Goal: Task Accomplishment & Management: Manage account settings

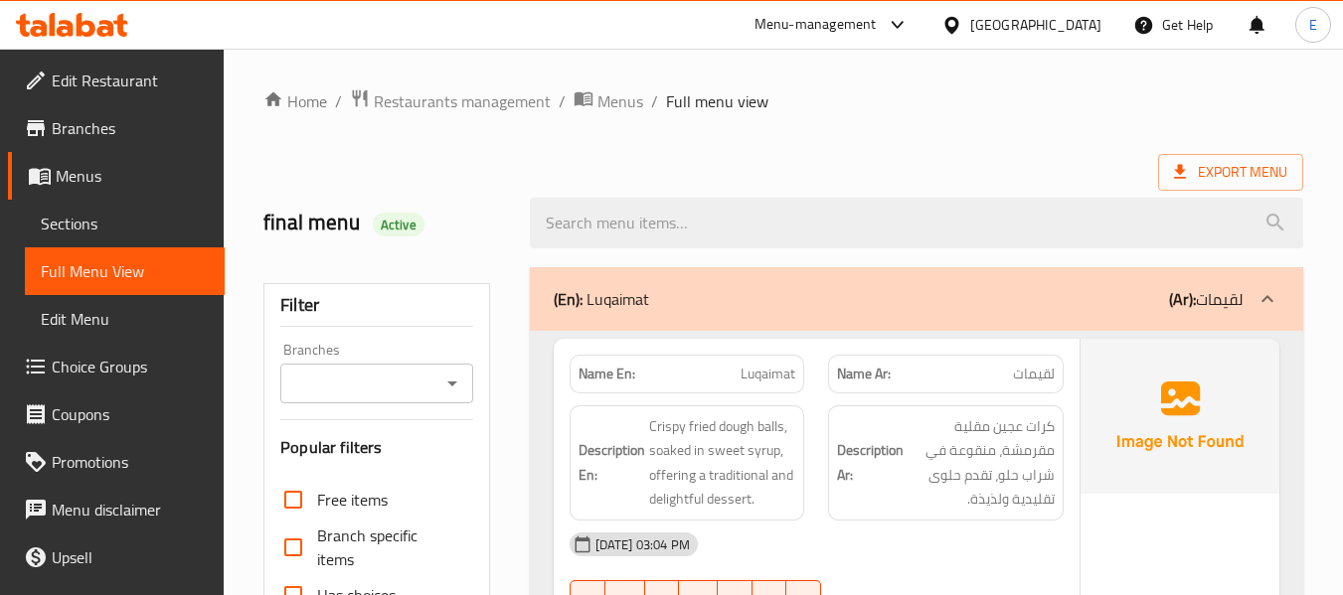
scroll to position [40913, 0]
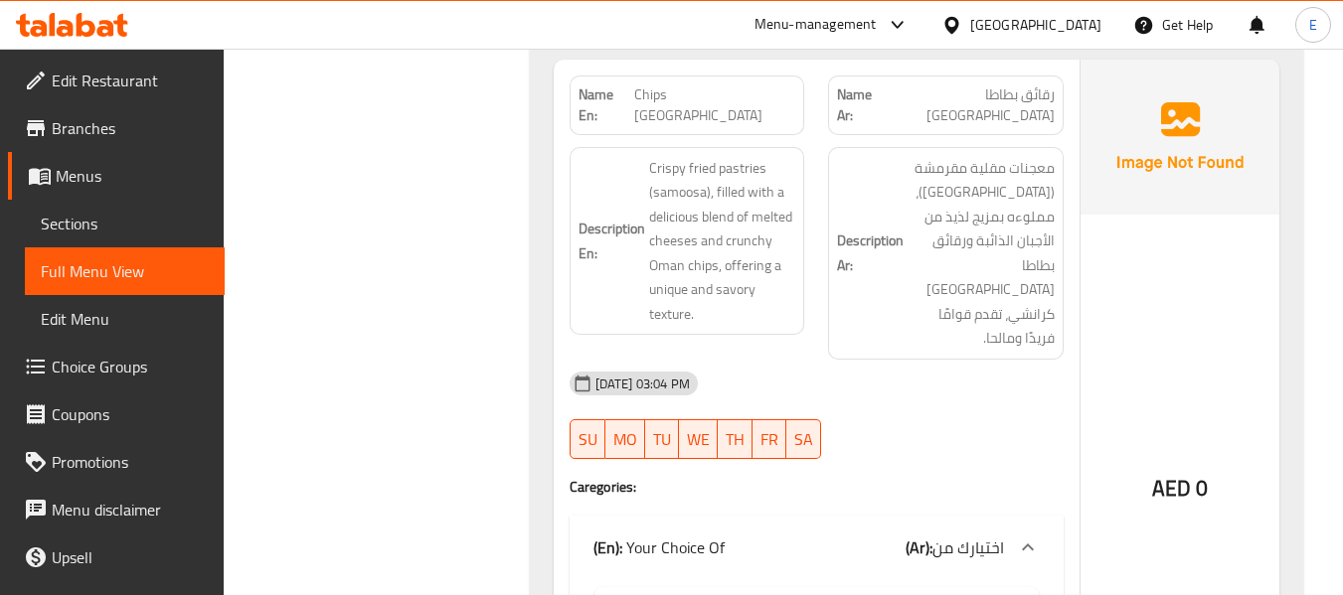
click at [1059, 25] on div "United Arab Emirates" at bounding box center [1035, 25] width 131 height 22
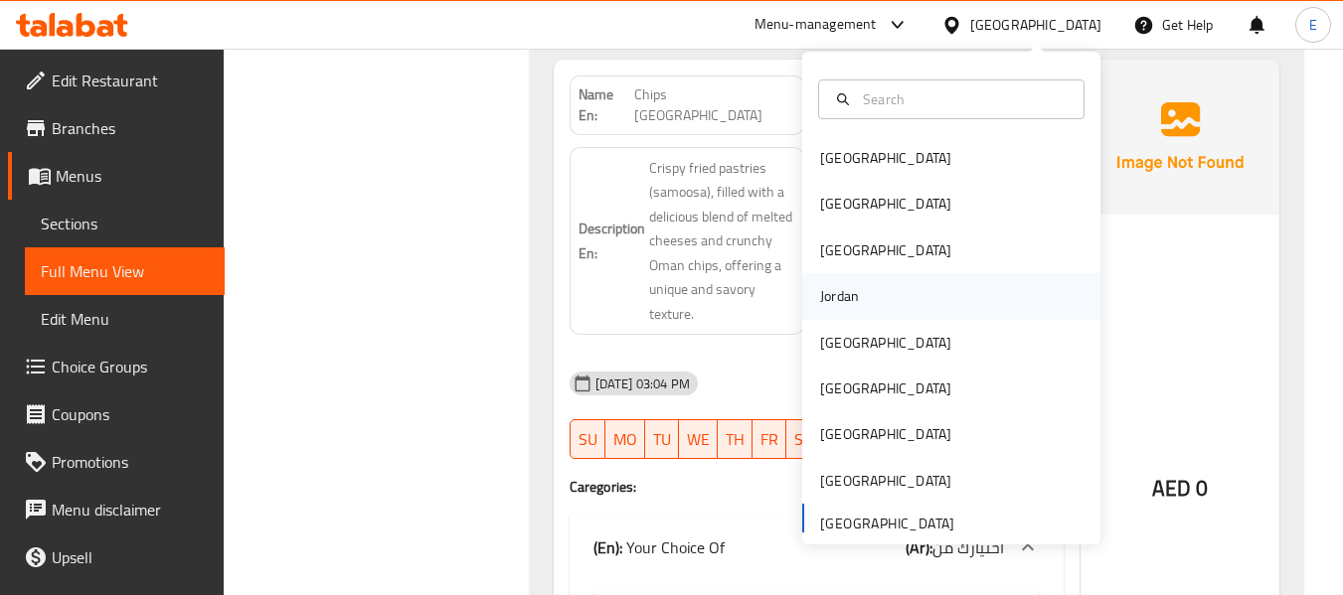
click at [854, 300] on div "Jordan" at bounding box center [839, 296] width 71 height 46
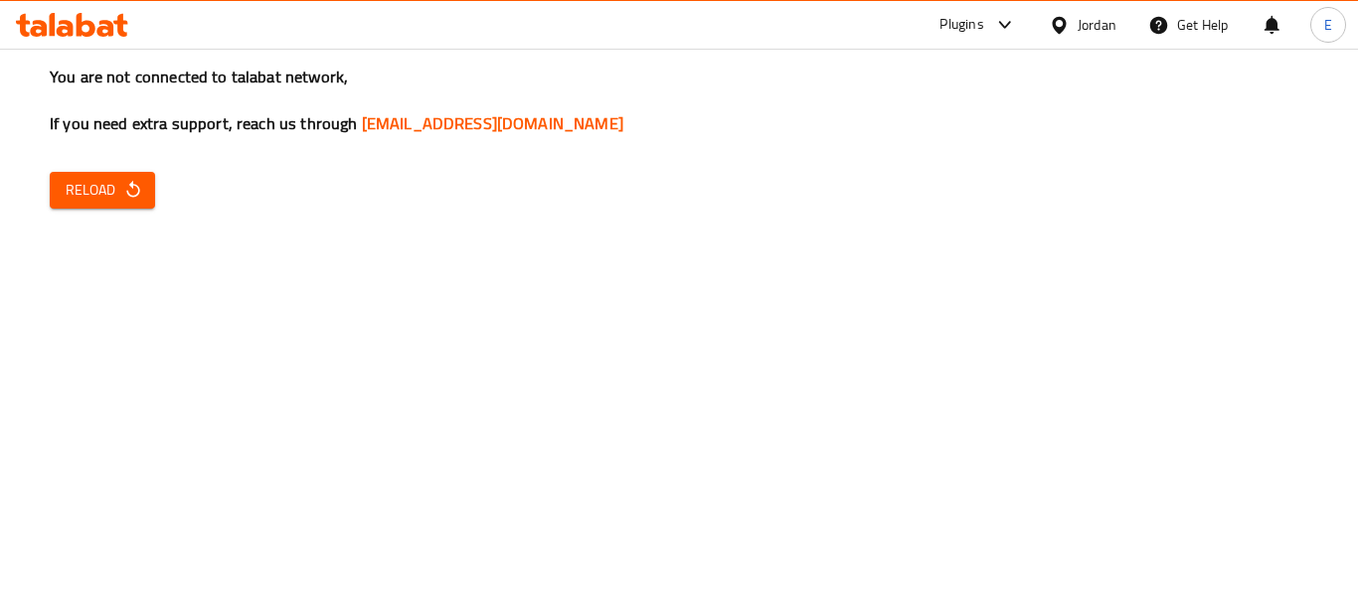
click at [1063, 26] on icon at bounding box center [1058, 24] width 14 height 17
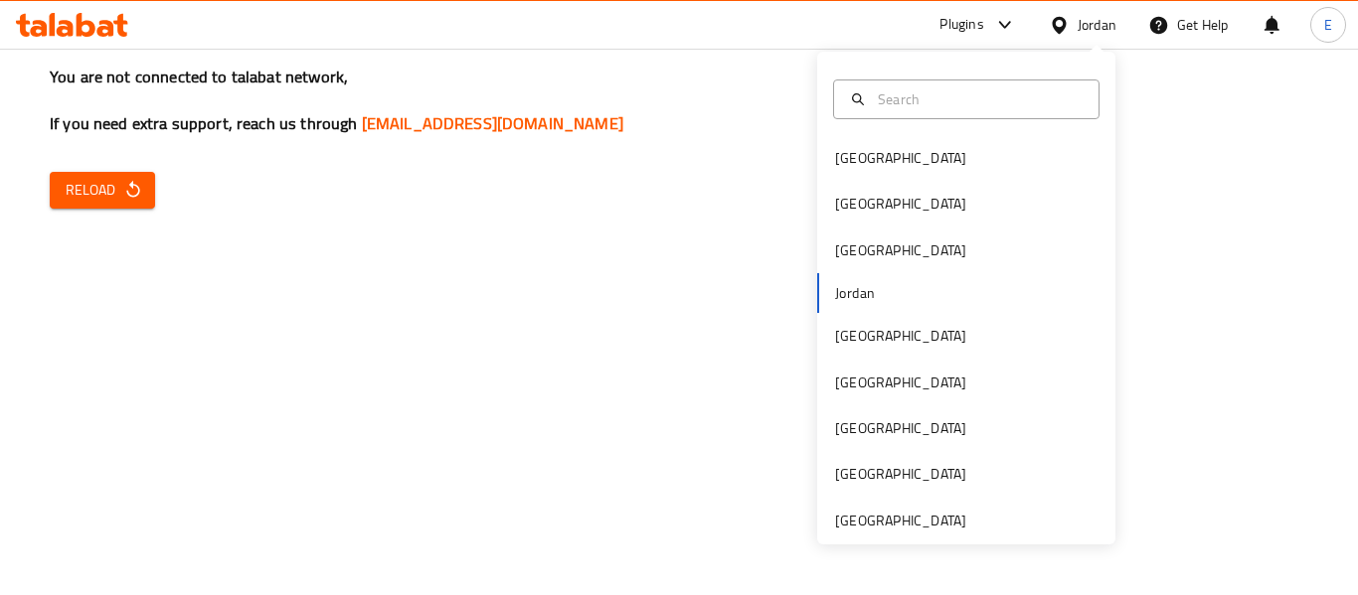
drag, startPoint x: 699, startPoint y: 326, endPoint x: 569, endPoint y: 313, distance: 129.8
click at [696, 324] on div "You are not connected to talabat network, If you need extra support, reach us t…" at bounding box center [679, 297] width 1358 height 595
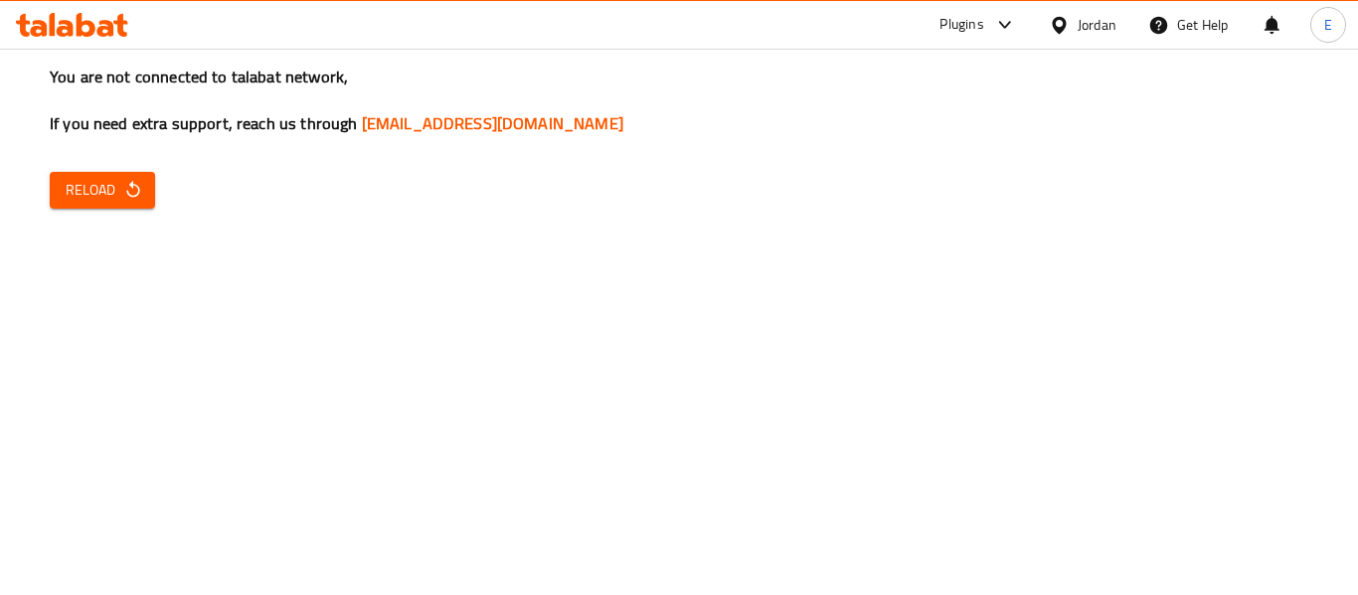
click at [141, 207] on button "Reload" at bounding box center [102, 190] width 105 height 37
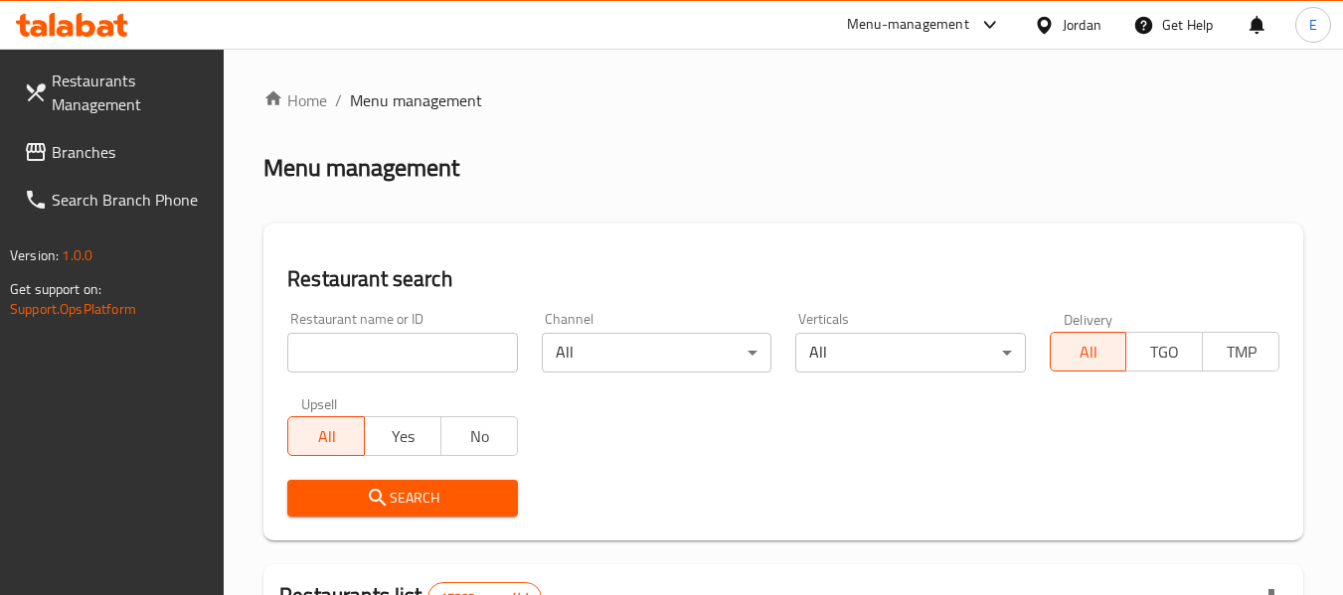
click at [70, 140] on span "Branches" at bounding box center [130, 152] width 157 height 24
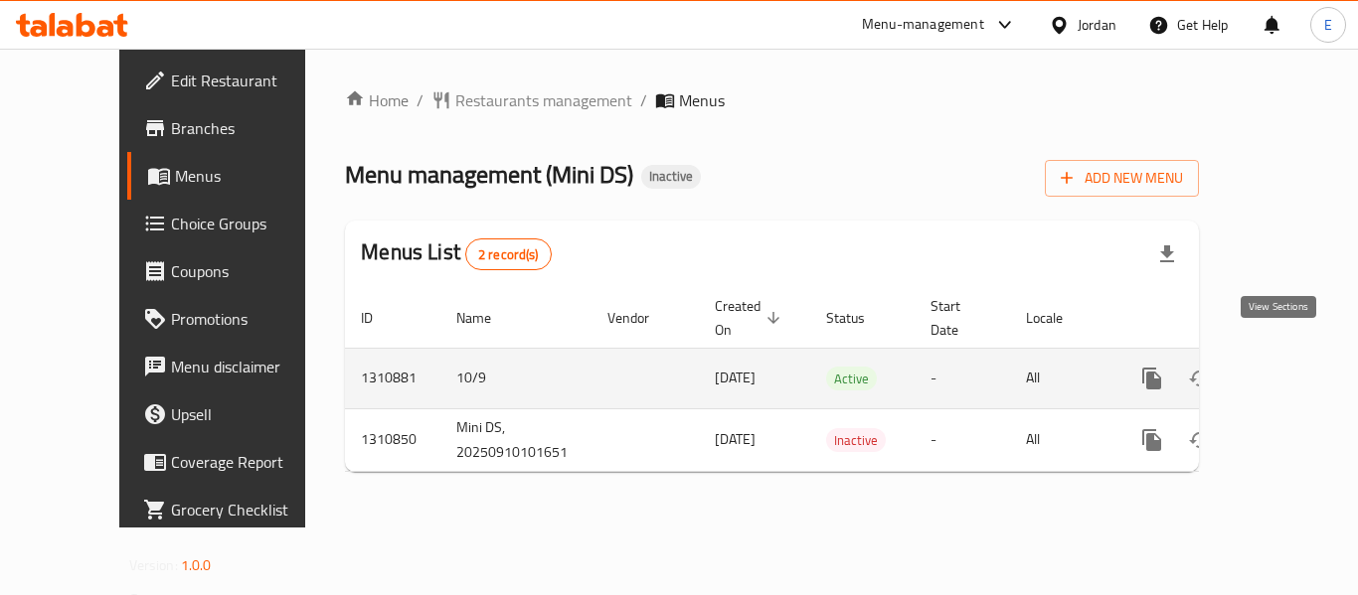
click at [1284, 367] on icon "enhanced table" at bounding box center [1295, 379] width 24 height 24
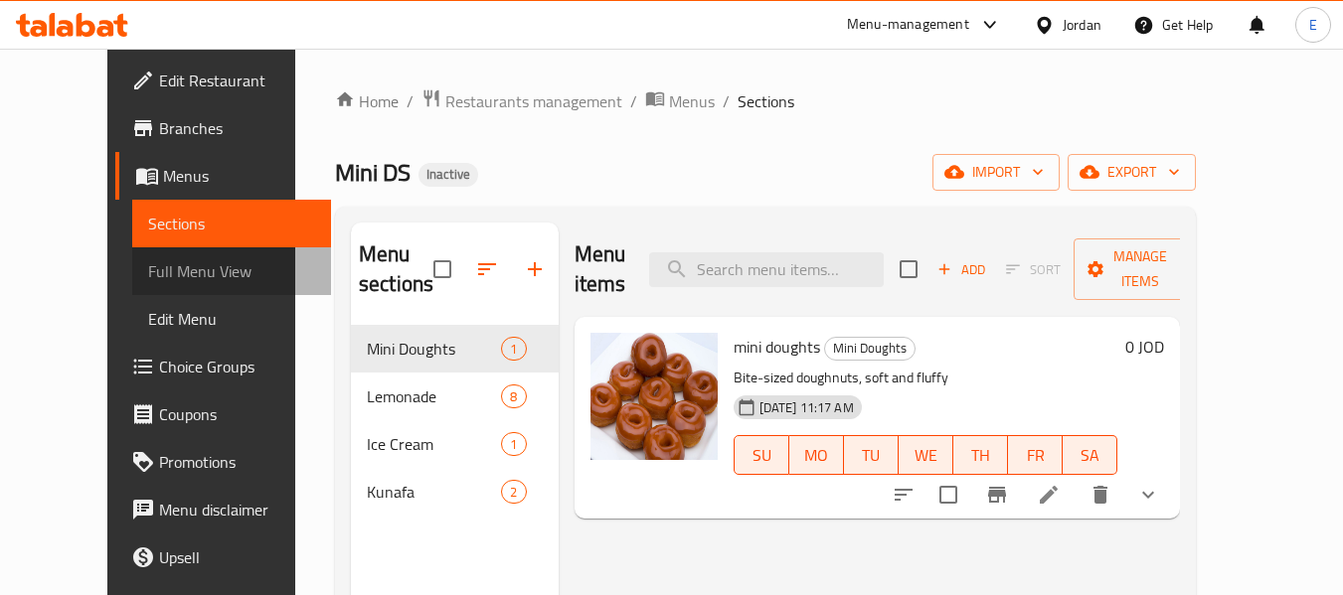
click at [148, 279] on span "Full Menu View" at bounding box center [232, 271] width 168 height 24
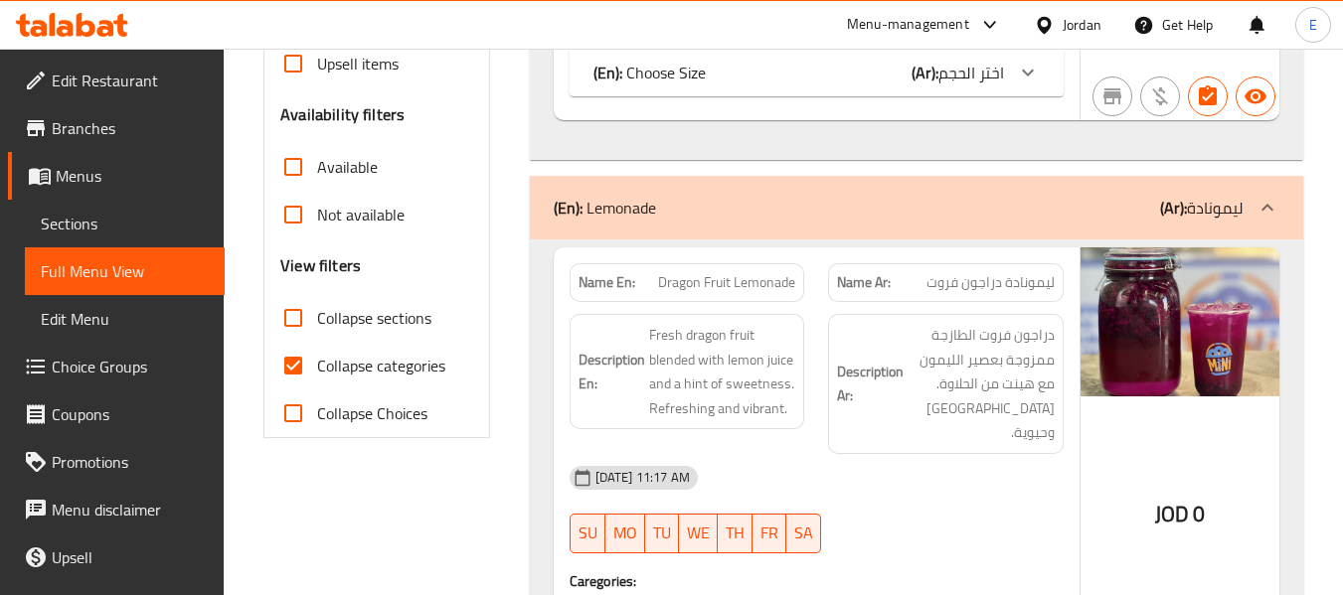
scroll to position [596, 0]
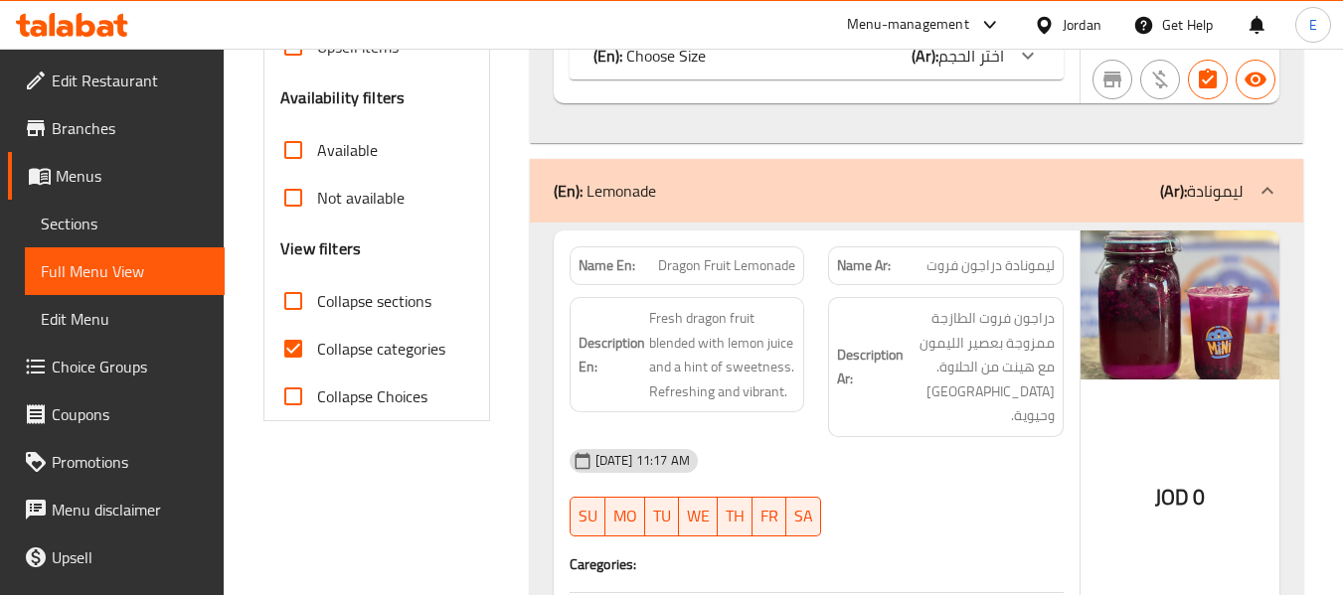
click at [289, 349] on input "Collapse categories" at bounding box center [293, 349] width 48 height 48
checkbox input "false"
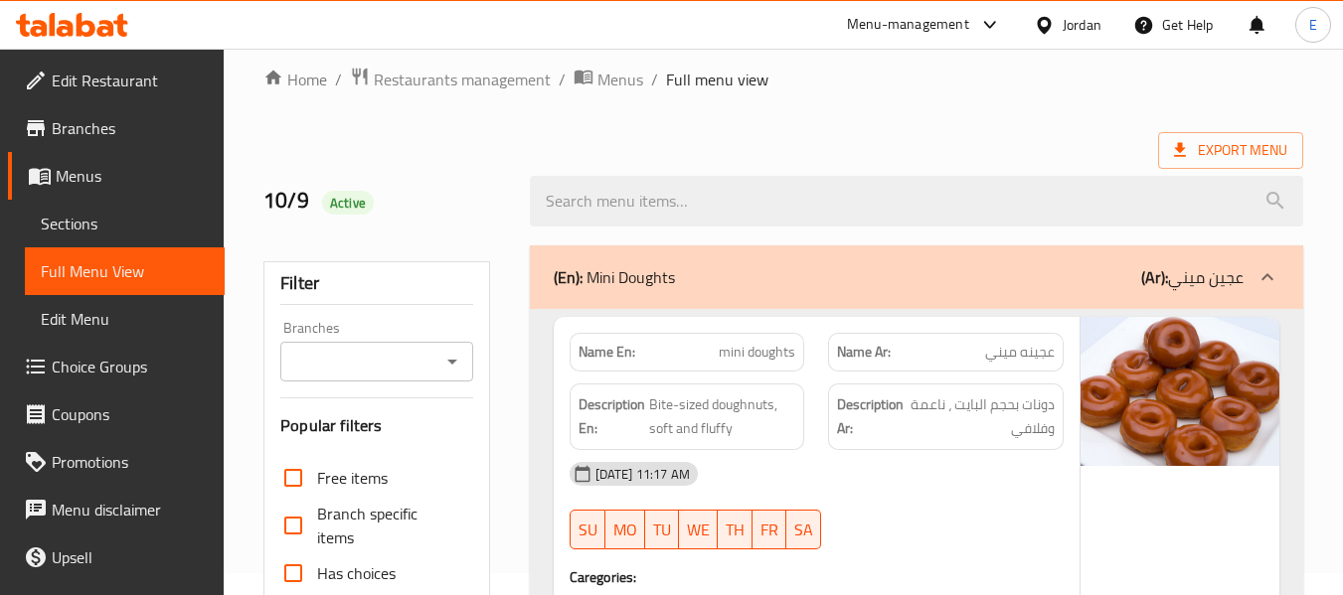
scroll to position [0, 0]
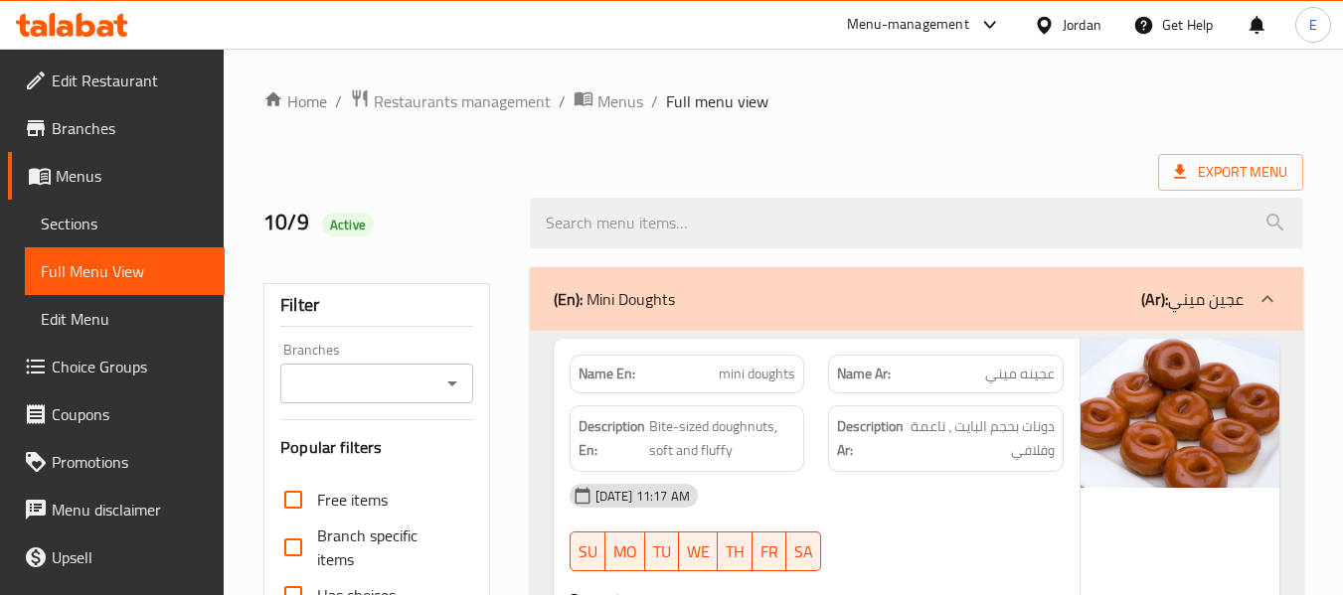
click at [84, 227] on span "Sections" at bounding box center [125, 224] width 168 height 24
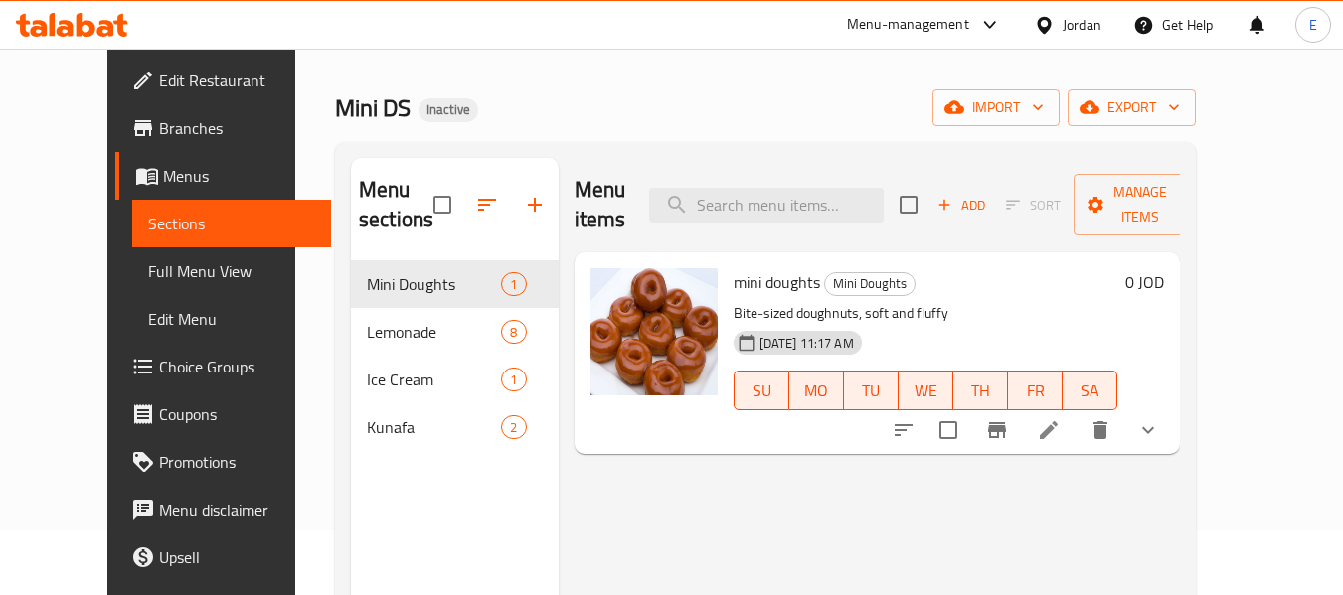
scroll to position [99, 0]
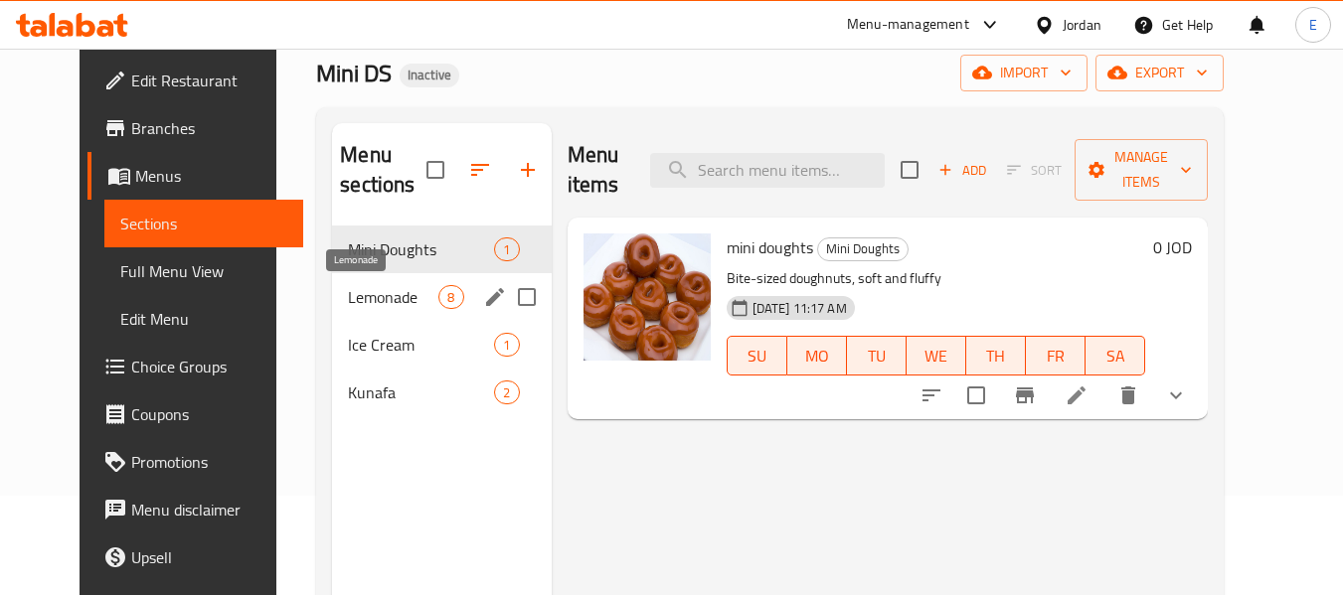
click at [351, 306] on span "Lemonade" at bounding box center [393, 297] width 90 height 24
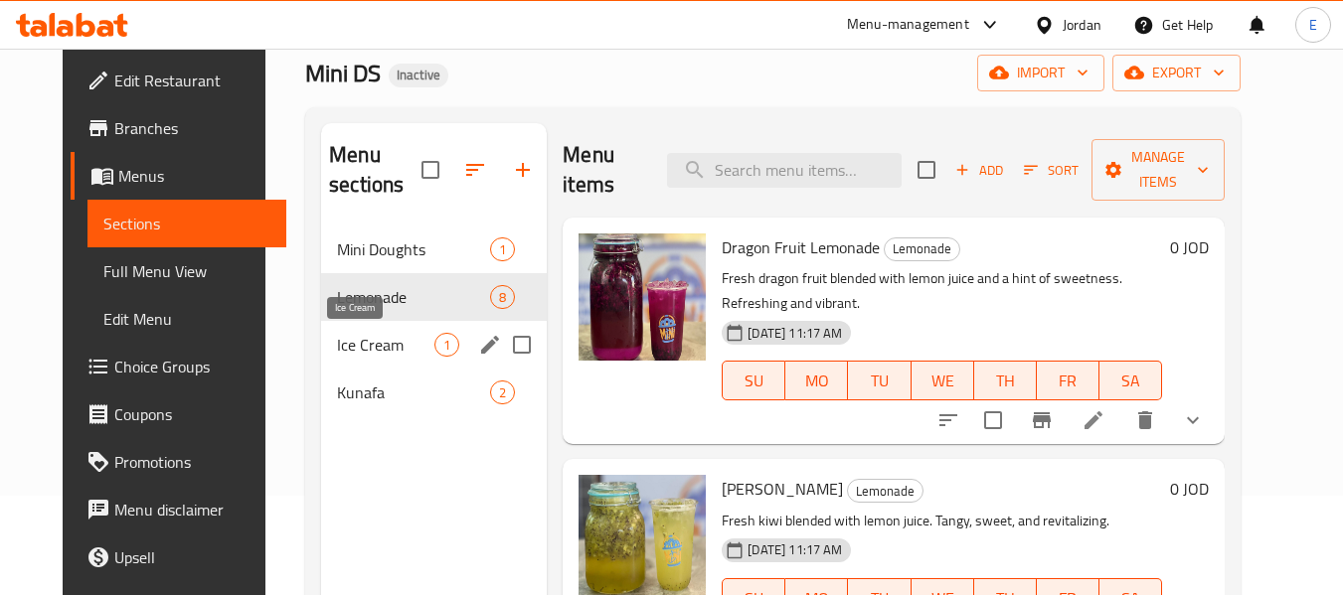
click at [348, 345] on span "Ice Cream" at bounding box center [385, 345] width 97 height 24
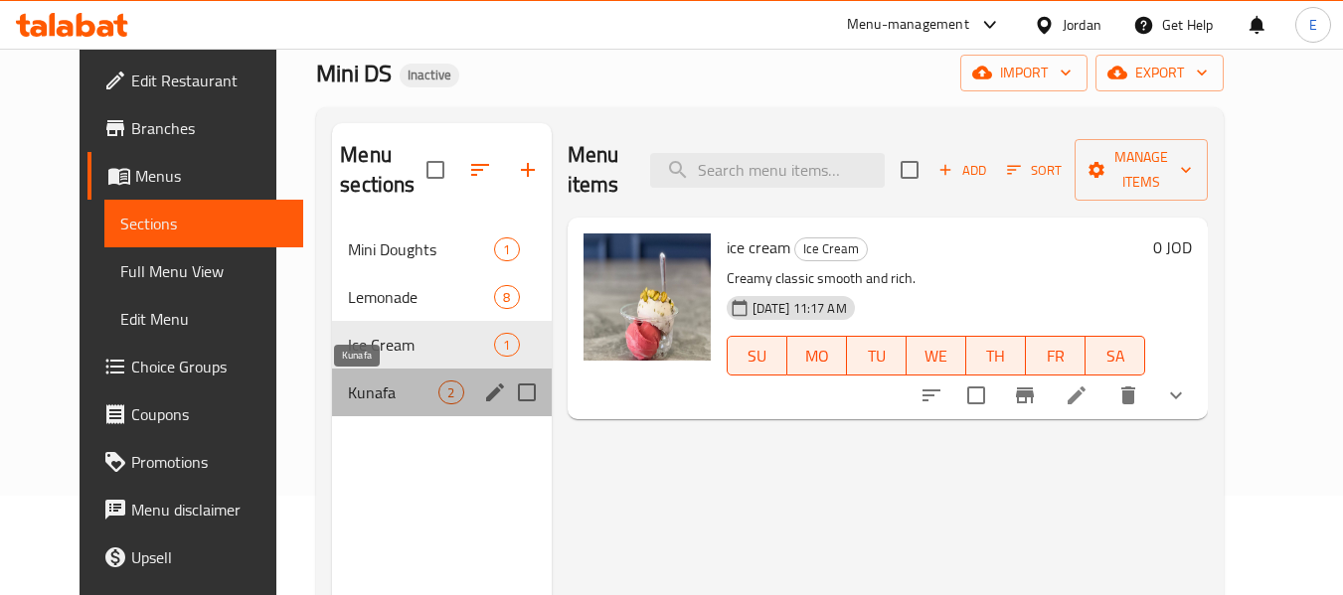
click at [358, 392] on span "Kunafa" at bounding box center [393, 393] width 90 height 24
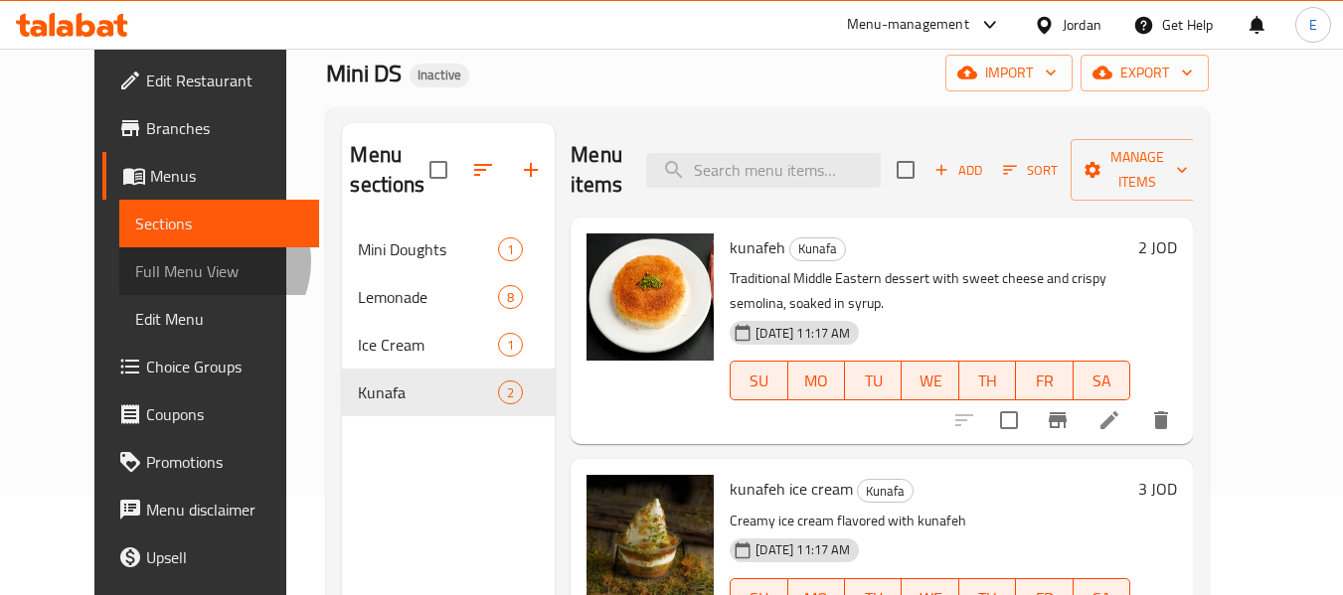
click at [135, 261] on span "Full Menu View" at bounding box center [219, 271] width 168 height 24
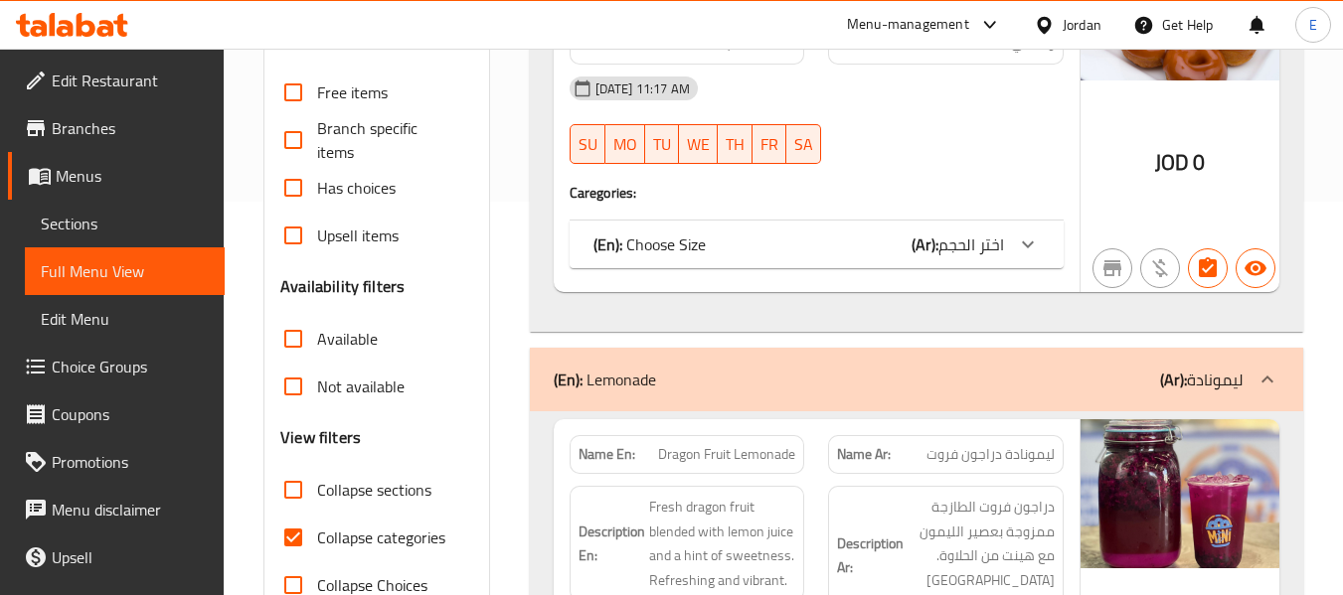
scroll to position [398, 0]
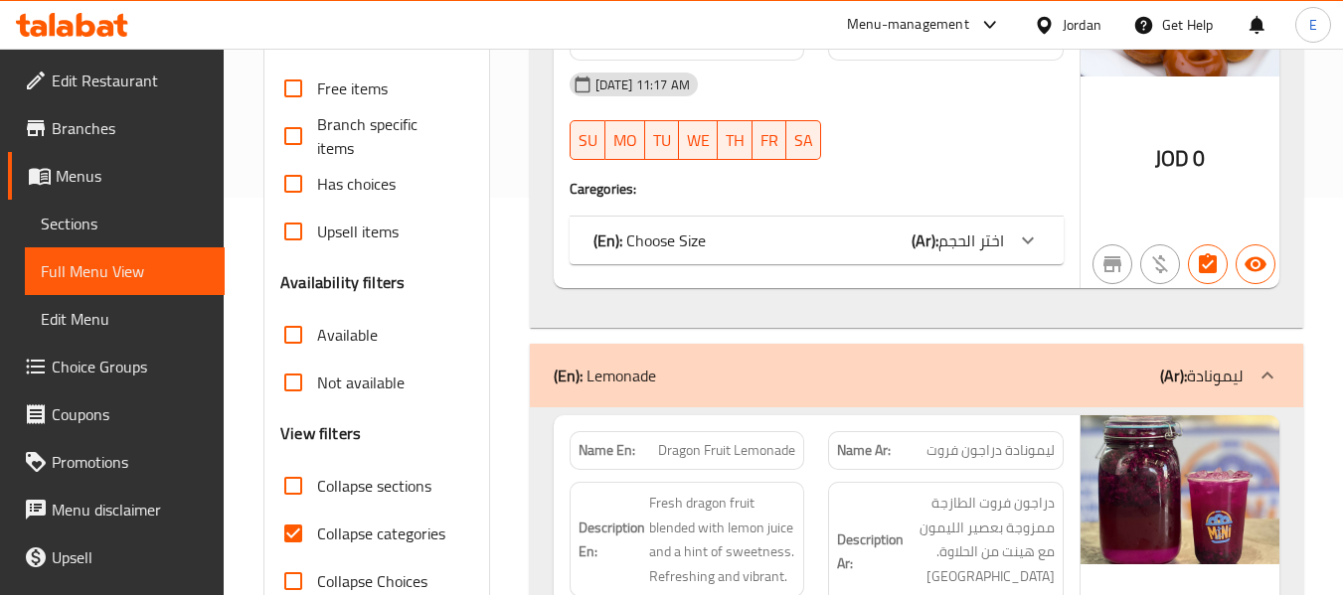
click at [291, 534] on input "Collapse categories" at bounding box center [293, 534] width 48 height 48
checkbox input "false"
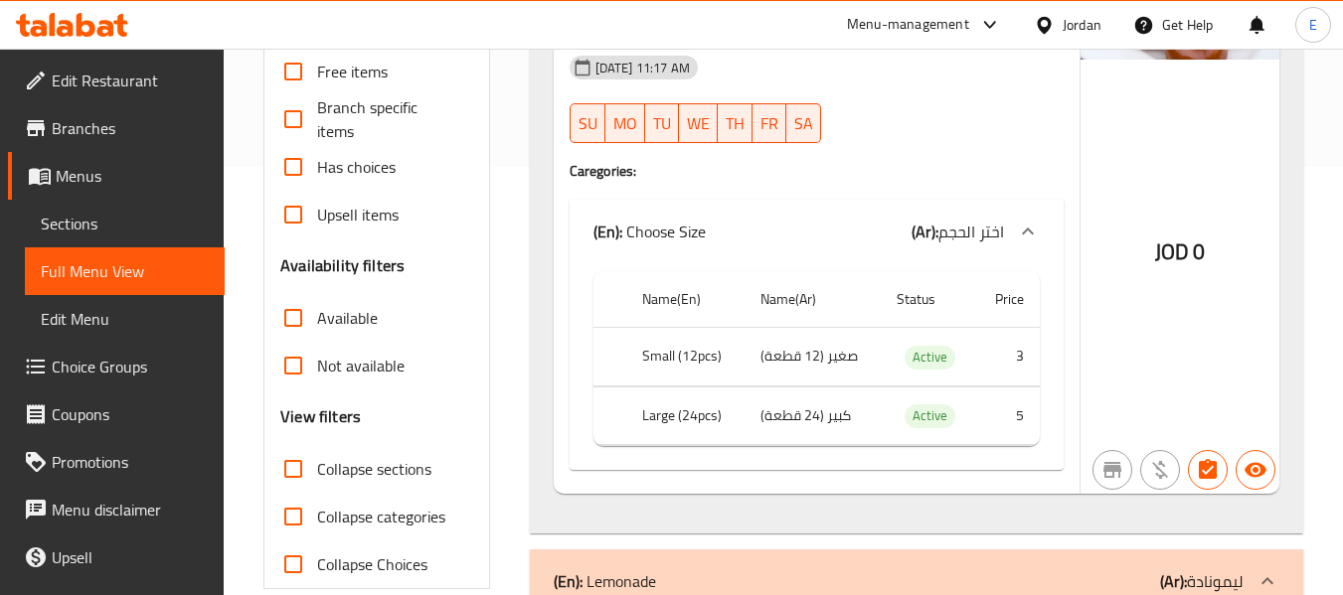
scroll to position [497, 0]
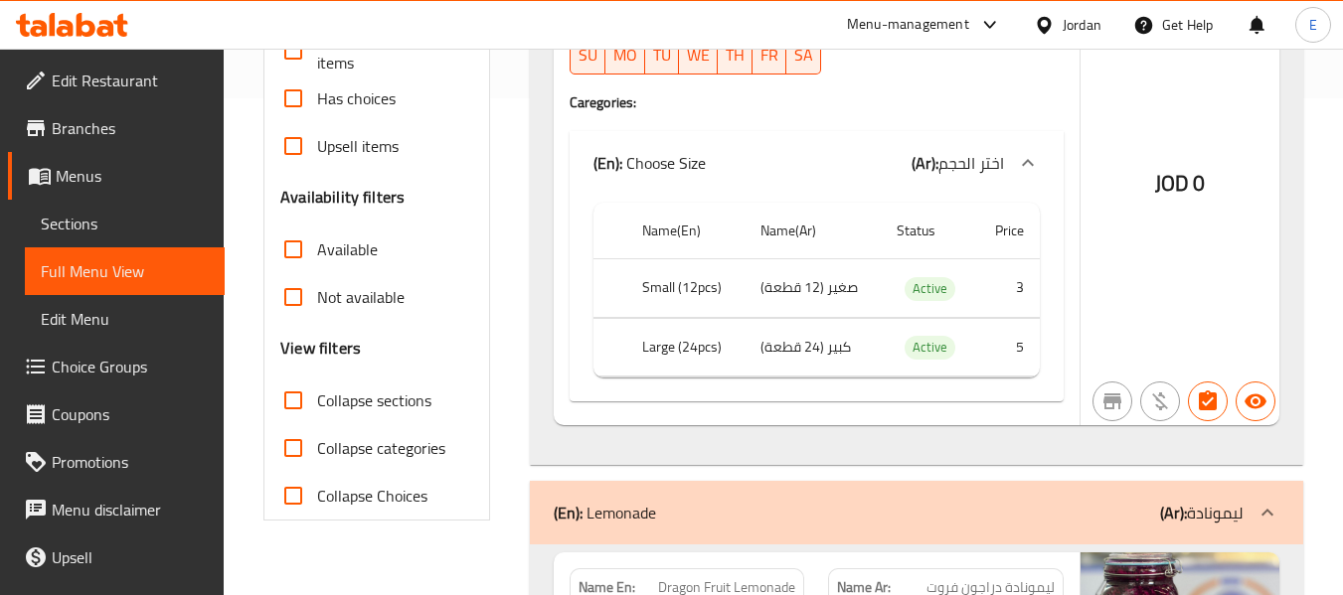
click at [286, 399] on input "Collapse sections" at bounding box center [293, 401] width 48 height 48
checkbox input "true"
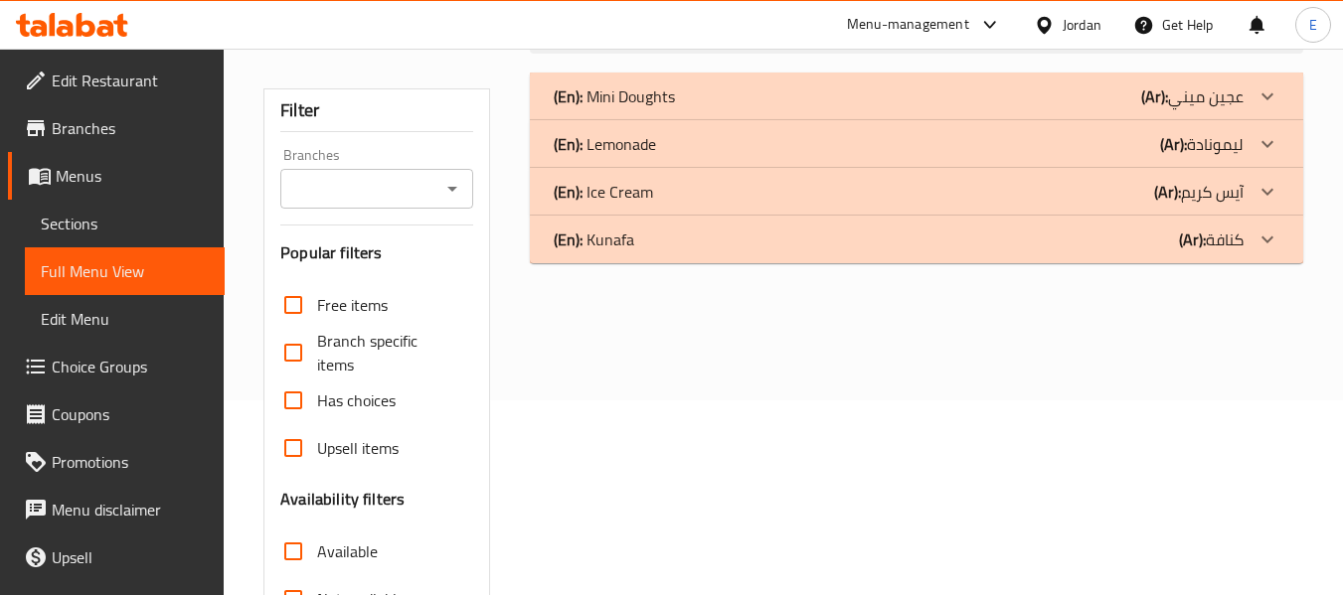
scroll to position [164, 0]
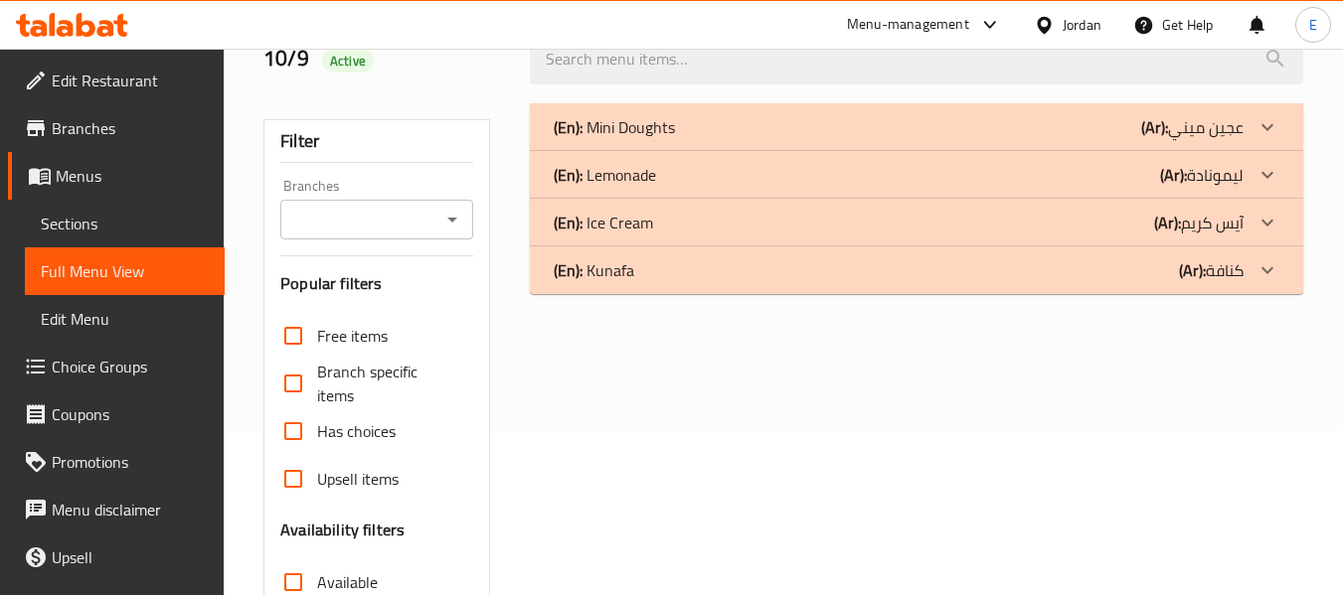
click at [1060, 186] on div "(En): Lemonade (Ar): ليمونادة" at bounding box center [899, 175] width 690 height 24
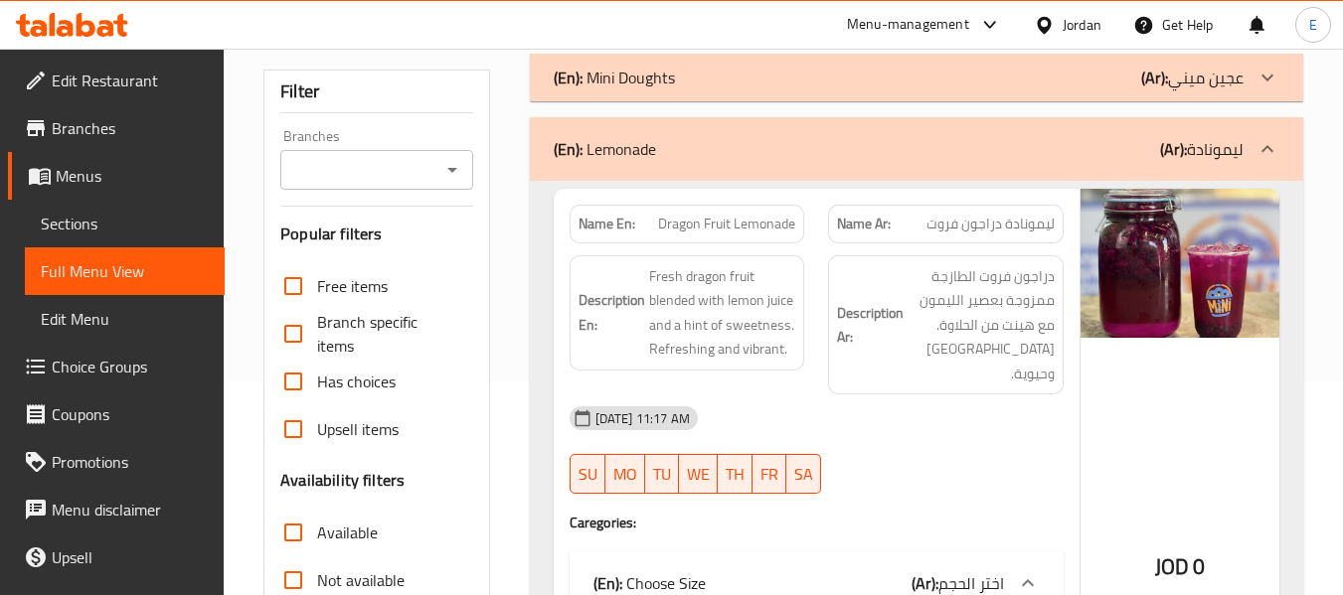
scroll to position [263, 0]
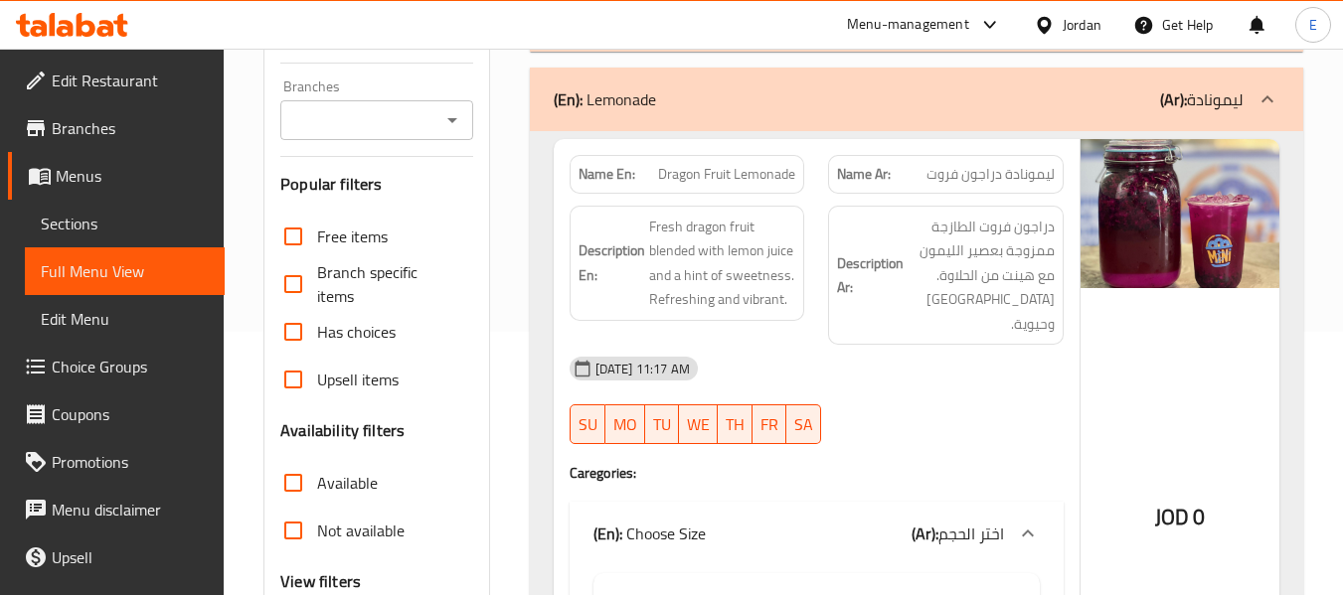
click at [988, 172] on span "ليمونادة دراجون فروت" at bounding box center [990, 174] width 128 height 21
click at [707, 188] on div "Name En: Dragon Fruit Lemonade" at bounding box center [687, 174] width 236 height 39
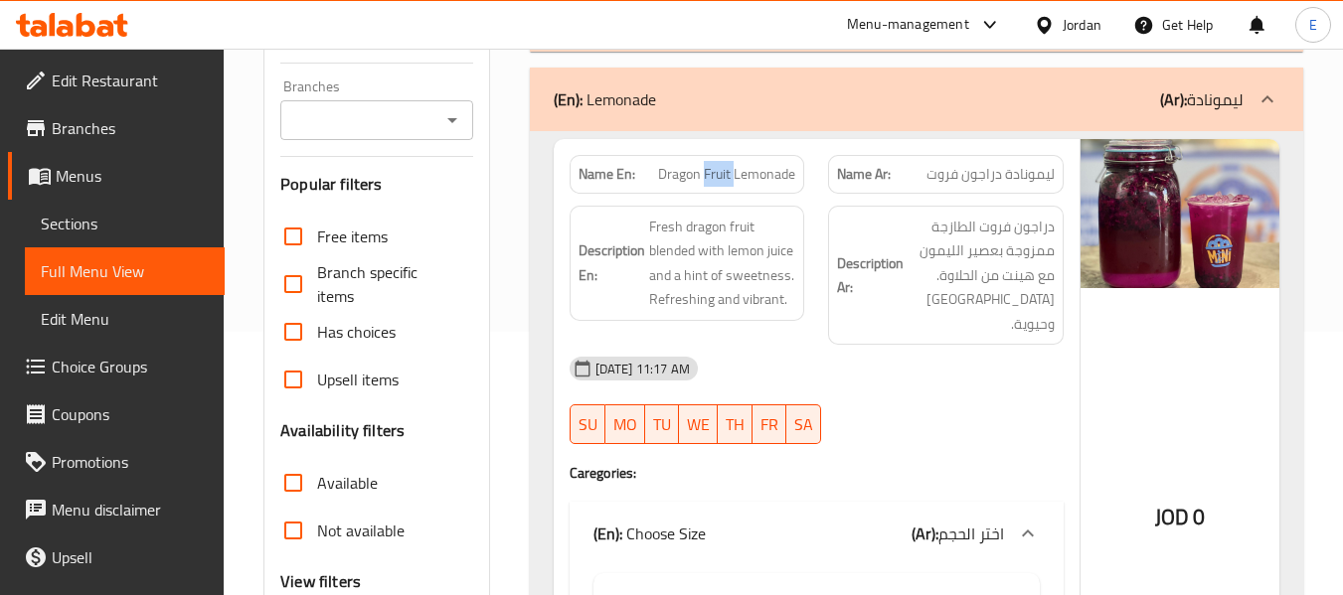
click at [707, 188] on div "Name En: Dragon Fruit Lemonade" at bounding box center [687, 174] width 236 height 39
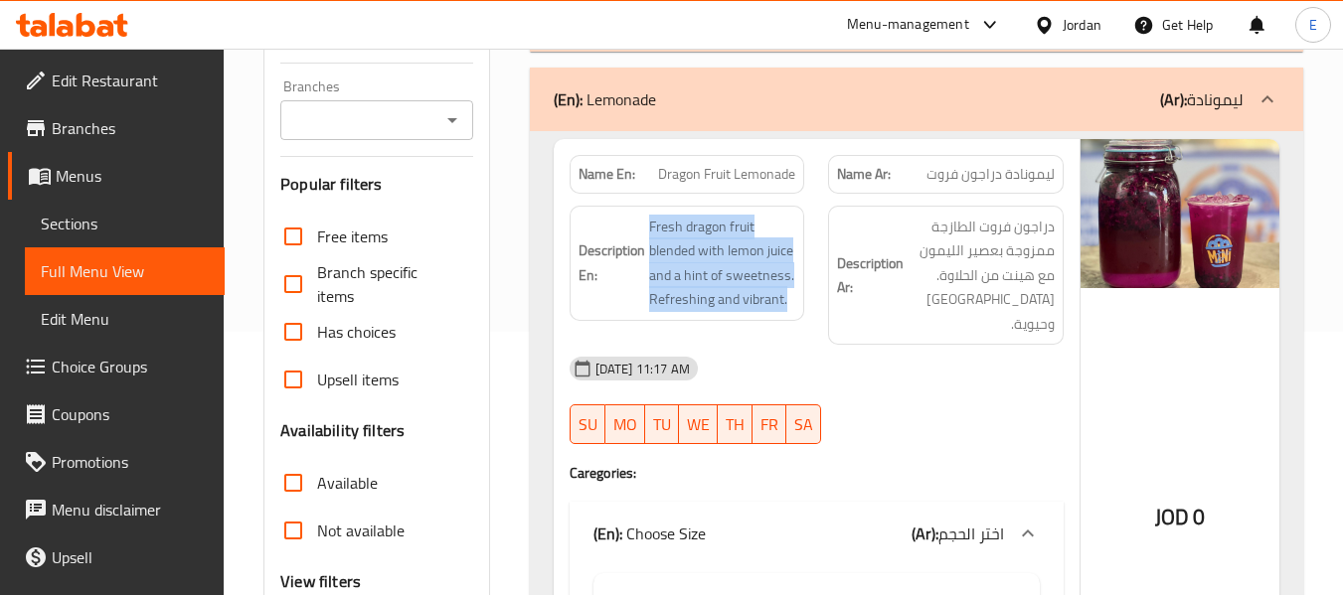
drag, startPoint x: 645, startPoint y: 206, endPoint x: 797, endPoint y: 299, distance: 178.5
click at [797, 299] on div "Description En: Fresh dragon fruit blended with lemon juice and a hint of sweet…" at bounding box center [687, 263] width 236 height 115
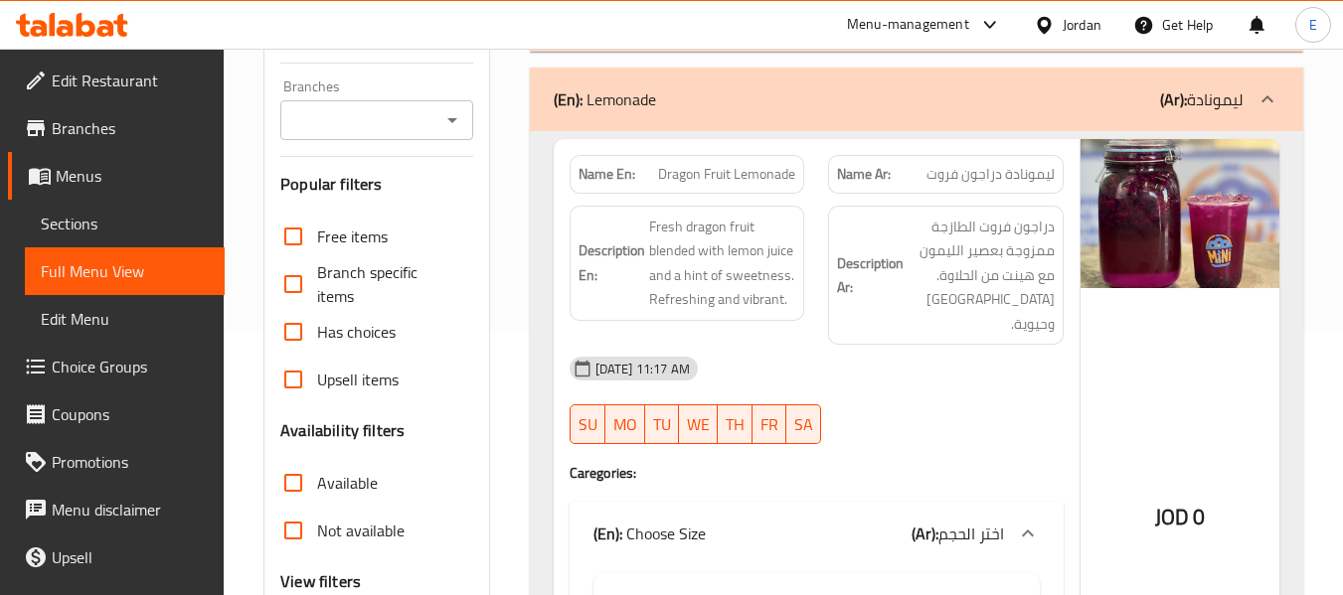
click at [797, 299] on div "Description En: Fresh dragon fruit blended with lemon juice and a hint of sweet…" at bounding box center [687, 263] width 236 height 115
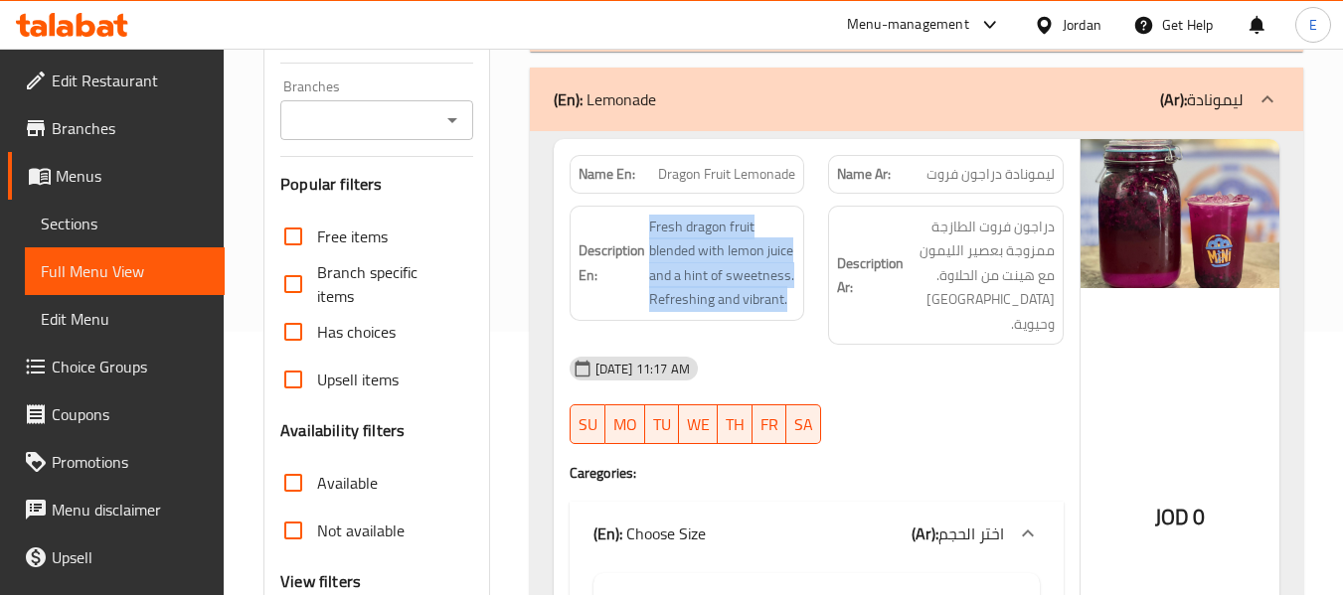
click at [797, 299] on div "Description En: Fresh dragon fruit blended with lemon juice and a hint of sweet…" at bounding box center [687, 263] width 236 height 115
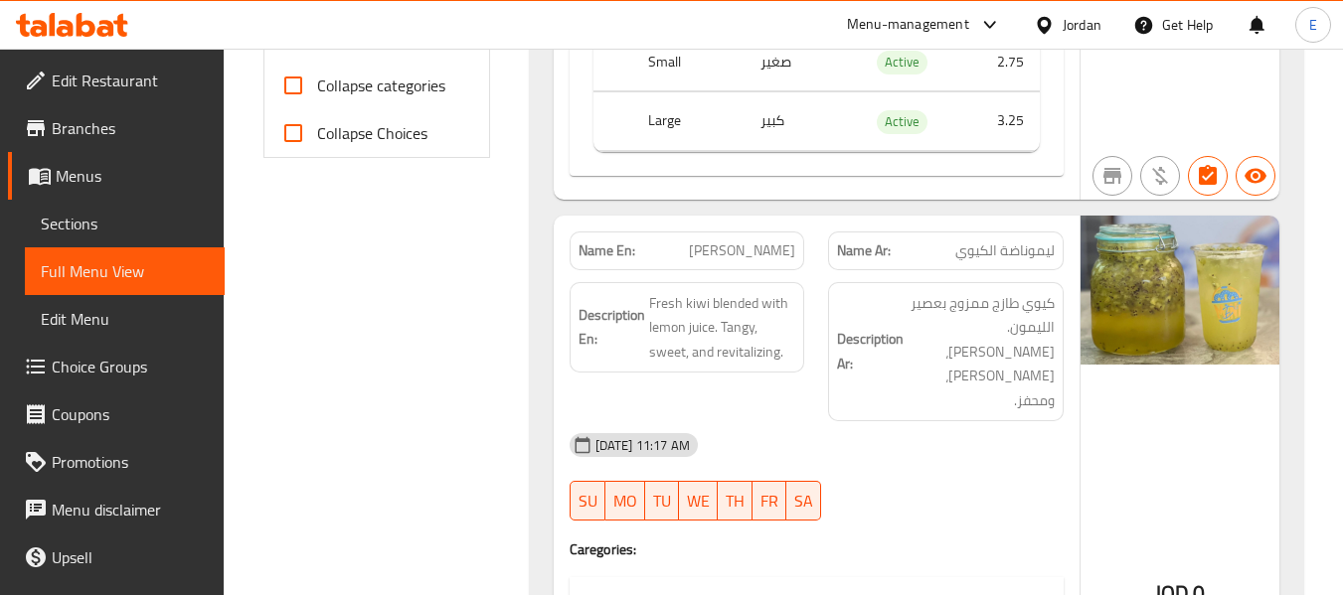
scroll to position [959, 0]
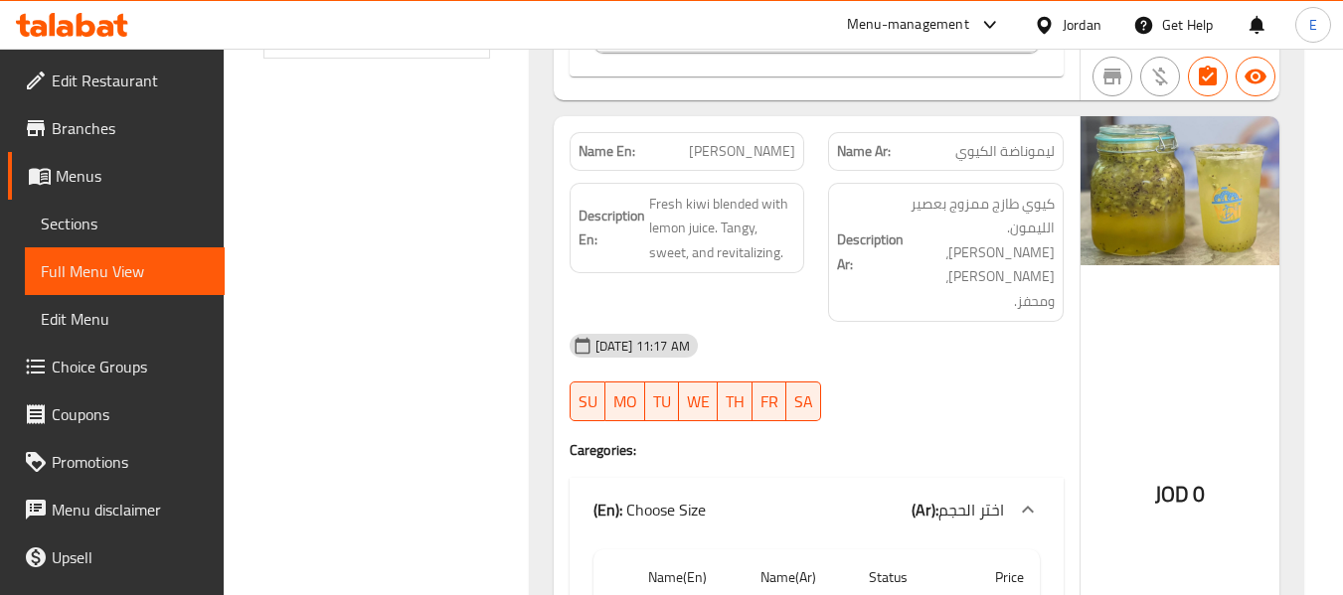
click at [1021, 139] on div "Name Ar: ليموناضة الكيوي" at bounding box center [946, 151] width 236 height 39
click at [786, 141] on span "Kiwi Lemonade" at bounding box center [742, 151] width 106 height 21
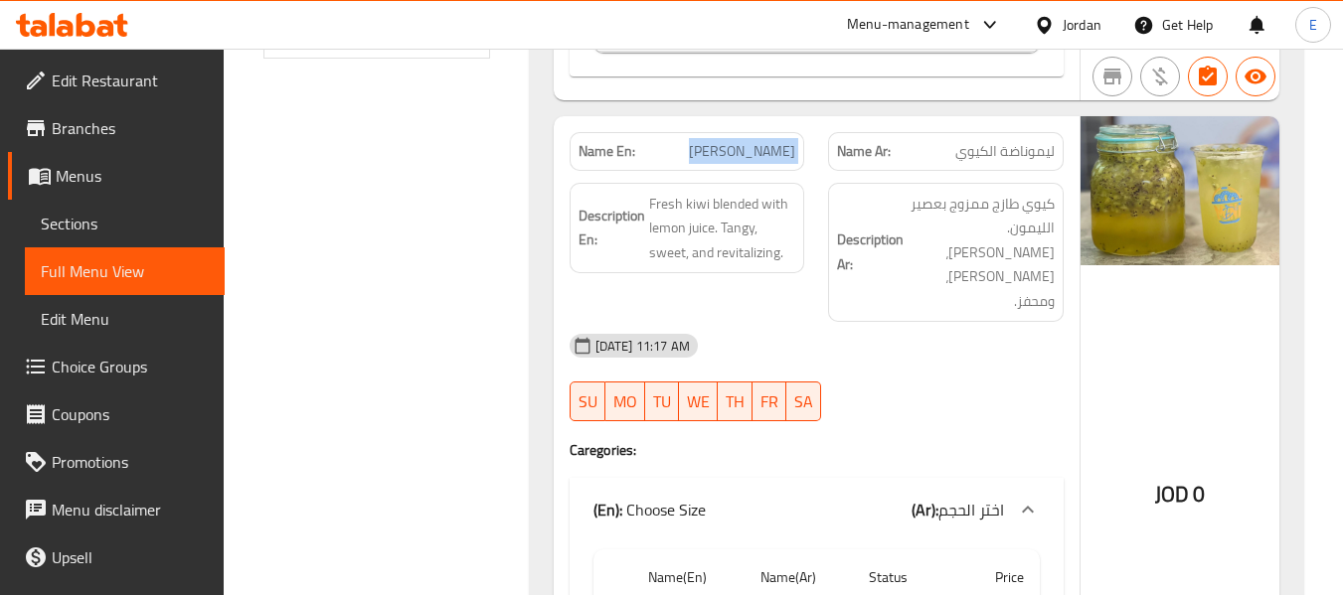
click at [786, 141] on span "Kiwi Lemonade" at bounding box center [742, 151] width 106 height 21
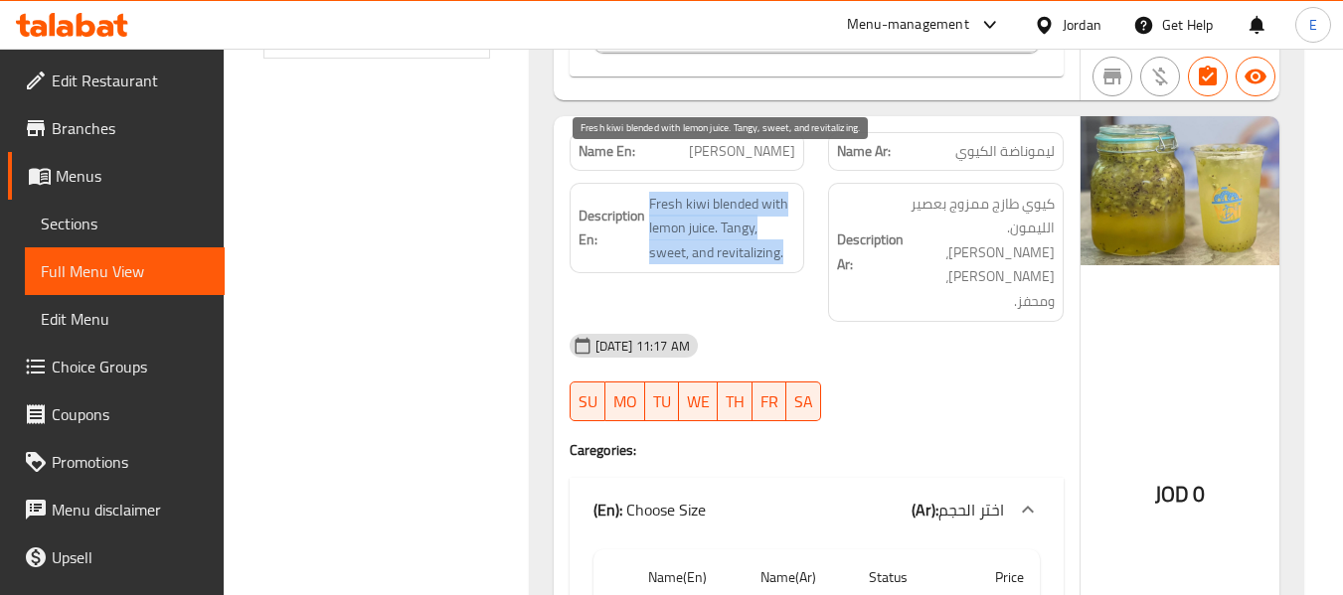
drag, startPoint x: 635, startPoint y: 160, endPoint x: 795, endPoint y: 233, distance: 175.7
click at [795, 233] on div "Description En: Fresh kiwi blended with lemon juice. Tangy, sweet, and revitali…" at bounding box center [687, 228] width 236 height 91
click at [795, 233] on span "Fresh kiwi blended with lemon juice. Tangy, sweet, and revitalizing." at bounding box center [722, 229] width 147 height 74
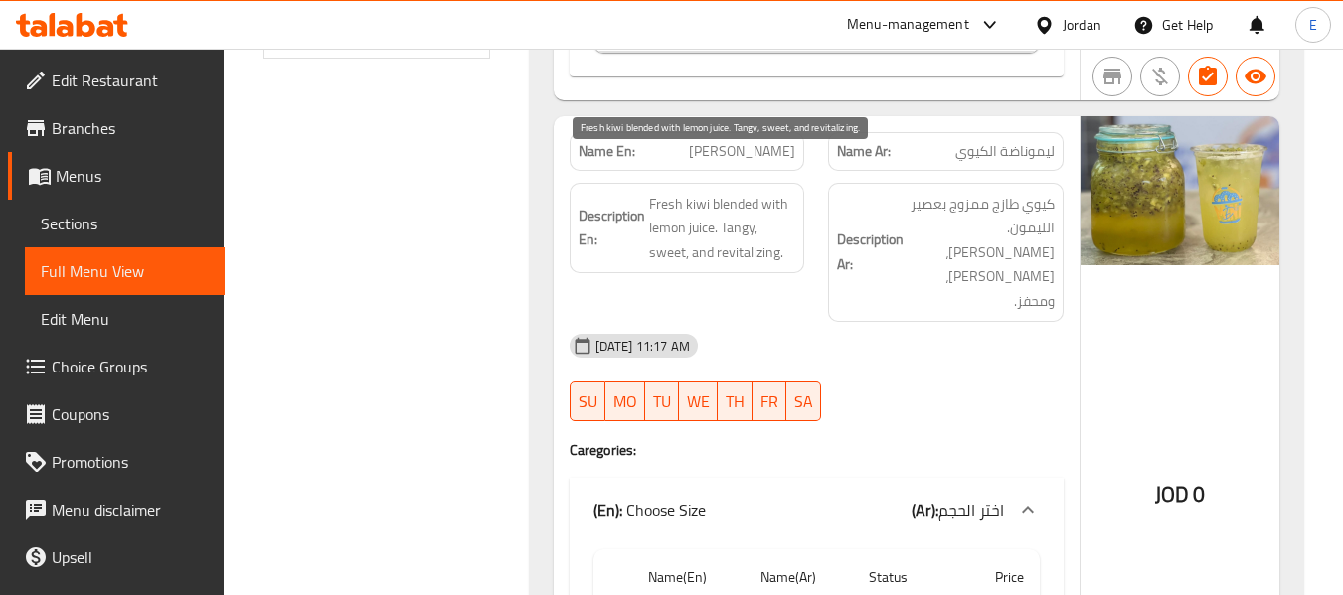
click at [795, 233] on span "Fresh kiwi blended with lemon juice. Tangy, sweet, and revitalizing." at bounding box center [722, 229] width 147 height 74
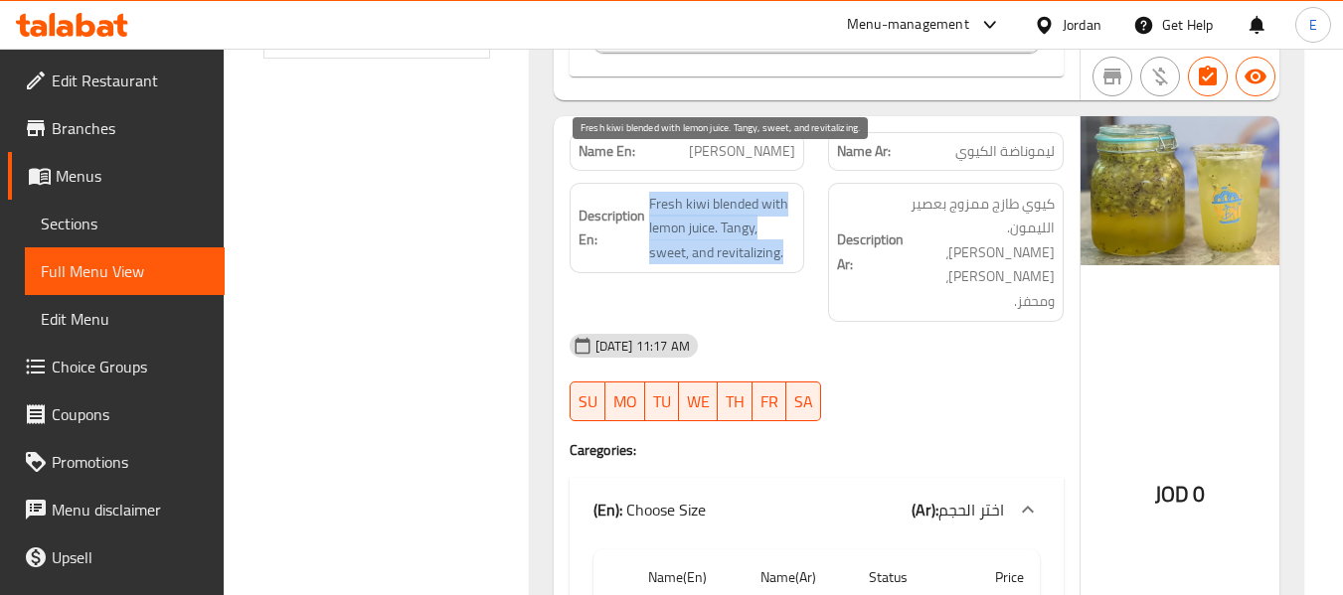
click at [795, 233] on span "Fresh kiwi blended with lemon juice. Tangy, sweet, and revitalizing." at bounding box center [722, 229] width 147 height 74
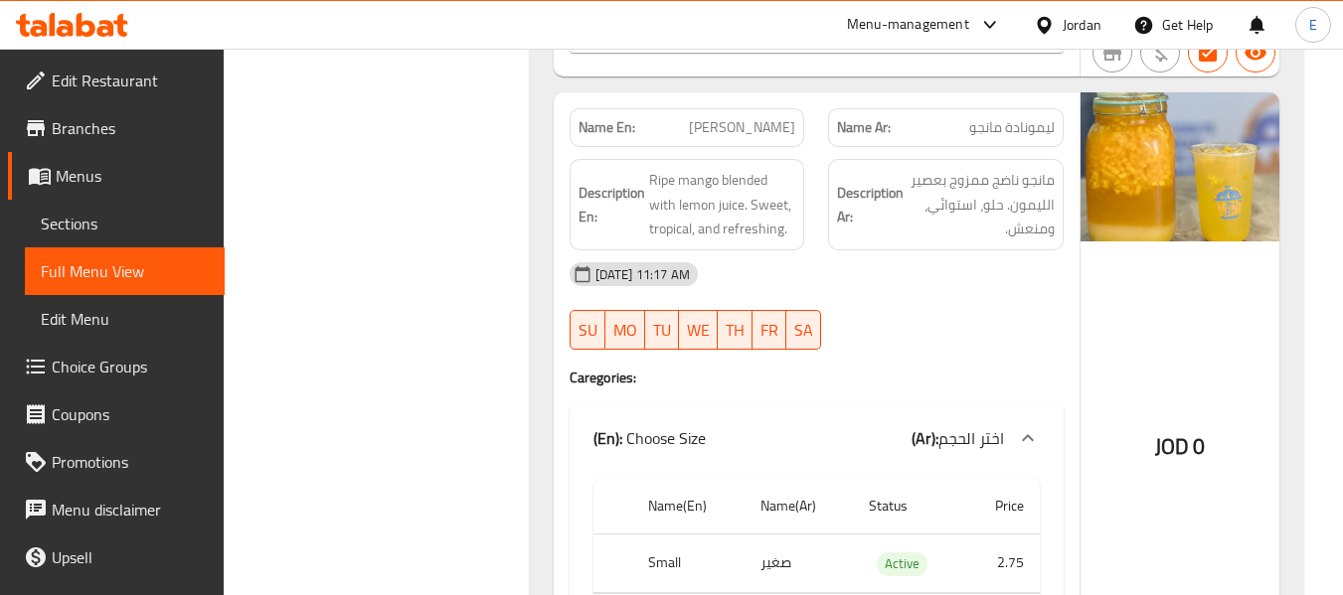
scroll to position [1555, 0]
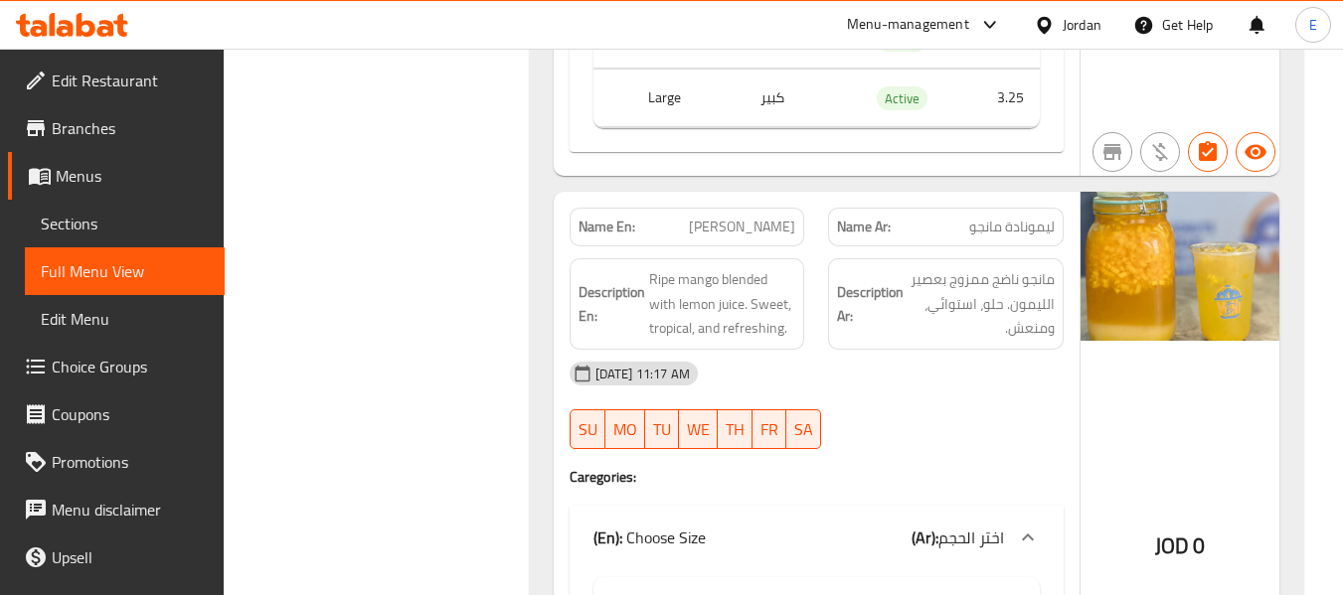
click at [1042, 217] on span "ليمونادة مانجو" at bounding box center [1011, 227] width 85 height 21
click at [753, 217] on span "Mango Lemonade" at bounding box center [742, 227] width 106 height 21
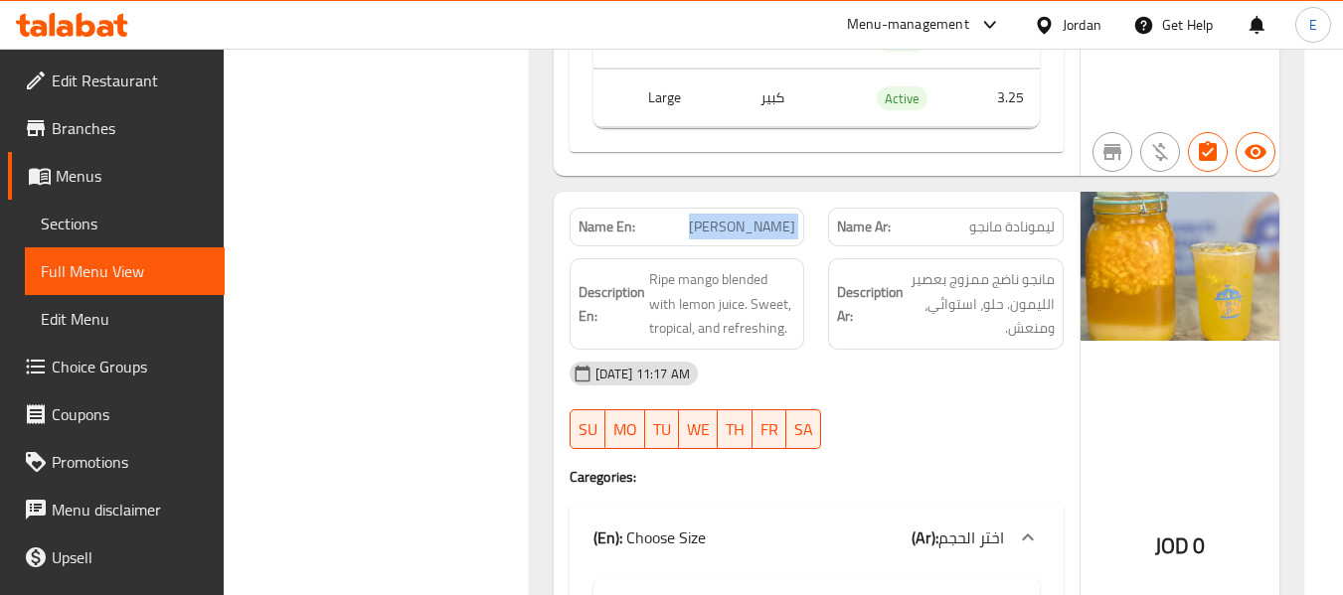
click at [753, 217] on span "Mango Lemonade" at bounding box center [742, 227] width 106 height 21
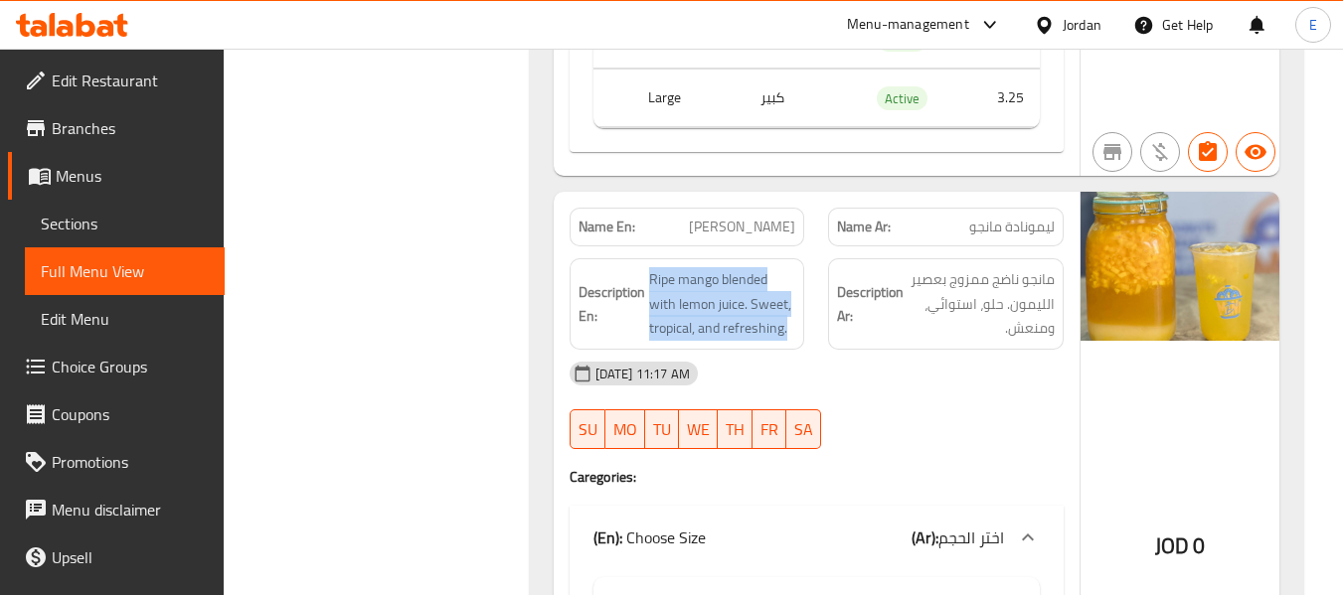
drag, startPoint x: 652, startPoint y: 202, endPoint x: 796, endPoint y: 253, distance: 153.1
click at [796, 258] on div "Description En: Ripe mango blended with lemon juice. Sweet, tropical, and refre…" at bounding box center [687, 303] width 236 height 91
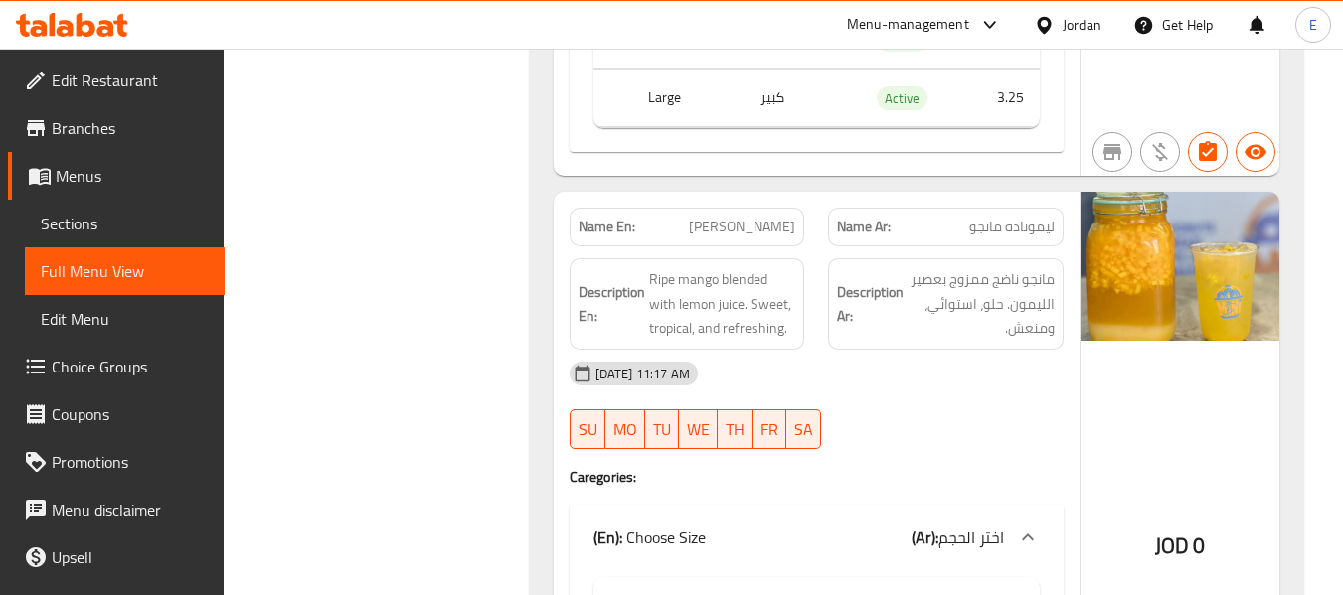
click at [796, 258] on div "Description En: Ripe mango blended with lemon juice. Sweet, tropical, and refre…" at bounding box center [687, 303] width 236 height 91
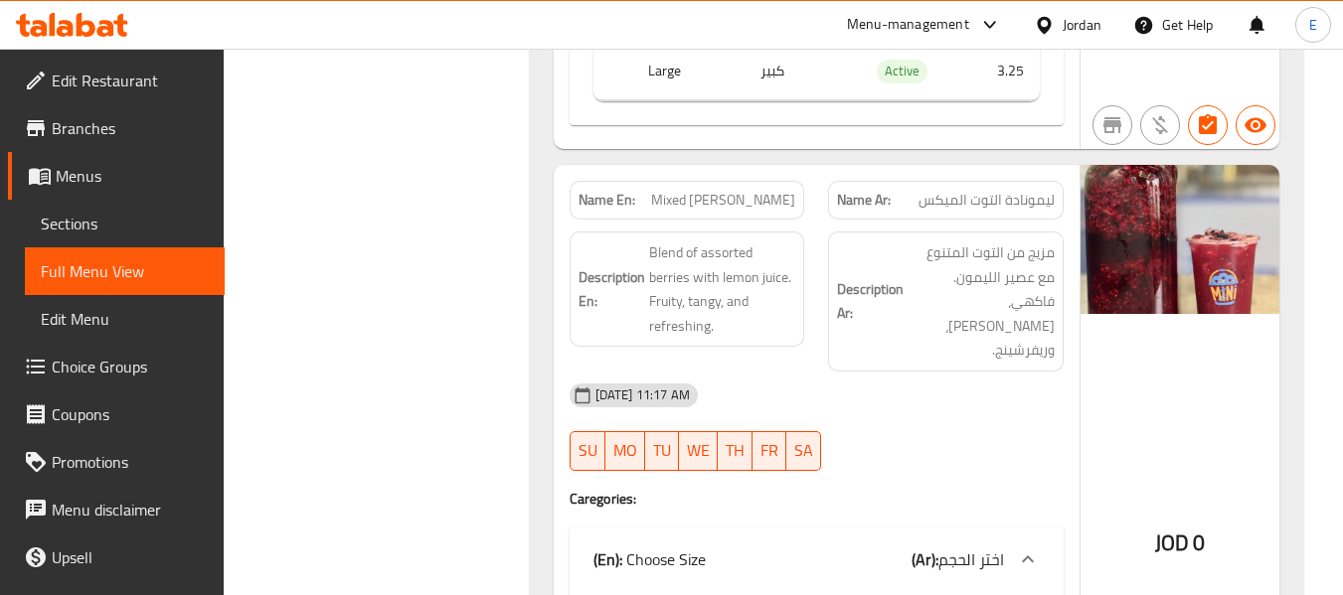
scroll to position [2251, 0]
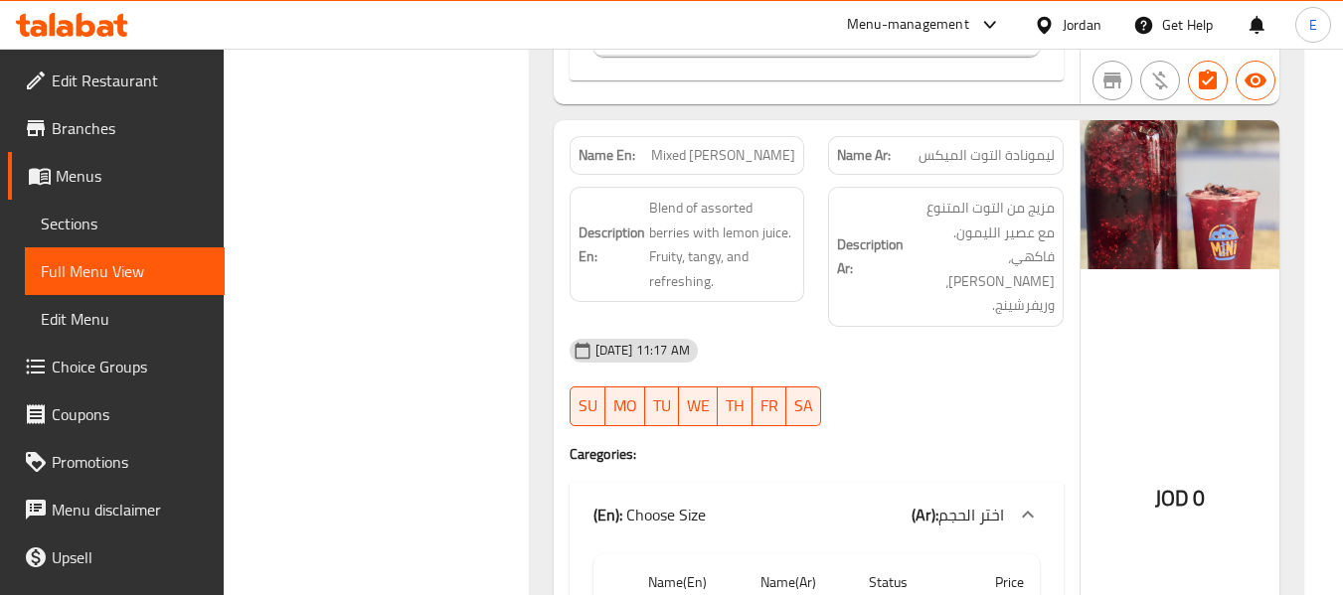
click at [977, 136] on div "Name Ar: ليمونادة التوت الميكس" at bounding box center [946, 155] width 236 height 39
click at [751, 145] on span "Mixed Berry Lemonade" at bounding box center [723, 155] width 144 height 21
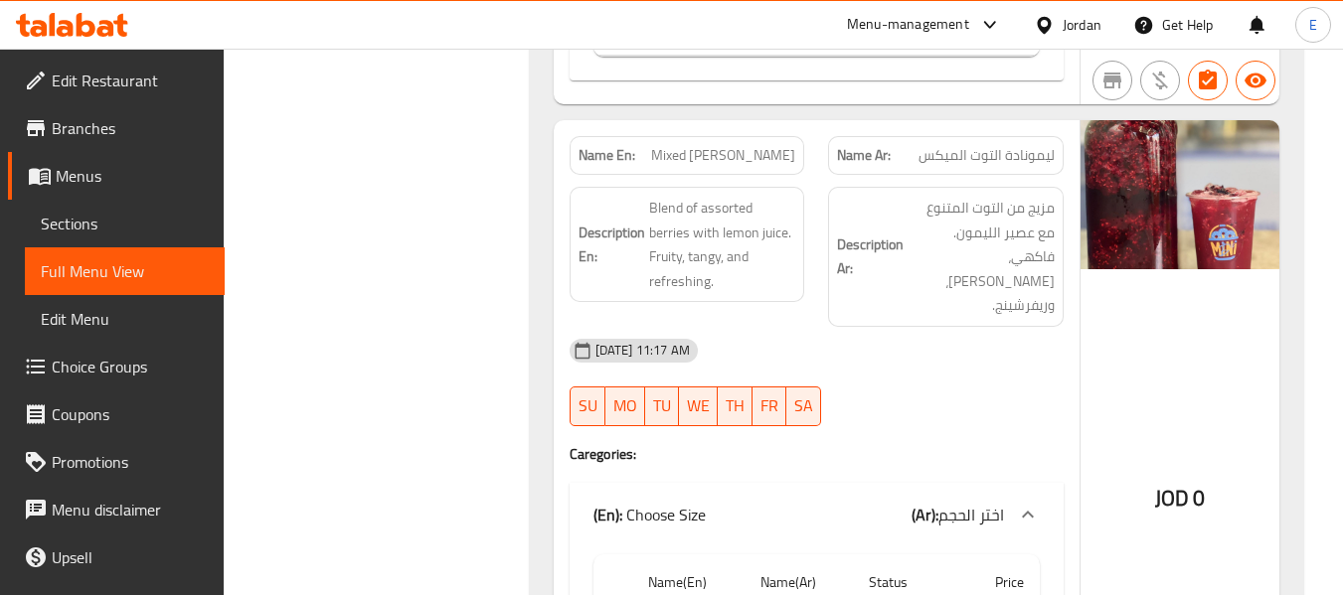
click at [753, 145] on span "Mixed Berry Lemonade" at bounding box center [723, 155] width 144 height 21
click at [754, 145] on span "Mixed Berry Lemonade" at bounding box center [723, 155] width 144 height 21
click at [755, 145] on span "Mixed Berry Lemonade" at bounding box center [723, 155] width 144 height 21
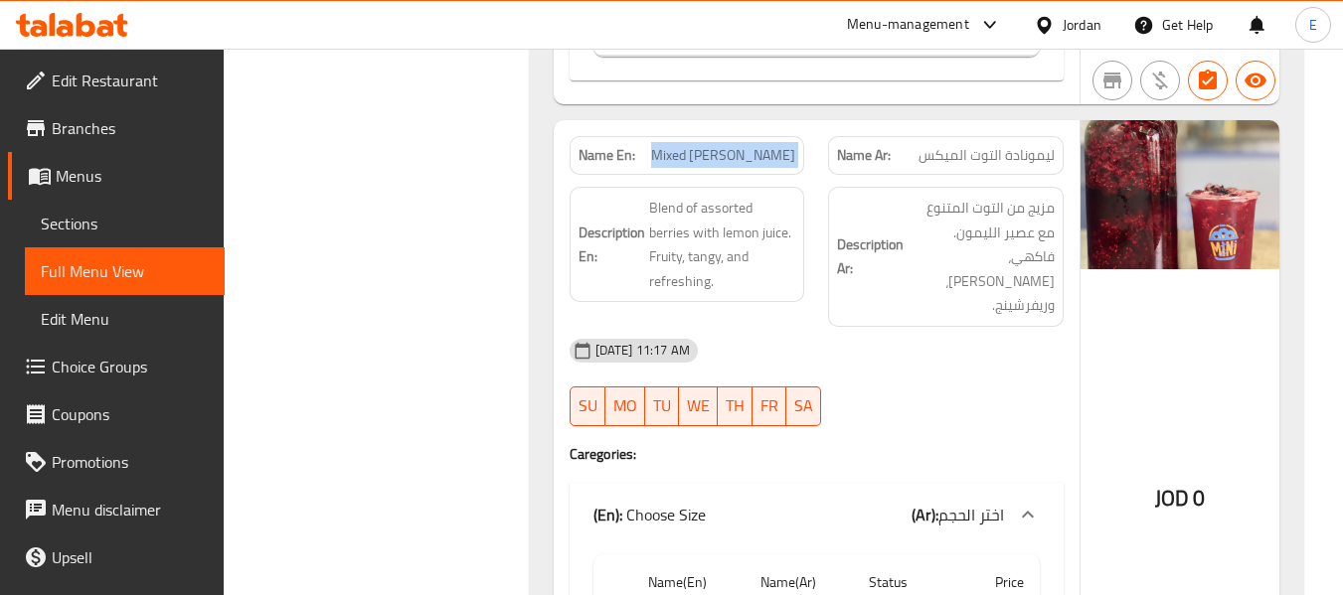
click at [755, 145] on span "Mixed Berry Lemonade" at bounding box center [723, 155] width 144 height 21
click at [944, 327] on div "10-09-2025 11:17 AM SU MO TU WE TH FR SA" at bounding box center [817, 382] width 518 height 111
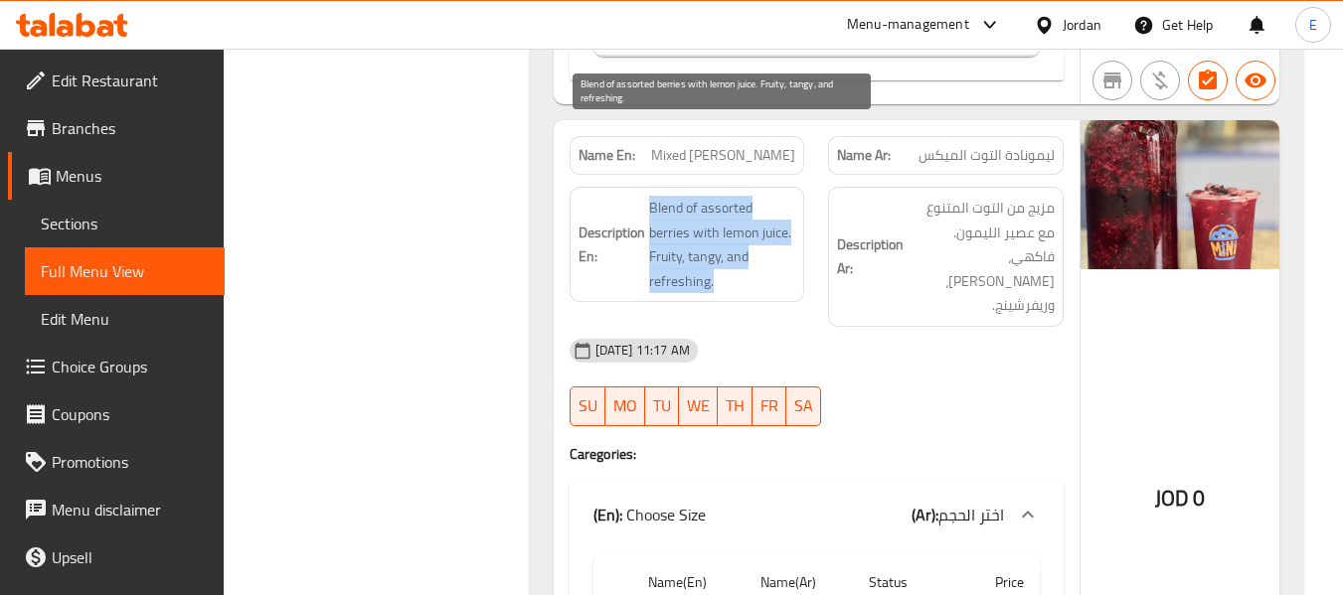
drag, startPoint x: 646, startPoint y: 118, endPoint x: 791, endPoint y: 182, distance: 158.4
click at [791, 187] on div "Description En: Blend of assorted berries with lemon juice. Fruity, tangy, and …" at bounding box center [687, 244] width 236 height 115
click at [791, 196] on span "Blend of assorted berries with lemon juice. Fruity, tangy, and refreshing." at bounding box center [722, 244] width 147 height 97
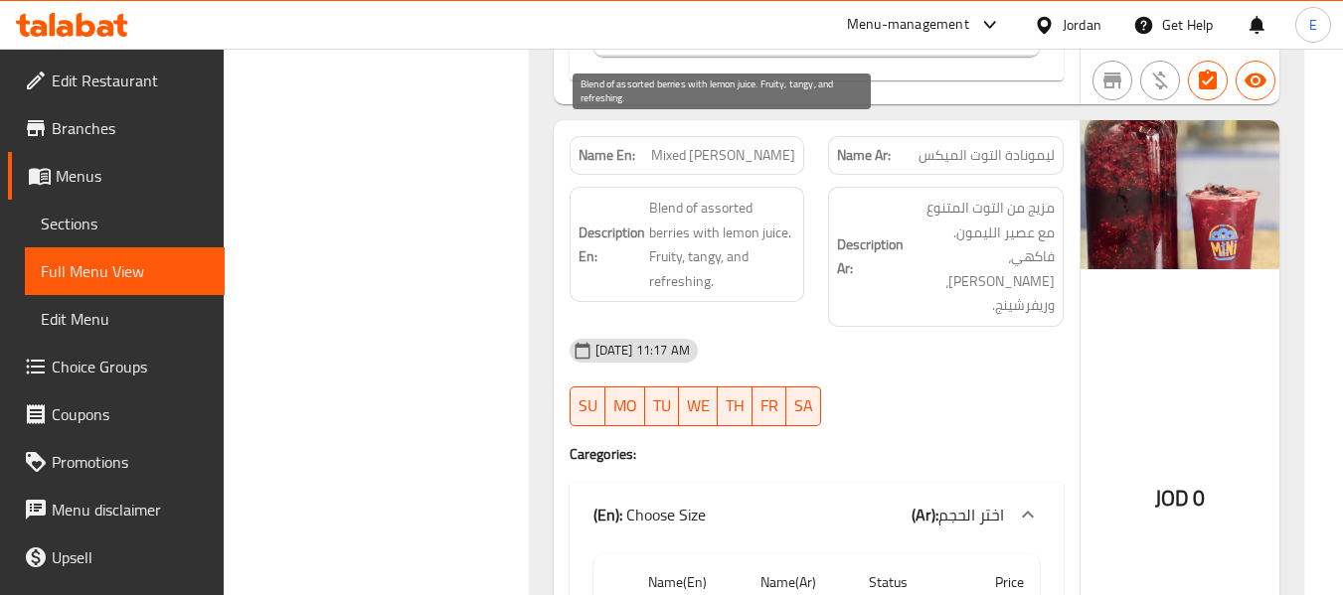
click at [791, 196] on span "Blend of assorted berries with lemon juice. Fruity, tangy, and refreshing." at bounding box center [722, 244] width 147 height 97
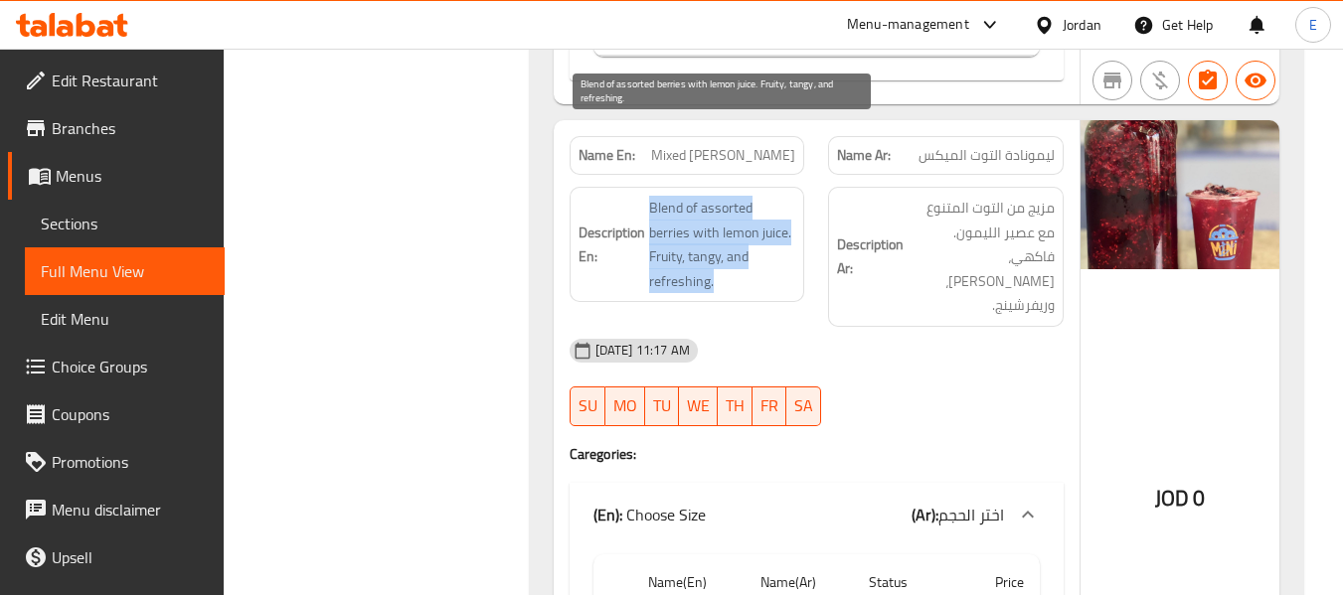
click at [791, 196] on span "Blend of assorted berries with lemon juice. Fruity, tangy, and refreshing." at bounding box center [722, 244] width 147 height 97
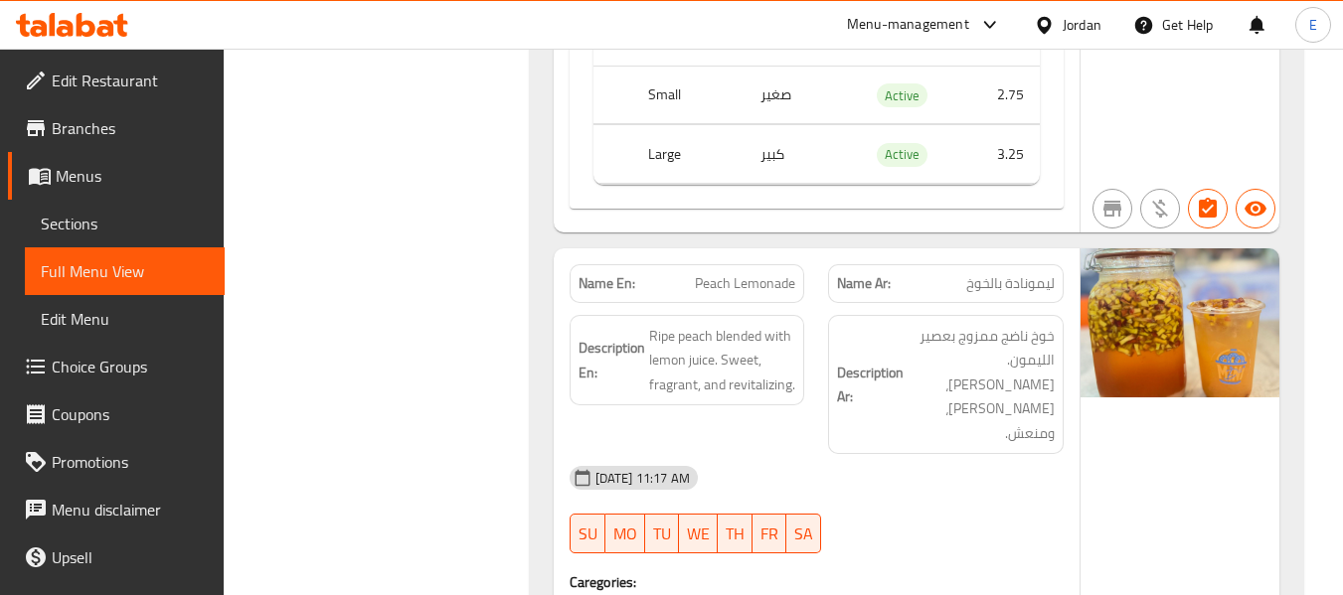
scroll to position [2847, 0]
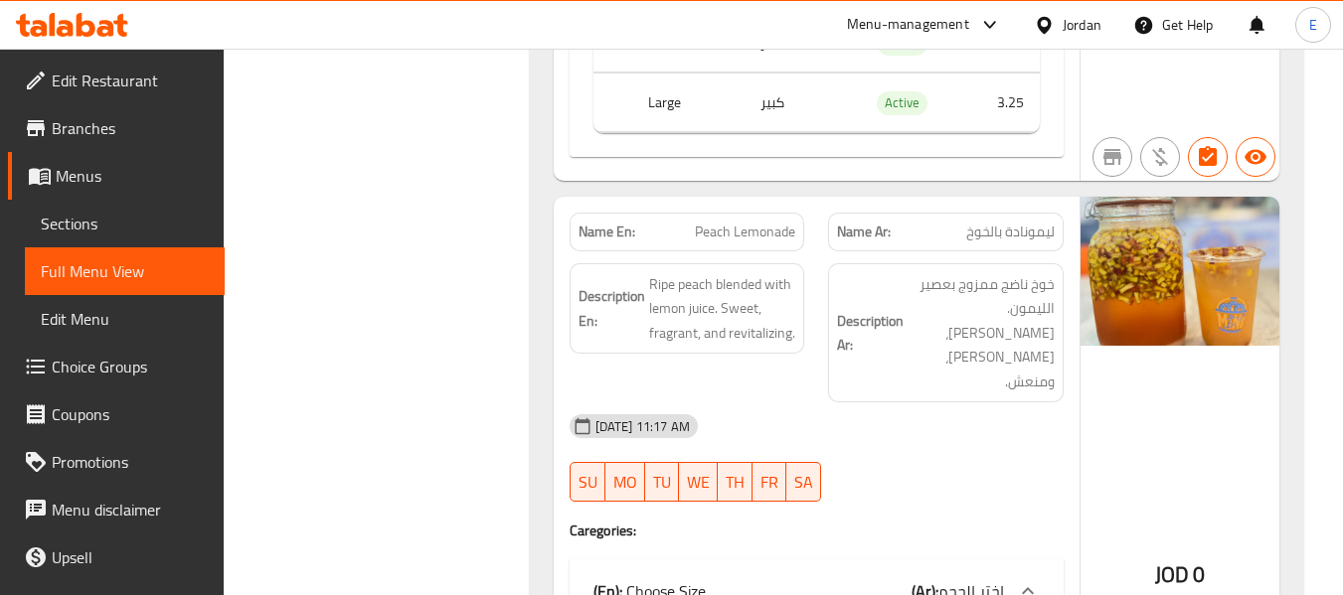
click at [1035, 222] on span "ليمونادة بالخوخ" at bounding box center [1010, 232] width 88 height 21
click at [740, 222] on span "Peach Lemonade" at bounding box center [745, 232] width 100 height 21
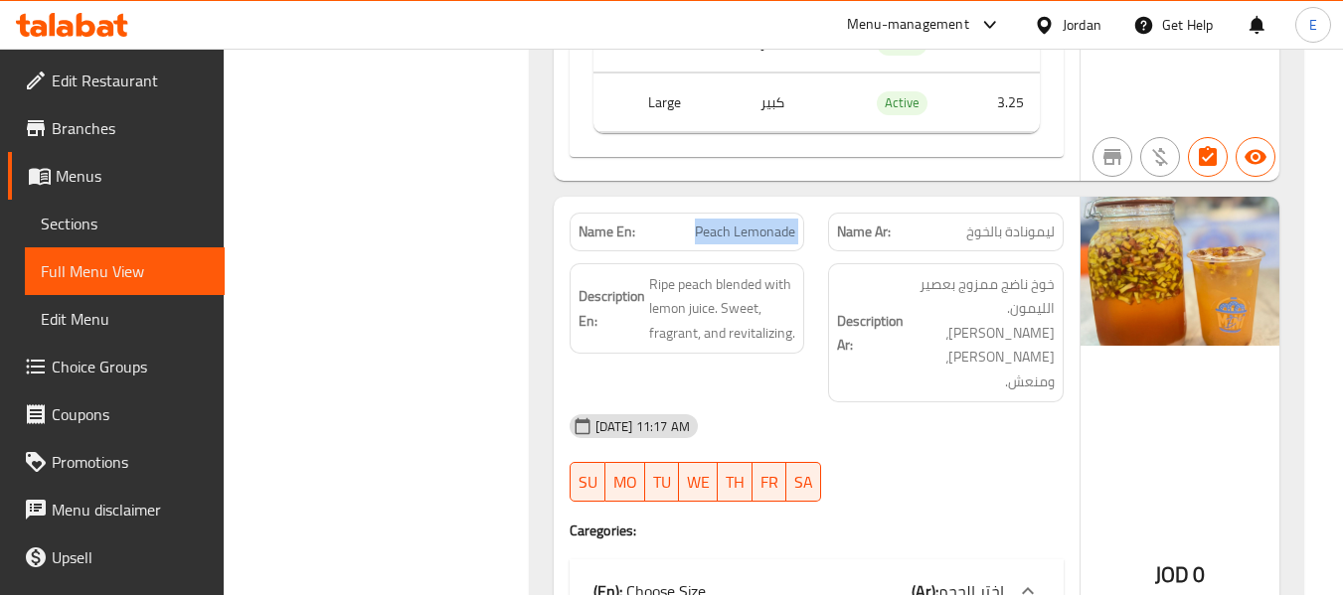
click at [740, 222] on span "Peach Lemonade" at bounding box center [745, 232] width 100 height 21
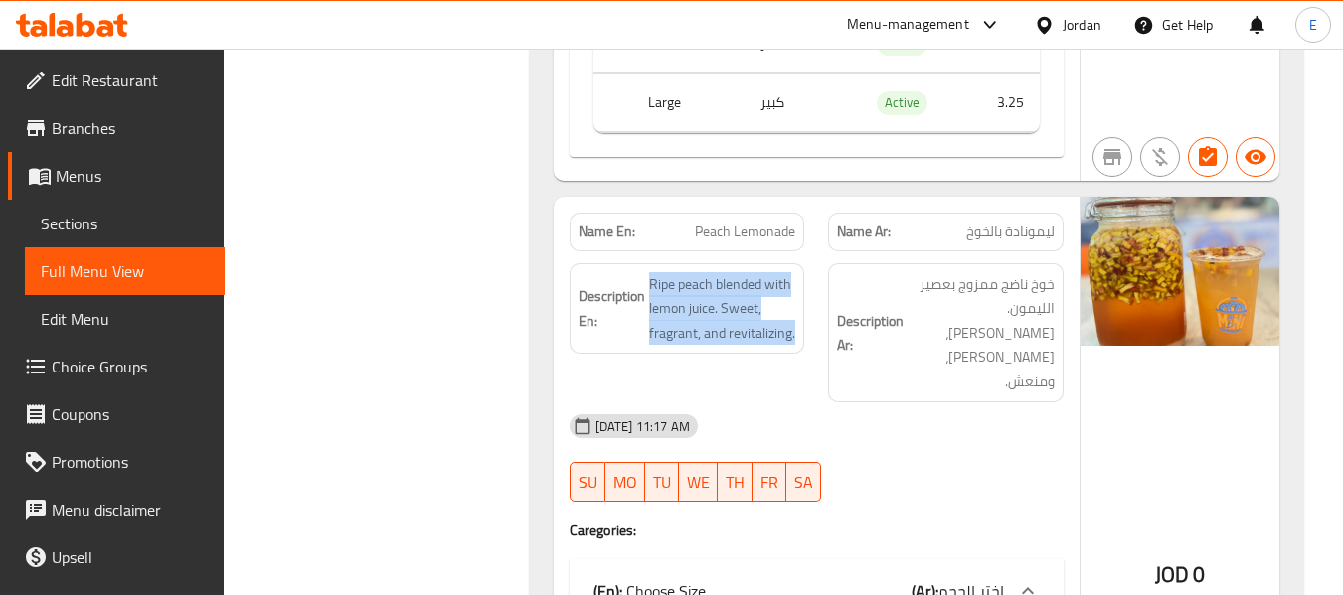
drag, startPoint x: 683, startPoint y: 169, endPoint x: 806, endPoint y: 241, distance: 143.0
click at [806, 251] on div "Description En: Ripe peach blended with lemon juice. Sweet, fragrant, and revit…" at bounding box center [687, 333] width 259 height 164
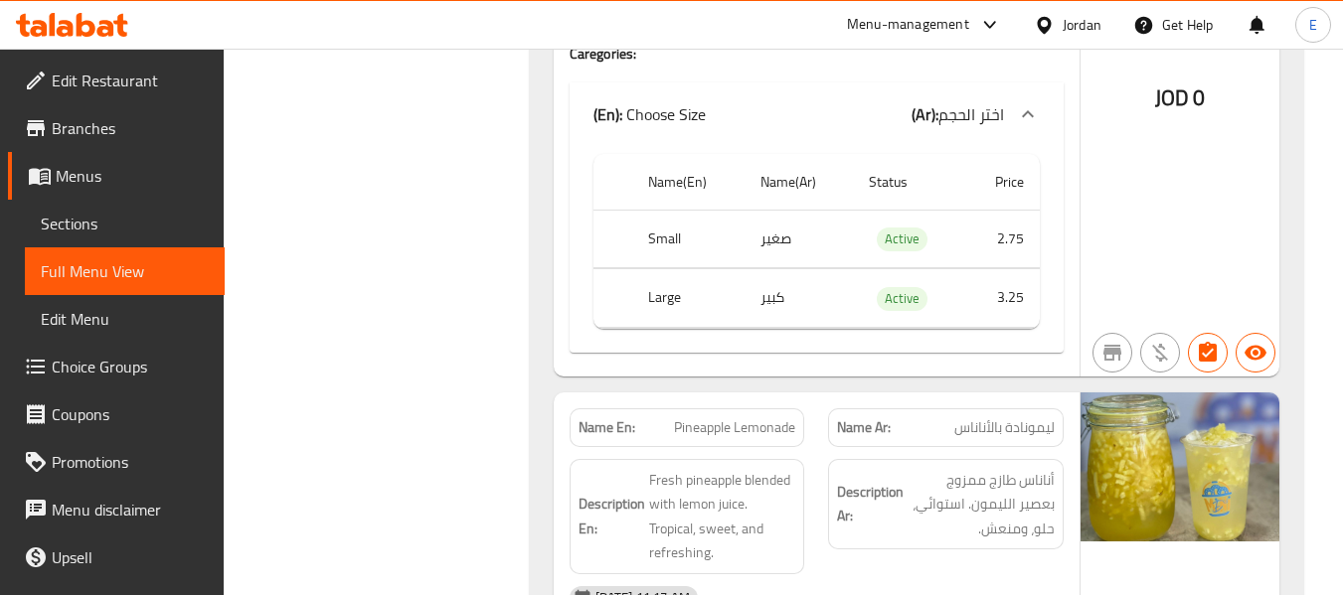
scroll to position [3444, 0]
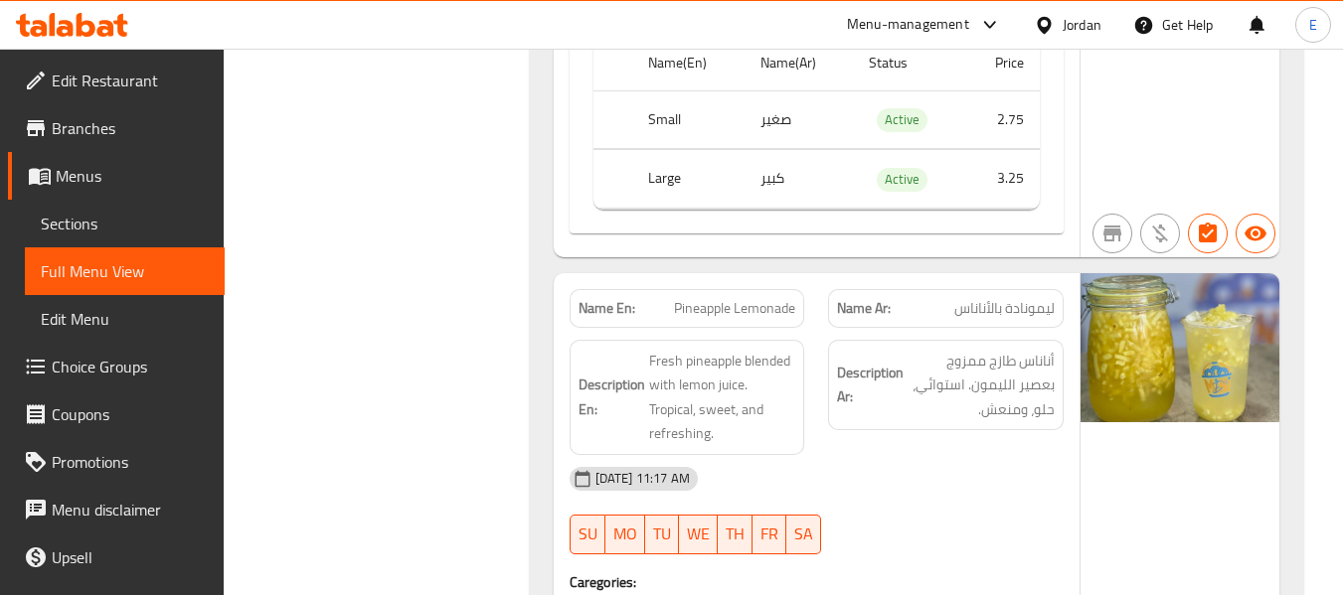
click at [698, 298] on span "Pineapple Lemonade" at bounding box center [734, 308] width 121 height 21
click at [1005, 298] on span "ليمونادة بالأناناس" at bounding box center [1004, 308] width 100 height 21
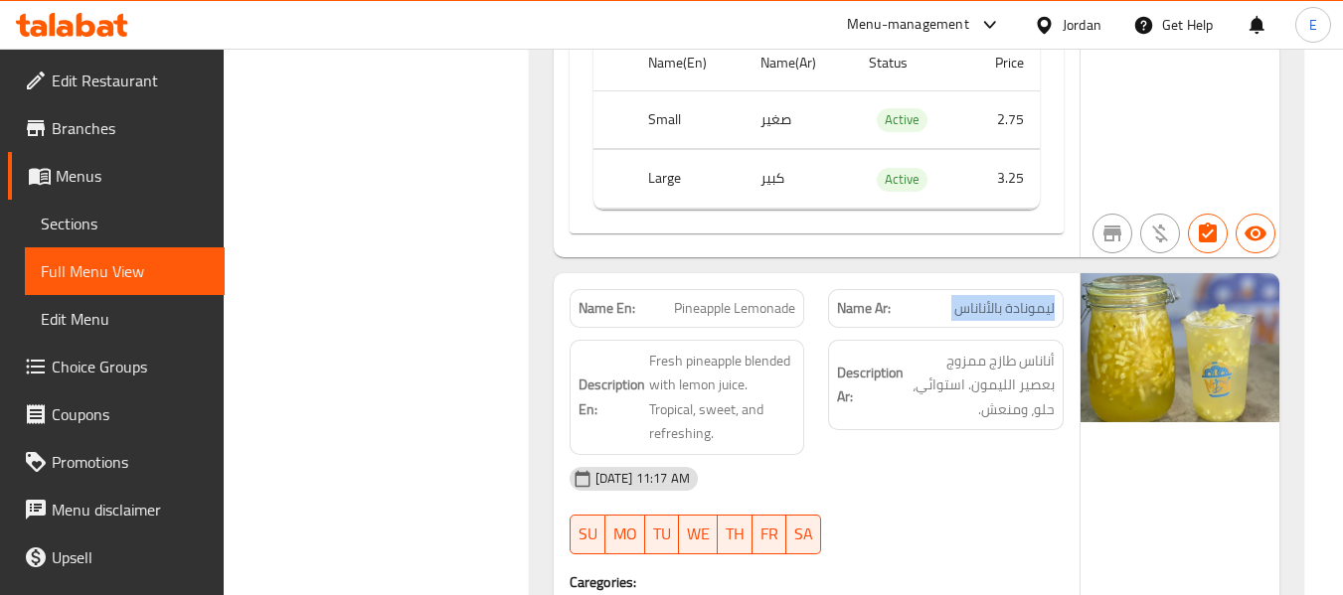
click at [1005, 298] on span "ليمونادة بالأناناس" at bounding box center [1004, 308] width 100 height 21
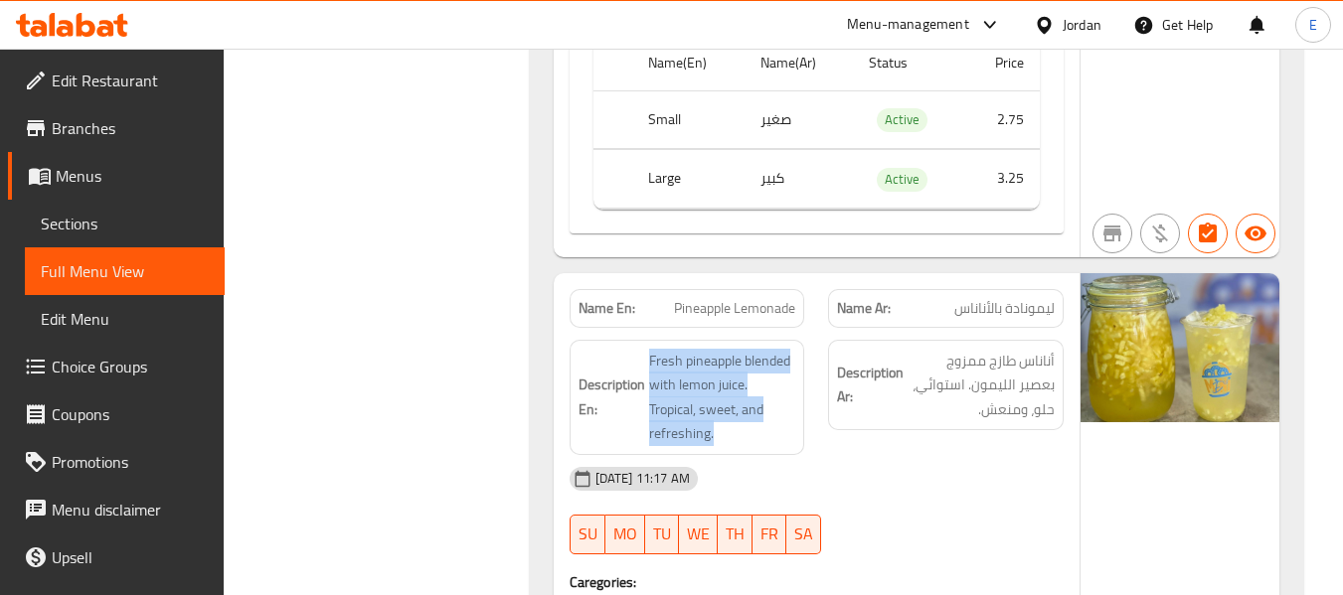
drag, startPoint x: 642, startPoint y: 205, endPoint x: 801, endPoint y: 285, distance: 178.2
click at [801, 340] on div "Description En: Fresh pineapple blended with lemon juice. Tropical, sweet, and …" at bounding box center [687, 397] width 236 height 115
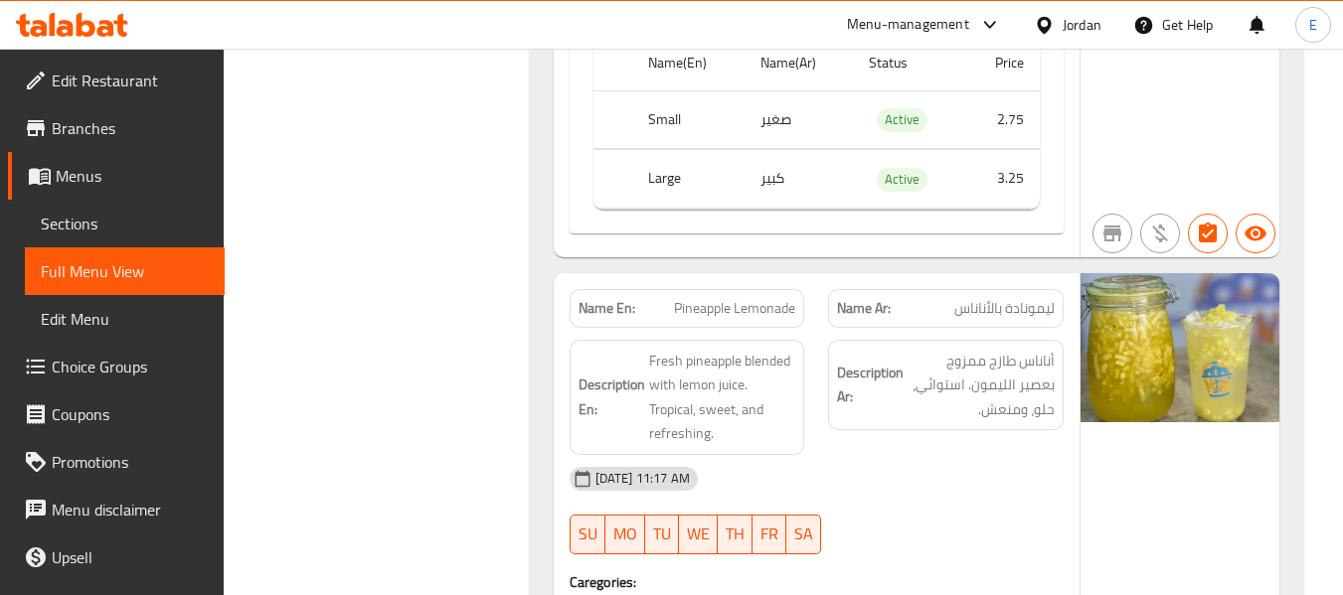
click at [801, 340] on div "Description En: Fresh pineapple blended with lemon juice. Tropical, sweet, and …" at bounding box center [687, 397] width 236 height 115
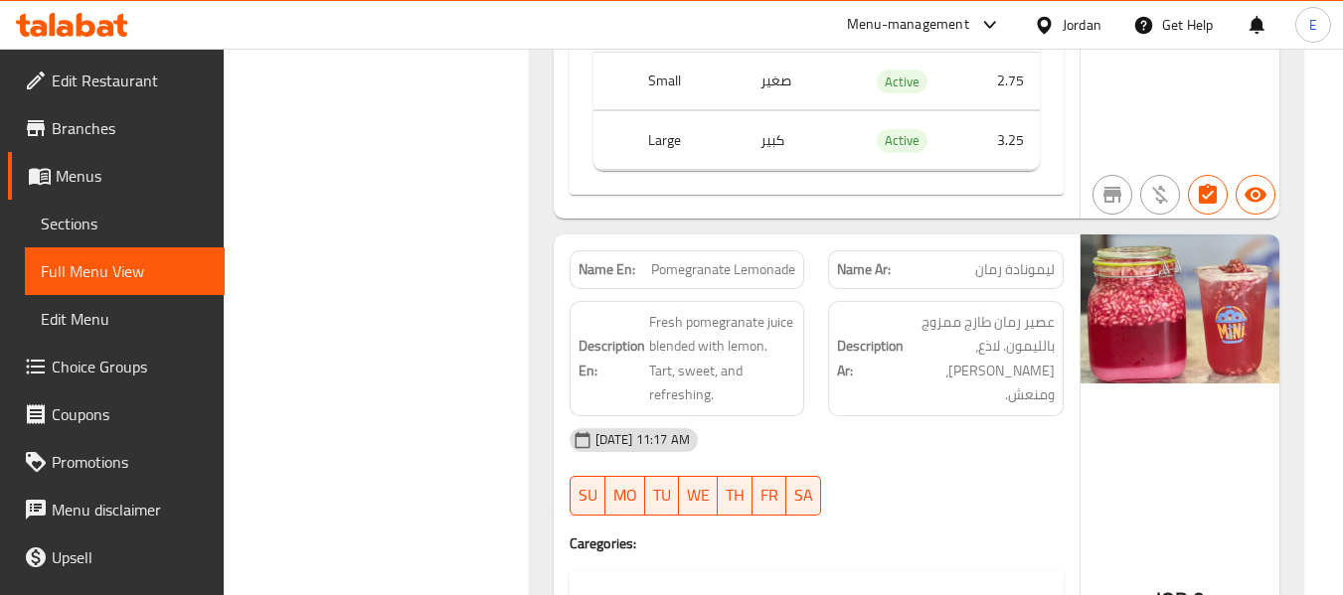
scroll to position [4139, 0]
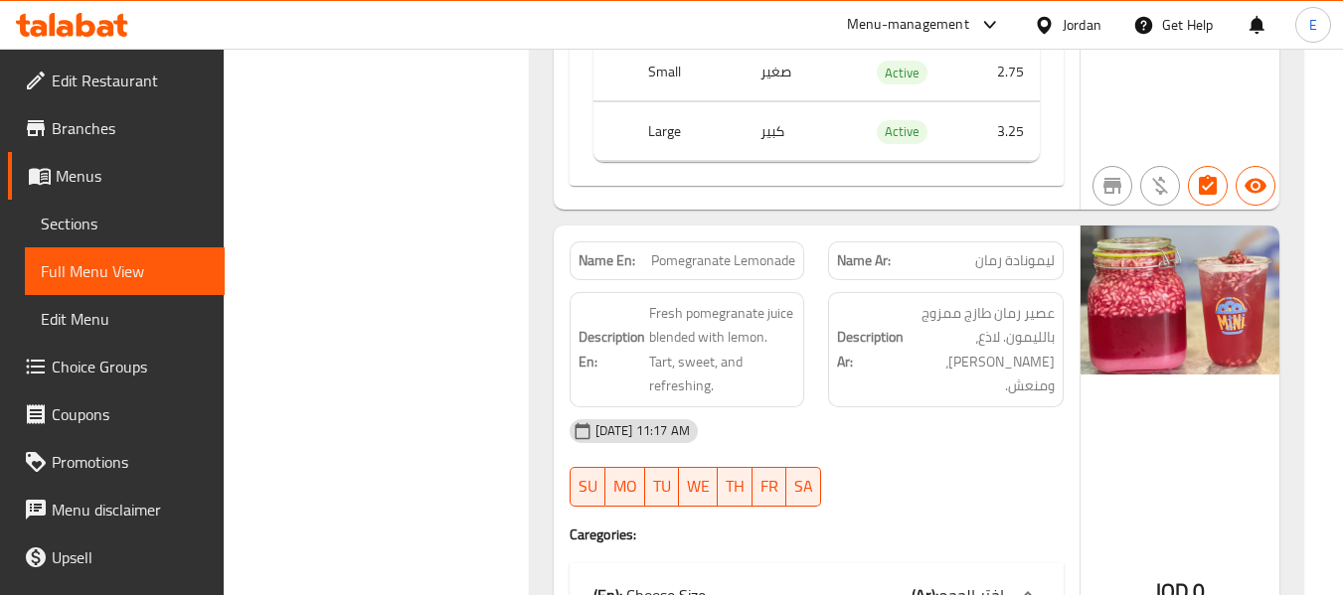
click at [699, 250] on span "Pomegranate Lemonade" at bounding box center [723, 260] width 144 height 21
click at [1010, 250] on span "ليمونادة رمان" at bounding box center [1015, 260] width 80 height 21
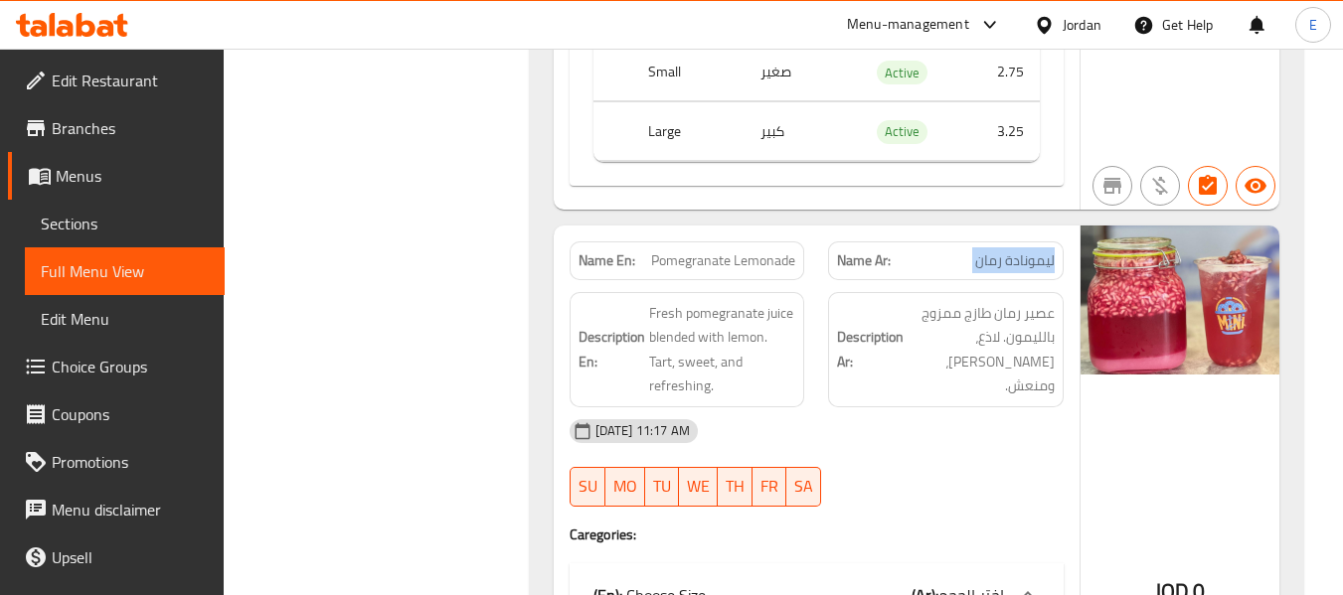
click at [1010, 250] on span "ليمونادة رمان" at bounding box center [1015, 260] width 80 height 21
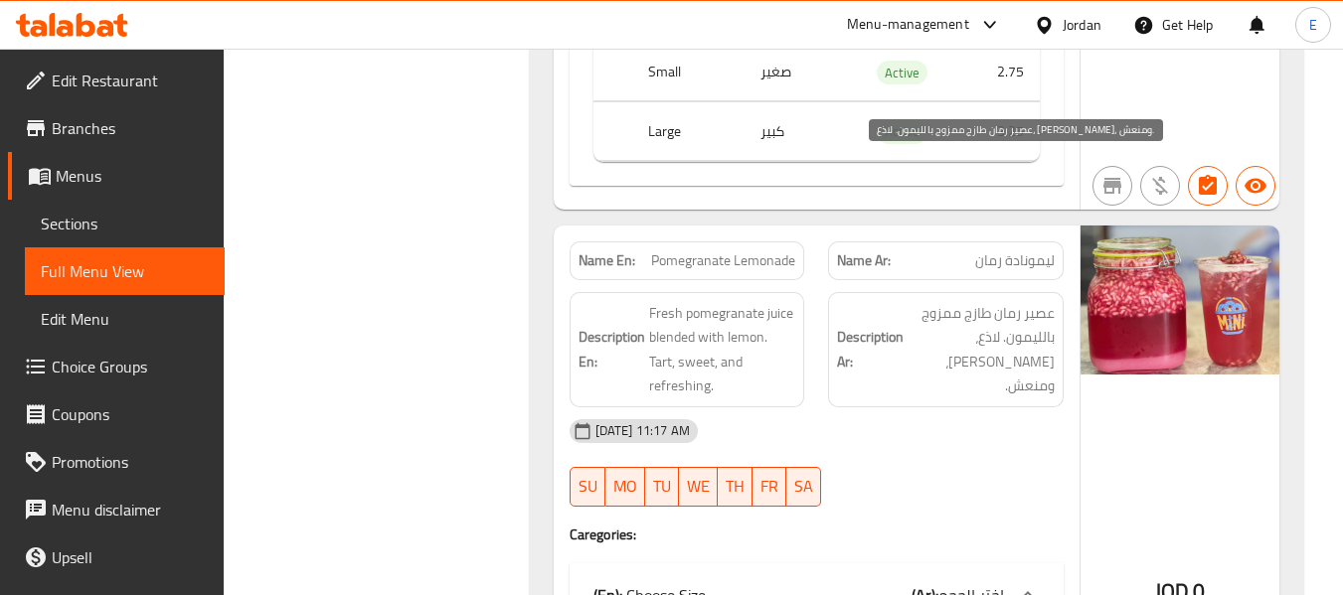
drag, startPoint x: 957, startPoint y: 217, endPoint x: 694, endPoint y: 162, distance: 269.0
click at [955, 301] on span "عصير رمان طازج ممزوج بالليمون. لاذع، حلو، ومنعش." at bounding box center [980, 349] width 147 height 97
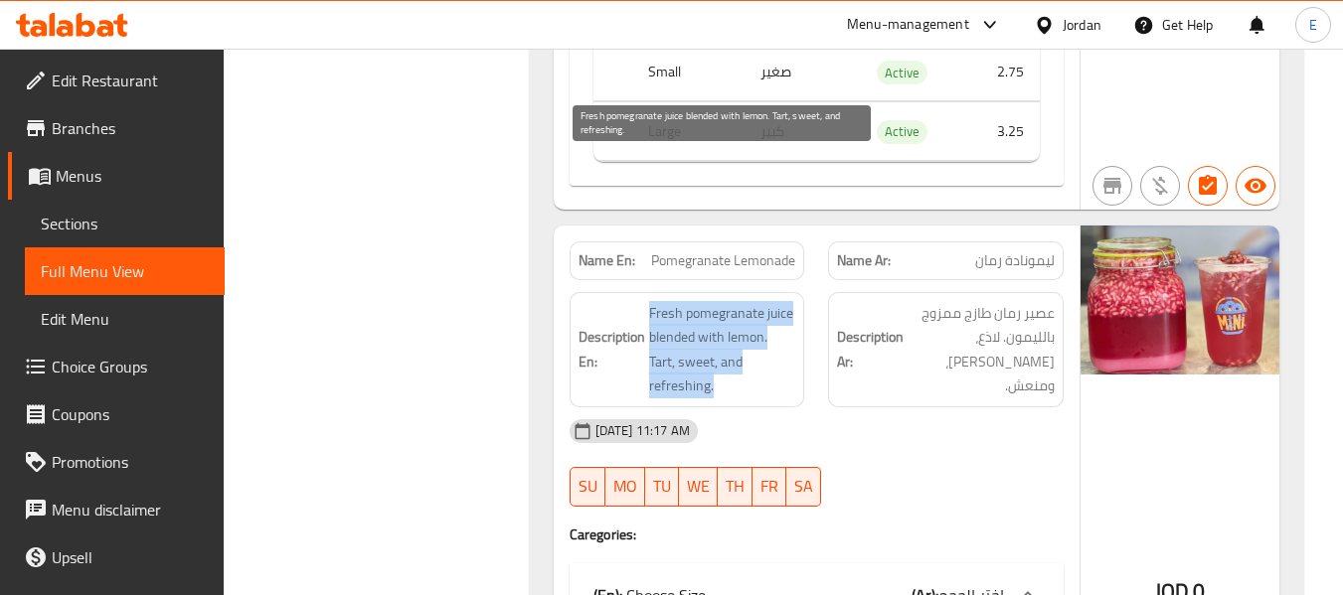
drag, startPoint x: 645, startPoint y: 160, endPoint x: 777, endPoint y: 238, distance: 153.2
click at [777, 301] on h6 "Description En: Fresh pomegranate juice blended with lemon. Tart, sweet, and re…" at bounding box center [687, 349] width 218 height 97
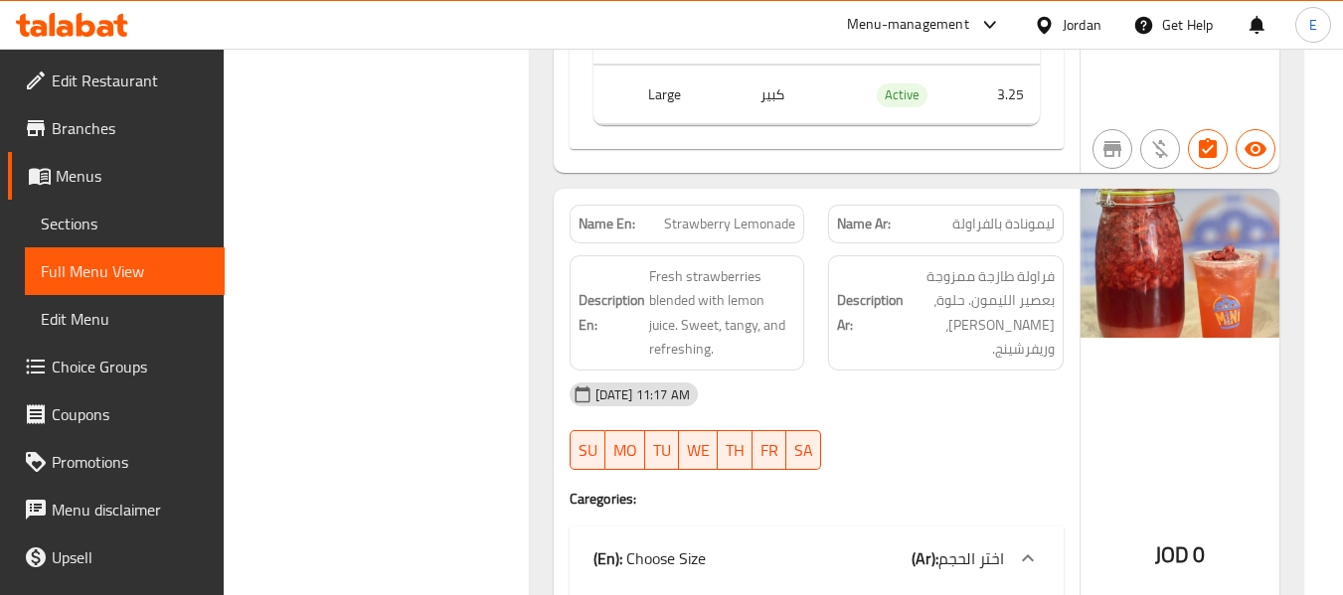
scroll to position [4835, 0]
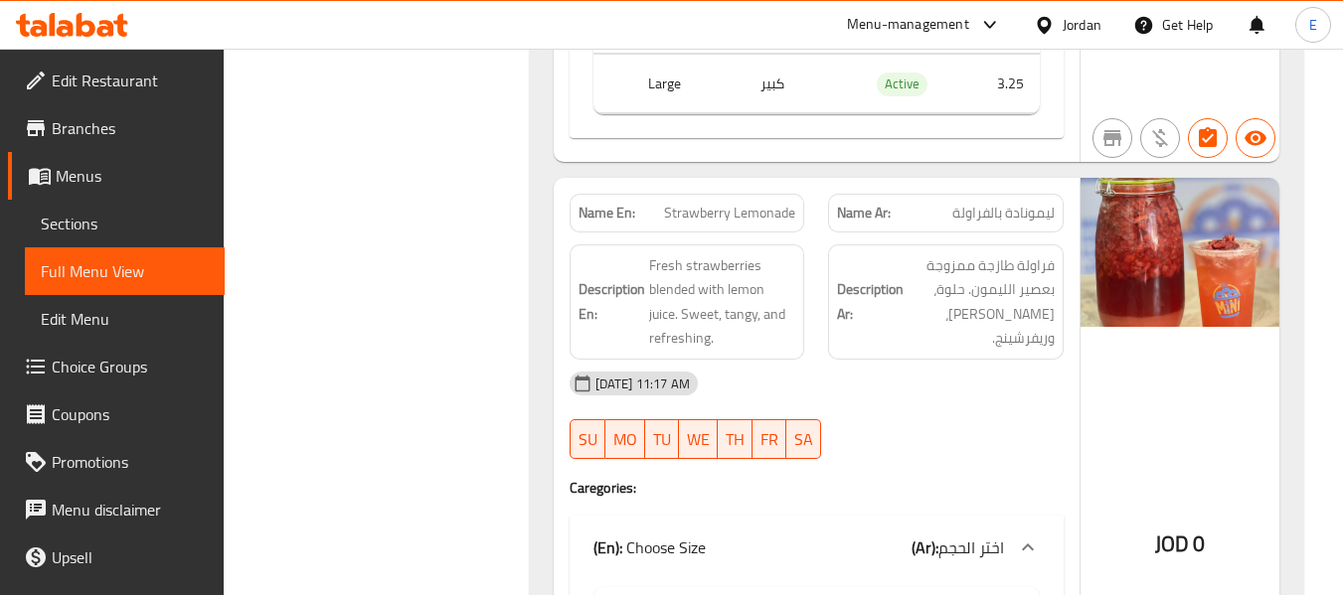
click at [1017, 203] on span "ليمونادة بالفراولة" at bounding box center [1003, 213] width 102 height 21
click at [756, 194] on div "Name En: Strawberry Lemonade" at bounding box center [687, 213] width 236 height 39
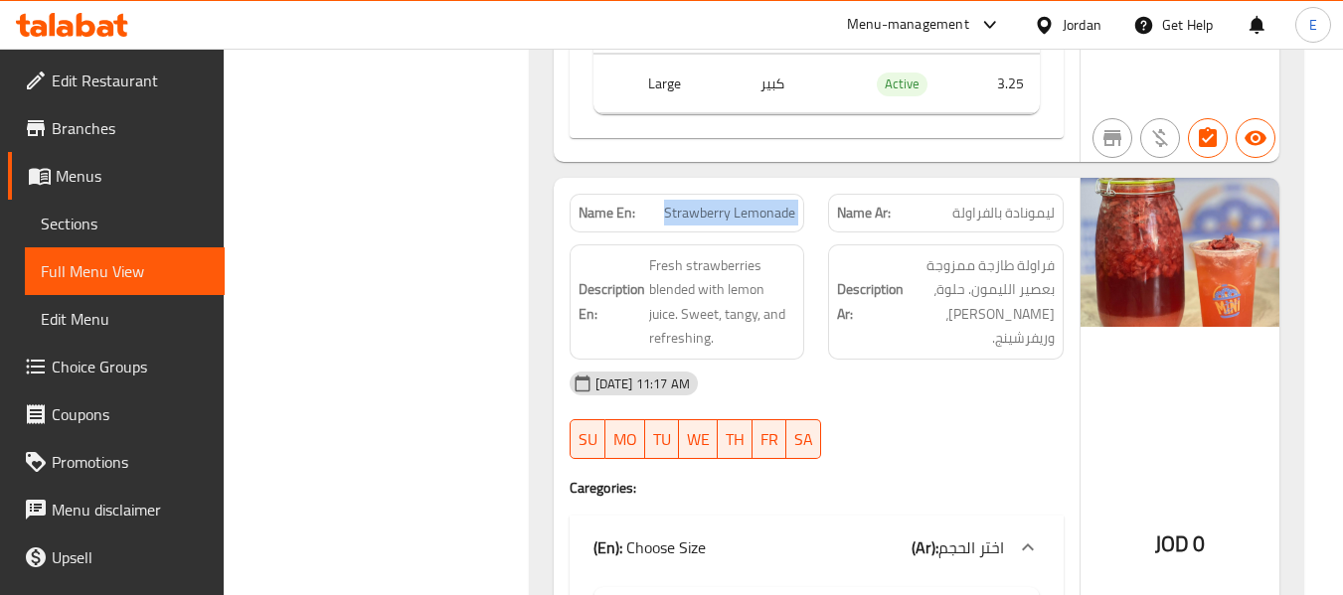
click at [756, 194] on div "Name En: Strawberry Lemonade" at bounding box center [687, 213] width 236 height 39
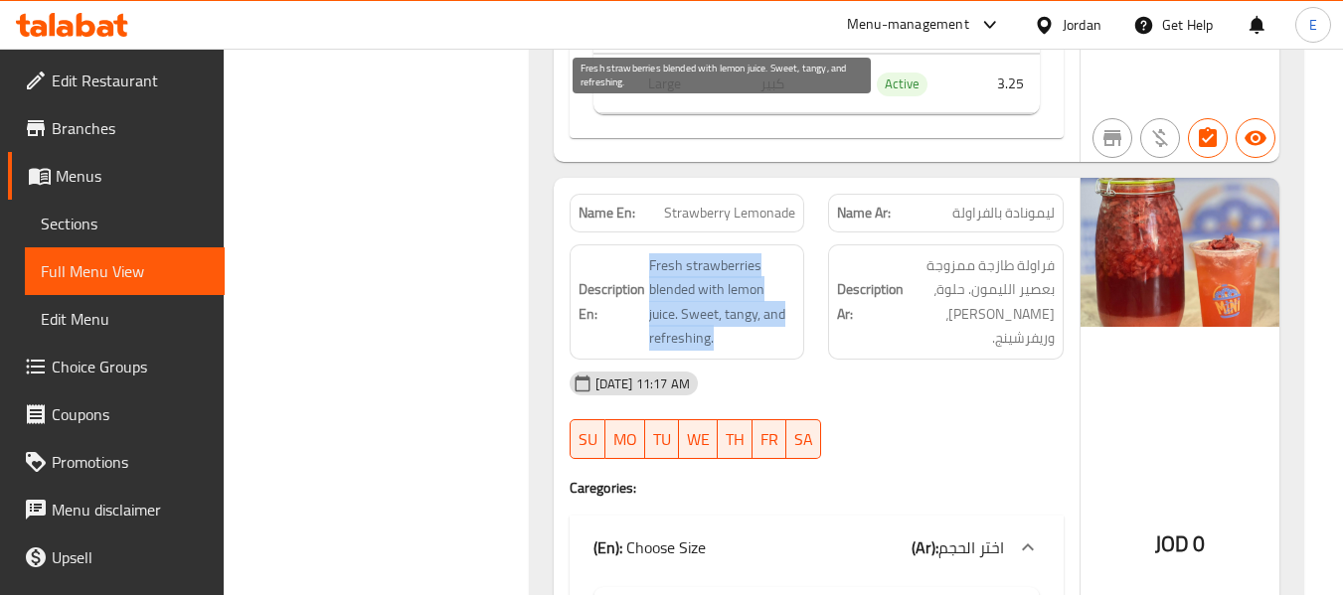
drag, startPoint x: 647, startPoint y: 105, endPoint x: 769, endPoint y: 182, distance: 144.2
click at [769, 244] on div "Description En: Fresh strawberries blended with lemon juice. Sweet, tangy, and …" at bounding box center [687, 301] width 236 height 115
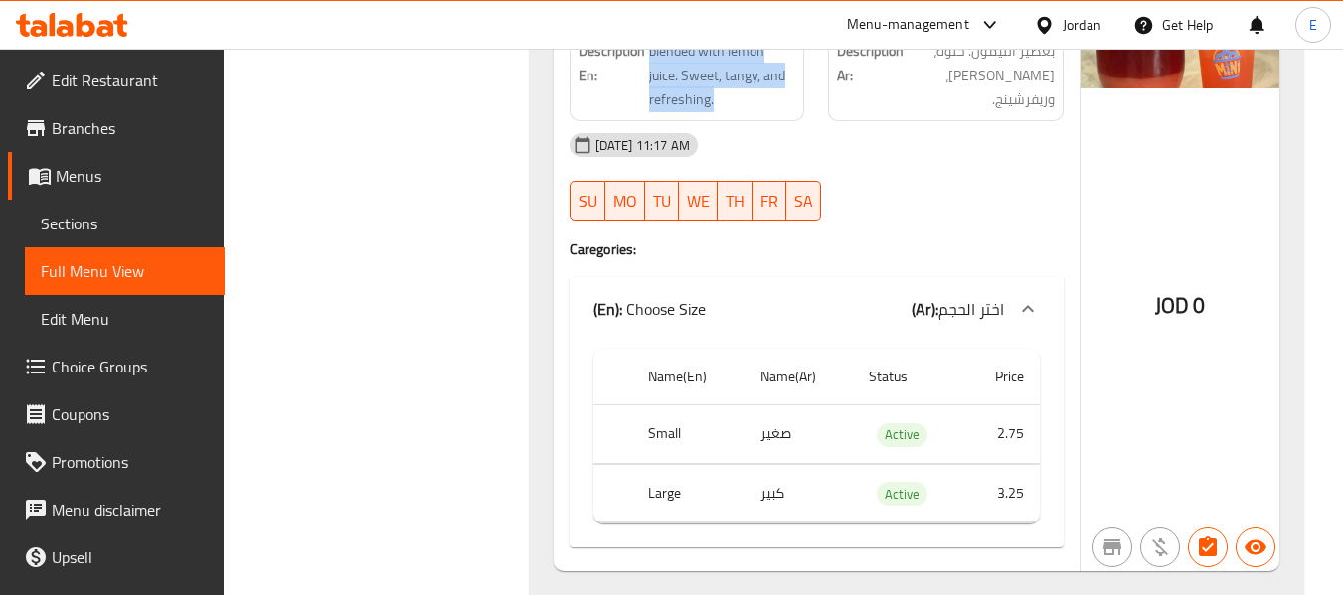
scroll to position [5094, 0]
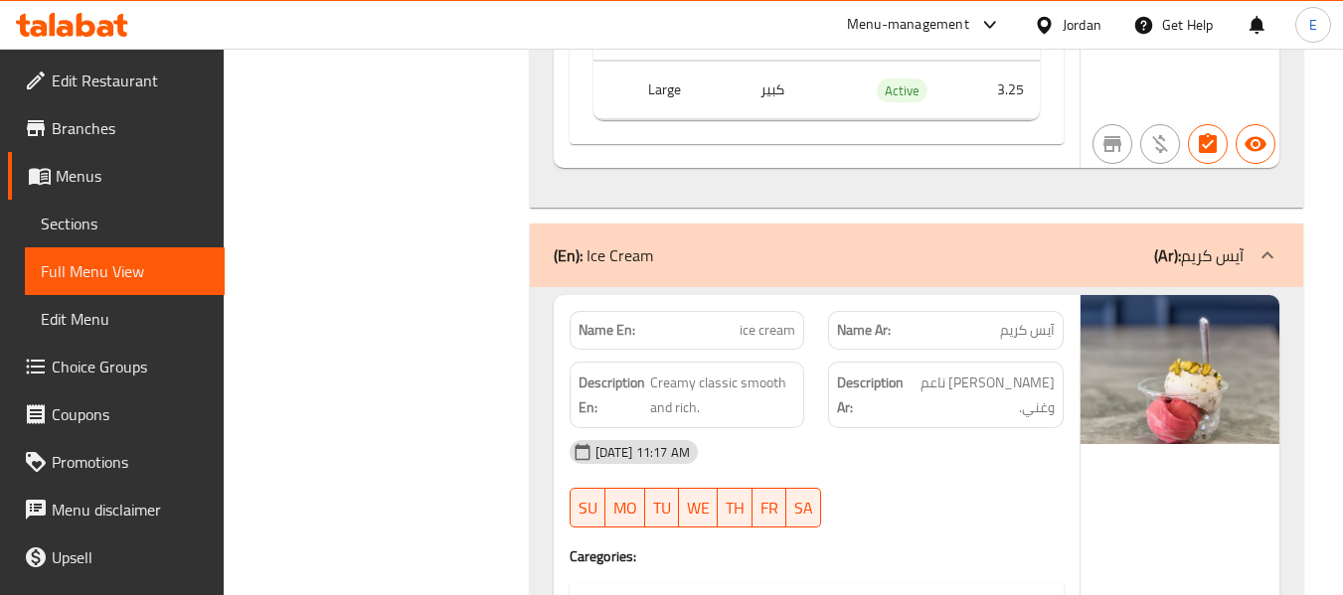
scroll to position [5492, 0]
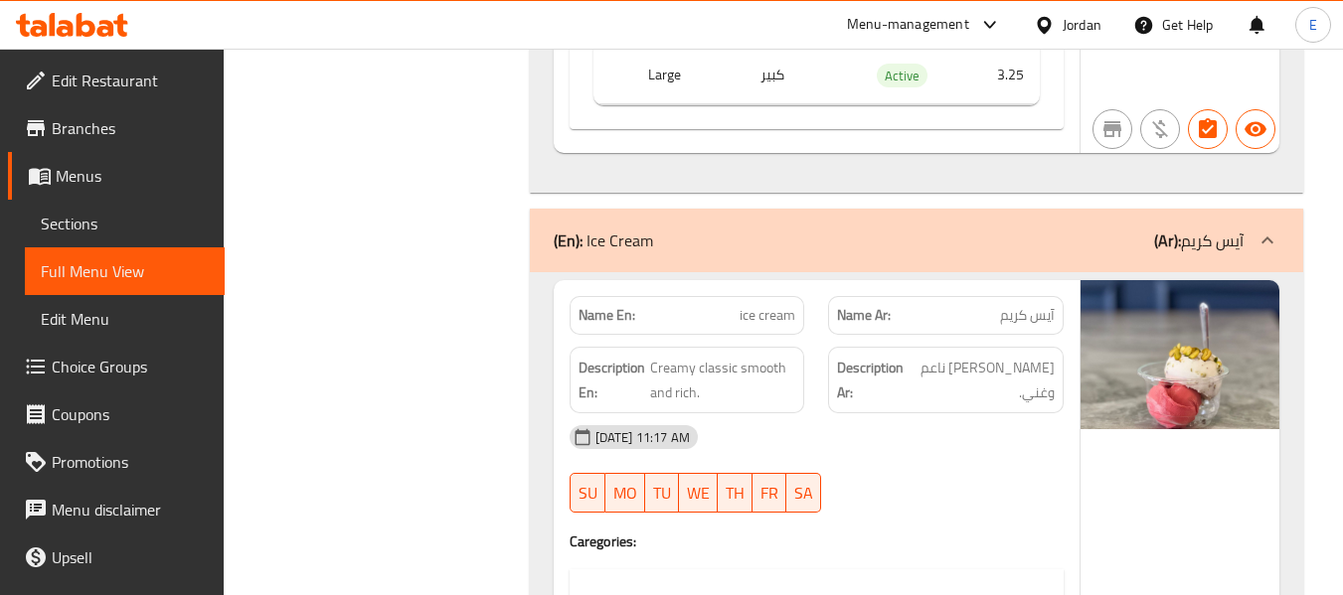
click at [1037, 305] on span "آيس كريم" at bounding box center [1027, 315] width 55 height 21
click at [762, 305] on span "ice cream" at bounding box center [767, 315] width 56 height 21
click at [1001, 356] on span "كريمي كلاسيكي ناعم وغني." at bounding box center [982, 380] width 143 height 49
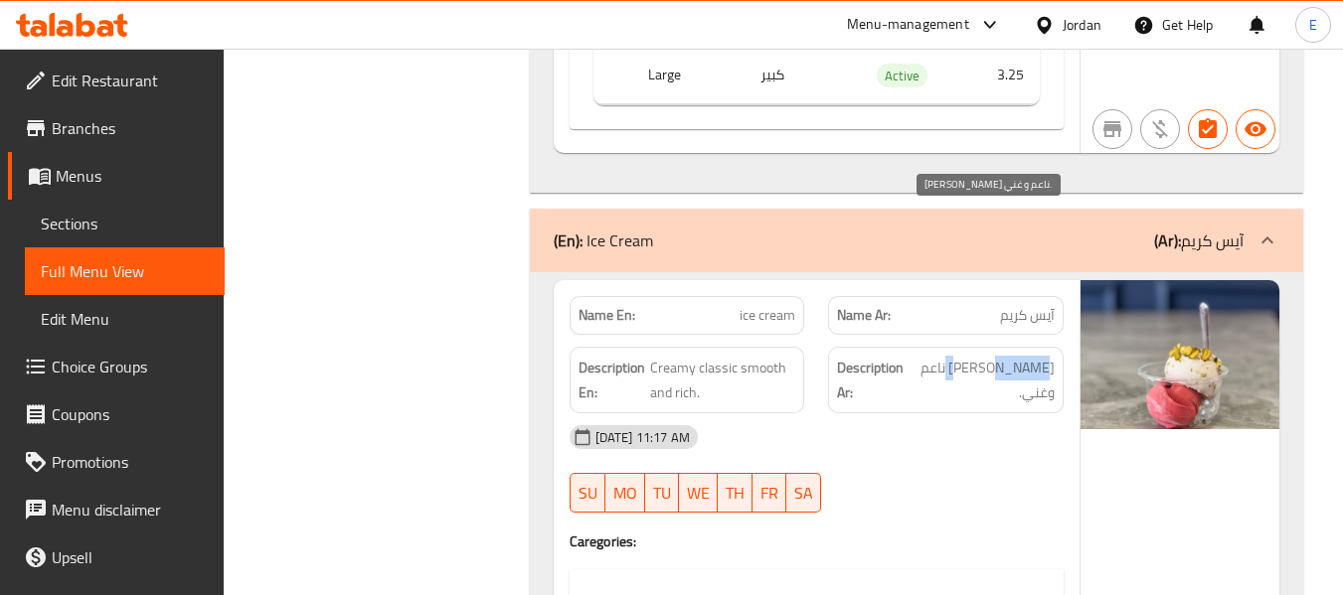
click at [1001, 356] on span "كريمي كلاسيكي ناعم وغني." at bounding box center [982, 380] width 143 height 49
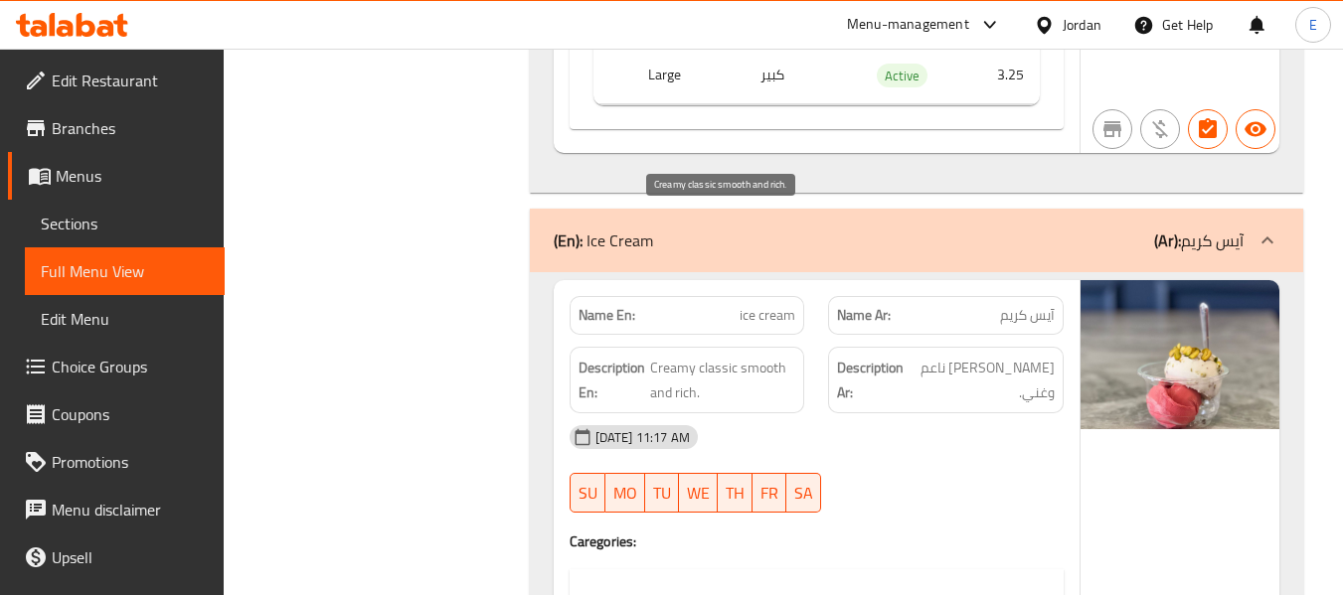
click at [694, 356] on span "Creamy classic smooth and rich." at bounding box center [722, 380] width 145 height 49
click at [989, 413] on div "10-09-2025 11:17 AM" at bounding box center [817, 437] width 518 height 48
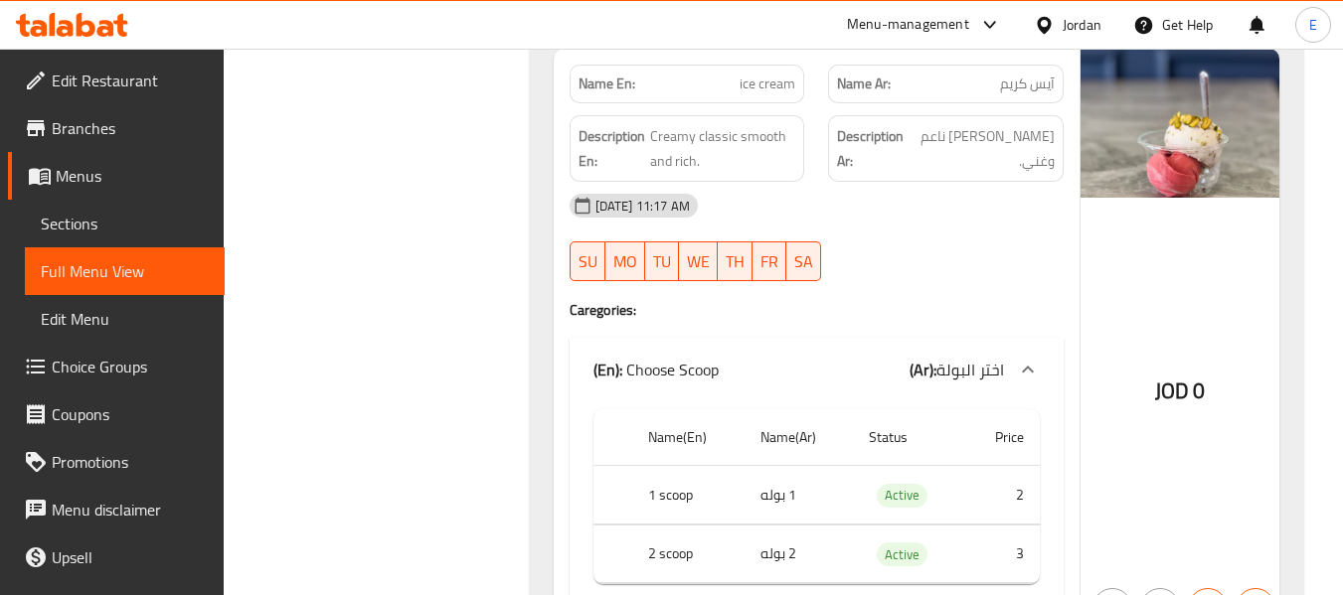
scroll to position [5757, 0]
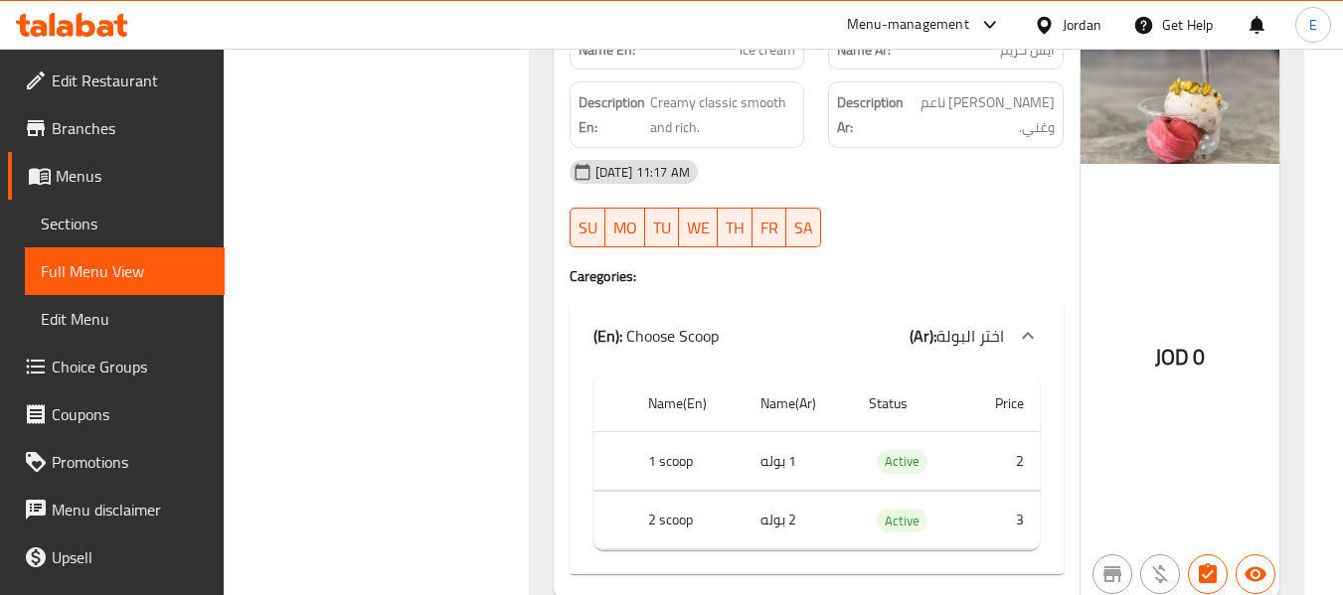
click at [777, 432] on td "1 بوله" at bounding box center [798, 461] width 108 height 59
click at [656, 432] on th "1 scoop" at bounding box center [688, 461] width 112 height 59
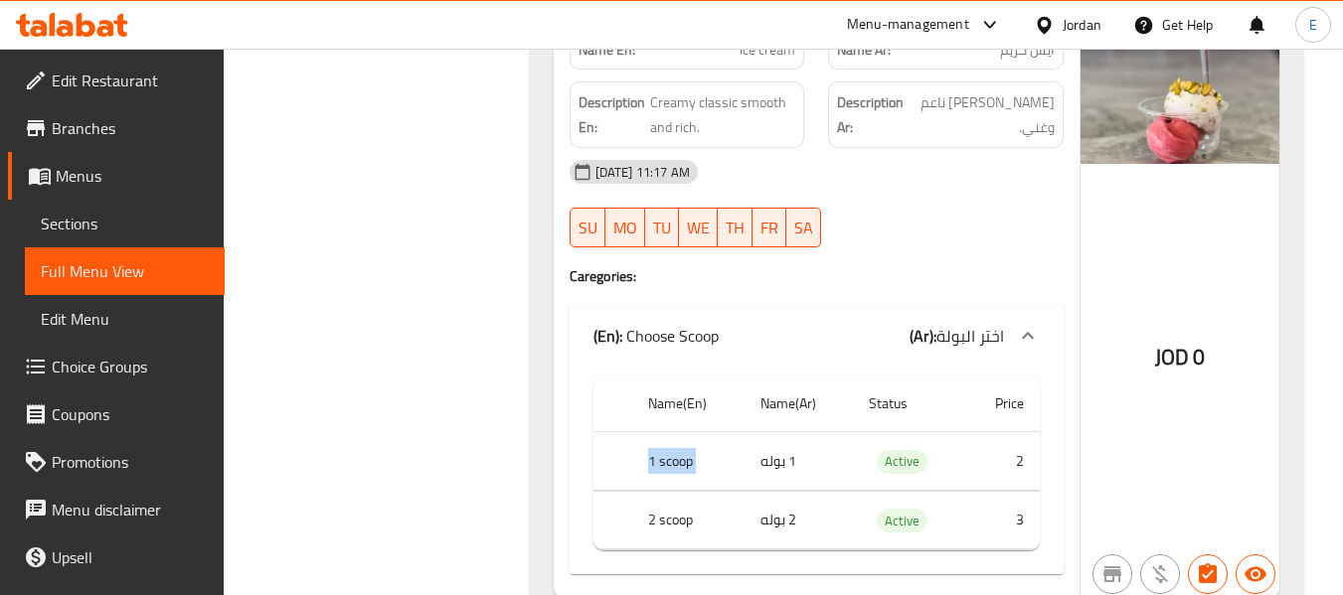
click at [656, 432] on th "1 scoop" at bounding box center [688, 461] width 112 height 59
click at [670, 491] on th "2 scoop" at bounding box center [688, 520] width 112 height 59
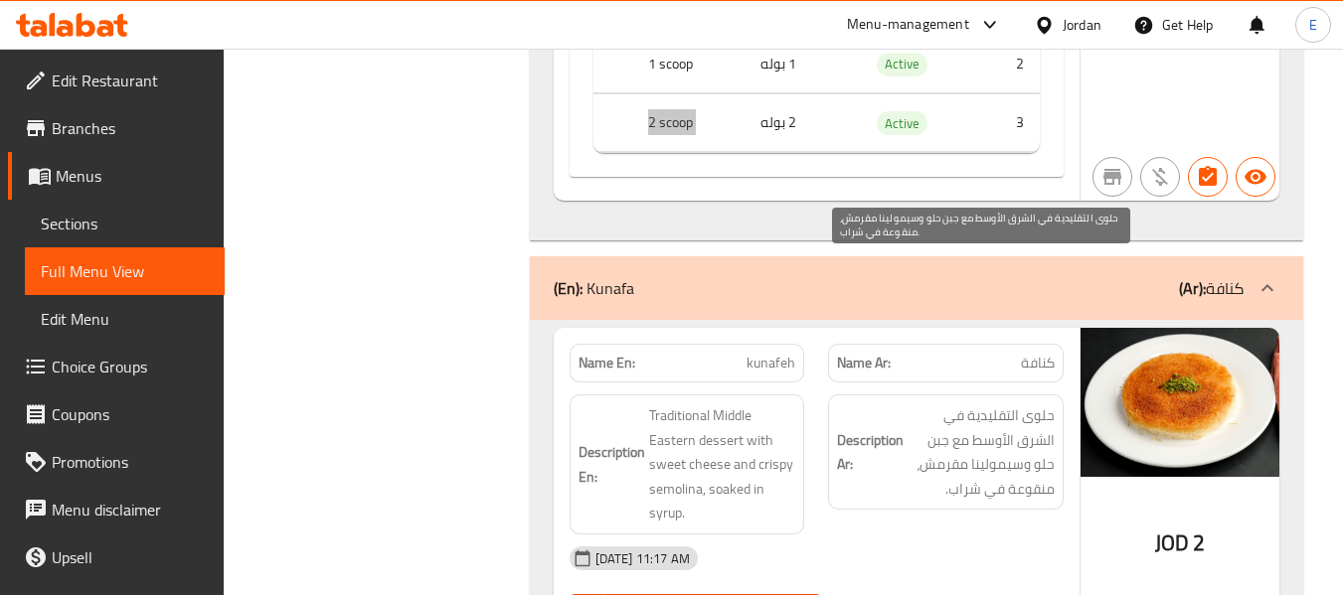
scroll to position [6254, 0]
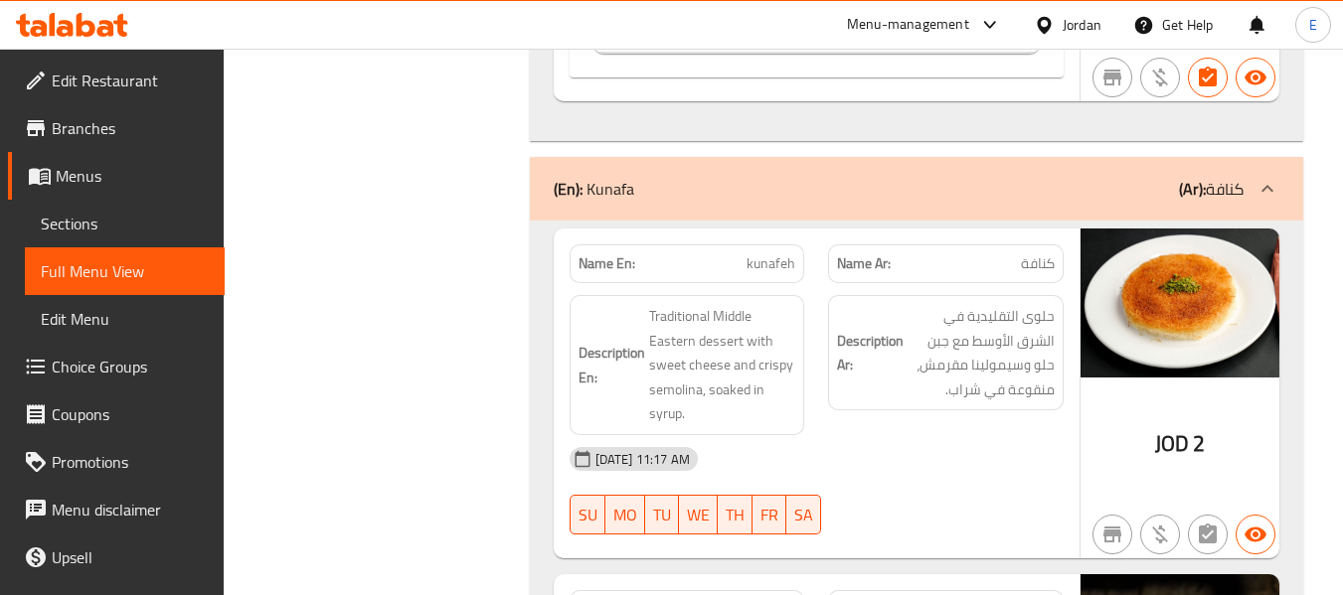
click at [1181, 424] on span "JOD" at bounding box center [1172, 443] width 34 height 39
click at [1045, 253] on span "كنافة" at bounding box center [1038, 263] width 34 height 21
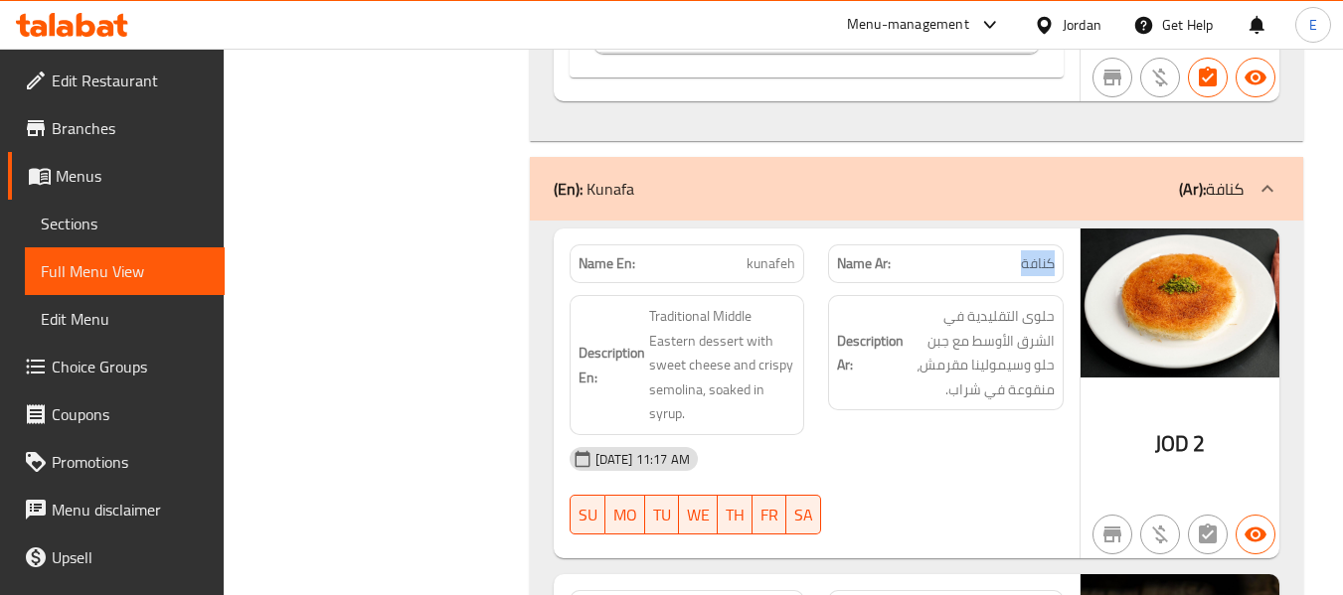
click at [1045, 253] on span "كنافة" at bounding box center [1038, 263] width 34 height 21
click at [775, 253] on span "kunafeh" at bounding box center [770, 263] width 49 height 21
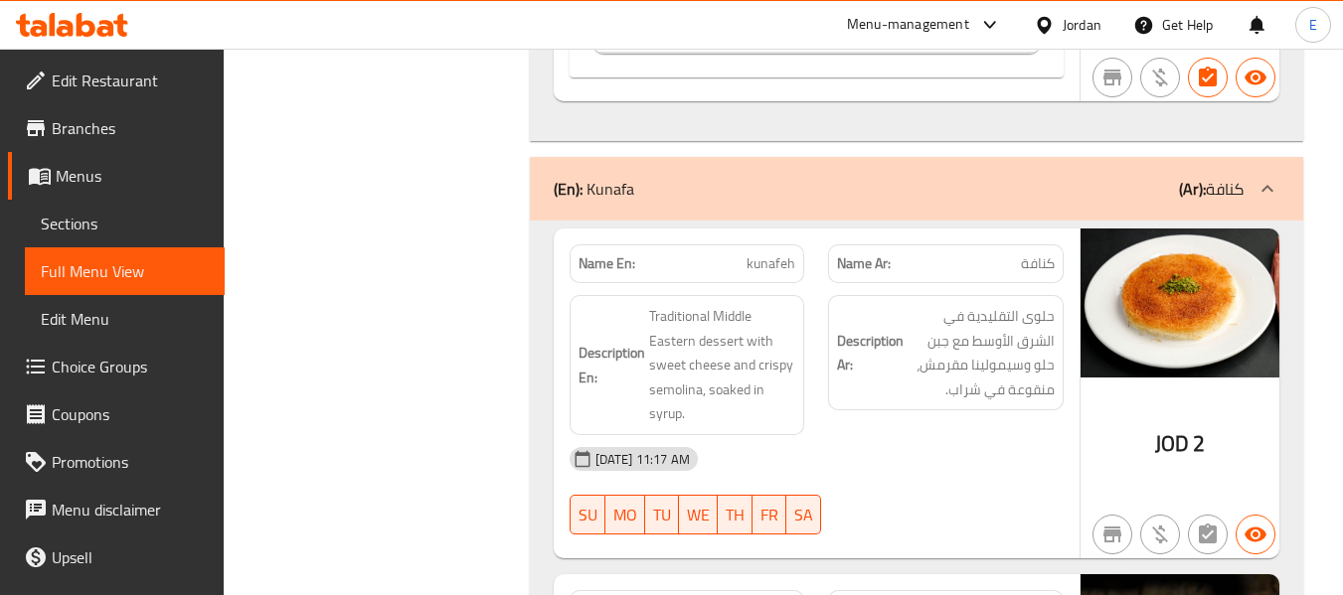
drag, startPoint x: 931, startPoint y: 267, endPoint x: 735, endPoint y: 178, distance: 215.2
click at [931, 283] on div "Description Ar: حلوى التقليدية في الشرق الأوسط مع جبن حلو وسيمولينا مقرمش، منقو…" at bounding box center [945, 365] width 259 height 164
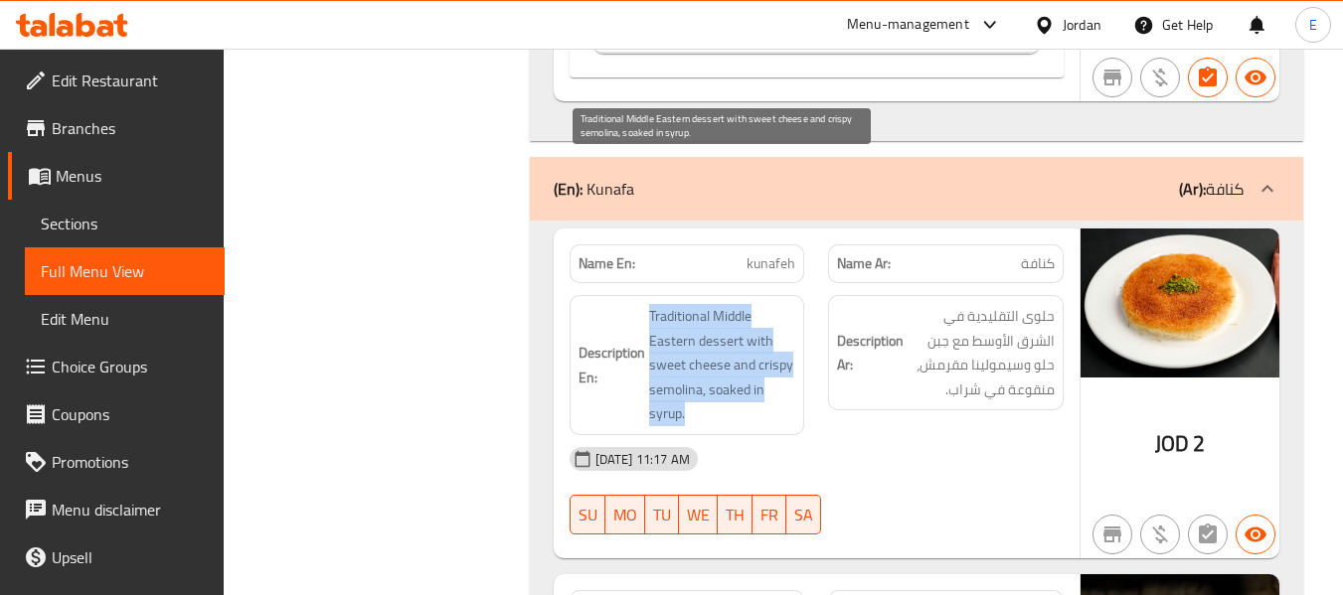
drag, startPoint x: 639, startPoint y: 158, endPoint x: 748, endPoint y: 261, distance: 150.4
click at [748, 304] on h6 "Description En: Traditional Middle Eastern dessert with sweet cheese and crispy…" at bounding box center [687, 365] width 218 height 122
click at [748, 304] on span "Traditional Middle Eastern dessert with sweet cheese and crispy semolina, soake…" at bounding box center [722, 365] width 147 height 122
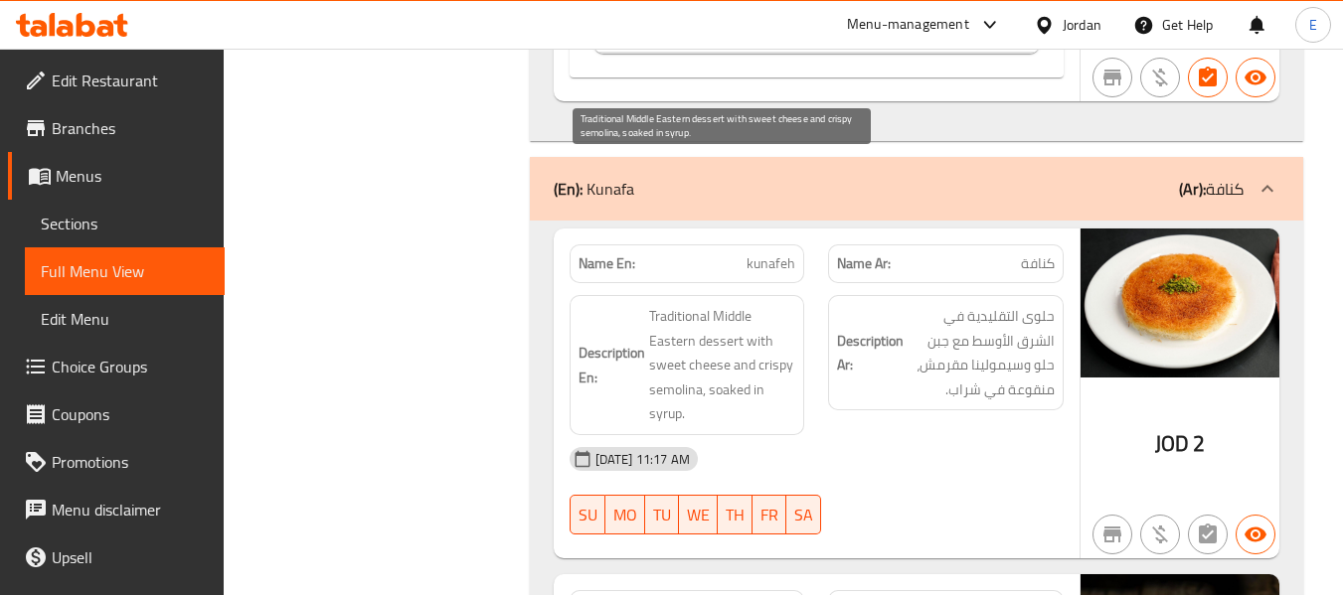
click at [748, 304] on span "Traditional Middle Eastern dessert with sweet cheese and crispy semolina, soake…" at bounding box center [722, 365] width 147 height 122
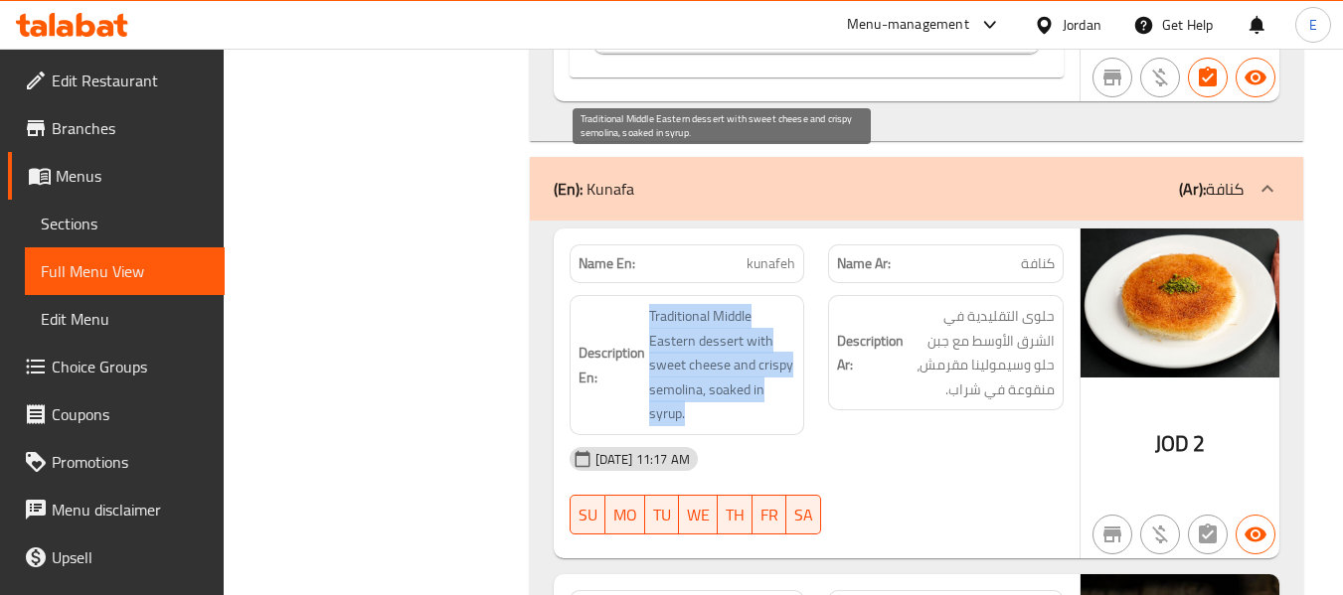
click at [748, 304] on span "Traditional Middle Eastern dessert with sweet cheese and crispy semolina, soake…" at bounding box center [722, 365] width 147 height 122
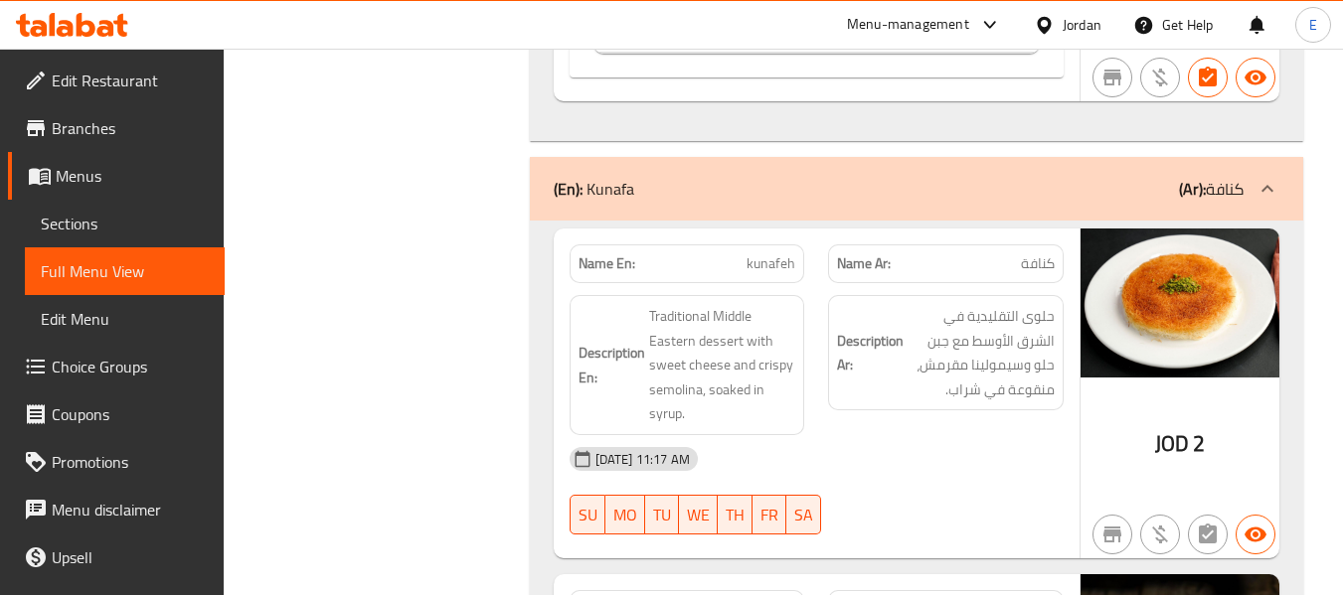
click at [947, 435] on div "10-09-2025 11:17 AM" at bounding box center [817, 459] width 518 height 48
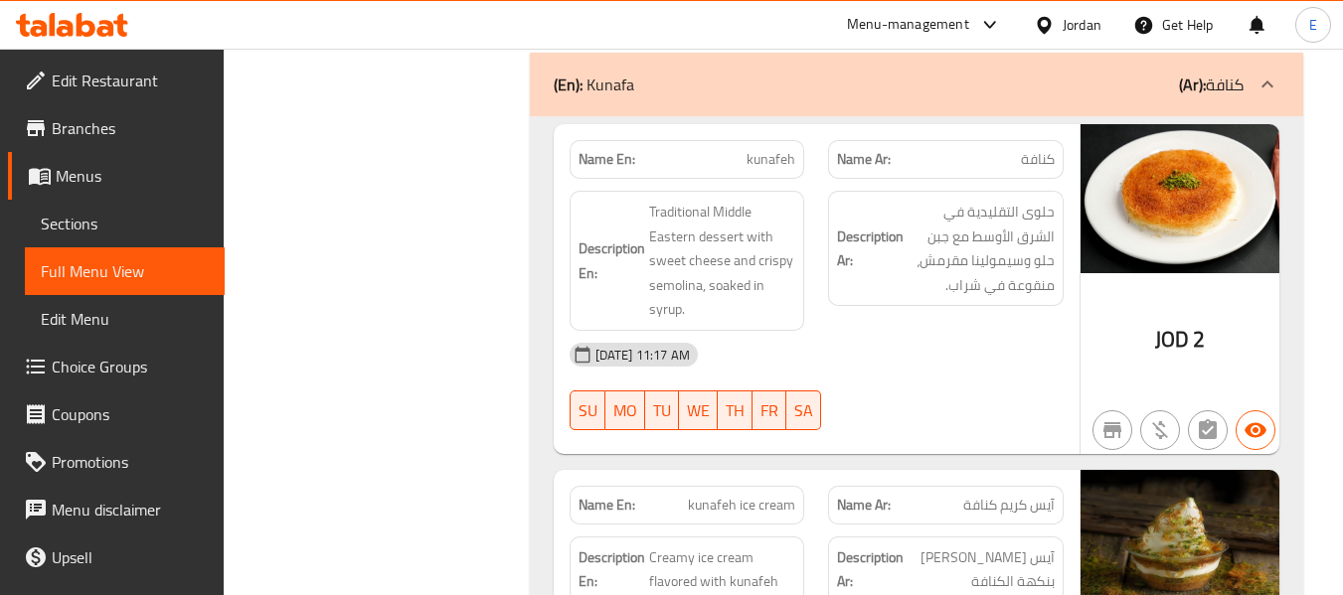
scroll to position [6423, 0]
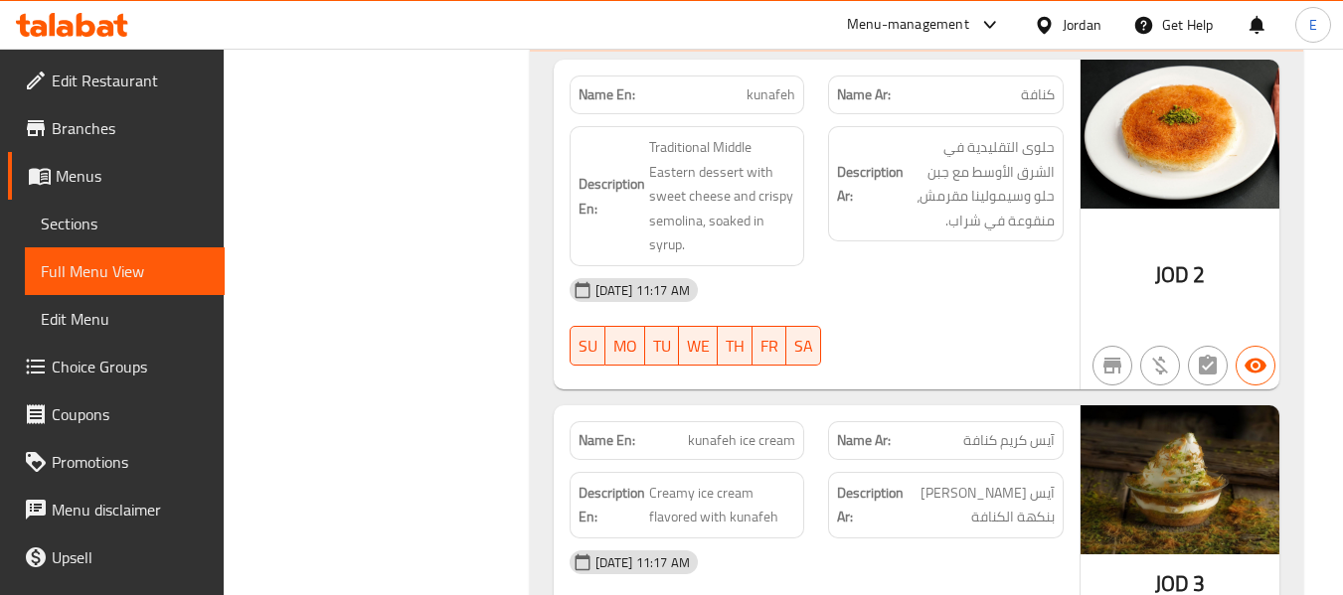
click at [1190, 569] on div "JOD 3" at bounding box center [1180, 584] width 51 height 30
click at [1026, 430] on span "آيس كريم كنافة" at bounding box center [1008, 440] width 91 height 21
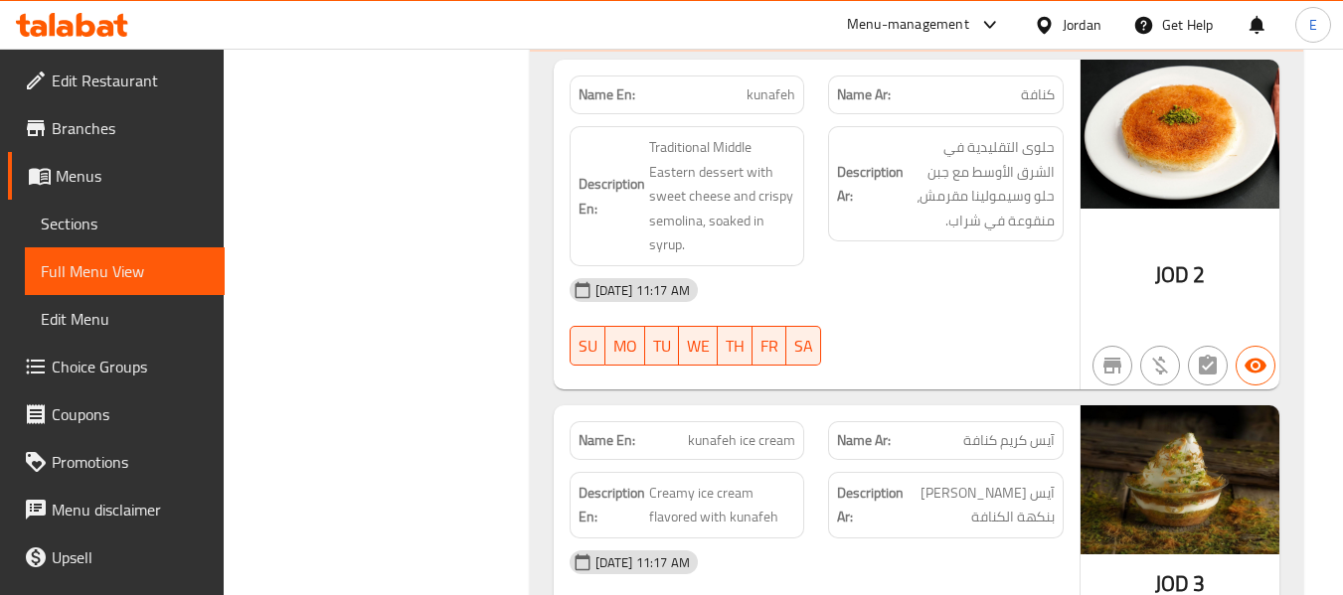
click at [750, 430] on span "kunafeh ice cream" at bounding box center [741, 440] width 107 height 21
click at [999, 539] on div "10-09-2025 11:17 AM SU MO TU WE TH FR SA" at bounding box center [817, 594] width 518 height 111
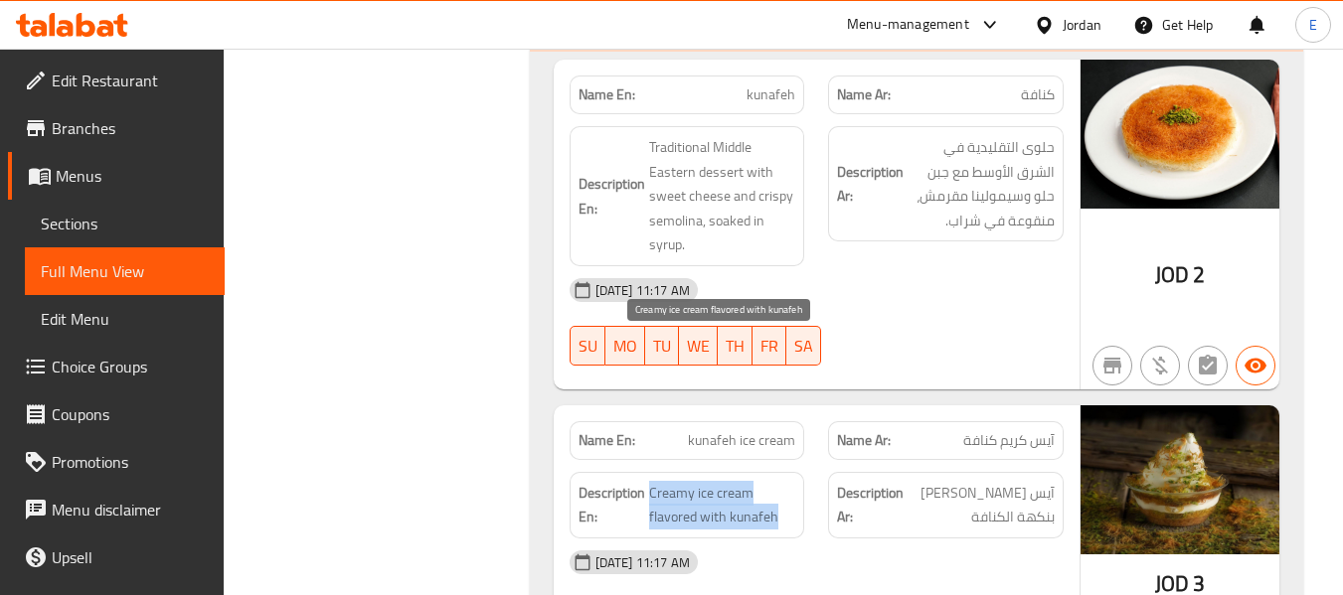
drag, startPoint x: 646, startPoint y: 343, endPoint x: 784, endPoint y: 370, distance: 140.7
click at [784, 481] on h6 "Description En: Creamy ice cream flavored with kunafeh" at bounding box center [687, 505] width 218 height 49
click at [784, 481] on span "Creamy ice cream flavored with kunafeh" at bounding box center [722, 505] width 147 height 49
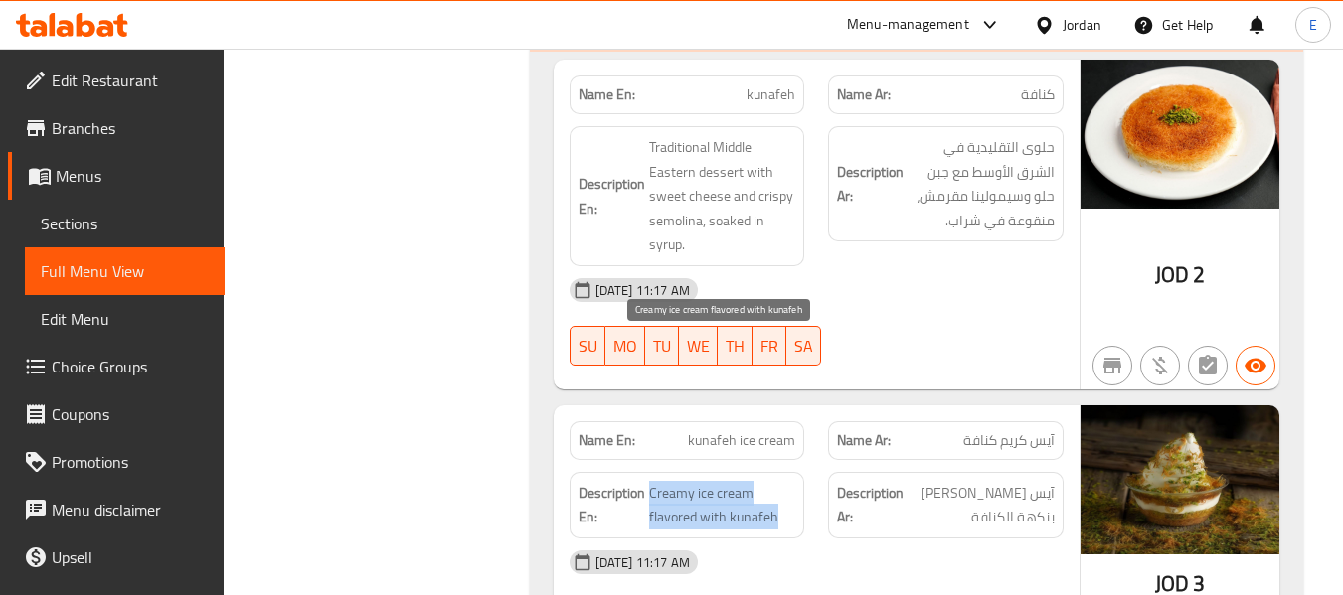
click at [784, 481] on span "Creamy ice cream flavored with kunafeh" at bounding box center [722, 505] width 147 height 49
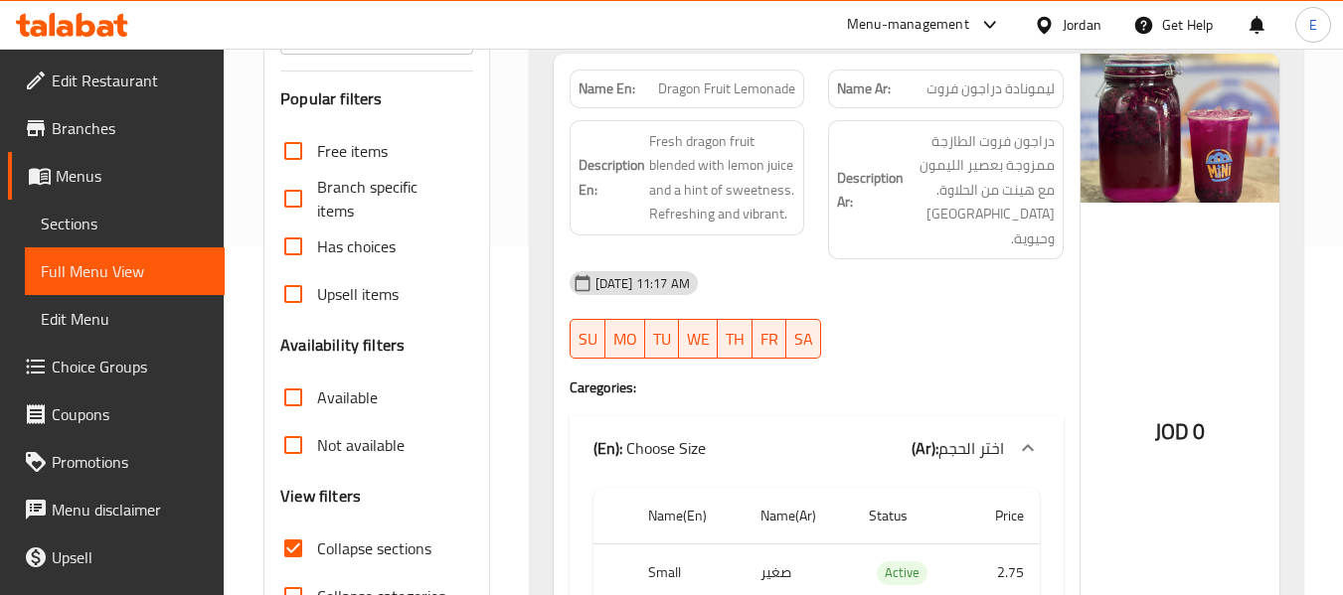
scroll to position [0, 0]
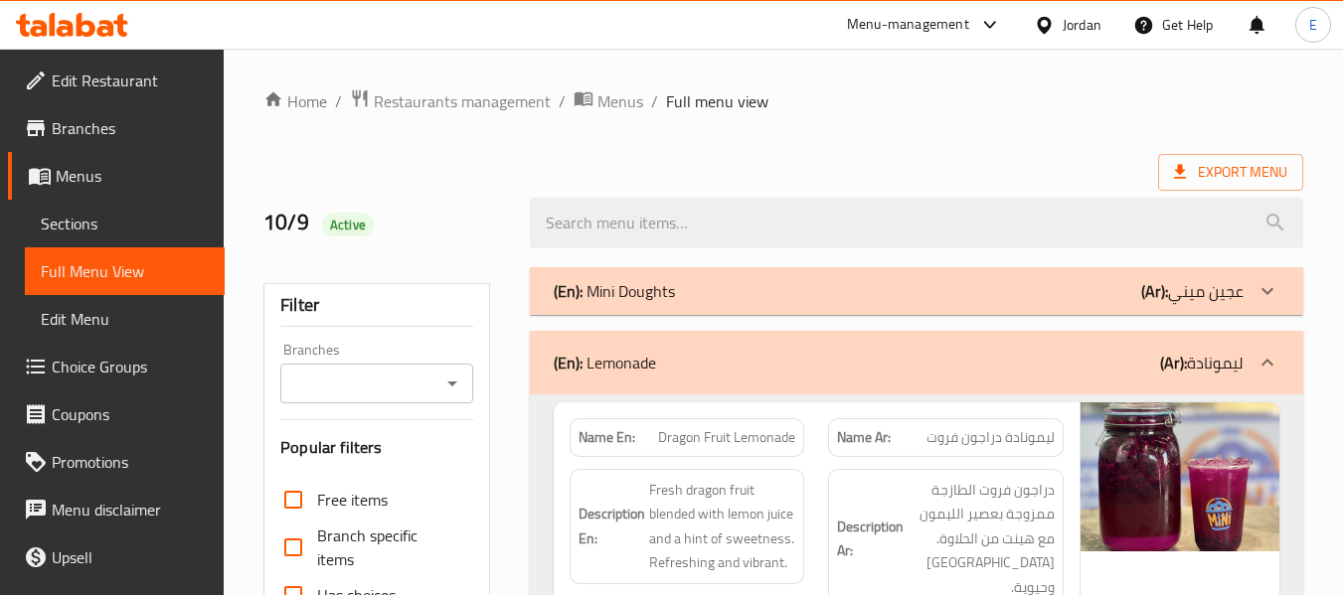
click at [1116, 296] on div "(En): Mini Doughts (Ar): عجين ميني" at bounding box center [899, 291] width 690 height 24
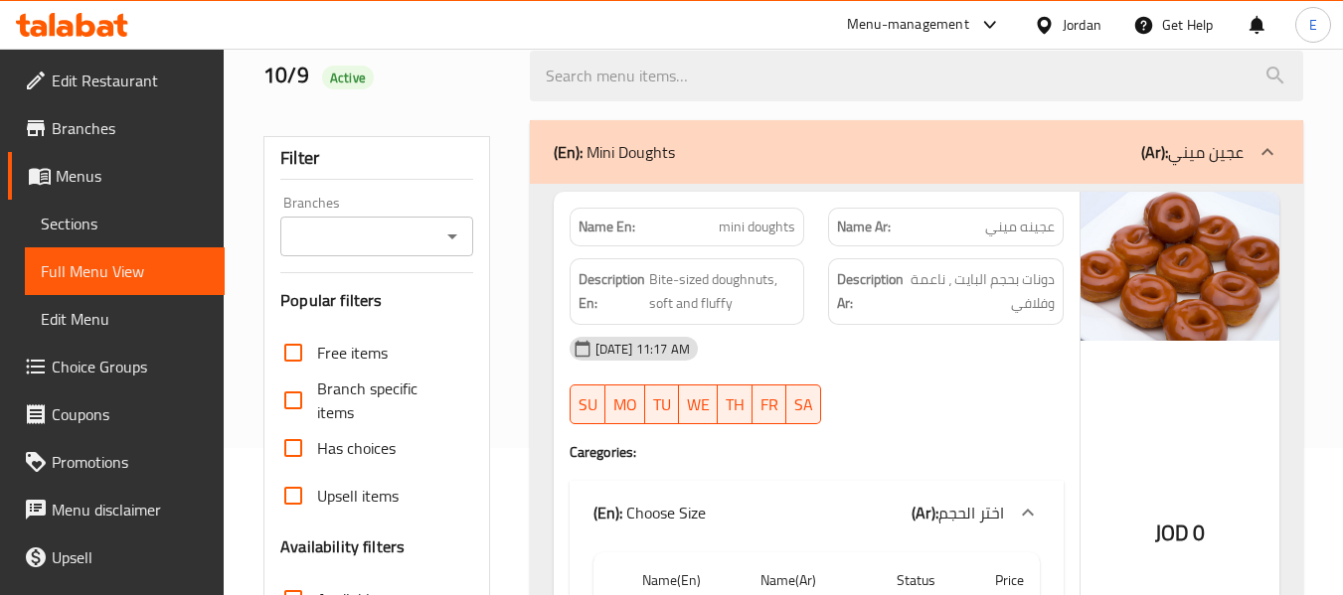
scroll to position [199, 0]
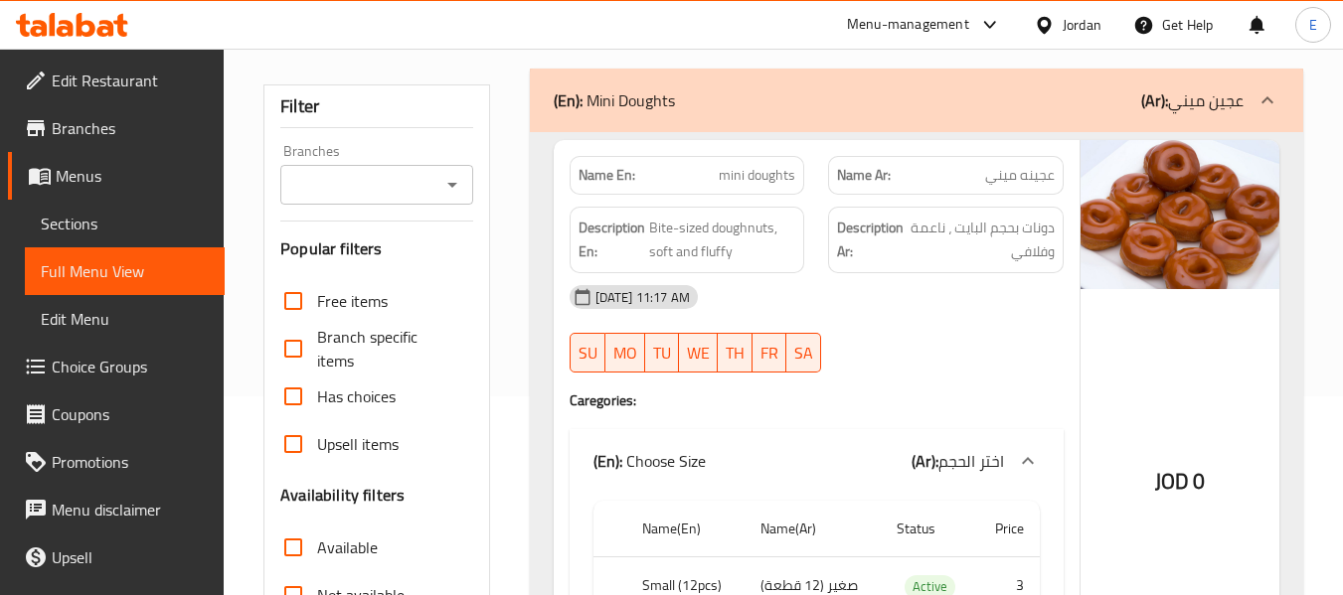
click at [1021, 175] on span "عجينه ميني" at bounding box center [1020, 175] width 70 height 21
click at [778, 178] on span "mini doughts" at bounding box center [757, 175] width 77 height 21
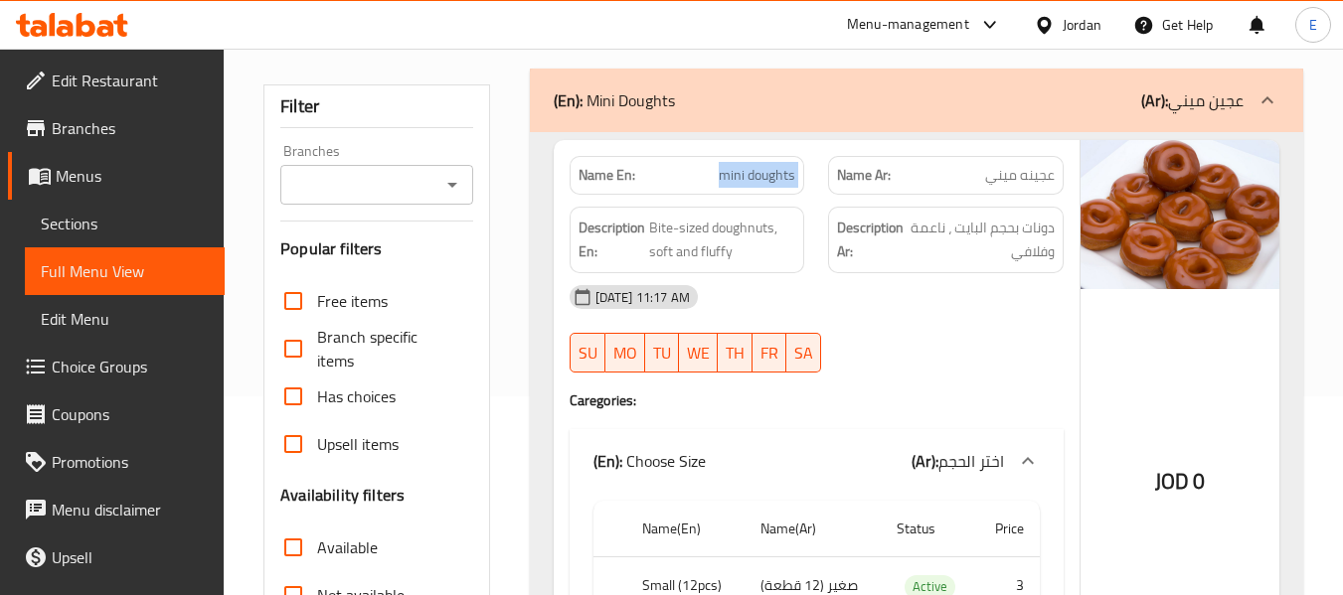
click at [778, 178] on span "mini doughts" at bounding box center [757, 175] width 77 height 21
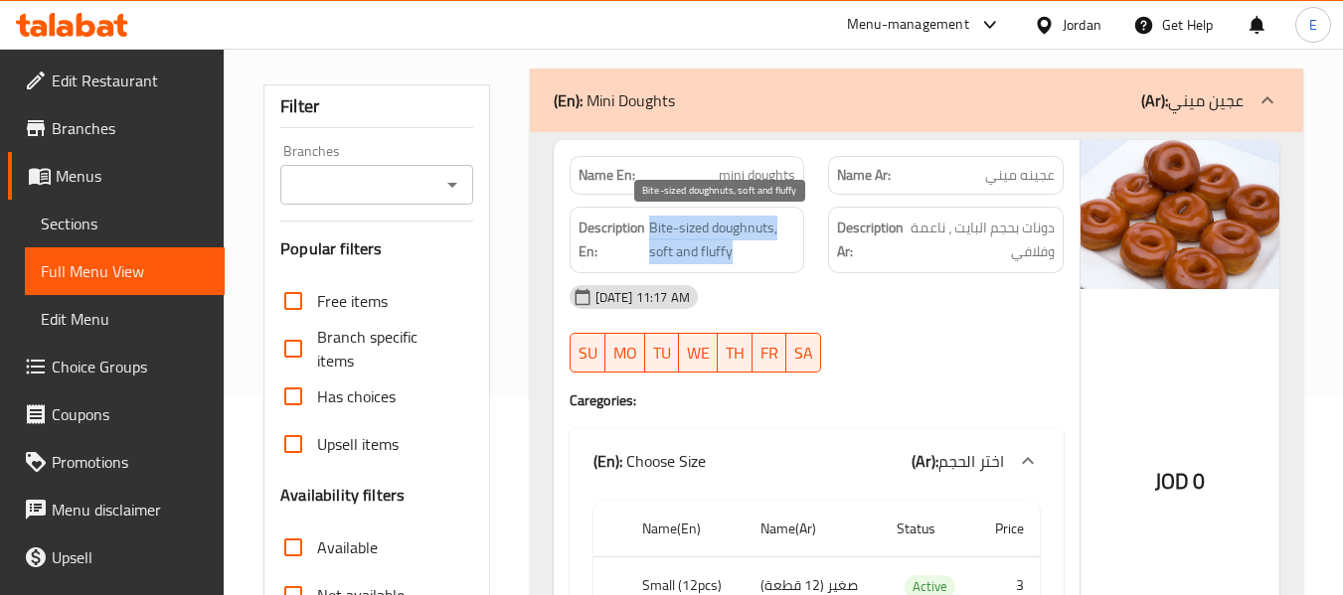
drag, startPoint x: 695, startPoint y: 227, endPoint x: 795, endPoint y: 244, distance: 102.0
click at [795, 244] on span "Bite-sized doughnuts, soft and fluffy" at bounding box center [722, 240] width 147 height 49
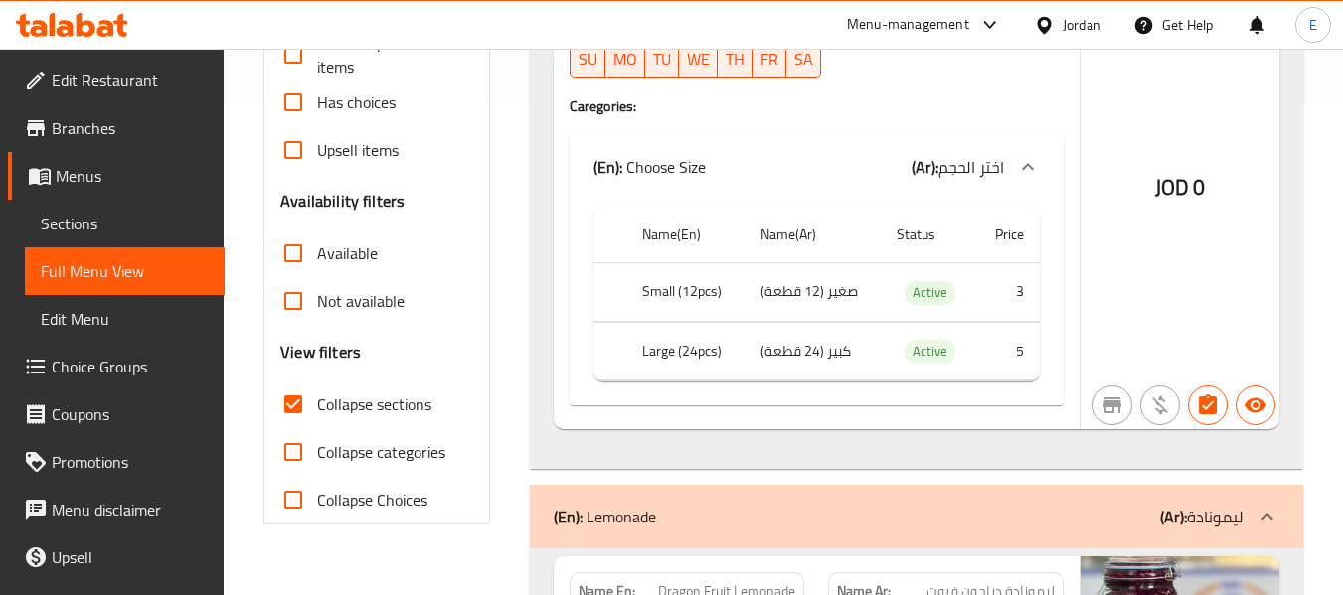
scroll to position [497, 0]
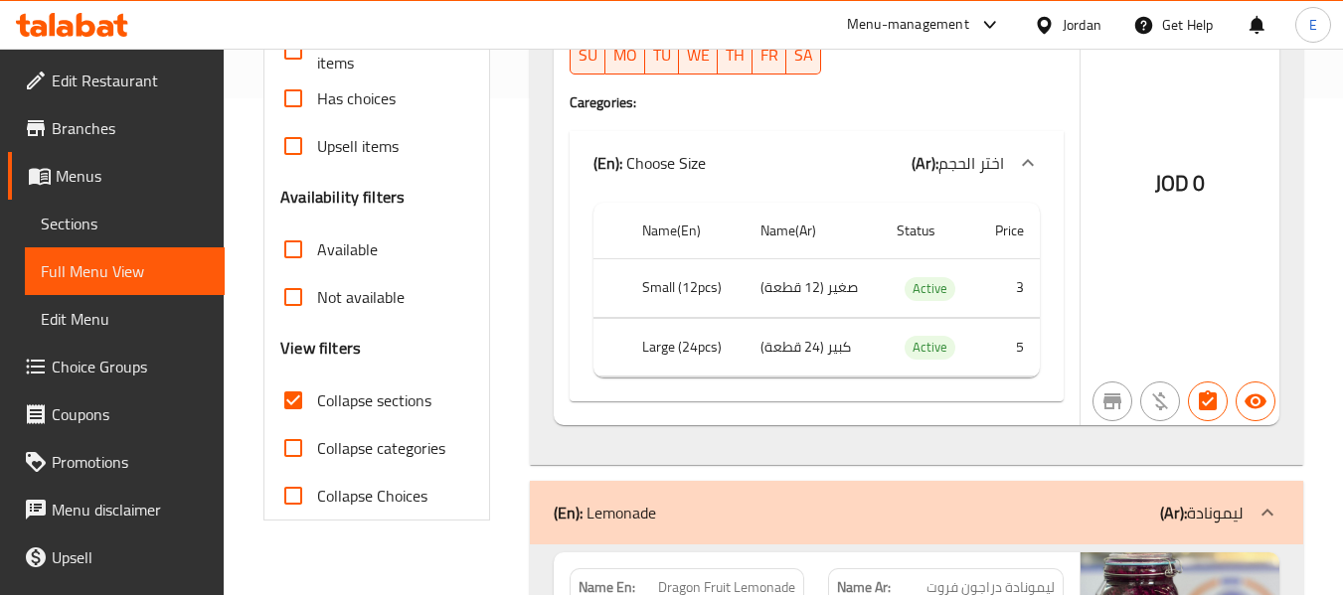
click at [825, 287] on td "صغير (12 قطعة)" at bounding box center [812, 288] width 136 height 59
click at [664, 293] on th "Small (12pcs)" at bounding box center [684, 288] width 117 height 59
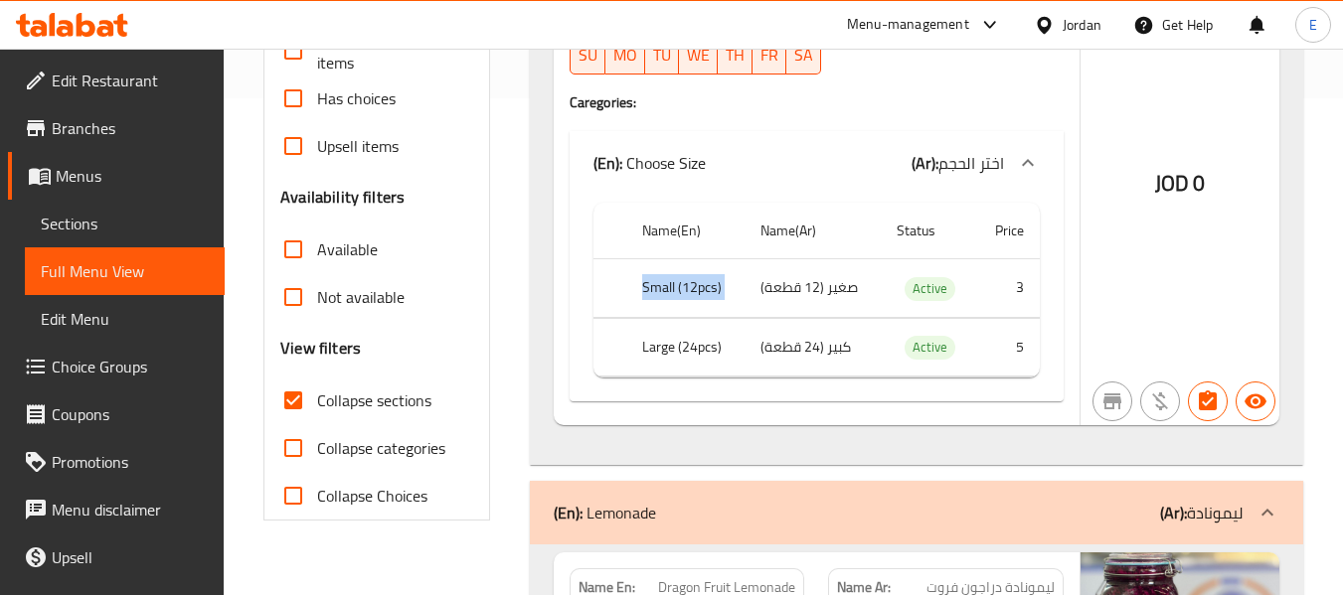
click at [664, 293] on th "Small (12pcs)" at bounding box center [684, 288] width 117 height 59
click at [706, 345] on th "Large (24pcs)" at bounding box center [684, 347] width 117 height 59
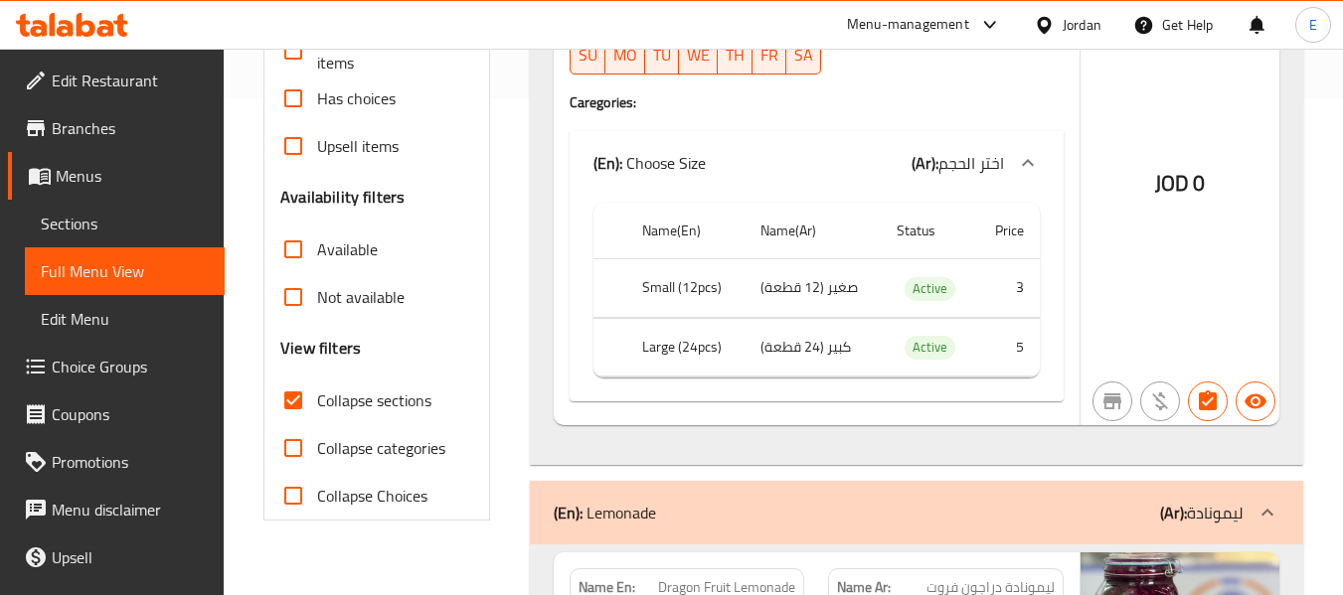
click at [804, 334] on td "كبير (24 قطعة)" at bounding box center [812, 347] width 136 height 59
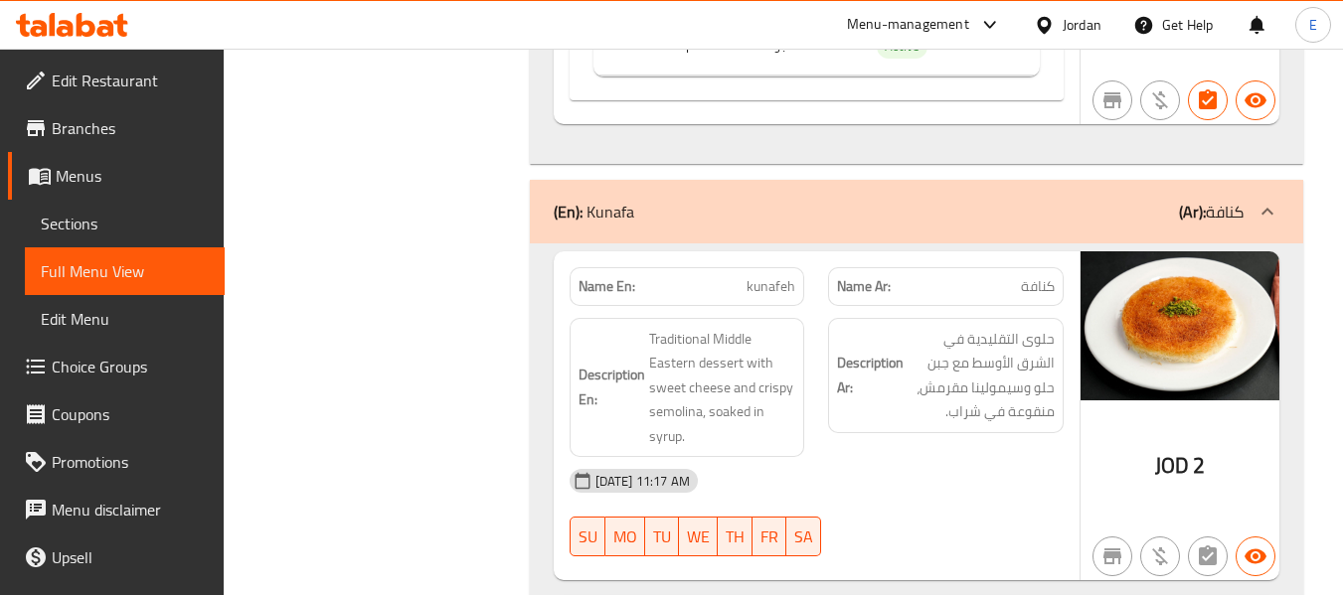
scroll to position [7070, 0]
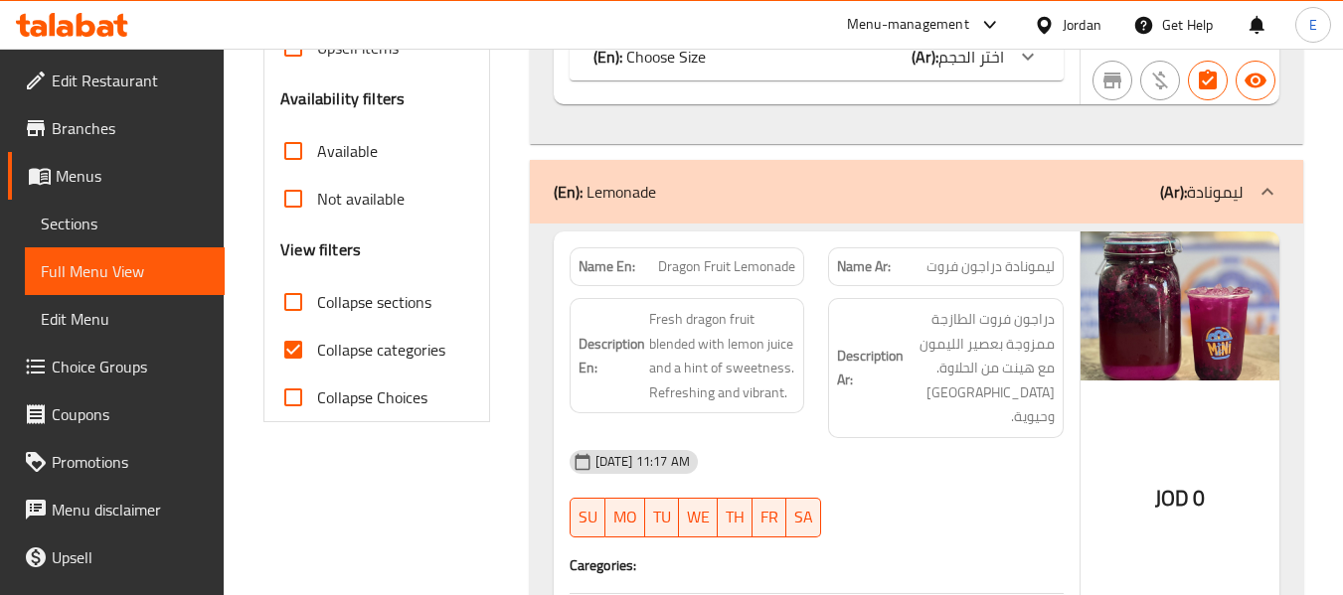
scroll to position [596, 0]
click at [302, 354] on input "Collapse categories" at bounding box center [293, 349] width 48 height 48
checkbox input "false"
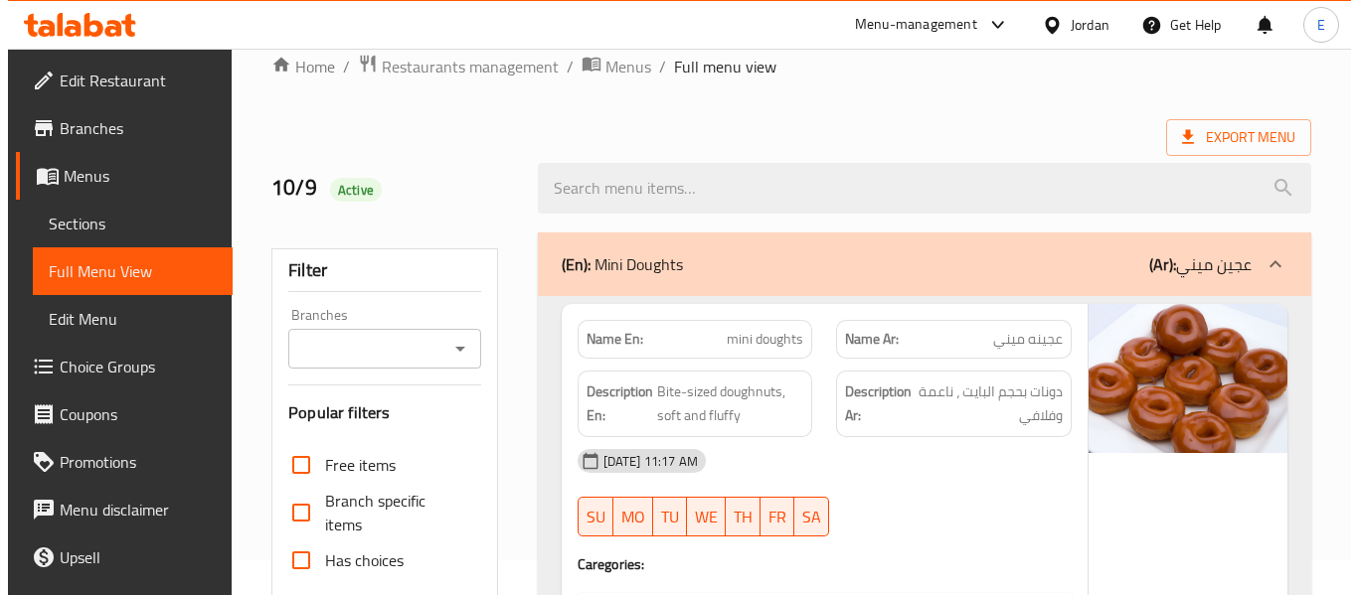
scroll to position [0, 0]
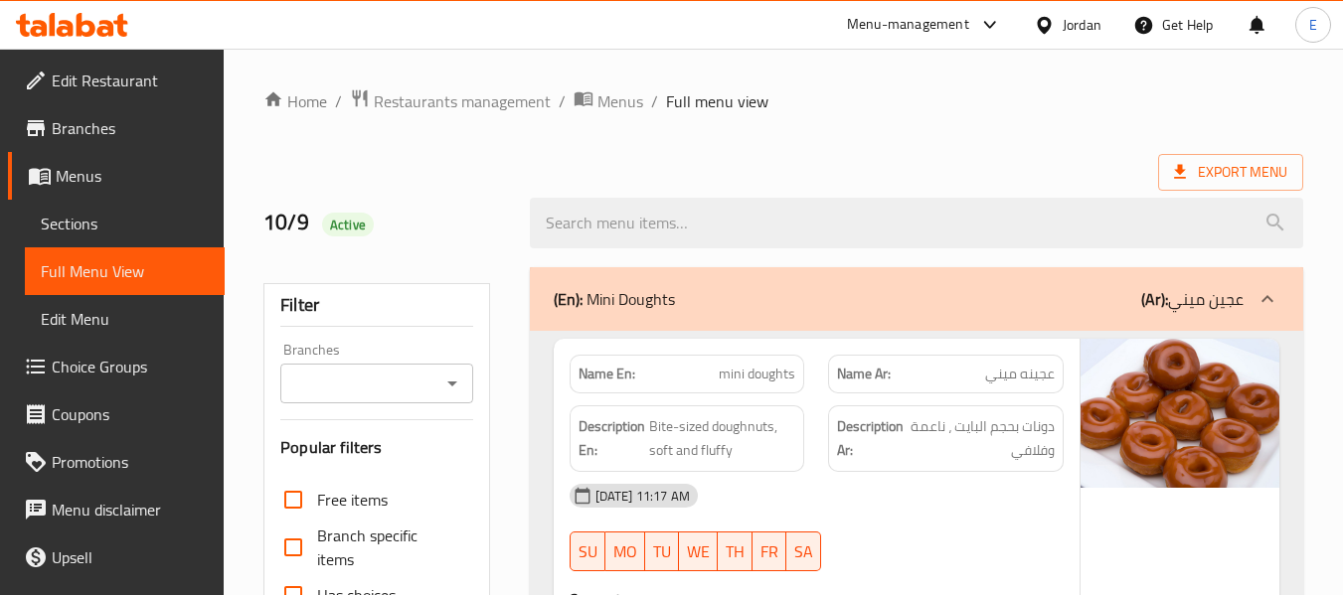
click at [1241, 169] on span "Export Menu" at bounding box center [1230, 172] width 113 height 25
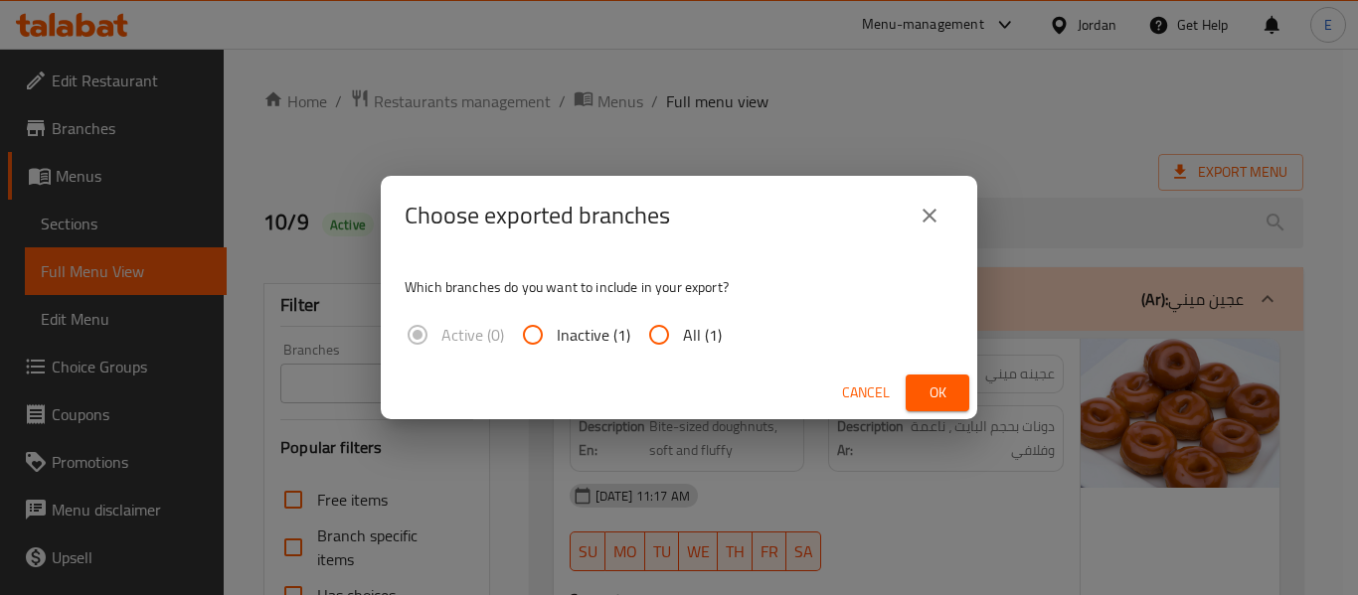
click at [683, 324] on span "All (1)" at bounding box center [702, 335] width 39 height 24
click at [683, 324] on input "All (1)" at bounding box center [659, 335] width 48 height 48
radio input "true"
click at [939, 386] on span "Ok" at bounding box center [937, 393] width 32 height 25
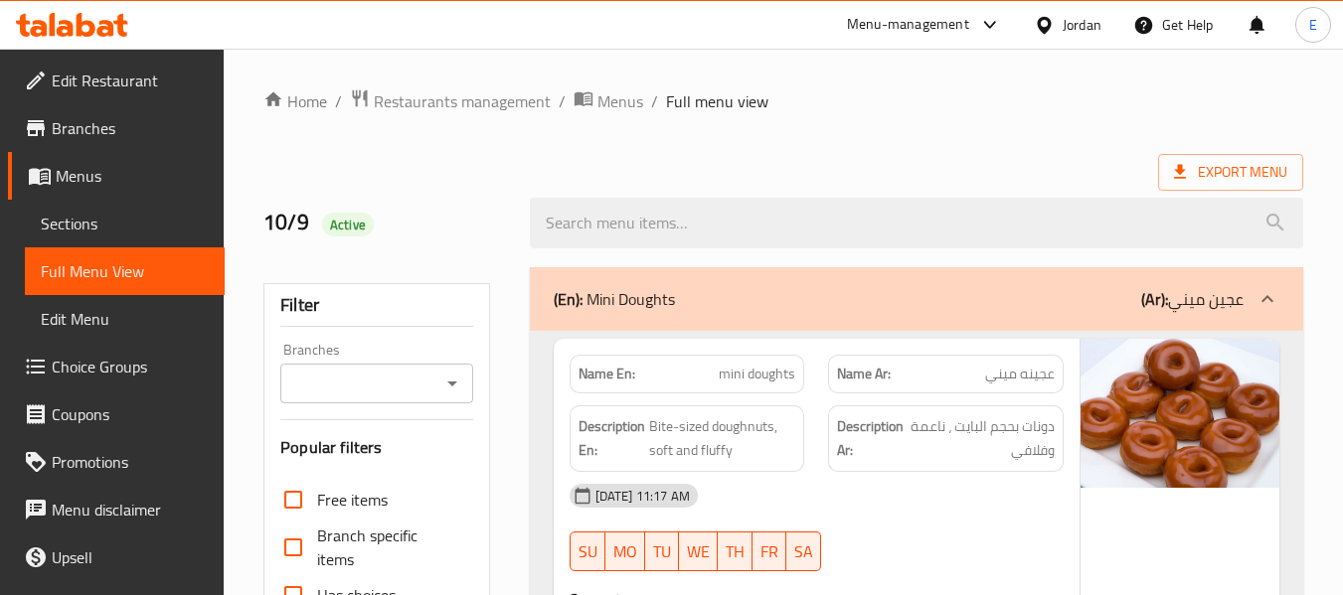
click at [1076, 35] on div "Jordan" at bounding box center [1081, 25] width 39 height 22
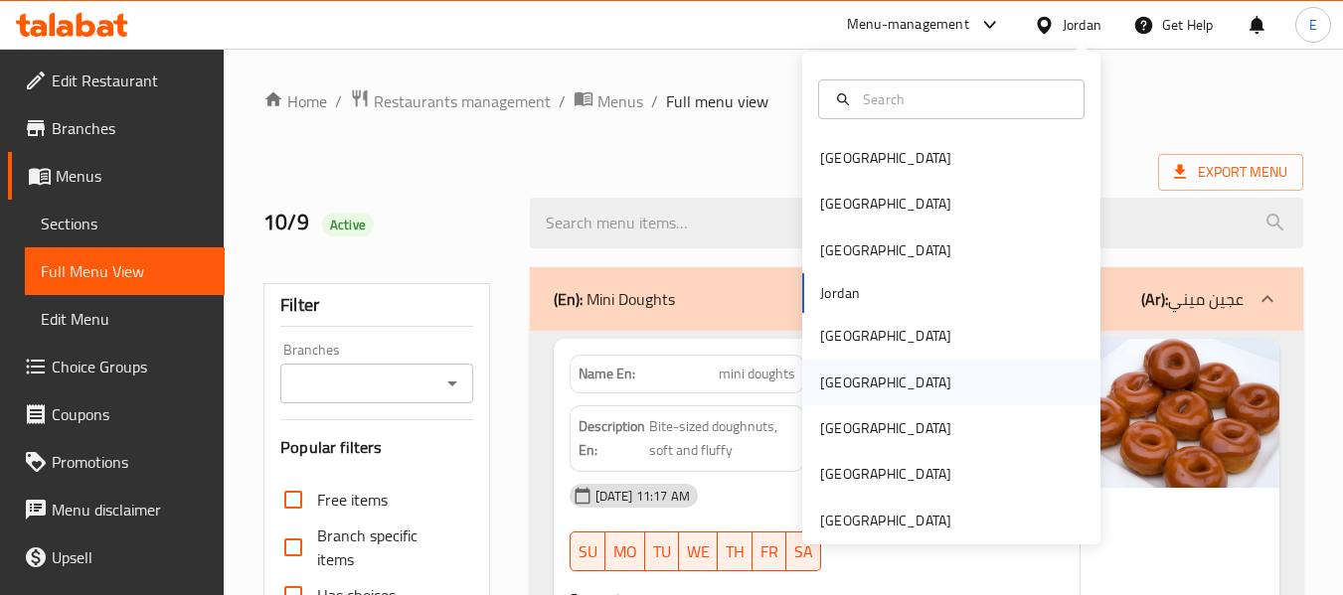
click at [846, 377] on div "[GEOGRAPHIC_DATA]" at bounding box center [885, 383] width 163 height 46
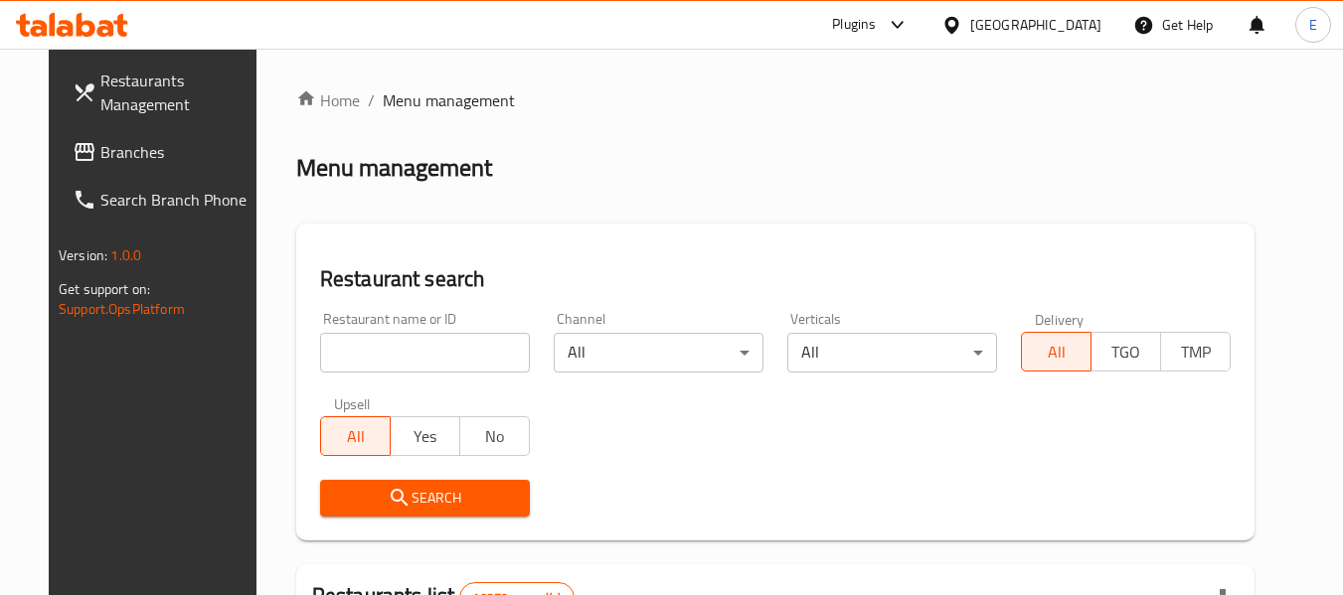
click at [100, 161] on span "Branches" at bounding box center [178, 152] width 157 height 24
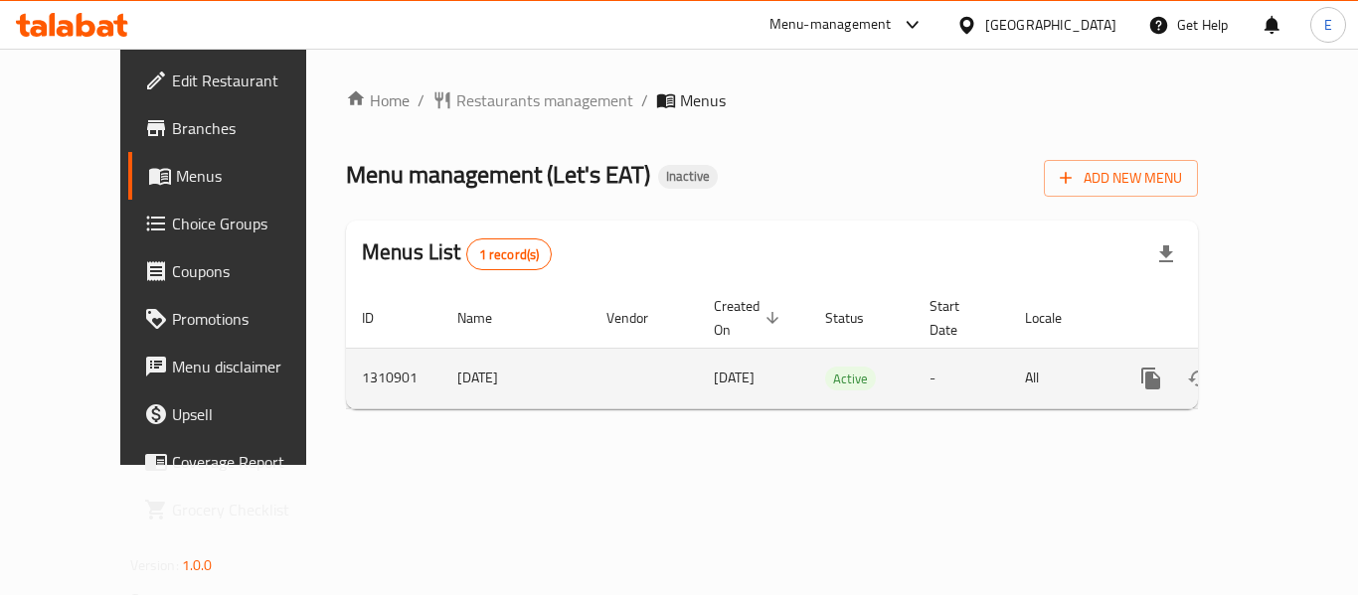
click at [1282, 367] on icon "enhanced table" at bounding box center [1294, 379] width 24 height 24
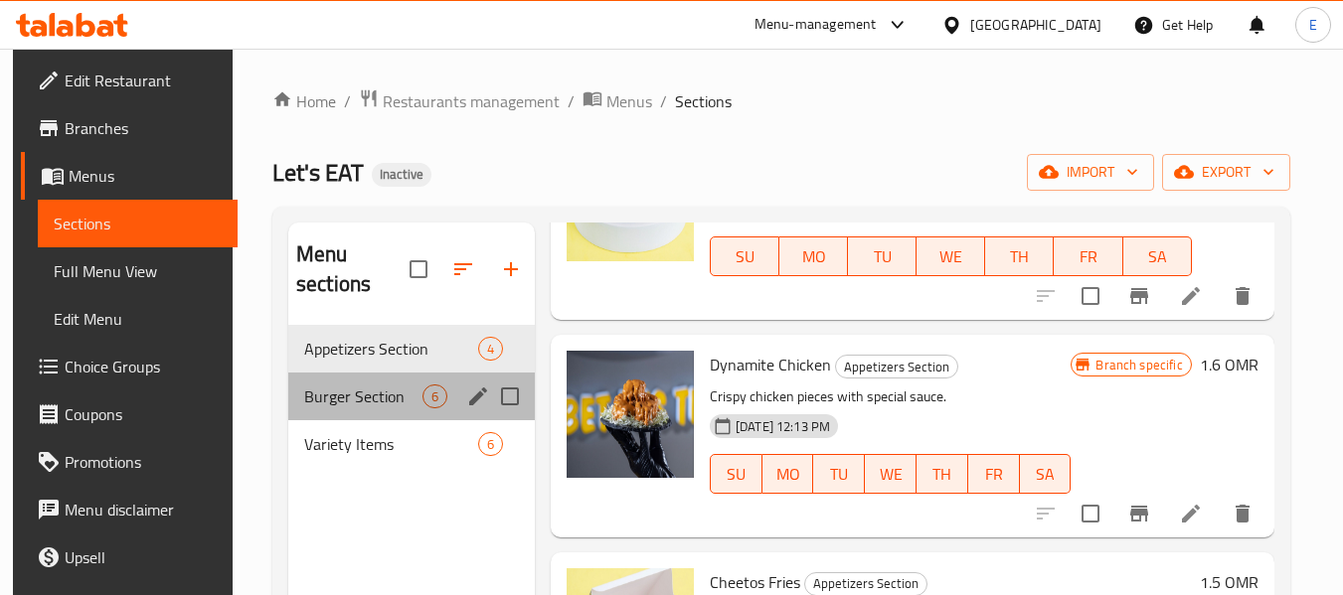
click at [371, 380] on div "Burger Section 6" at bounding box center [411, 397] width 246 height 48
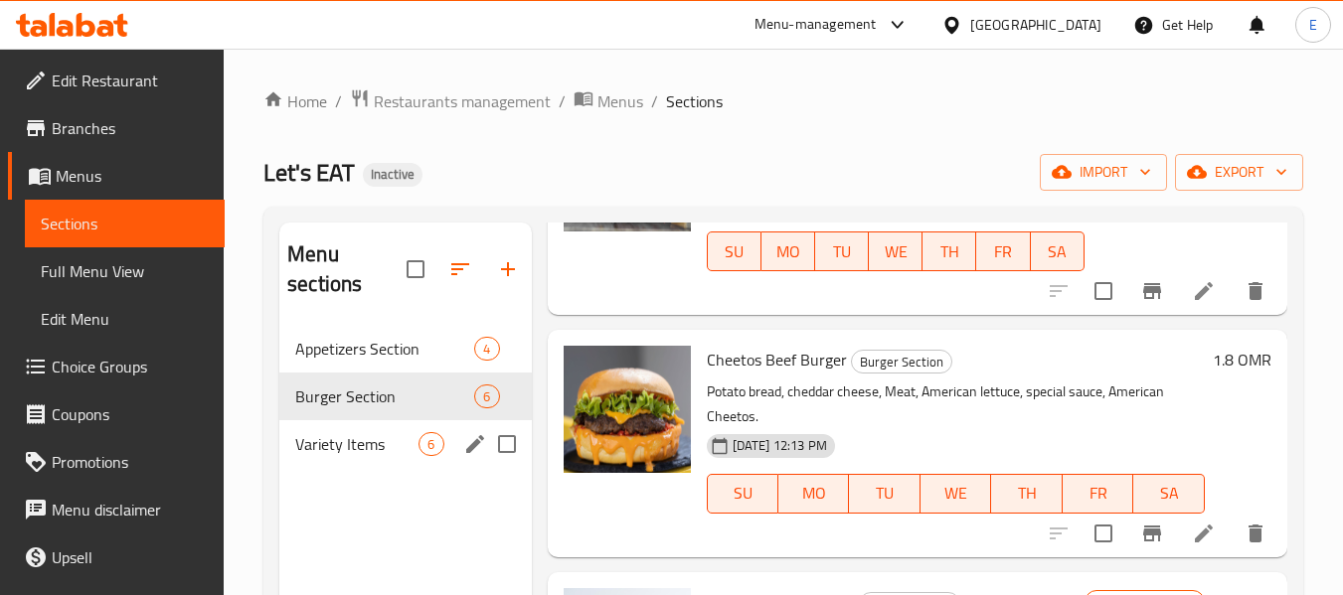
click at [366, 435] on span "Variety Items" at bounding box center [356, 444] width 123 height 24
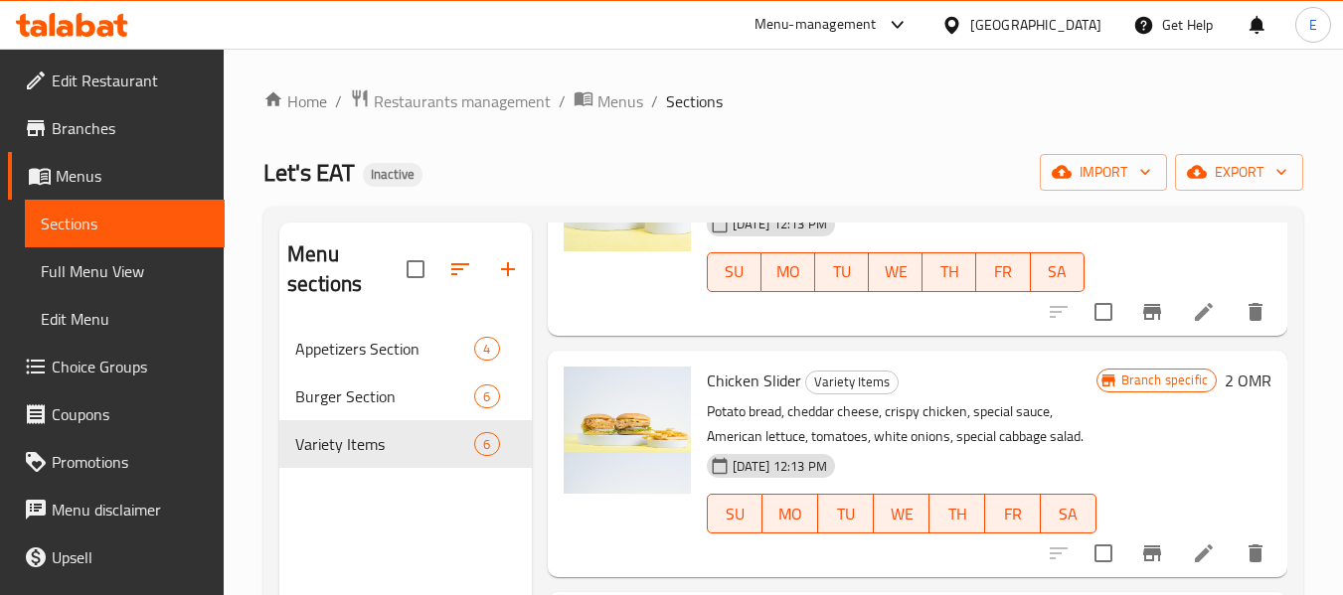
scroll to position [398, 0]
click at [66, 261] on span "Full Menu View" at bounding box center [125, 271] width 168 height 24
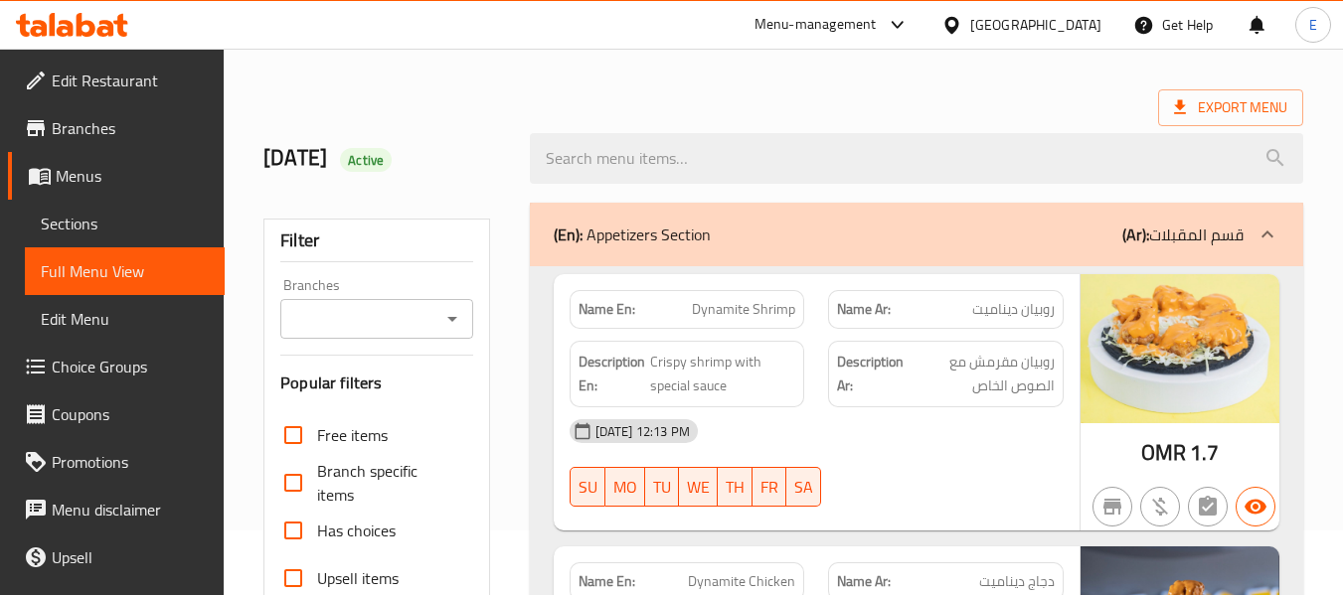
scroll to position [99, 0]
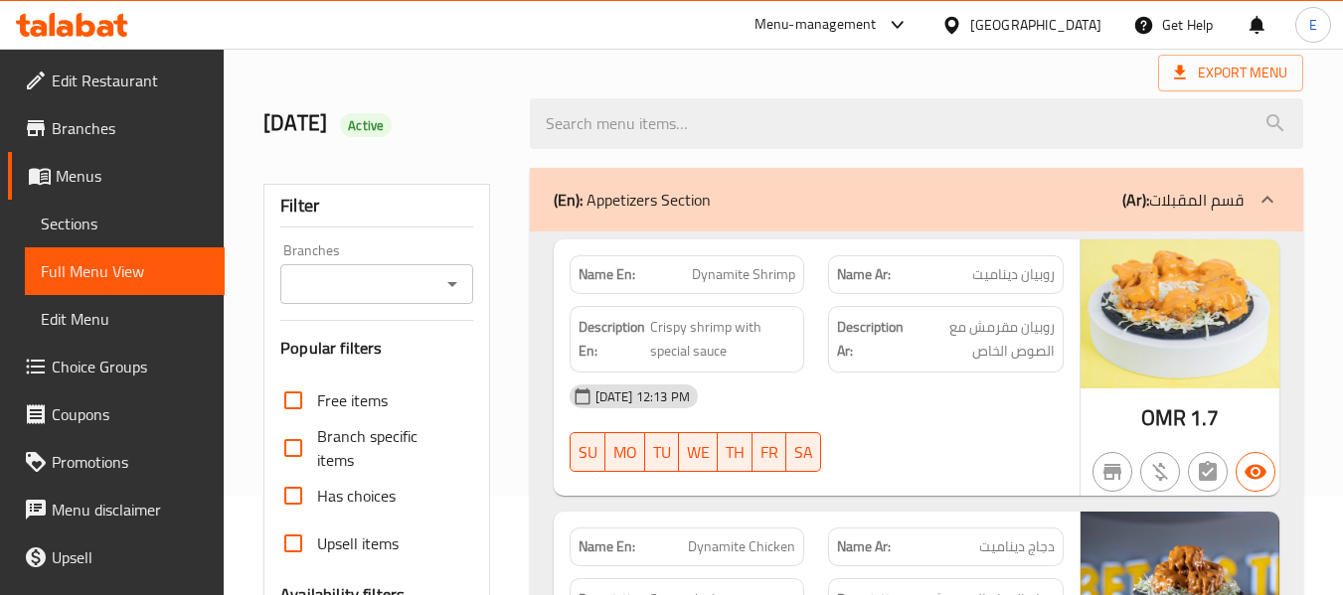
click at [370, 279] on input "Branches" at bounding box center [359, 284] width 147 height 28
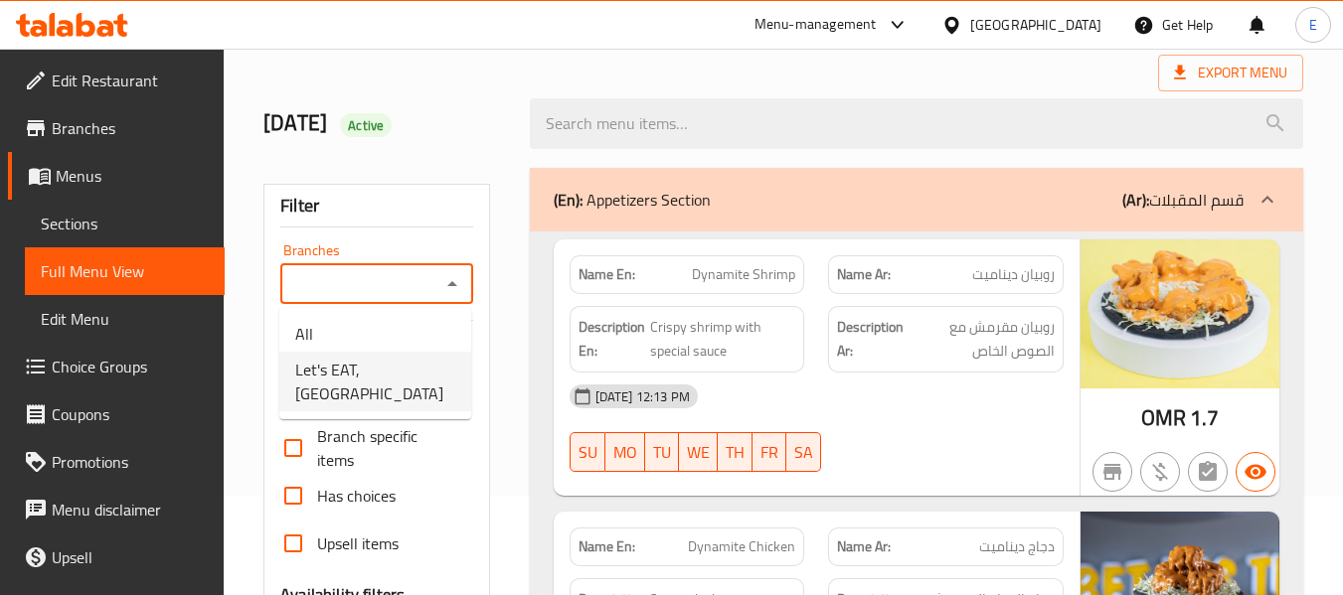
click at [347, 378] on span "Let's EAT, Jalan bani buali" at bounding box center [375, 382] width 160 height 48
type input "Let's EAT, Jalan bani buali"
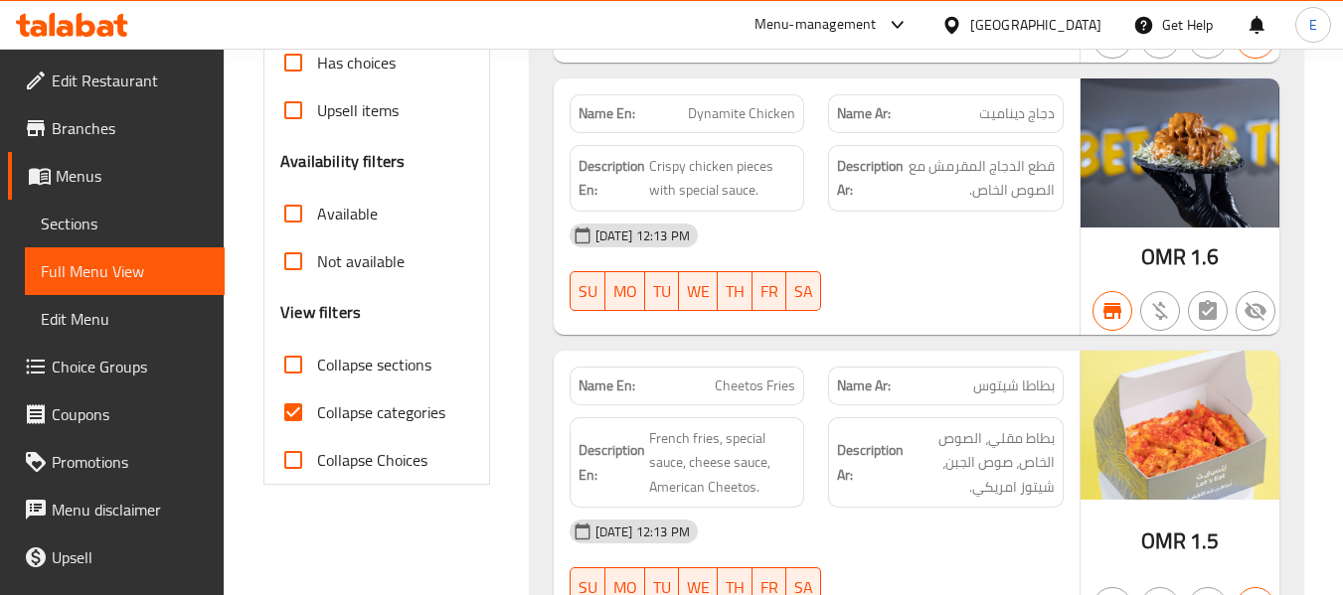
scroll to position [596, 0]
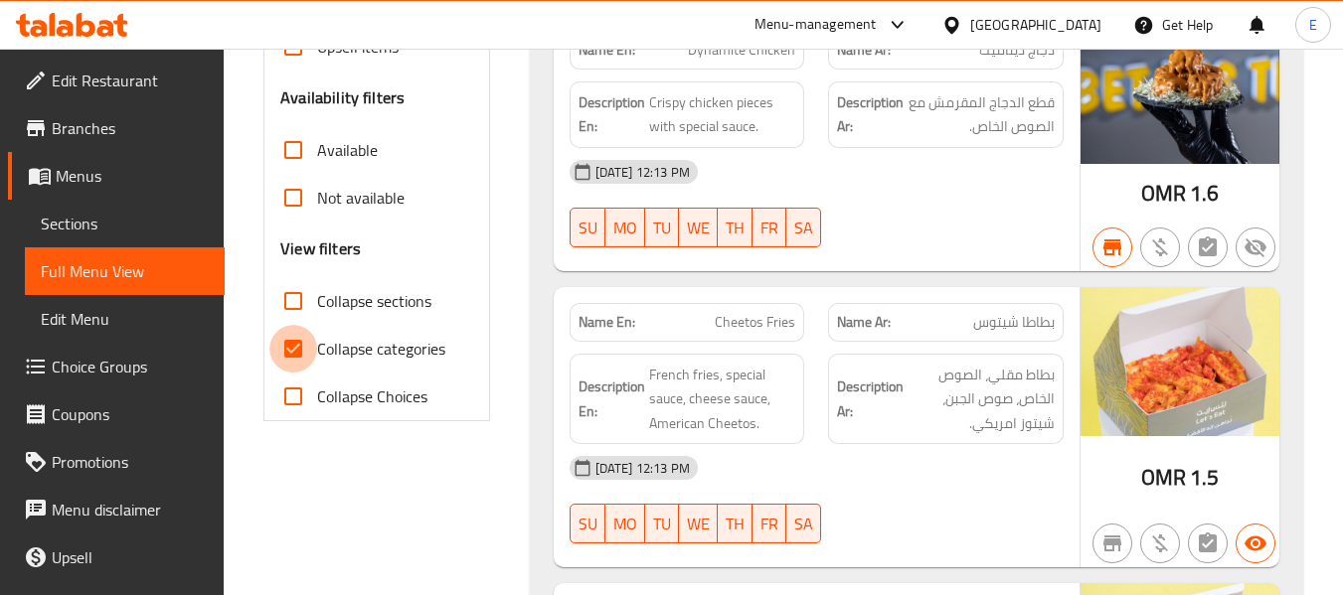
click at [294, 352] on input "Collapse categories" at bounding box center [293, 349] width 48 height 48
checkbox input "false"
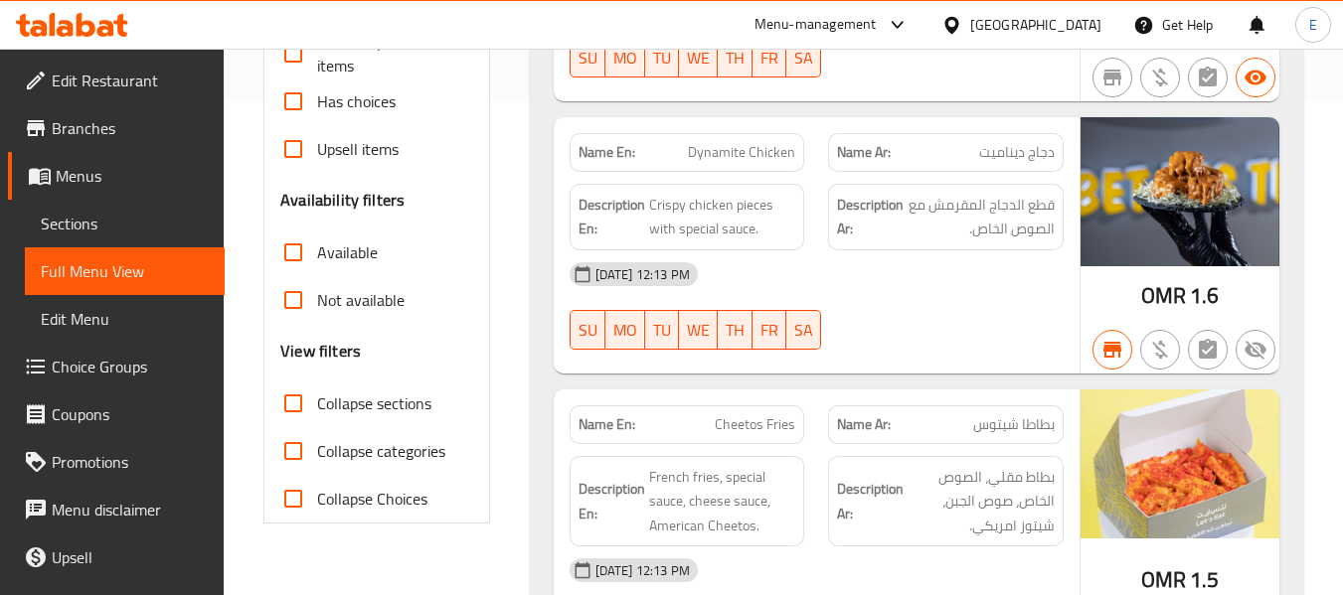
scroll to position [497, 0]
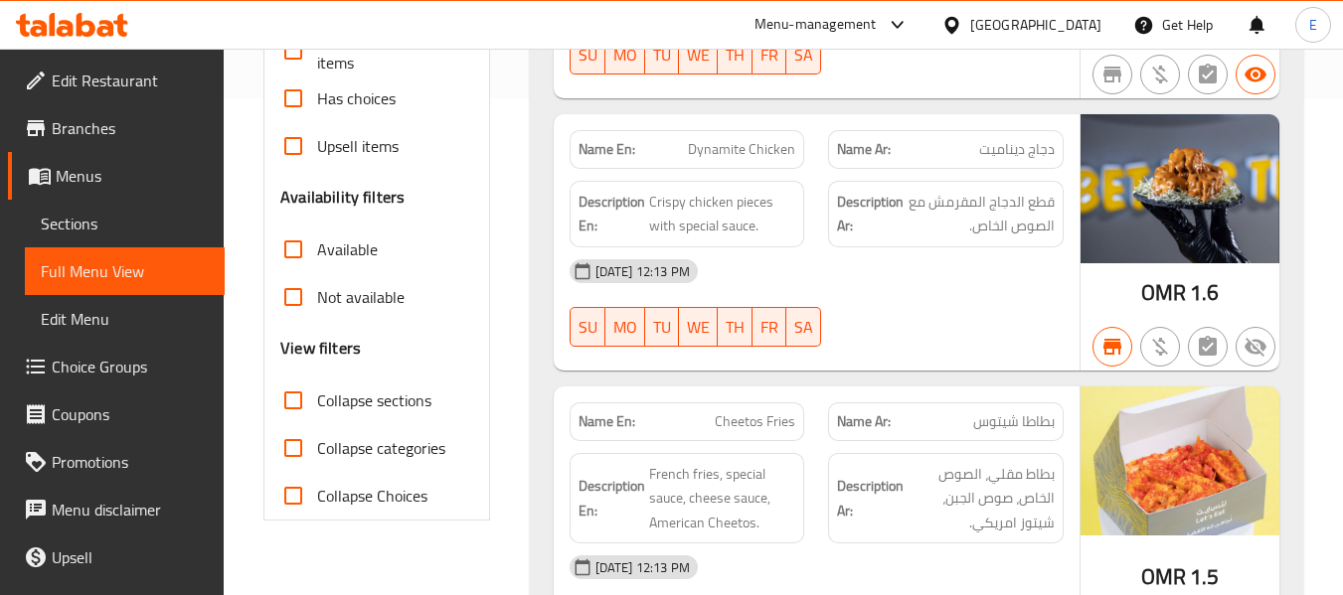
click at [299, 251] on input "Available" at bounding box center [293, 250] width 48 height 48
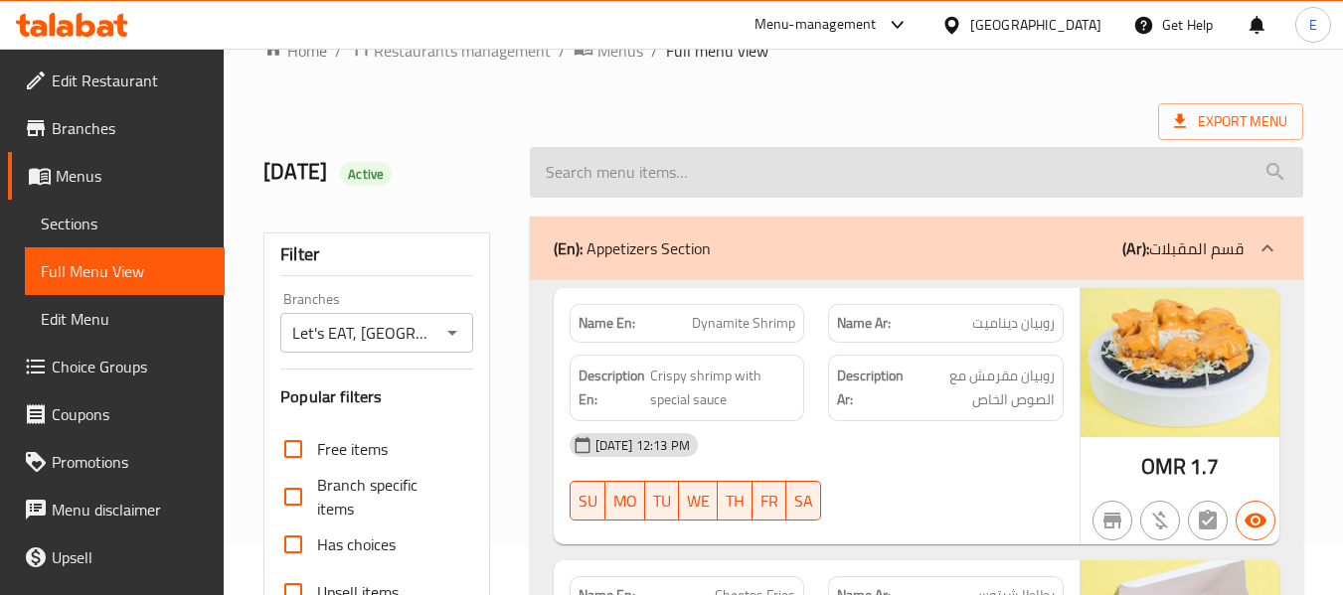
scroll to position [0, 0]
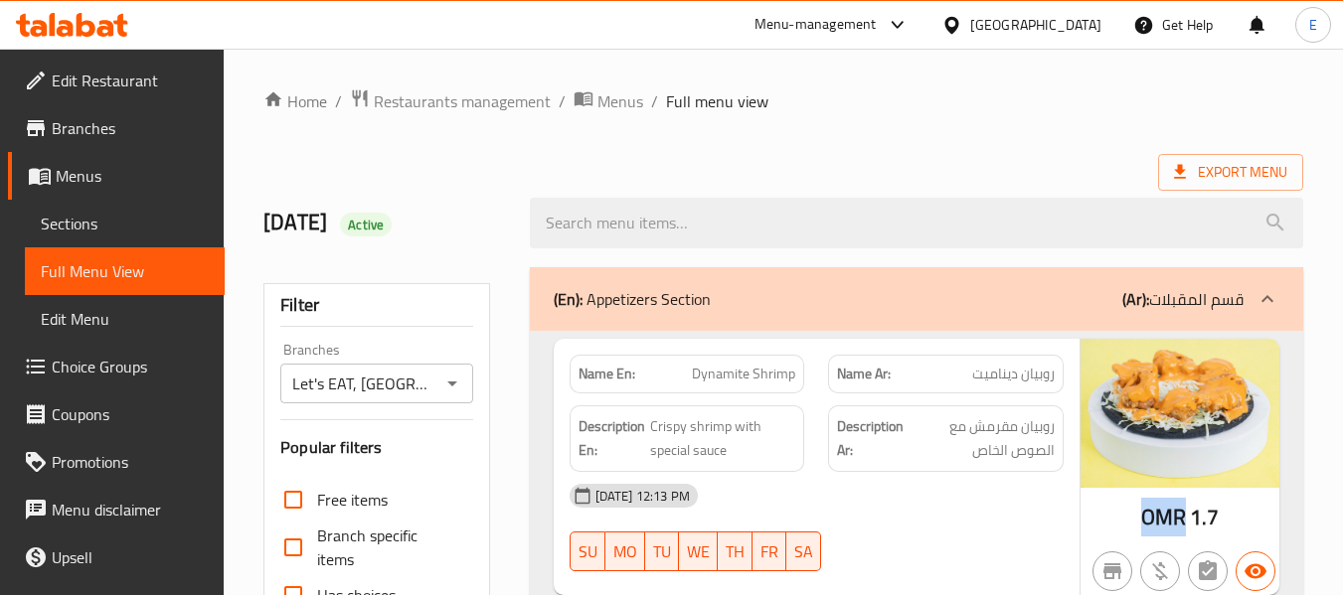
drag, startPoint x: 1131, startPoint y: 509, endPoint x: 1183, endPoint y: 512, distance: 51.8
click at [1183, 512] on div "OMR 1.7" at bounding box center [1179, 467] width 199 height 256
copy span "OMR"
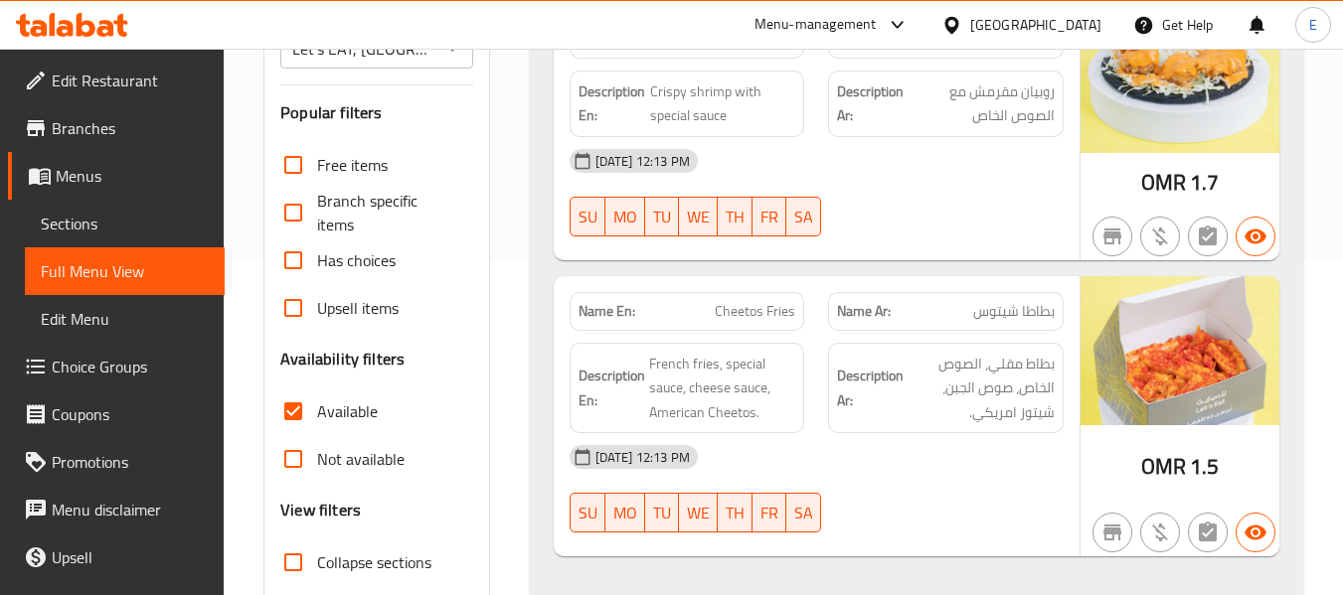
scroll to position [497, 0]
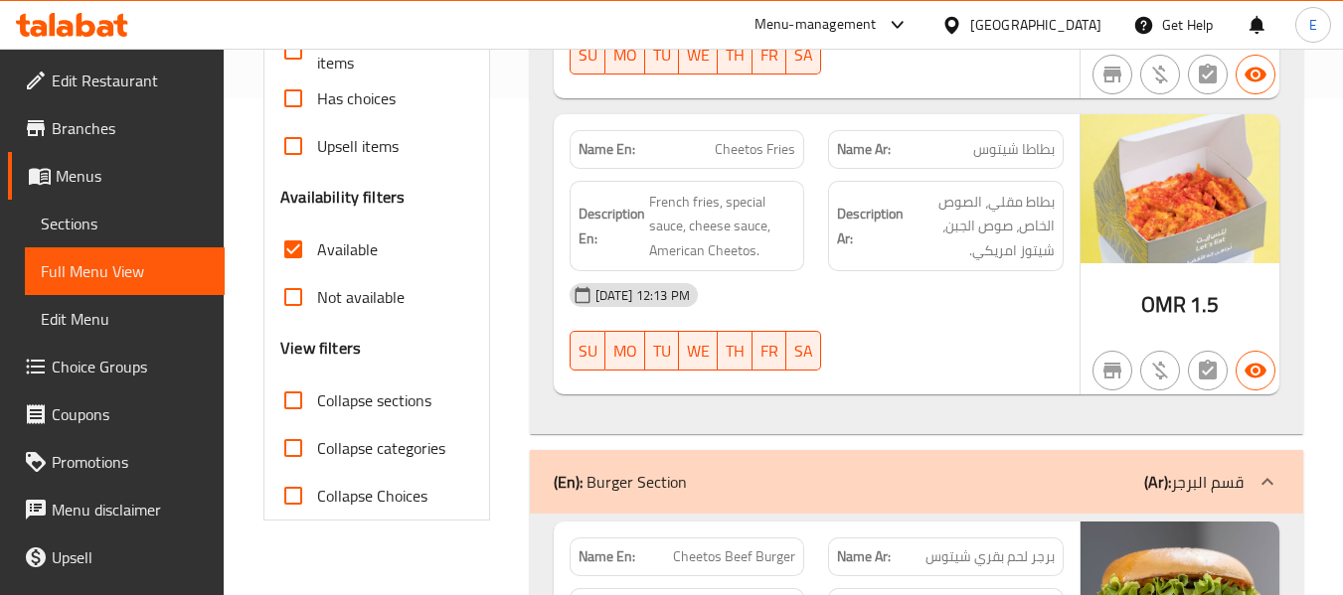
click at [299, 247] on input "Available" at bounding box center [293, 250] width 48 height 48
checkbox input "false"
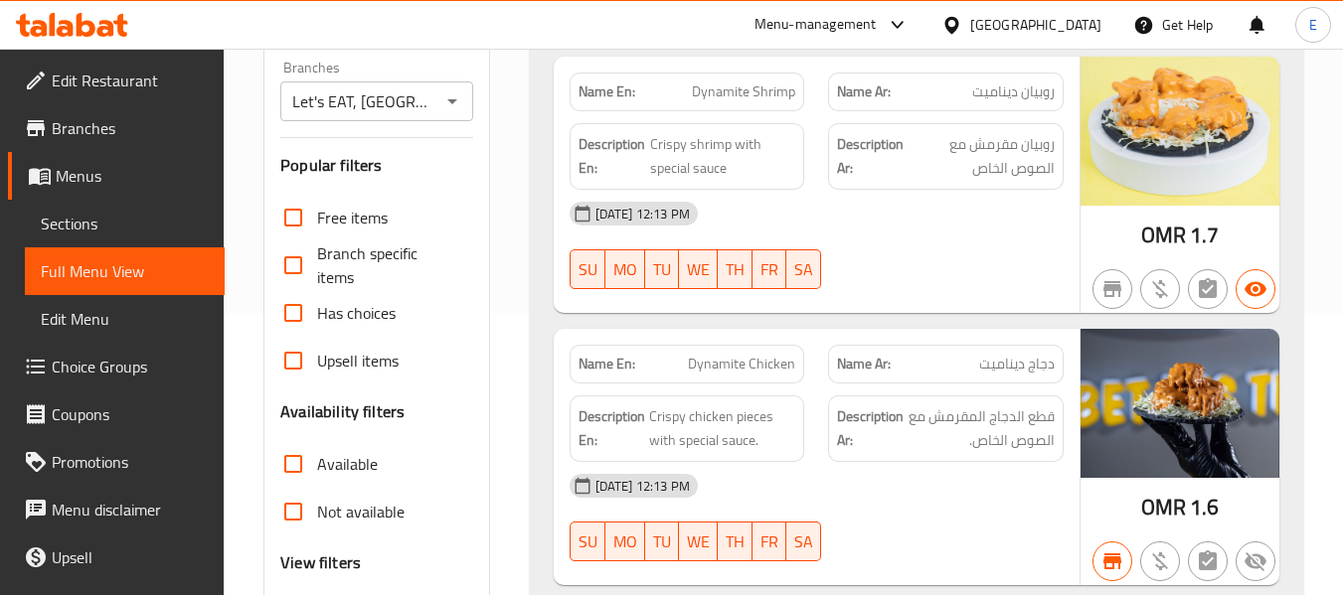
scroll to position [0, 0]
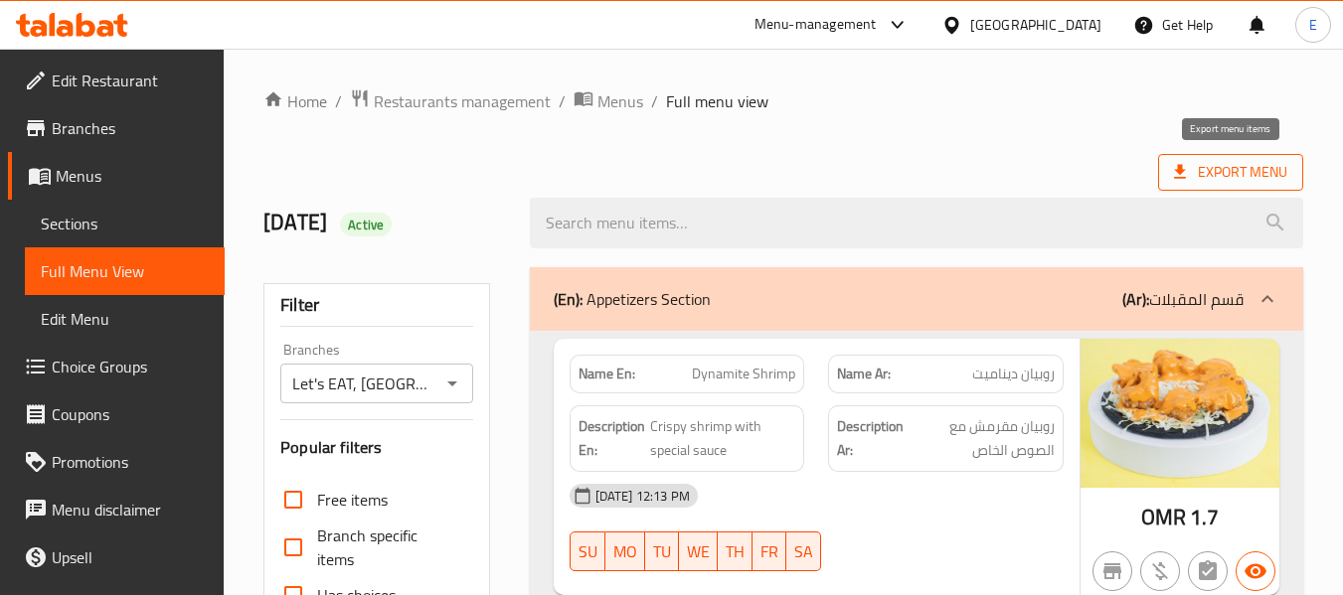
click at [1206, 181] on span "Export Menu" at bounding box center [1230, 172] width 113 height 25
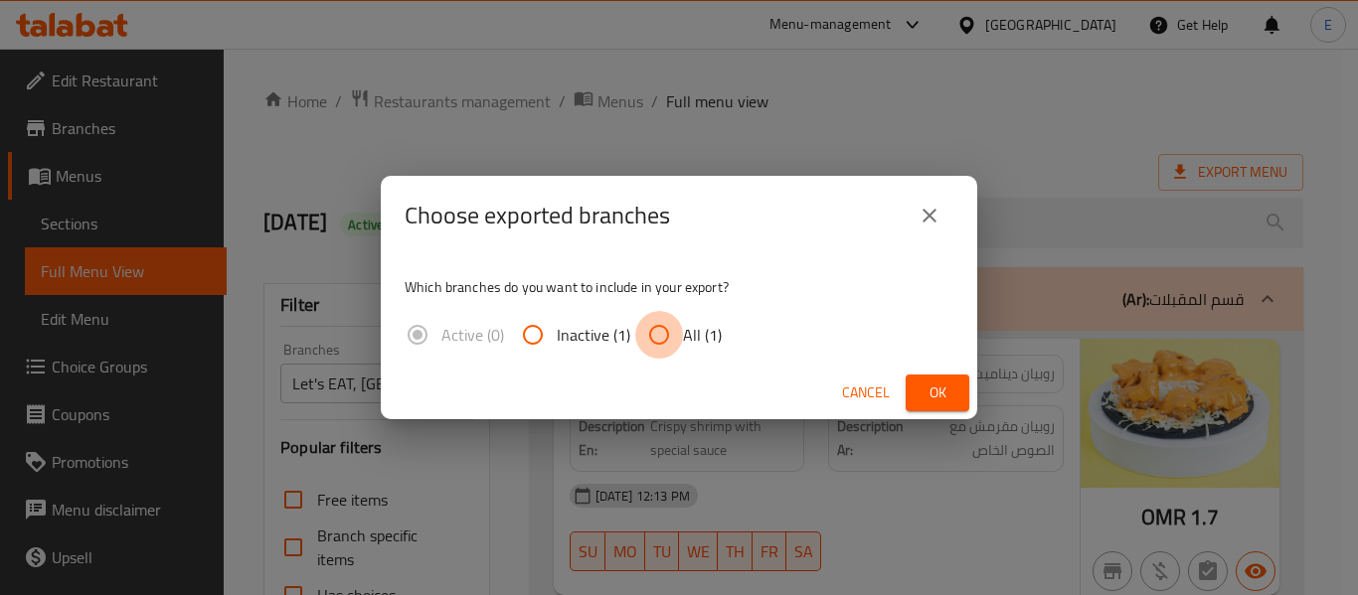
click at [637, 336] on input "All (1)" at bounding box center [659, 335] width 48 height 48
radio input "true"
click at [939, 389] on span "Ok" at bounding box center [937, 393] width 32 height 25
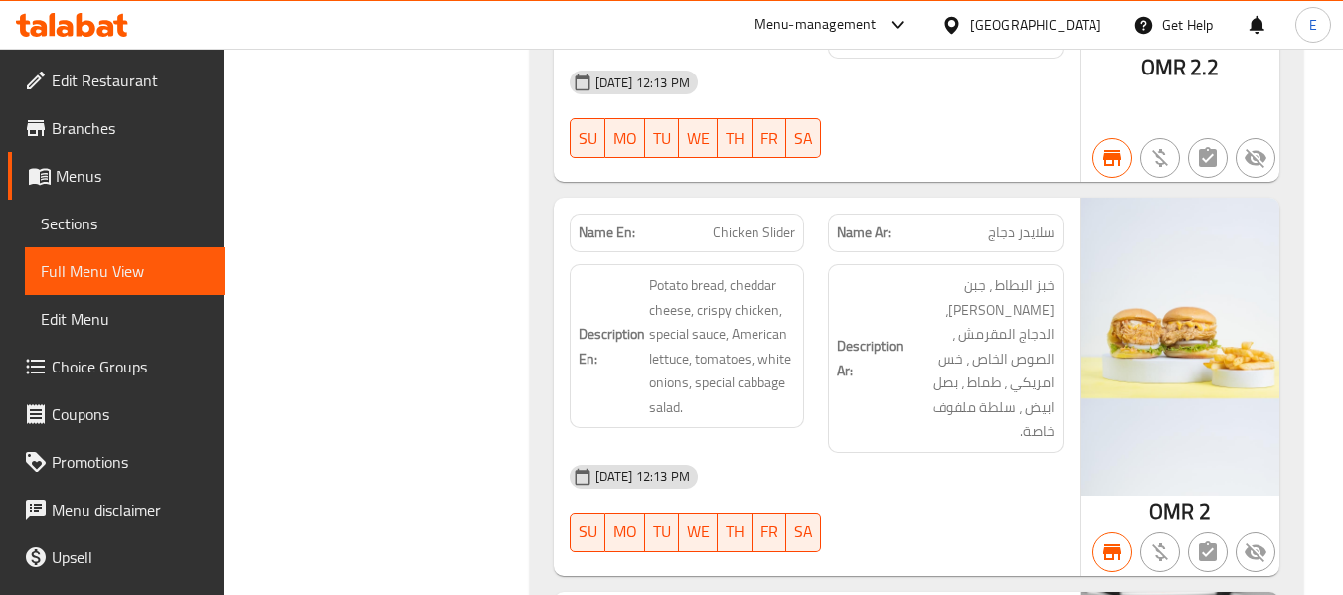
scroll to position [3741, 0]
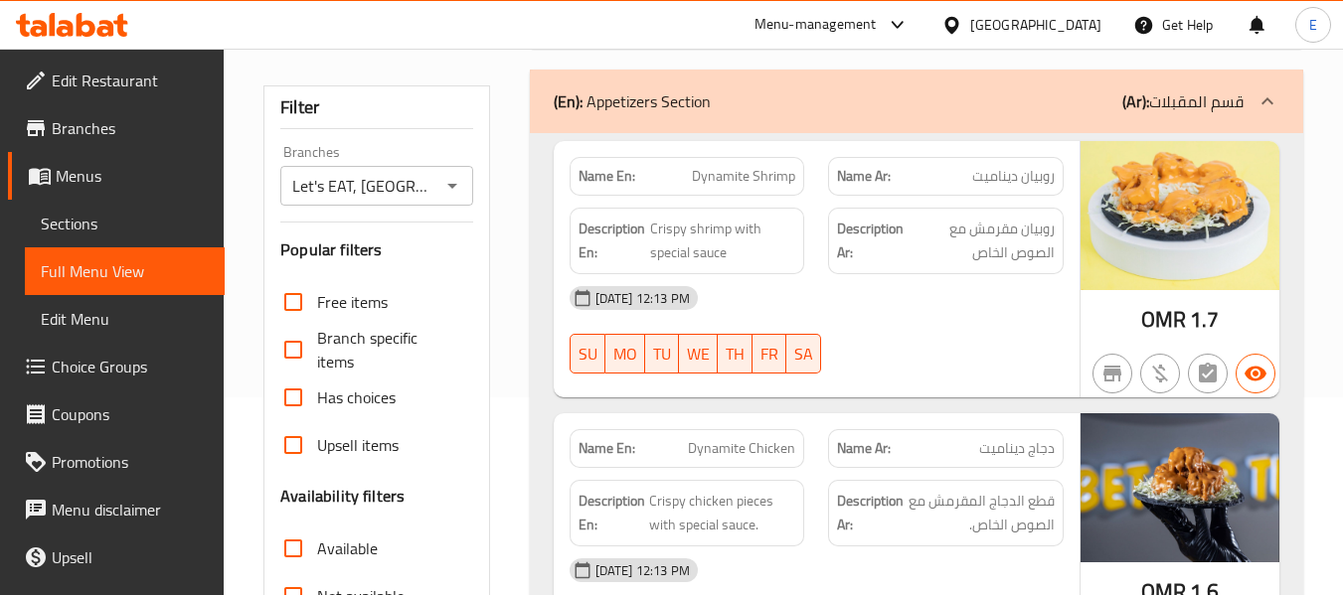
scroll to position [0, 0]
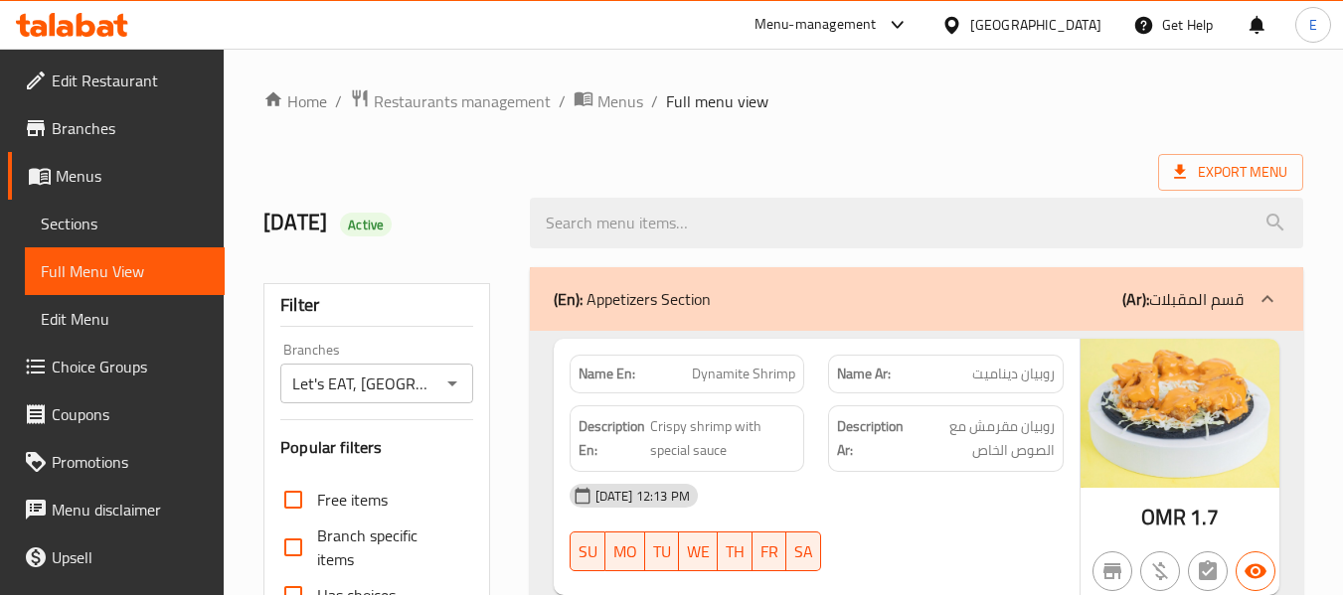
click at [507, 99] on span "Restaurants management" at bounding box center [462, 101] width 177 height 24
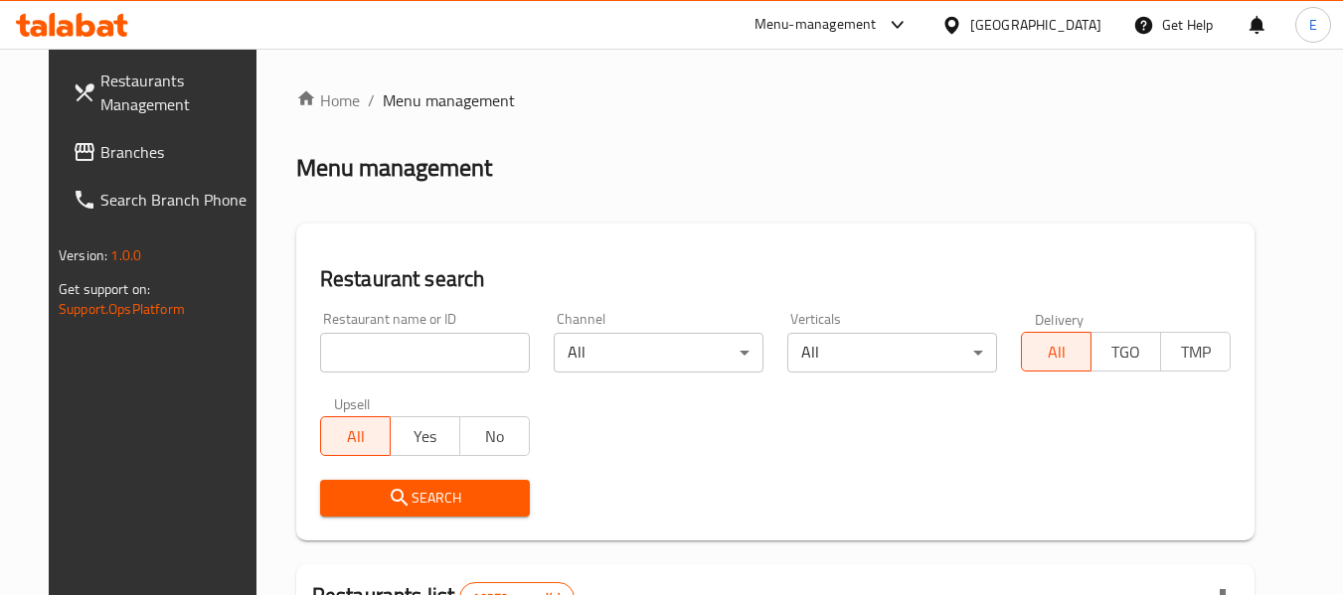
click at [100, 151] on span "Branches" at bounding box center [178, 152] width 157 height 24
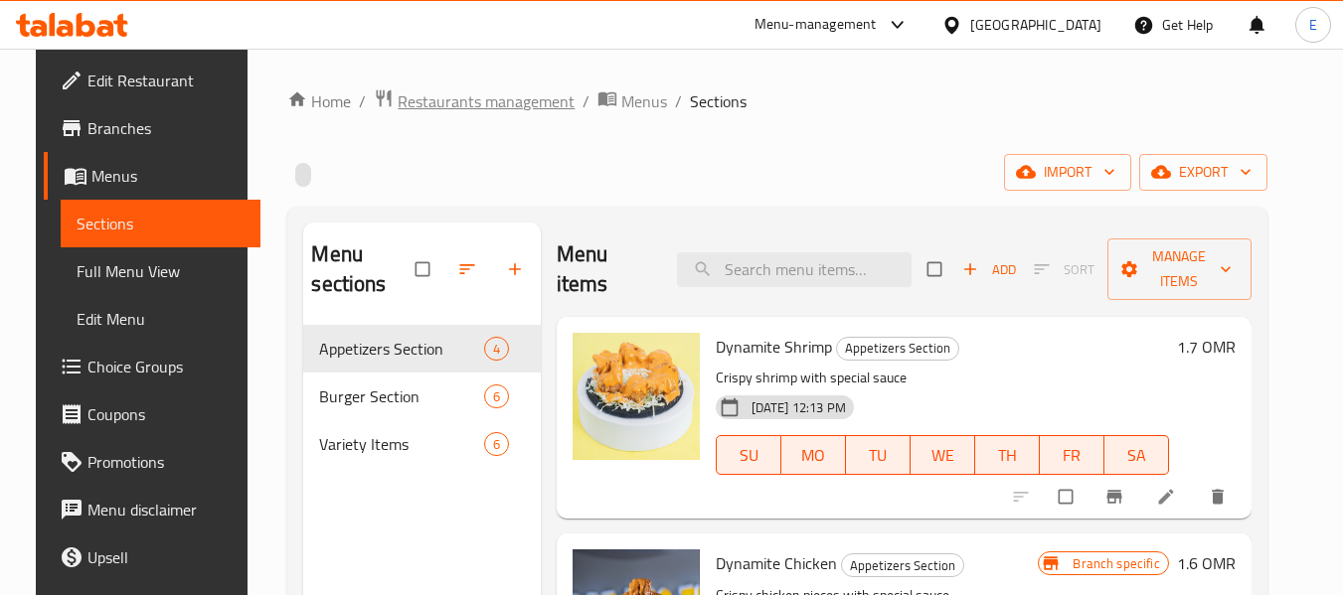
click at [528, 94] on span "Restaurants management" at bounding box center [486, 101] width 177 height 24
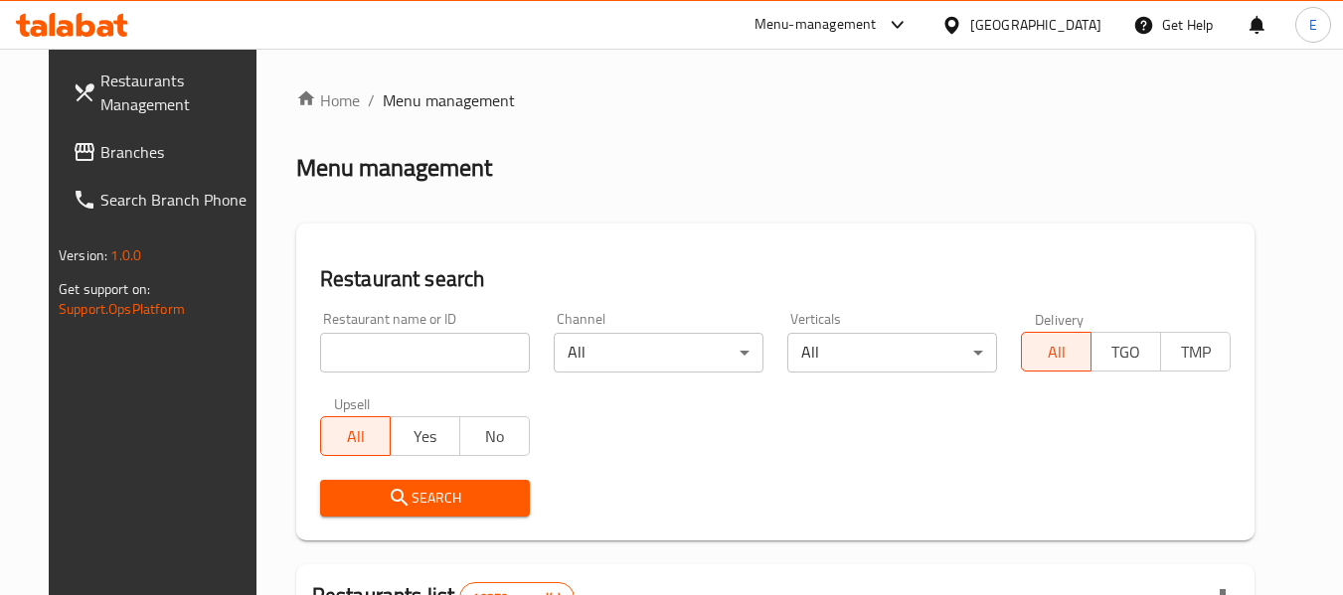
click at [107, 149] on span "Branches" at bounding box center [178, 152] width 157 height 24
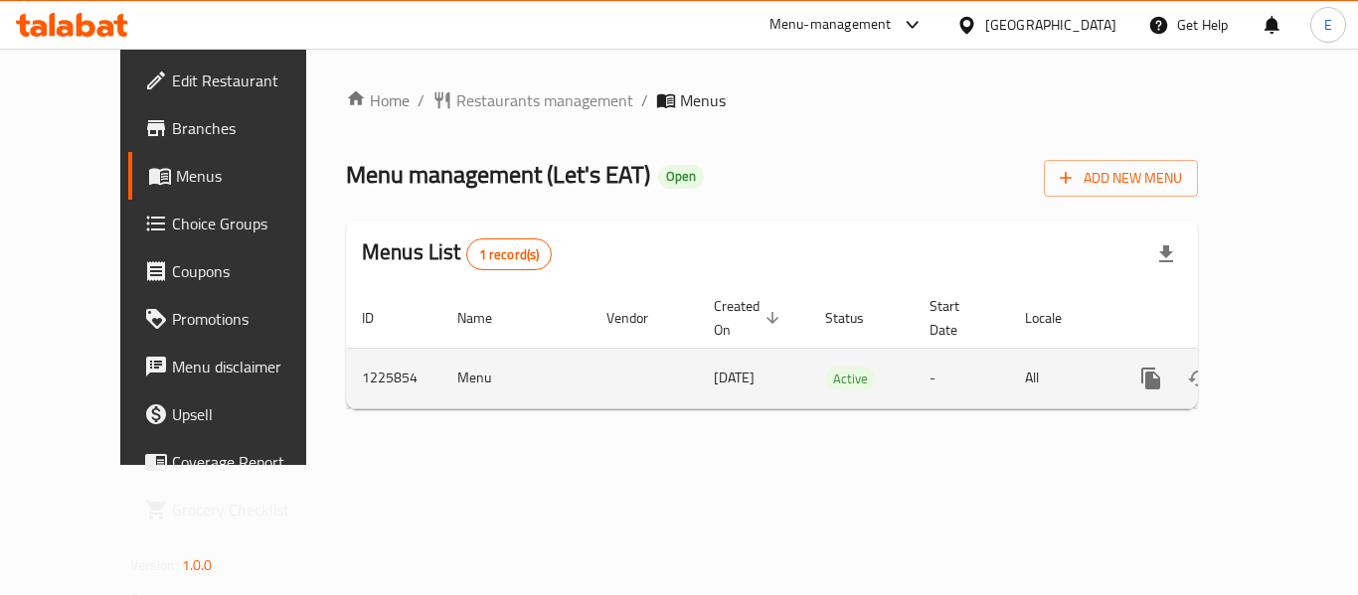
click at [1282, 367] on icon "enhanced table" at bounding box center [1294, 379] width 24 height 24
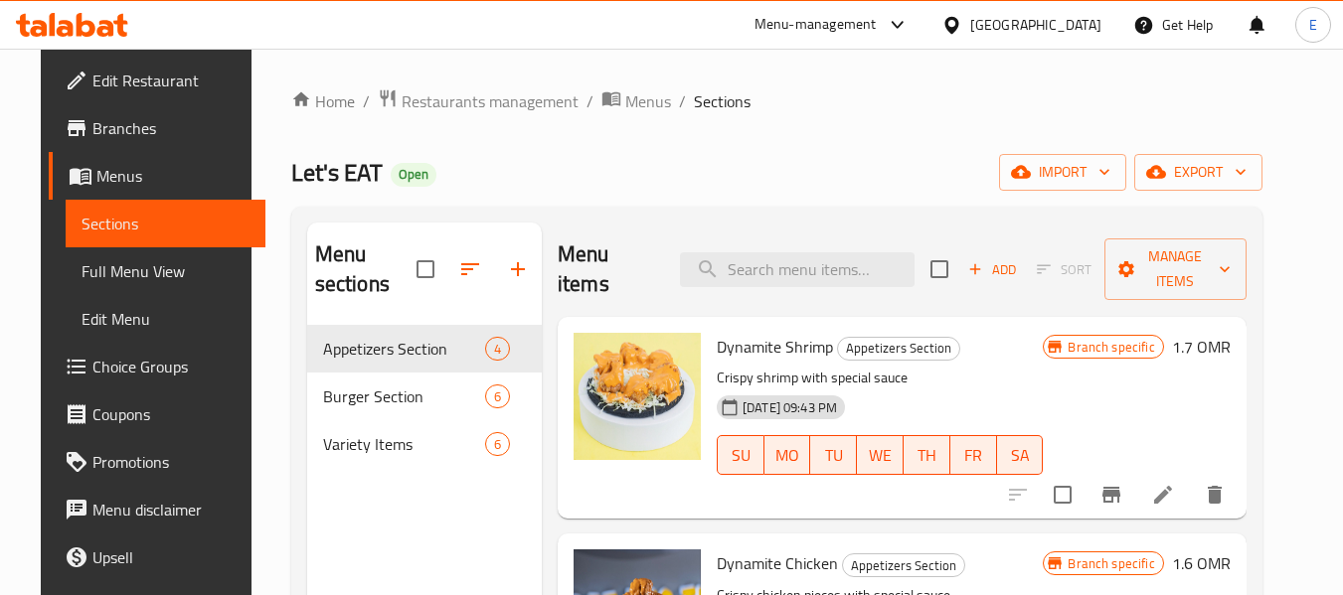
click at [78, 293] on link "Full Menu View" at bounding box center [166, 271] width 200 height 48
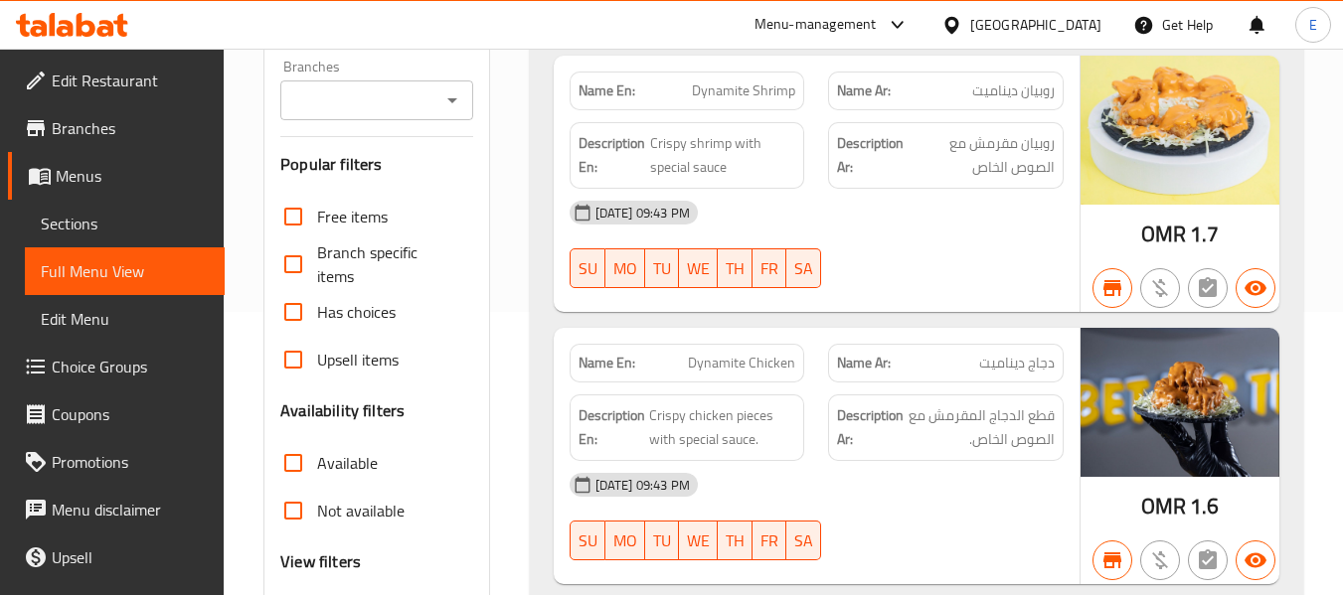
scroll to position [298, 0]
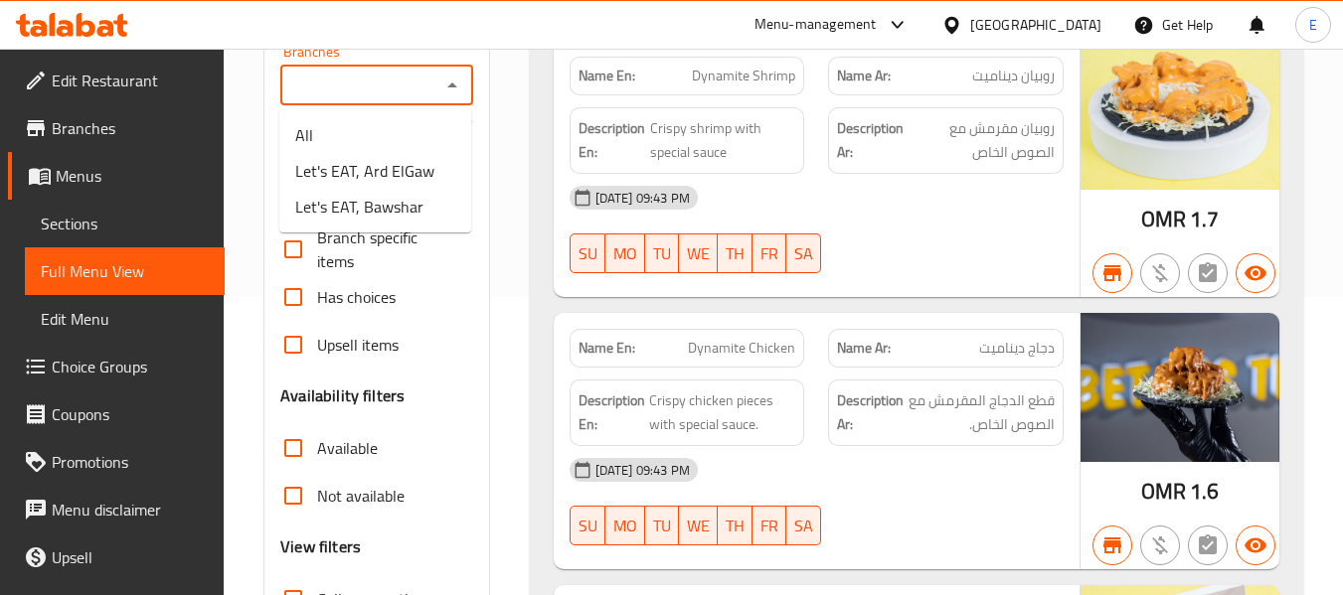
click at [396, 95] on input "Branches" at bounding box center [359, 86] width 147 height 28
click at [386, 169] on span "Let's EAT, Ard ElGaw" at bounding box center [364, 171] width 139 height 24
type input "Let's EAT, Ard ElGaw"
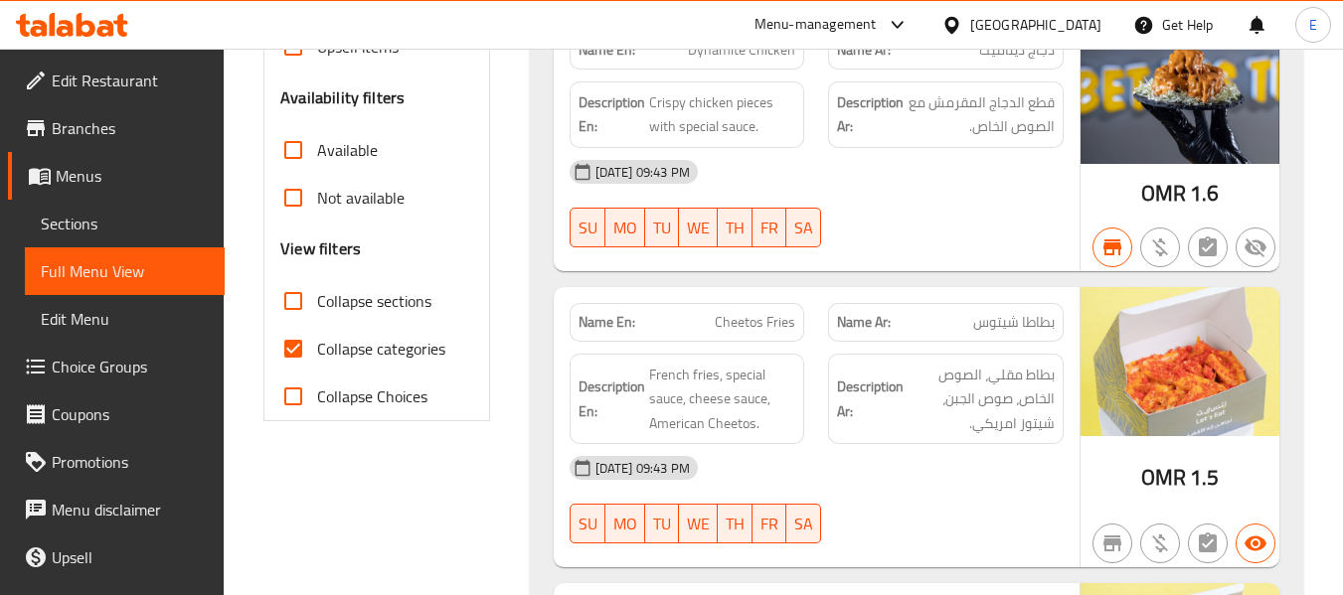
click at [293, 343] on input "Collapse categories" at bounding box center [293, 349] width 48 height 48
checkbox input "false"
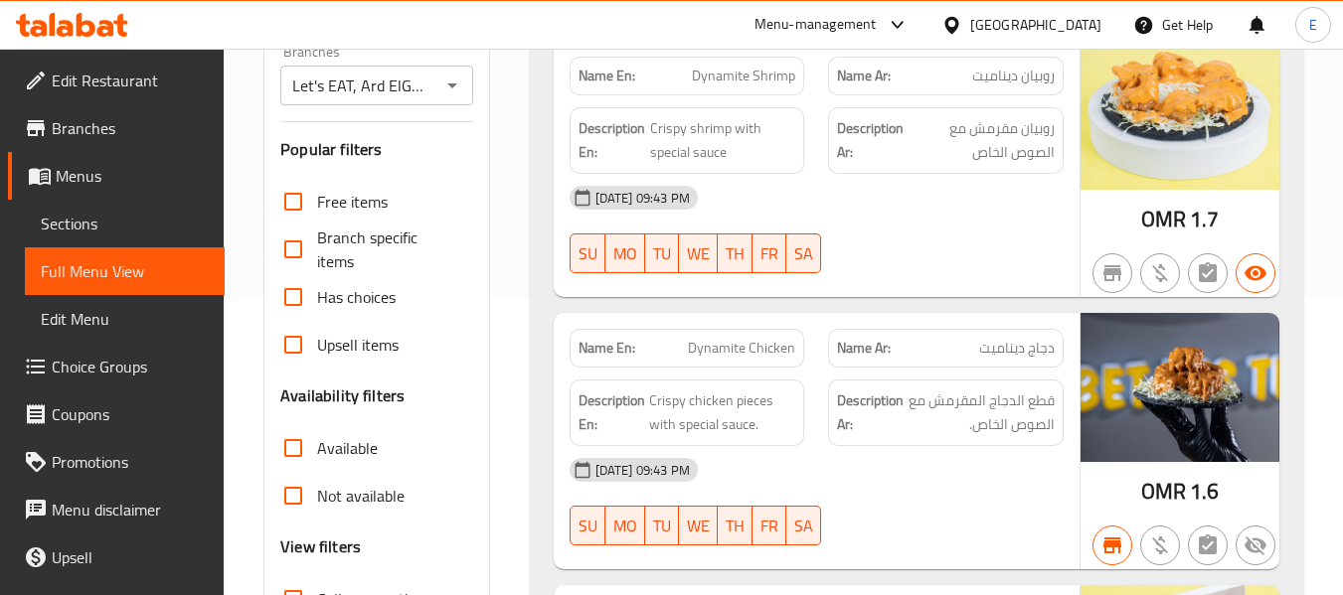
scroll to position [398, 0]
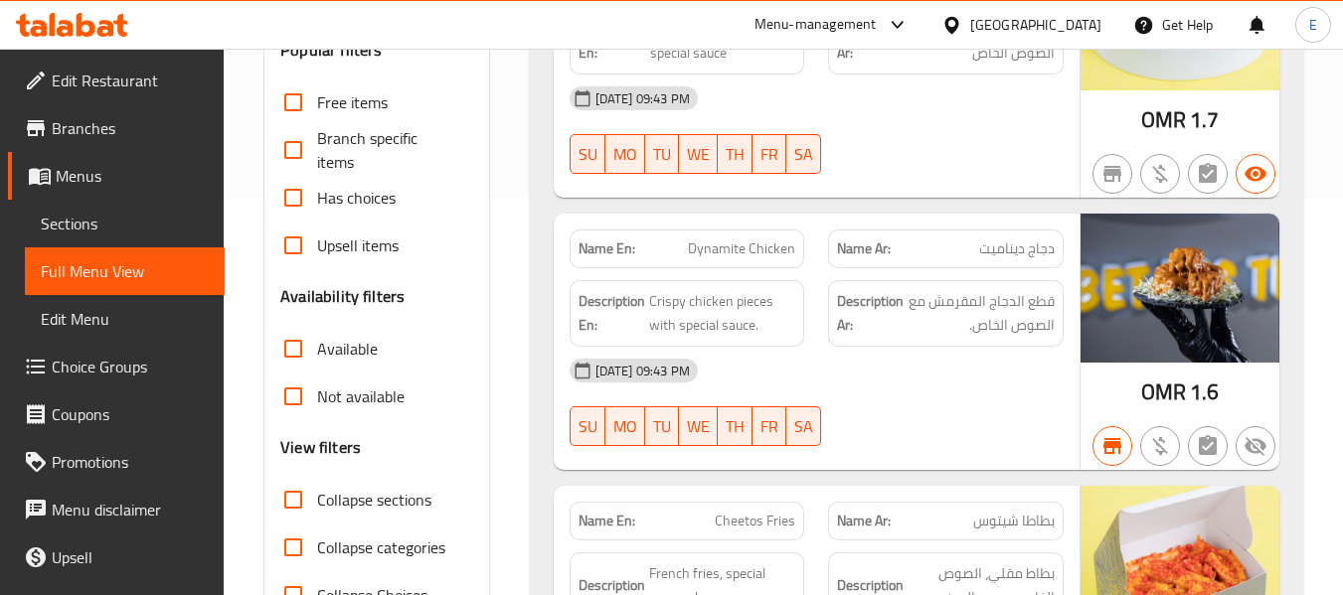
click at [289, 353] on input "Available" at bounding box center [293, 349] width 48 height 48
checkbox input "true"
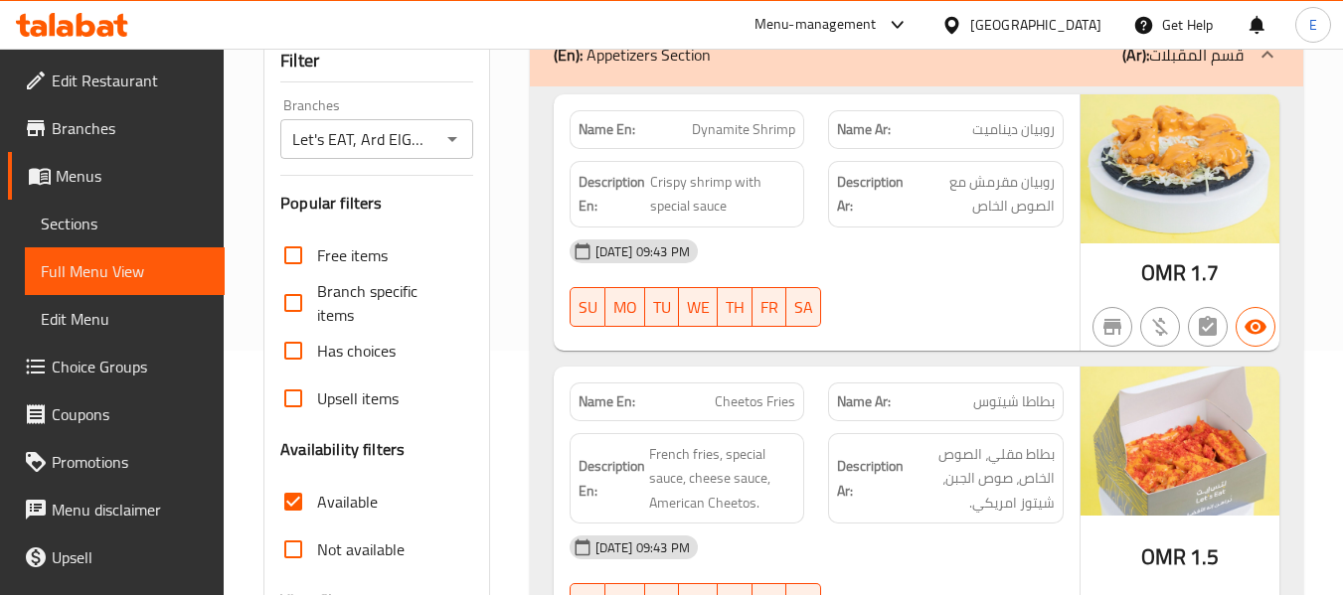
scroll to position [0, 0]
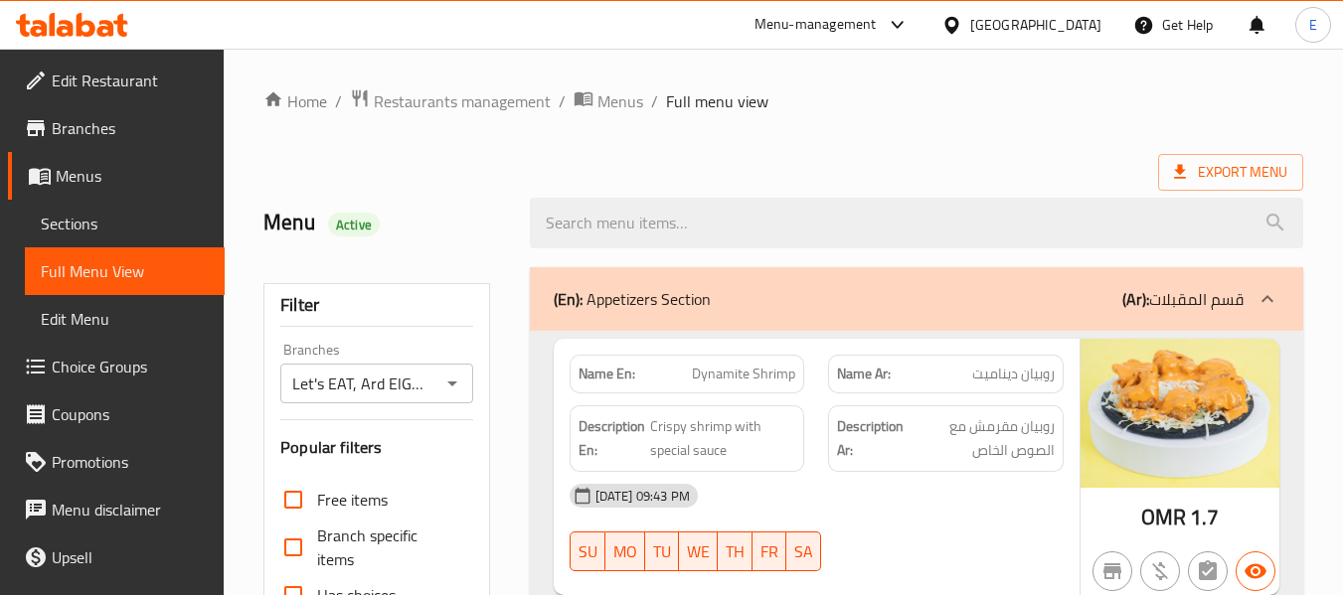
click at [791, 163] on div "Export Menu" at bounding box center [783, 172] width 1040 height 37
click at [490, 101] on span "Restaurants management" at bounding box center [462, 101] width 177 height 24
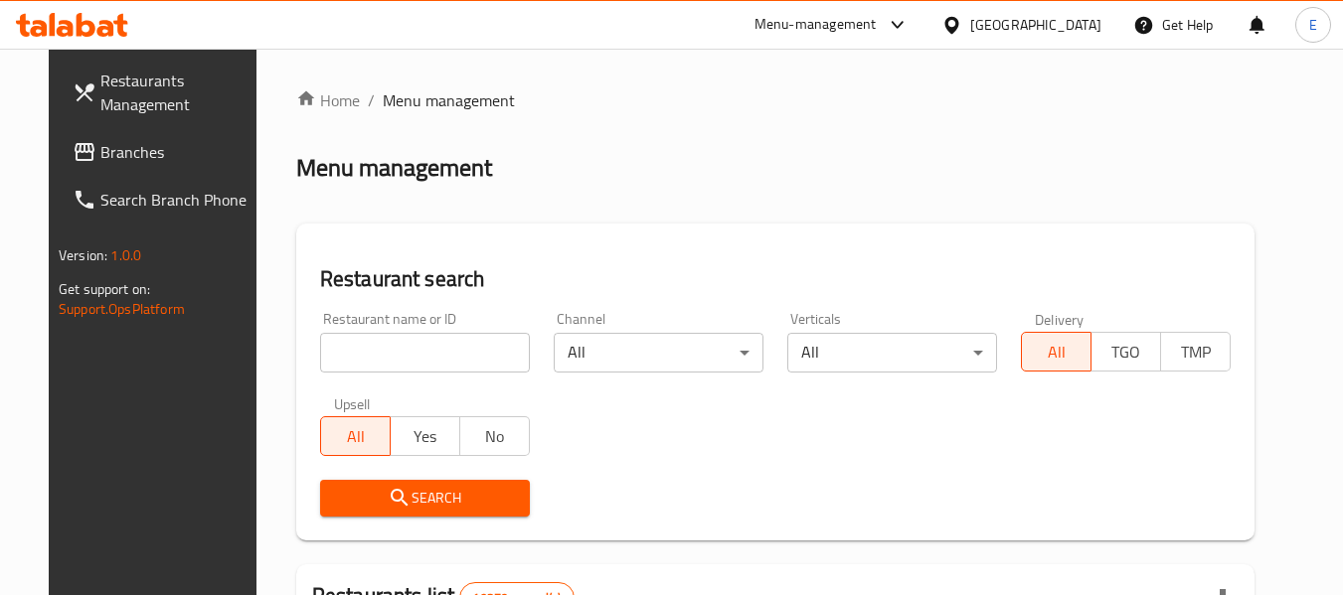
click at [100, 158] on span "Branches" at bounding box center [178, 152] width 157 height 24
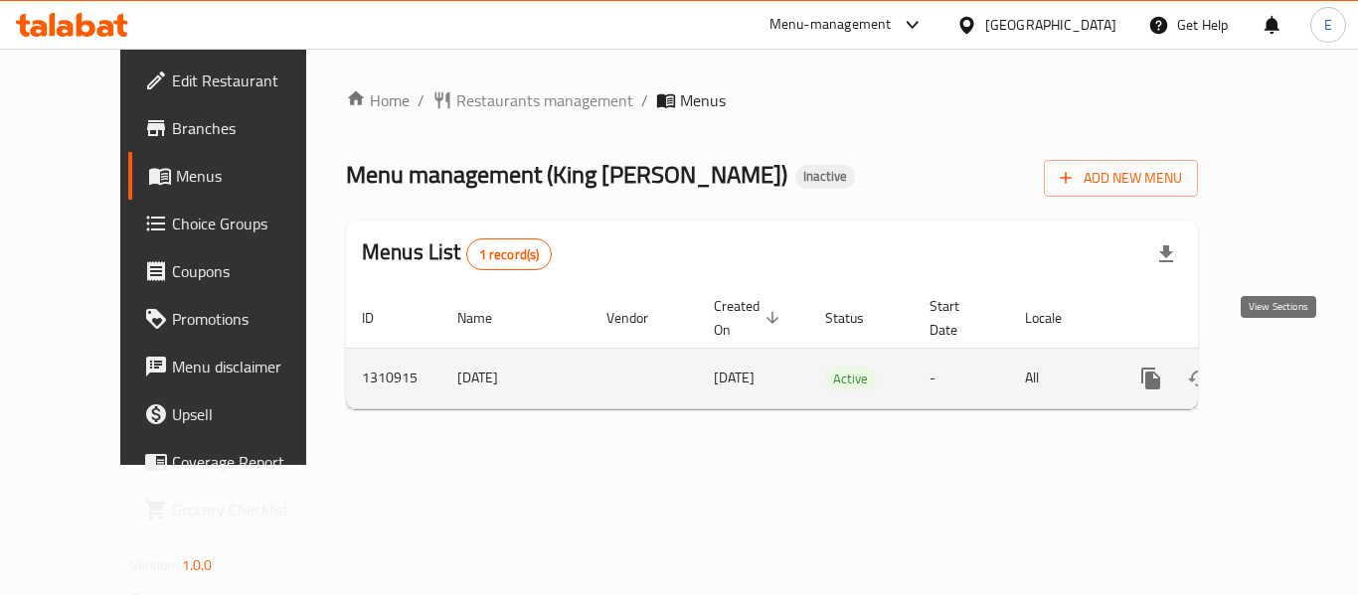
click at [1285, 370] on icon "enhanced table" at bounding box center [1294, 379] width 18 height 18
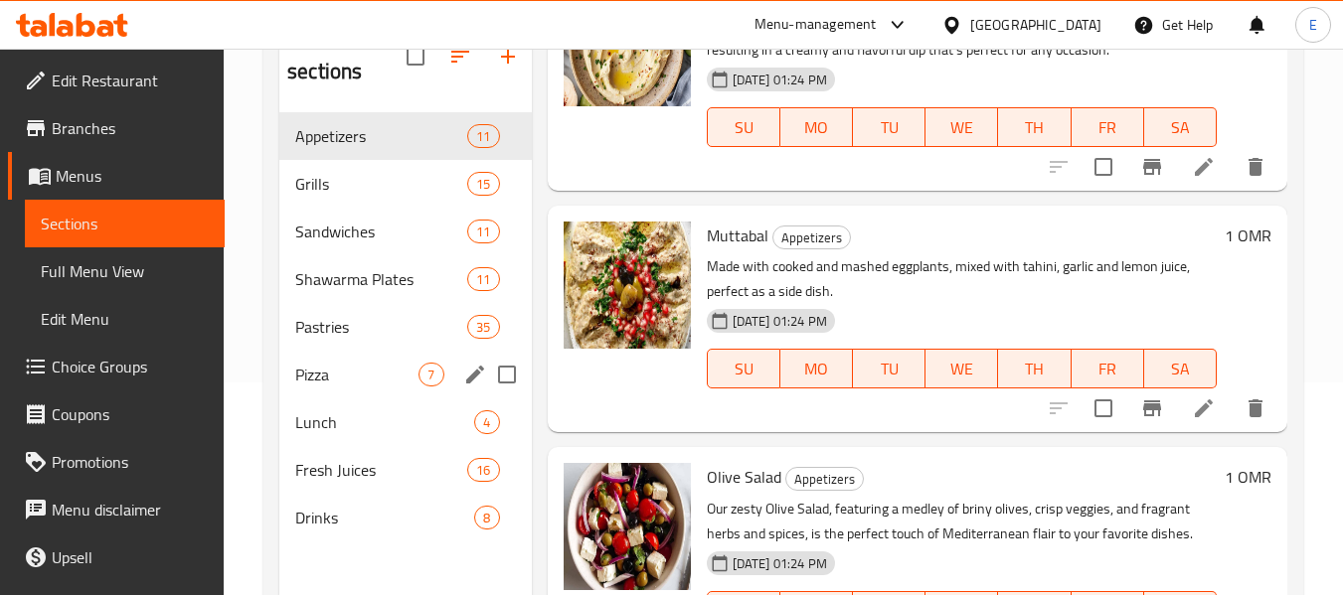
scroll to position [278, 0]
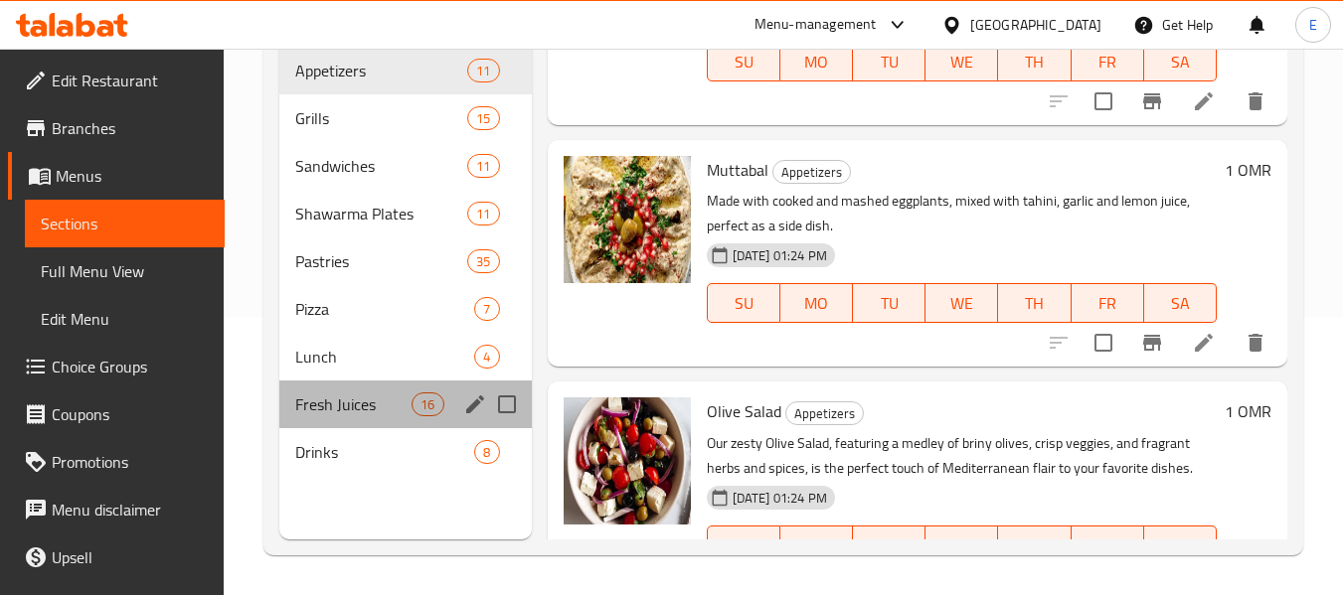
click at [324, 381] on div "Fresh Juices 16" at bounding box center [404, 405] width 251 height 48
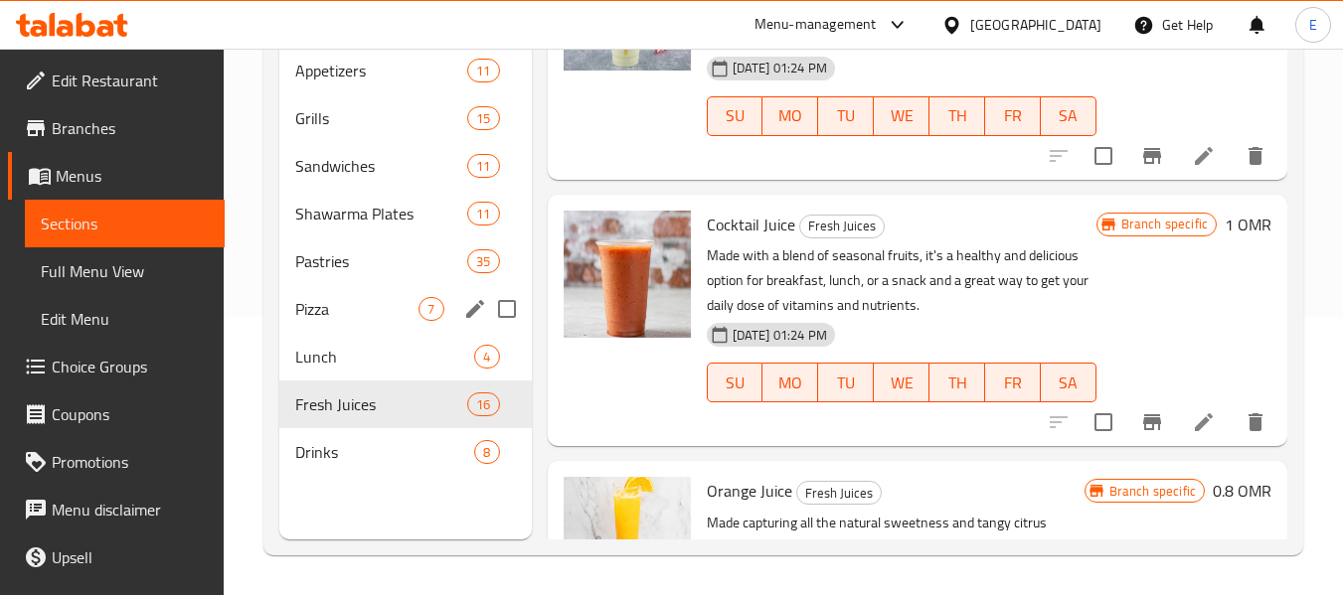
click at [331, 308] on span "Pizza" at bounding box center [356, 309] width 123 height 24
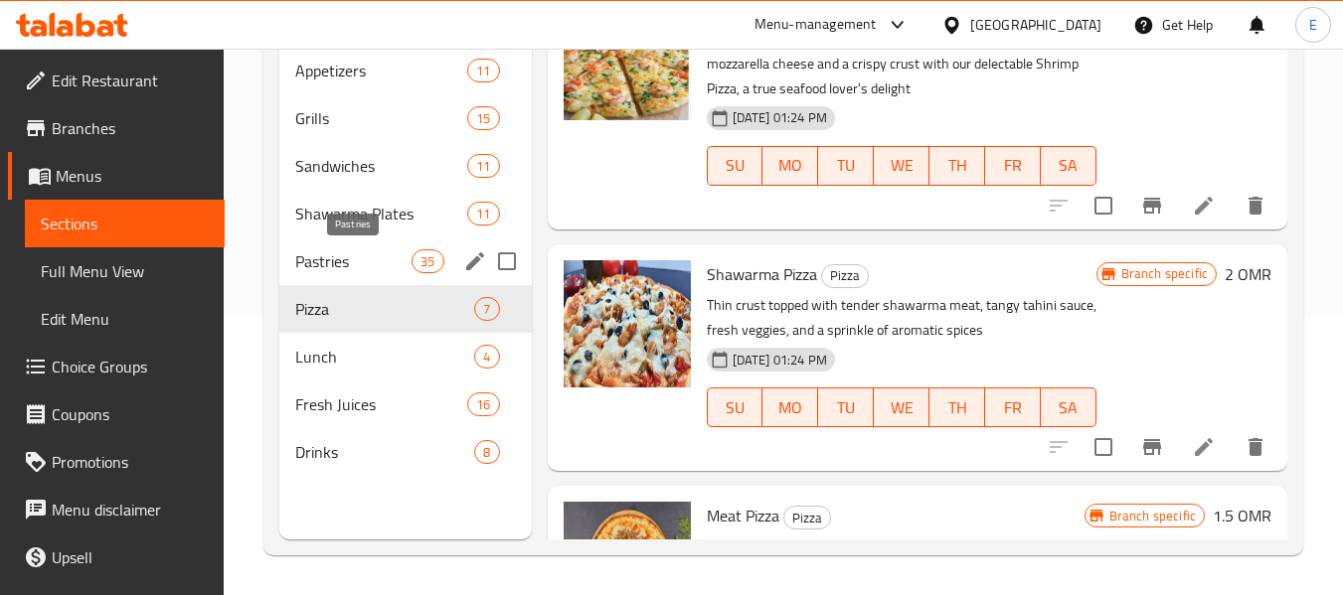
click at [340, 262] on span "Pastries" at bounding box center [353, 261] width 116 height 24
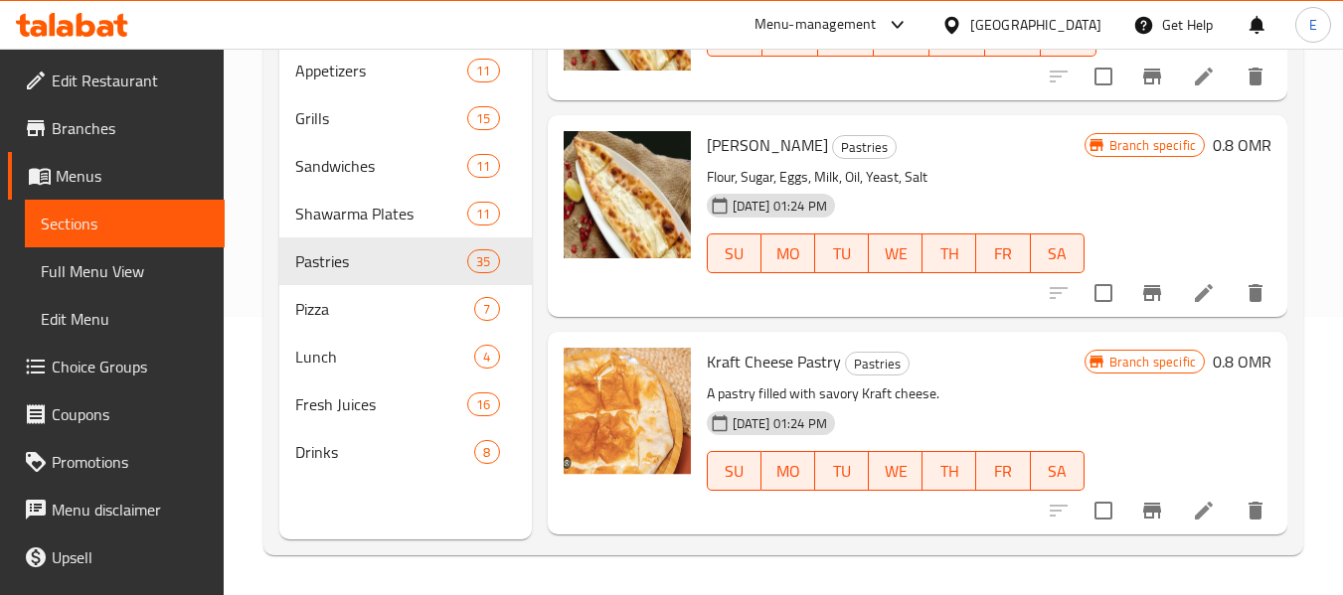
click at [79, 123] on span "Branches" at bounding box center [130, 128] width 157 height 24
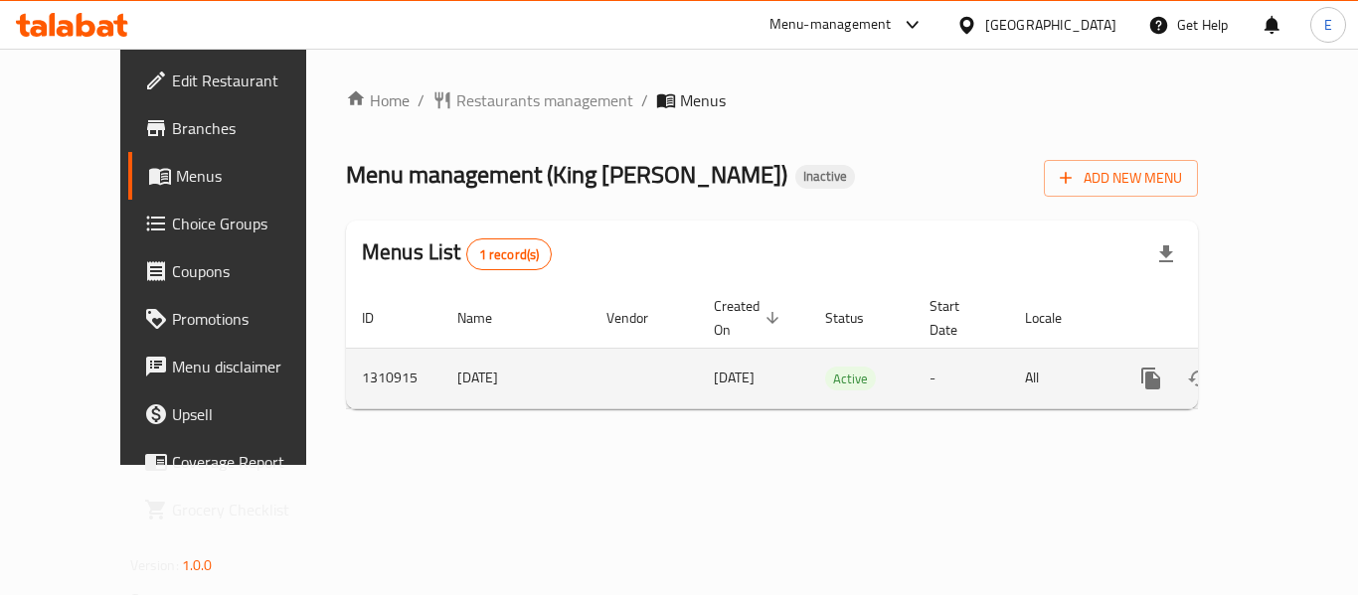
click at [1282, 367] on icon "enhanced table" at bounding box center [1294, 379] width 24 height 24
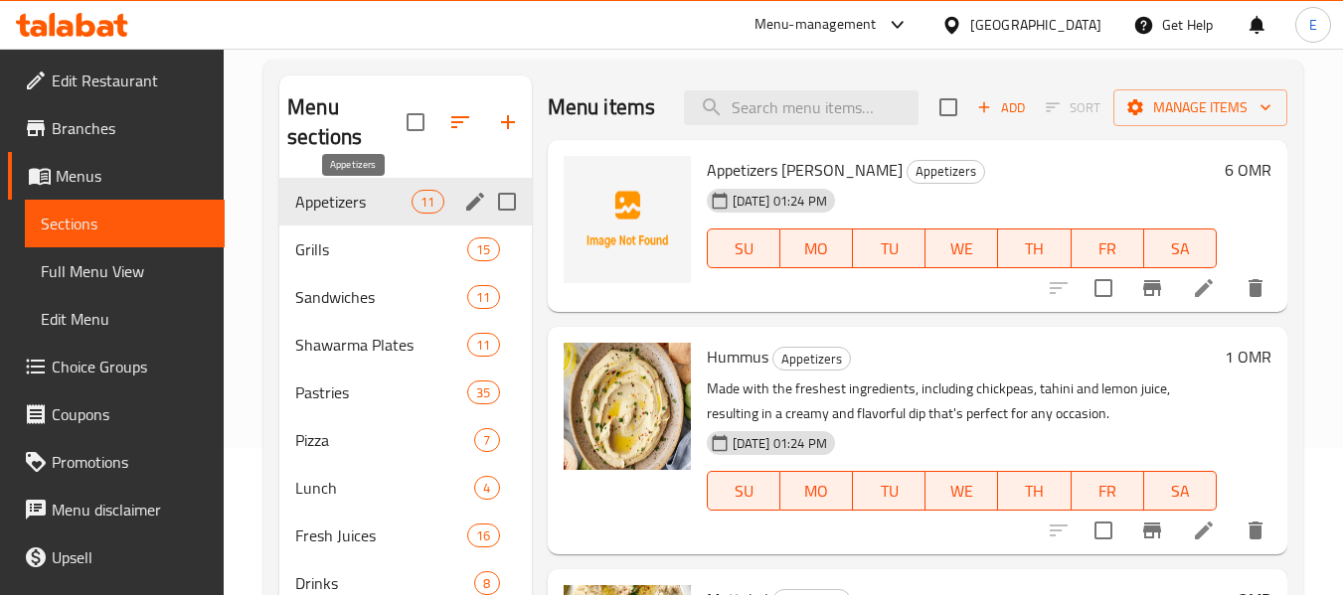
scroll to position [199, 0]
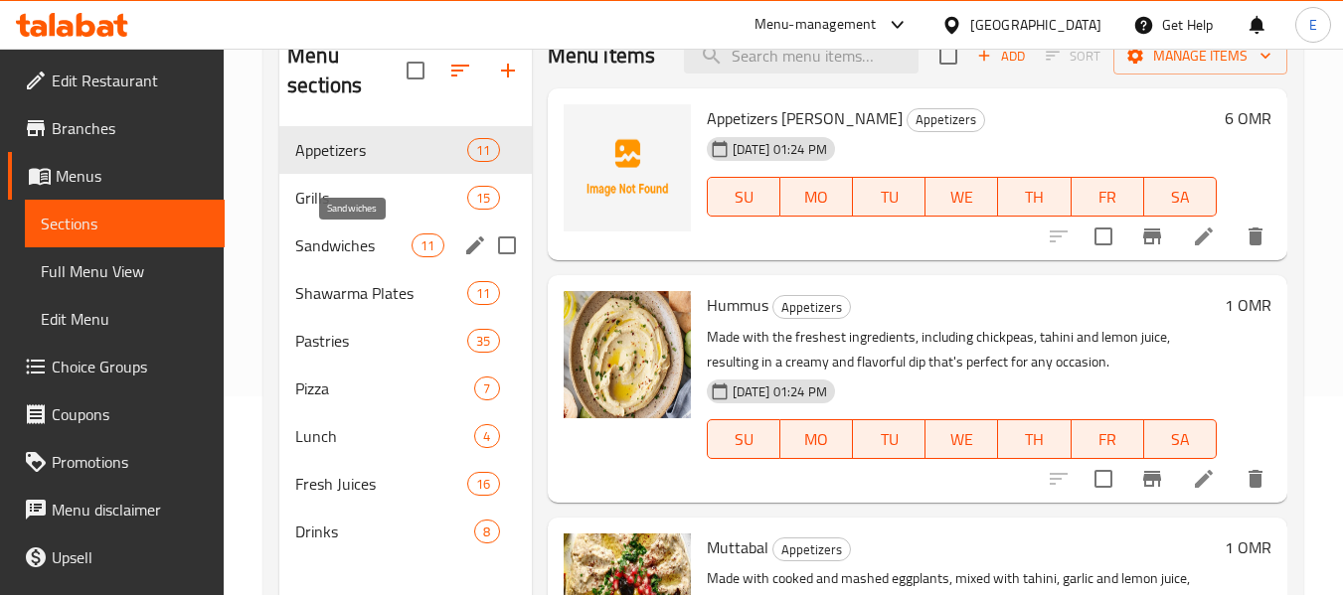
click at [399, 246] on span "Sandwiches" at bounding box center [353, 246] width 116 height 24
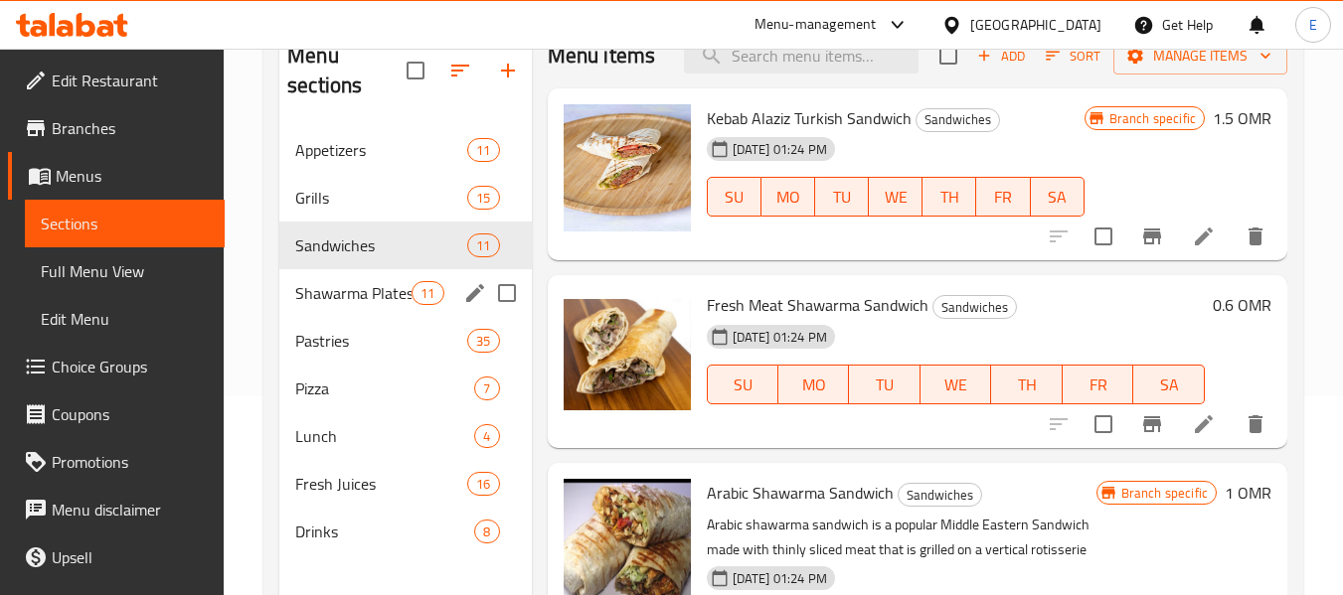
click at [385, 278] on div "Shawarma Plates 11" at bounding box center [404, 293] width 251 height 48
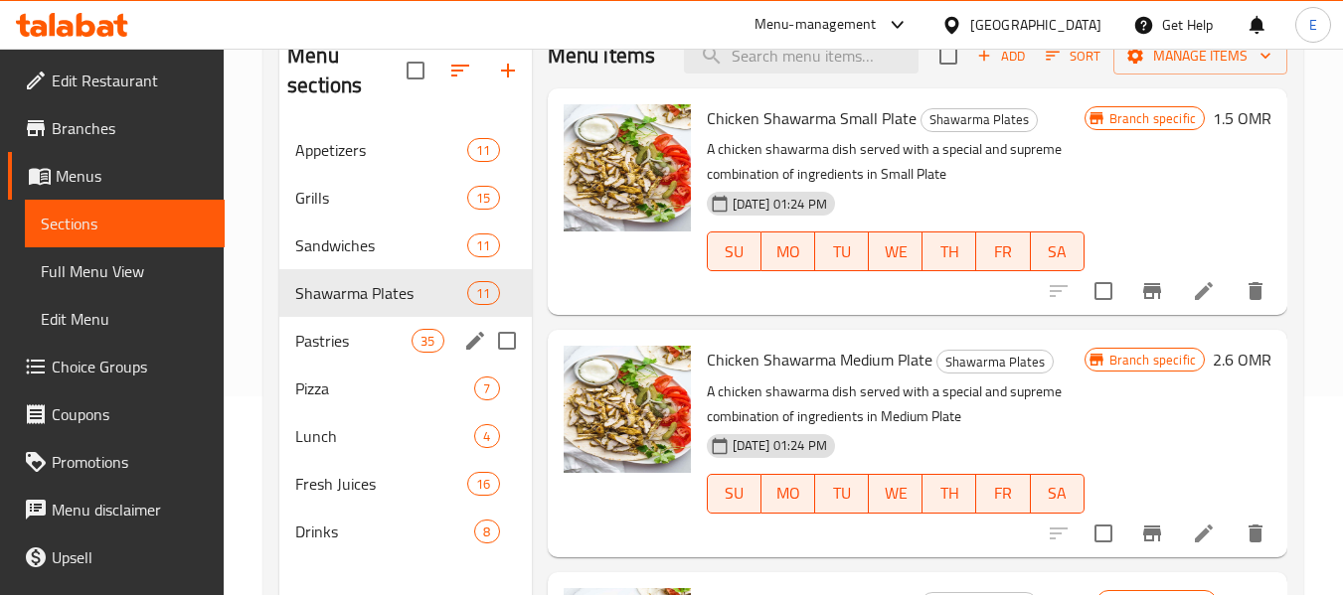
click at [367, 336] on span "Pastries" at bounding box center [353, 341] width 116 height 24
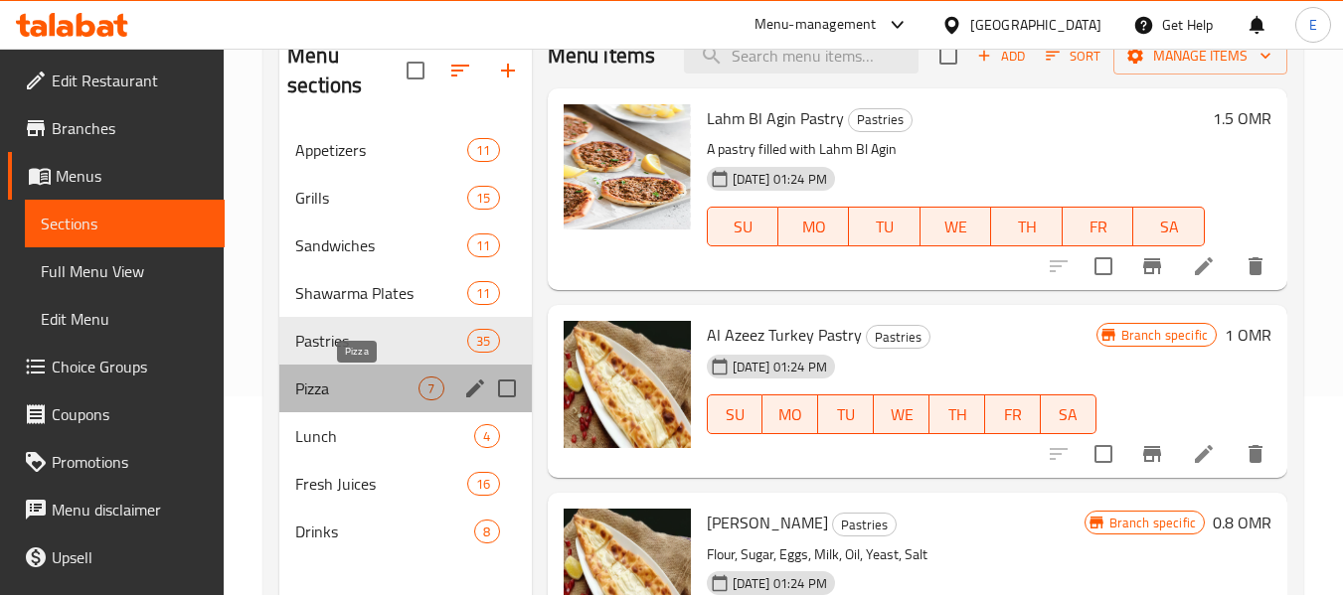
click at [360, 392] on span "Pizza" at bounding box center [356, 389] width 123 height 24
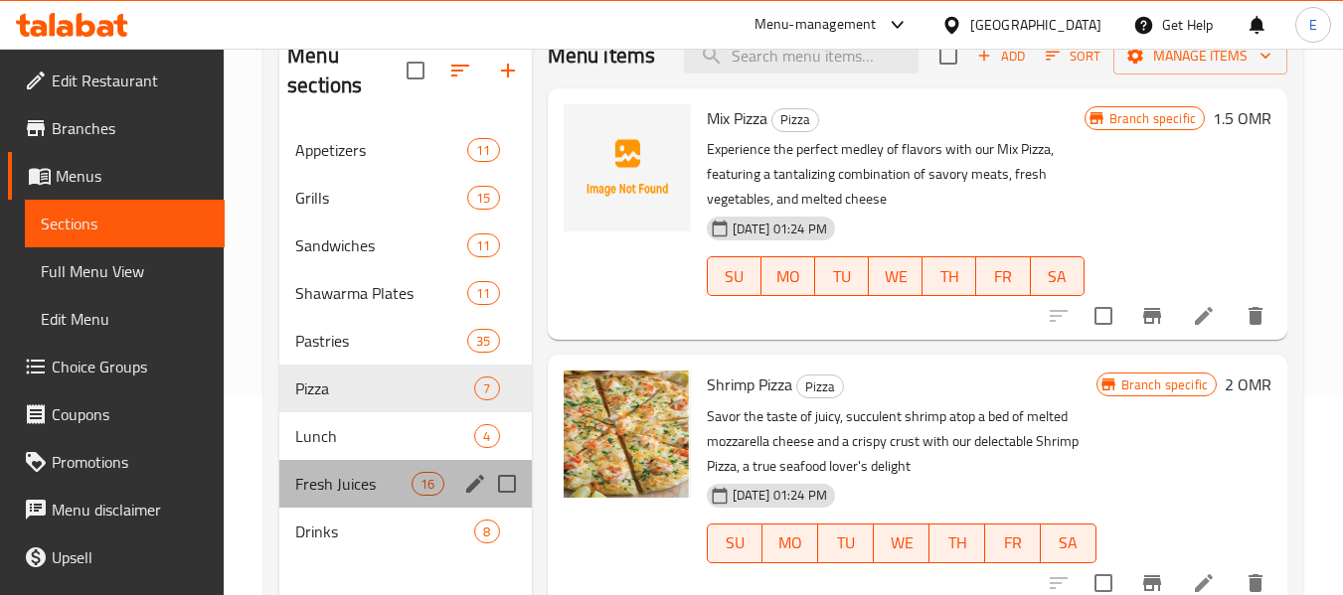
click at [344, 500] on div "Fresh Juices 16" at bounding box center [404, 484] width 251 height 48
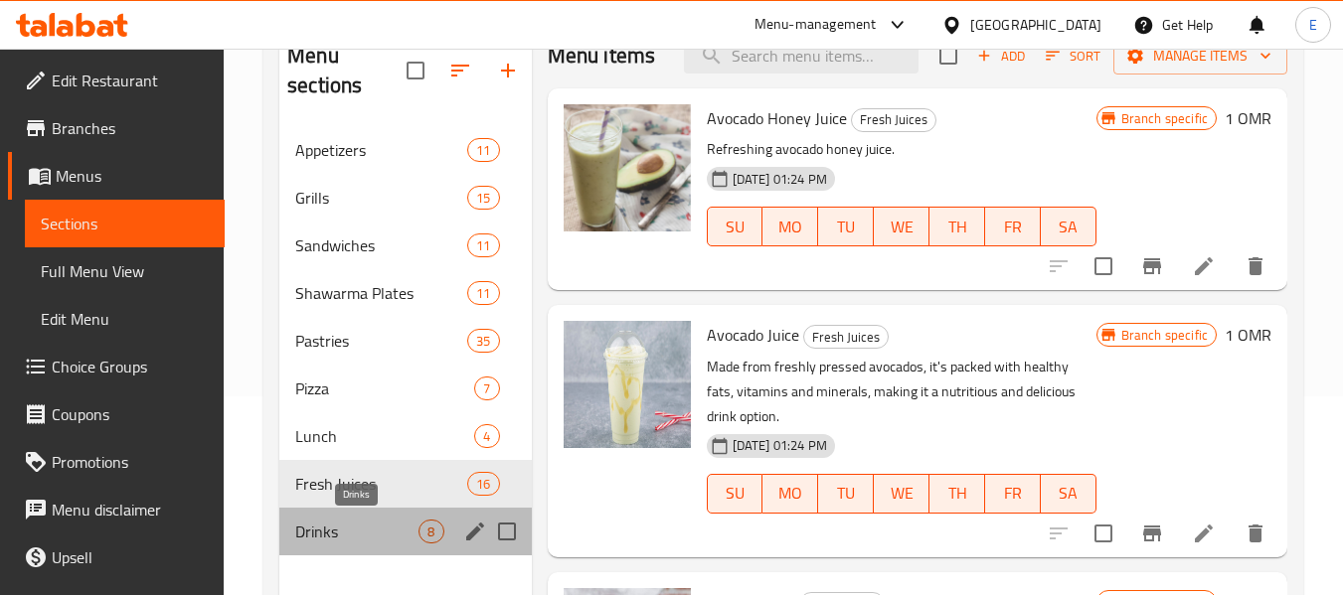
click at [344, 526] on span "Drinks" at bounding box center [356, 532] width 123 height 24
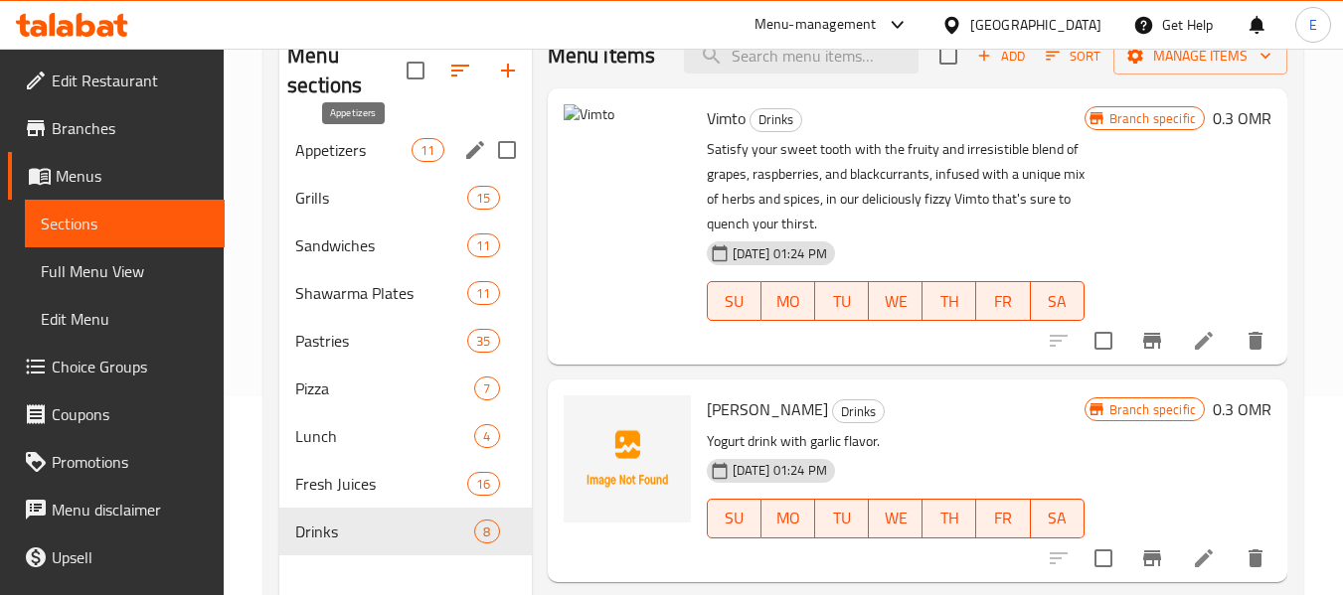
click at [391, 150] on span "Appetizers" at bounding box center [353, 150] width 116 height 24
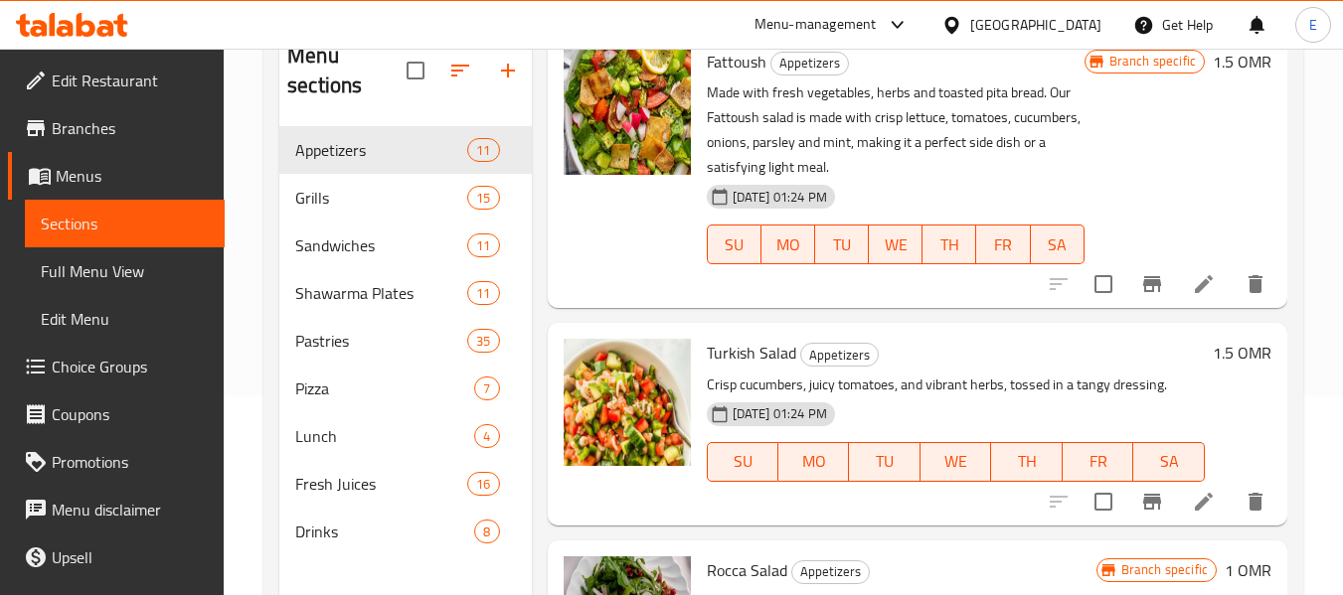
scroll to position [2091, 0]
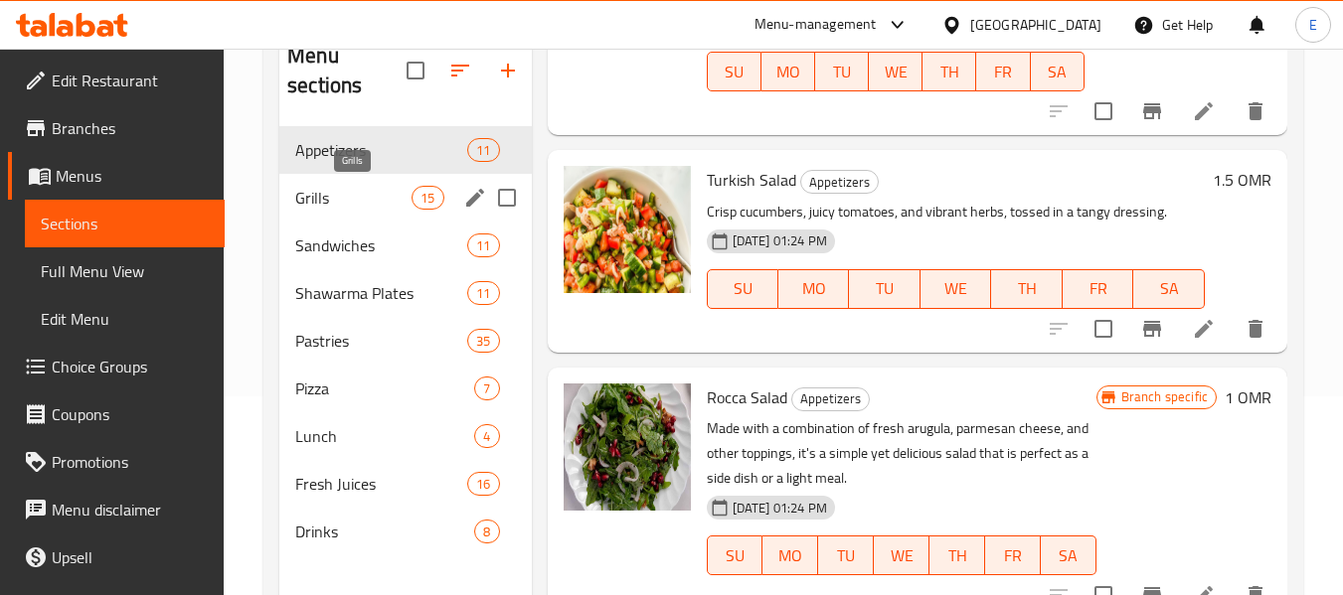
click at [380, 186] on span "Grills" at bounding box center [353, 198] width 116 height 24
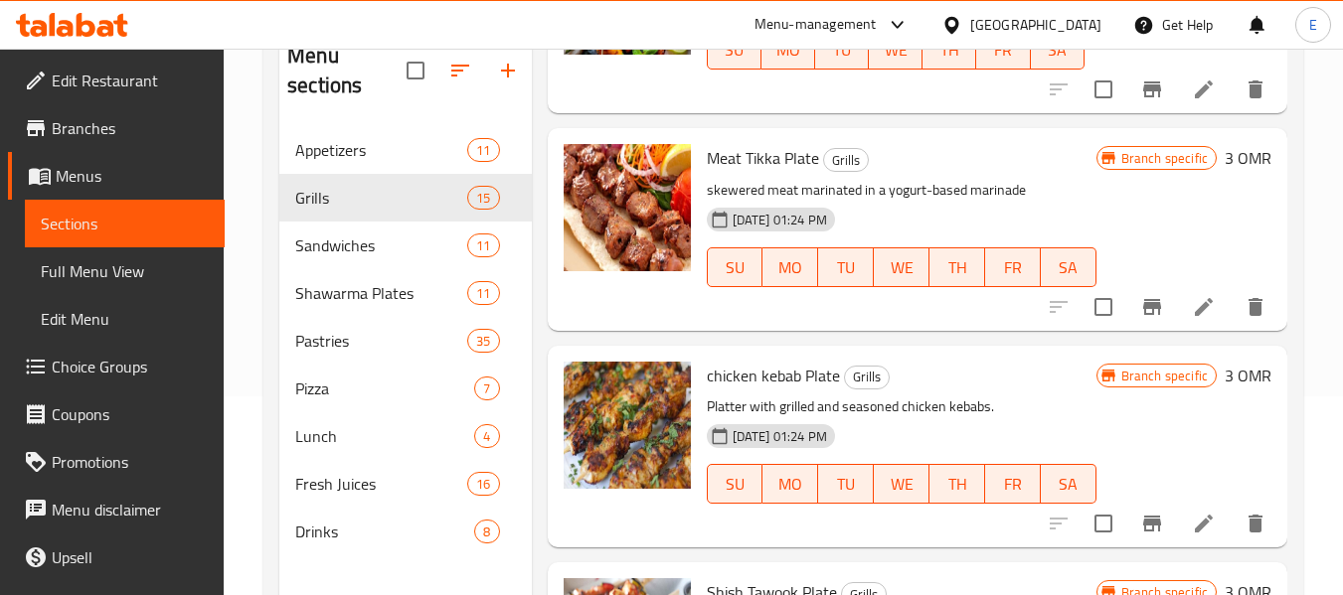
scroll to position [998, 0]
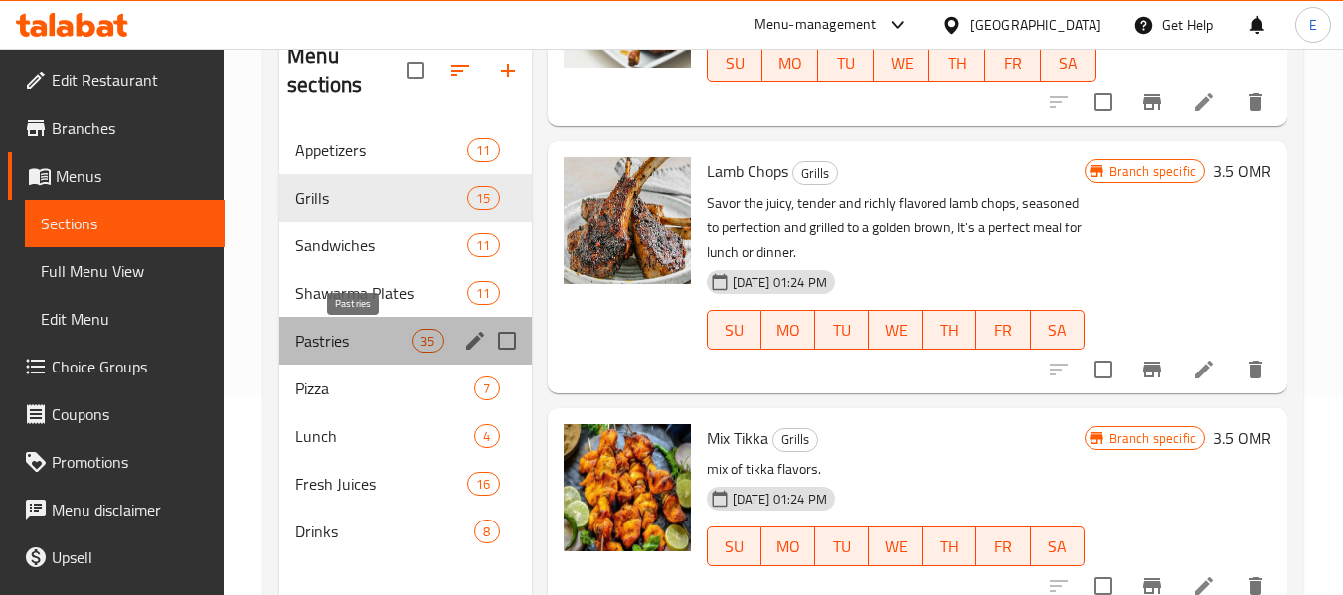
click at [332, 339] on span "Pastries" at bounding box center [353, 341] width 116 height 24
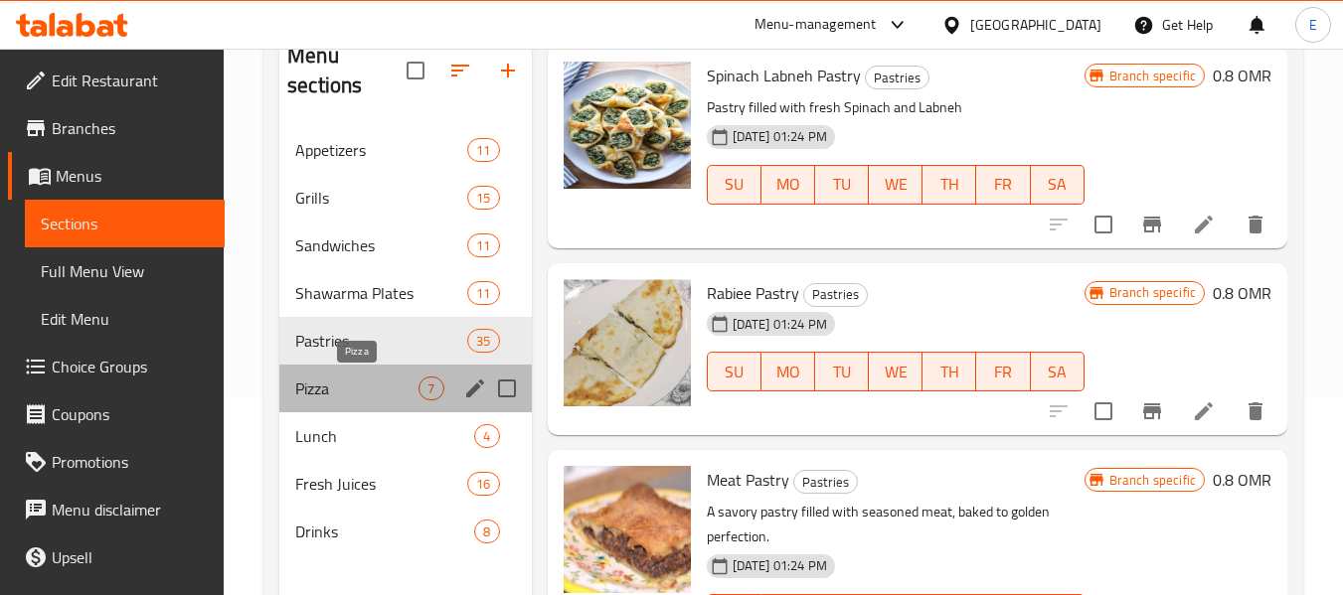
click at [371, 388] on span "Pizza" at bounding box center [356, 389] width 123 height 24
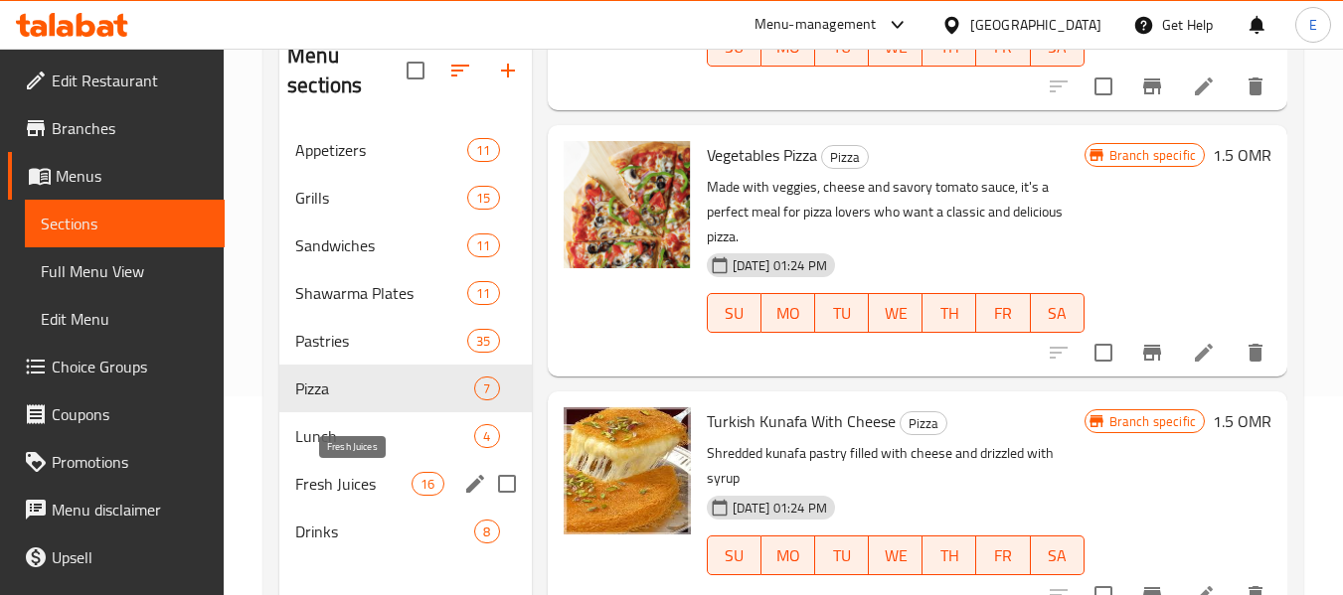
click at [372, 476] on span "Fresh Juices" at bounding box center [353, 484] width 116 height 24
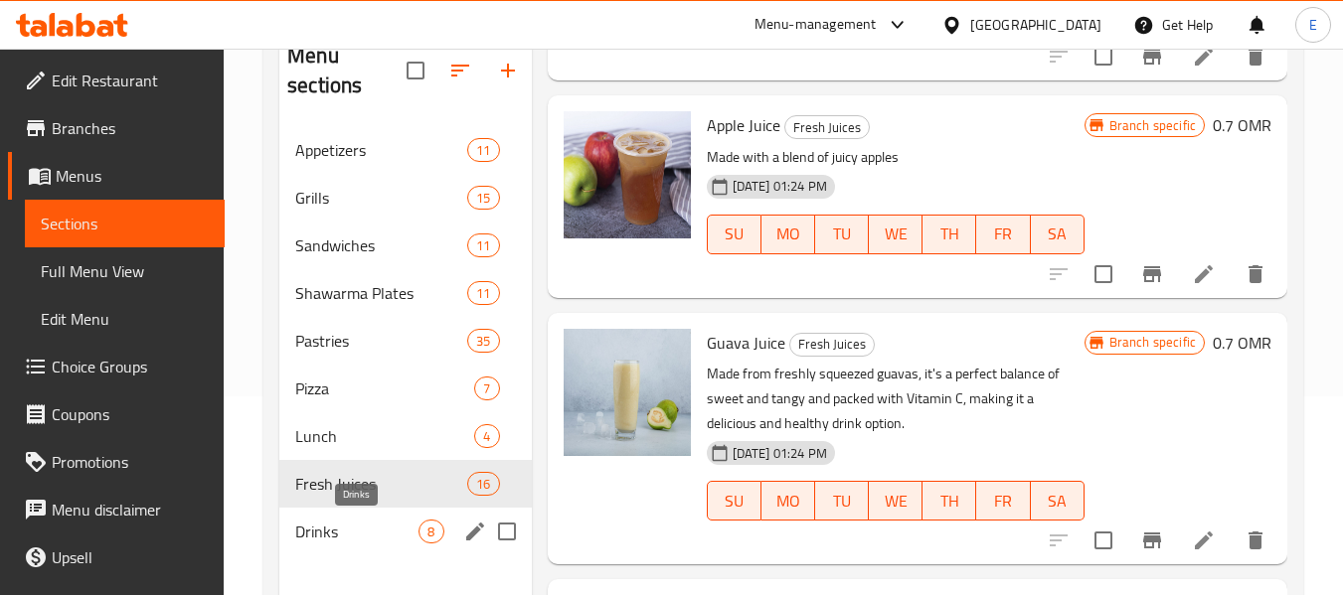
click at [333, 525] on span "Drinks" at bounding box center [356, 532] width 123 height 24
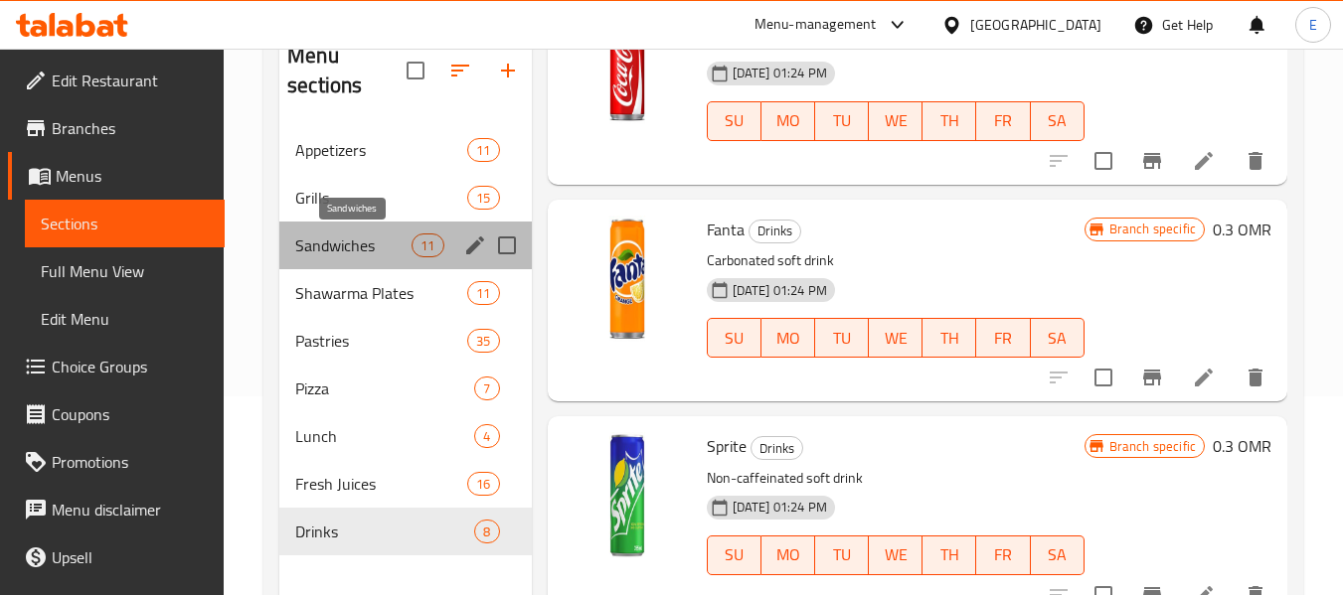
click at [333, 241] on span "Sandwiches" at bounding box center [353, 246] width 116 height 24
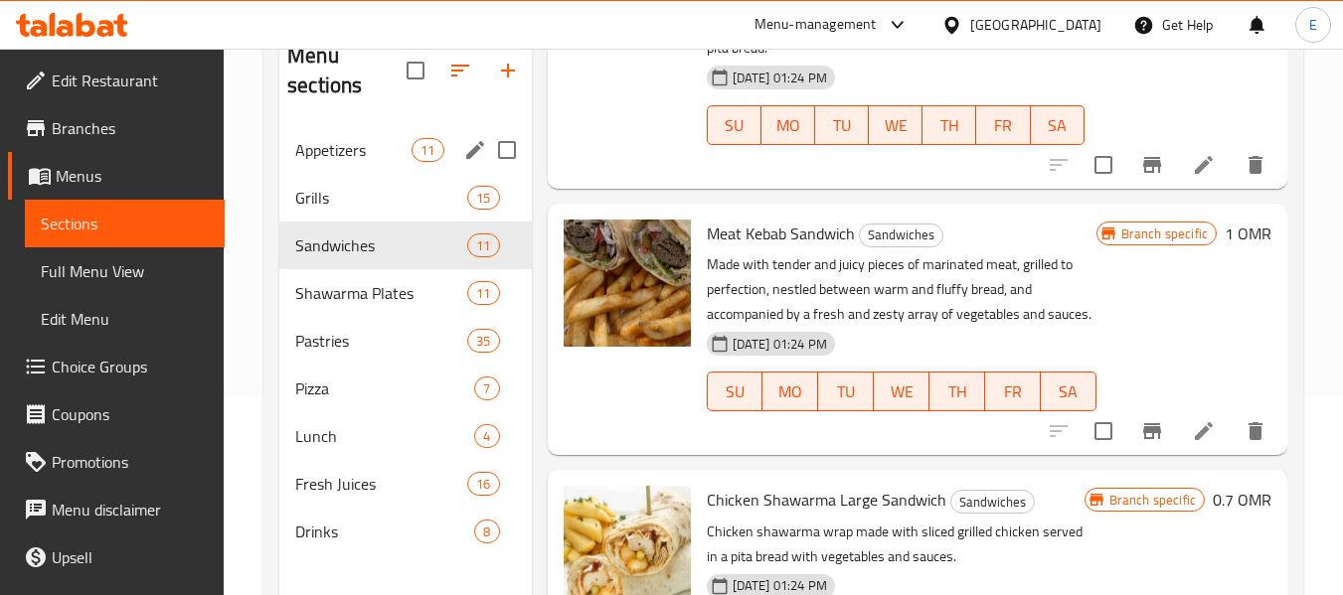
click at [336, 163] on div "Appetizers 11" at bounding box center [404, 150] width 251 height 48
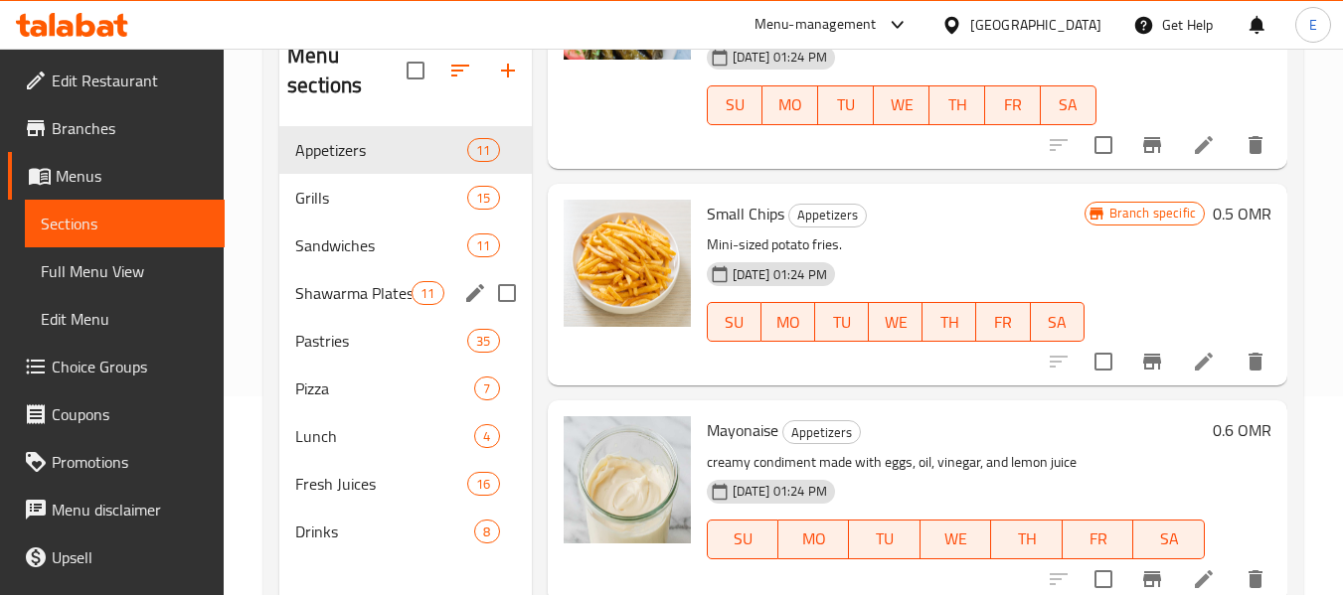
click at [395, 288] on span "Shawarma Plates" at bounding box center [353, 293] width 116 height 24
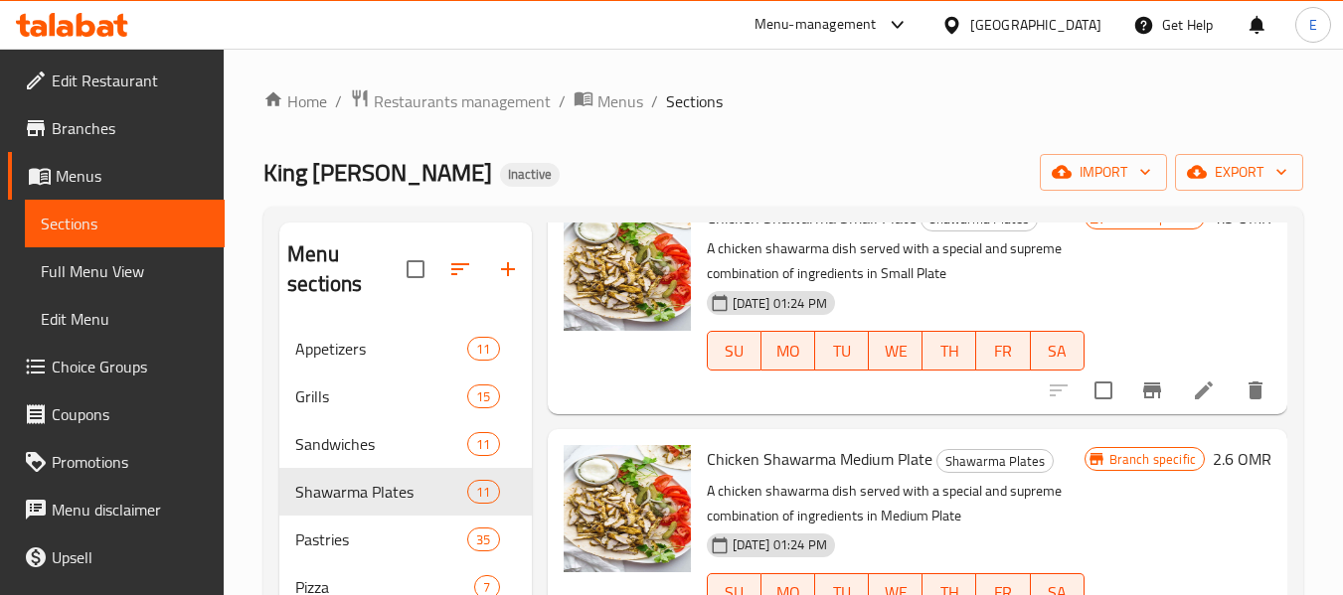
scroll to position [199, 0]
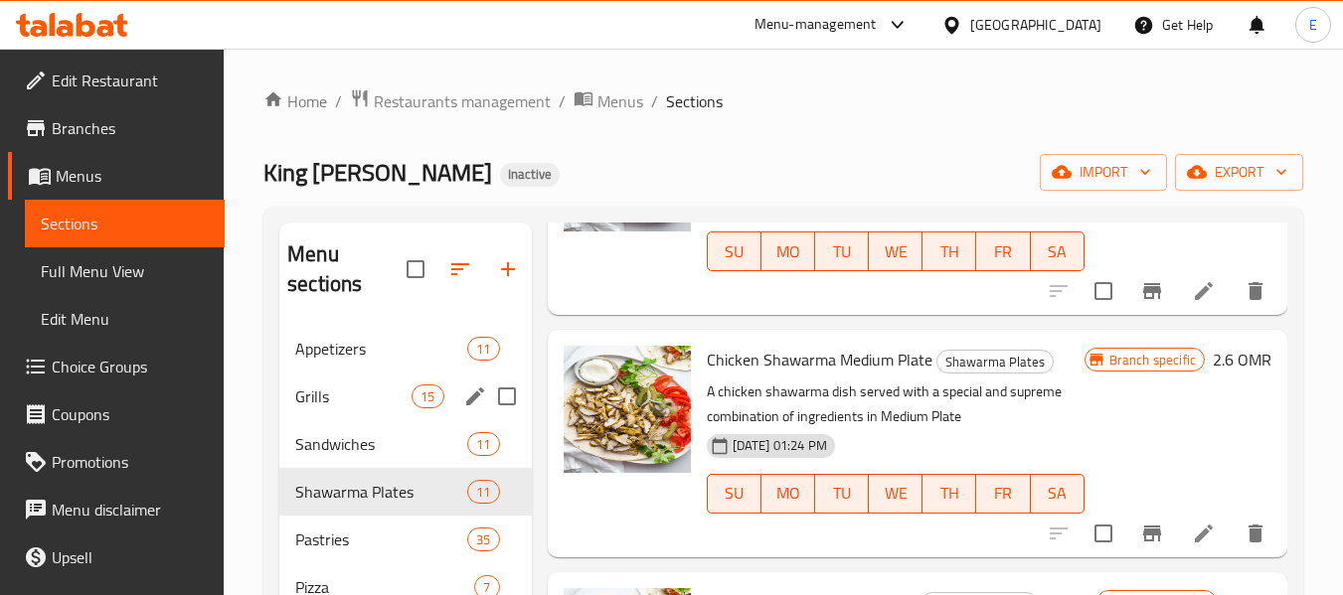
click at [322, 381] on div "Grills 15" at bounding box center [404, 397] width 251 height 48
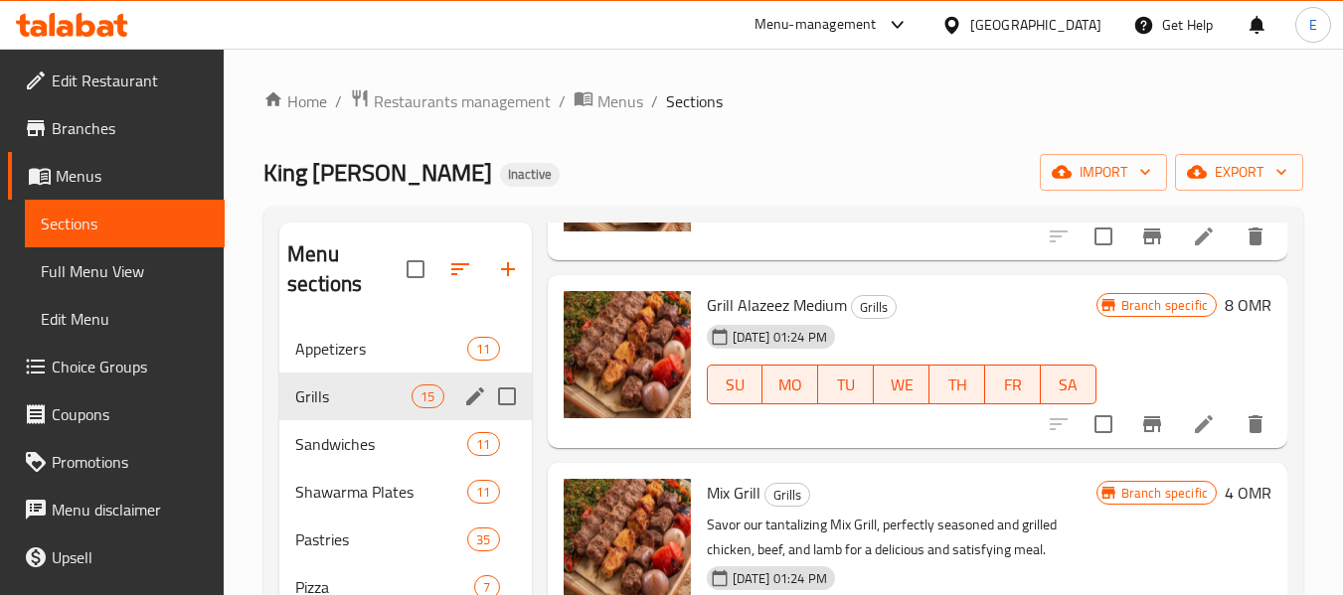
click at [327, 355] on span "Appetizers" at bounding box center [381, 349] width 172 height 24
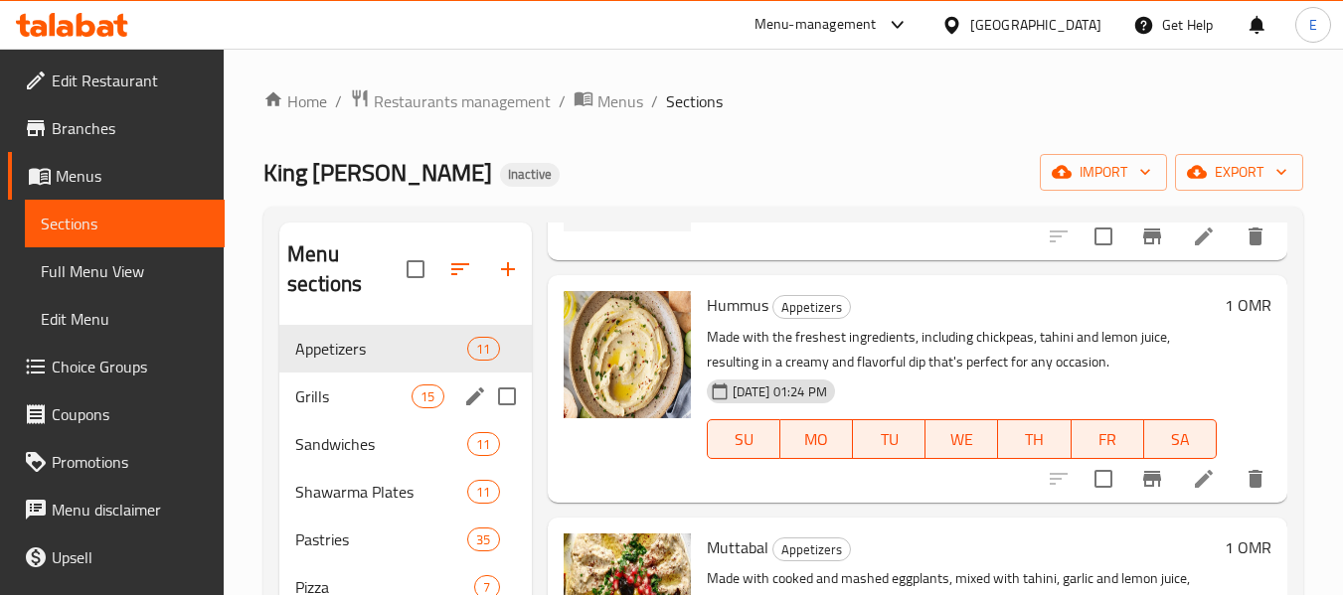
click at [319, 389] on span "Grills" at bounding box center [353, 397] width 116 height 24
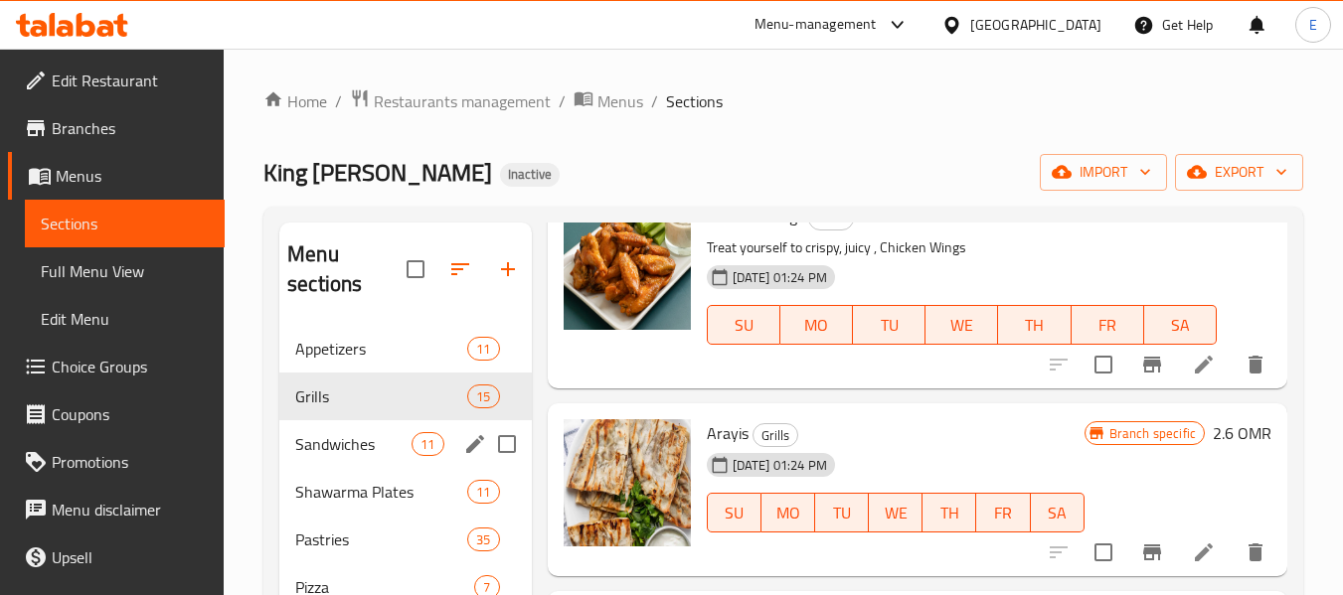
click at [381, 459] on div "Sandwiches 11" at bounding box center [404, 444] width 251 height 48
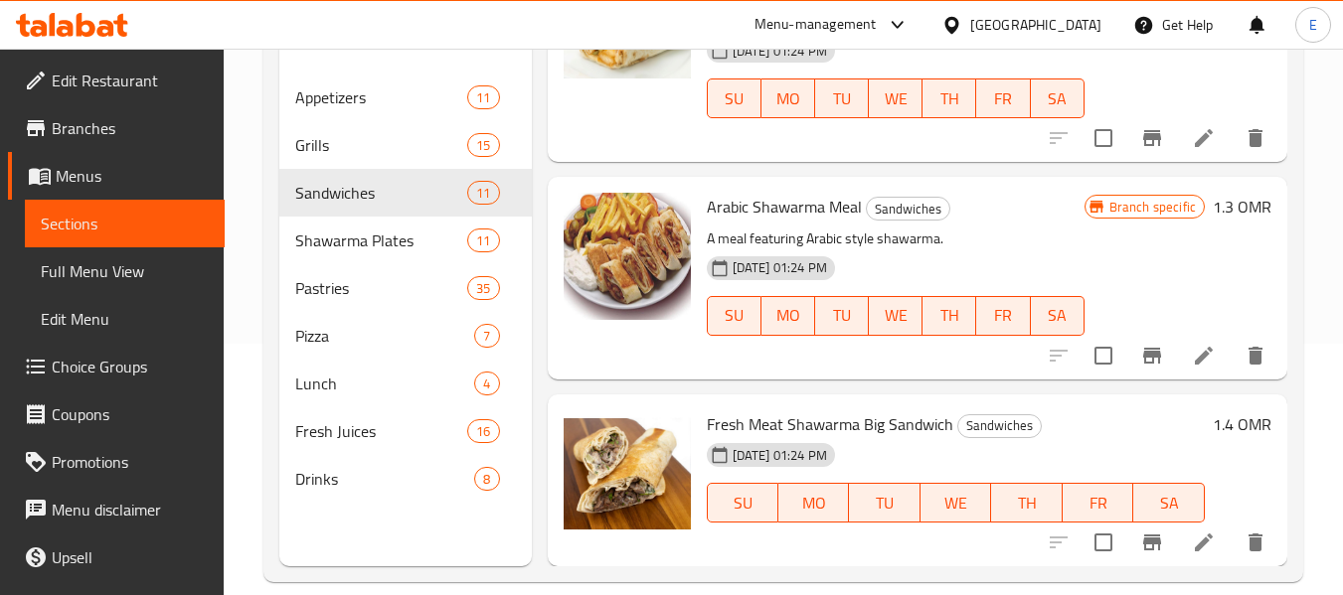
scroll to position [278, 0]
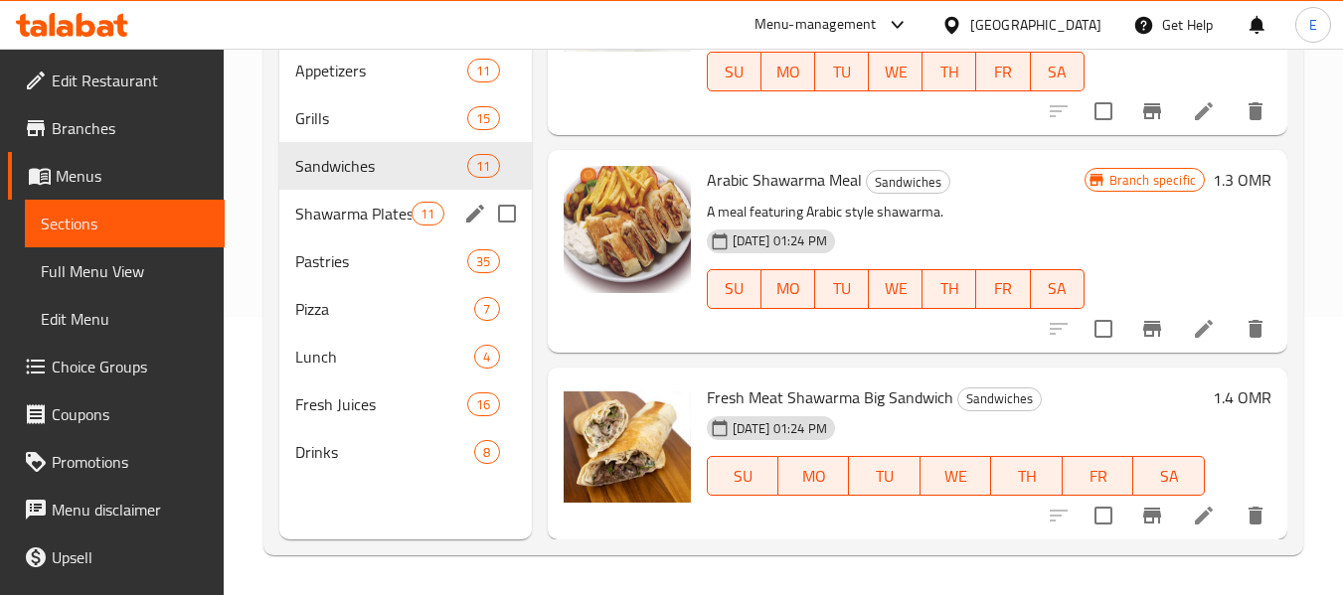
click at [368, 223] on span "Shawarma Plates" at bounding box center [353, 214] width 116 height 24
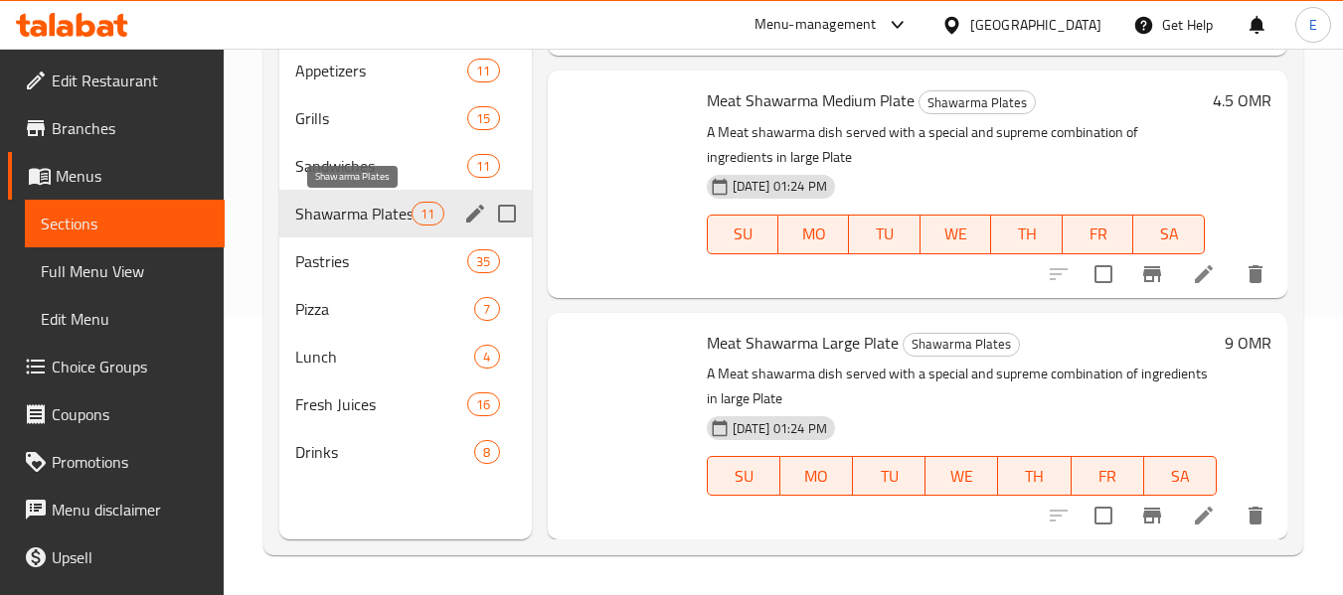
scroll to position [1987, 0]
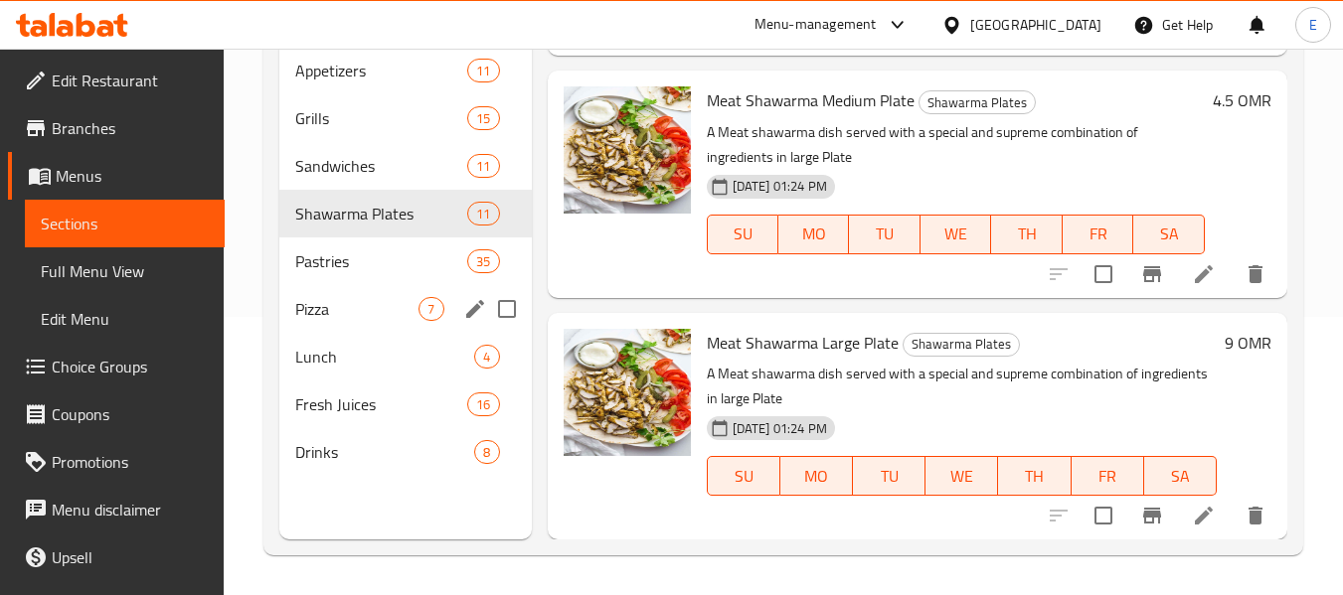
click at [338, 285] on div "Pizza 7" at bounding box center [404, 309] width 251 height 48
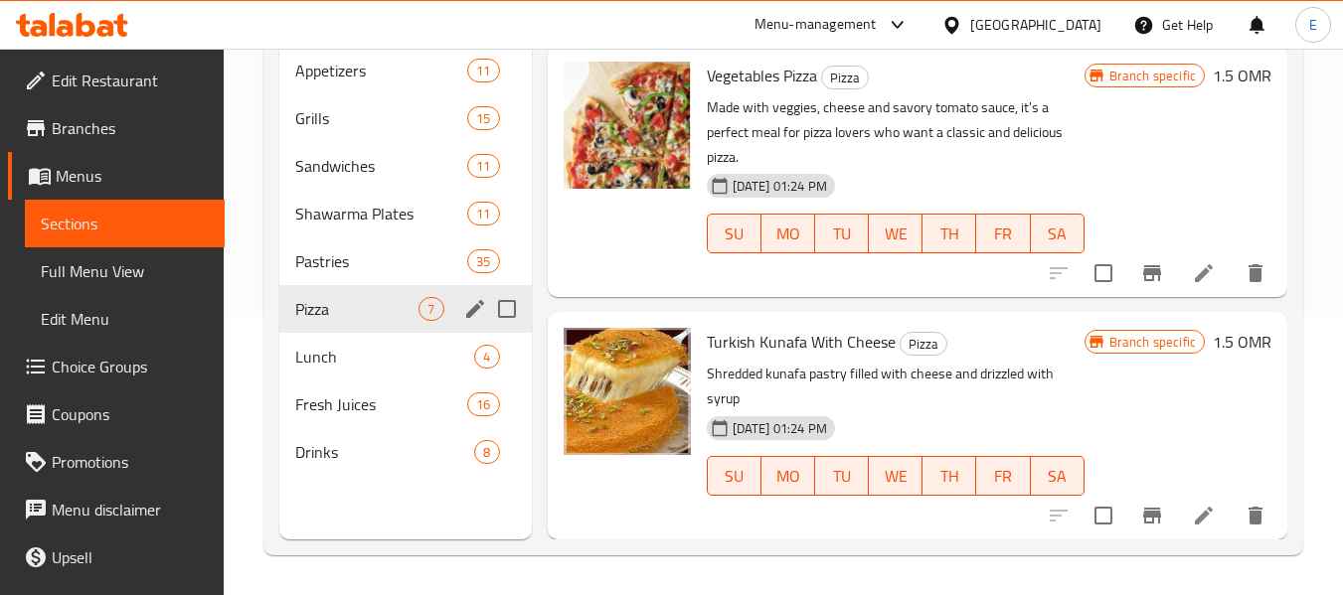
scroll to position [179, 0]
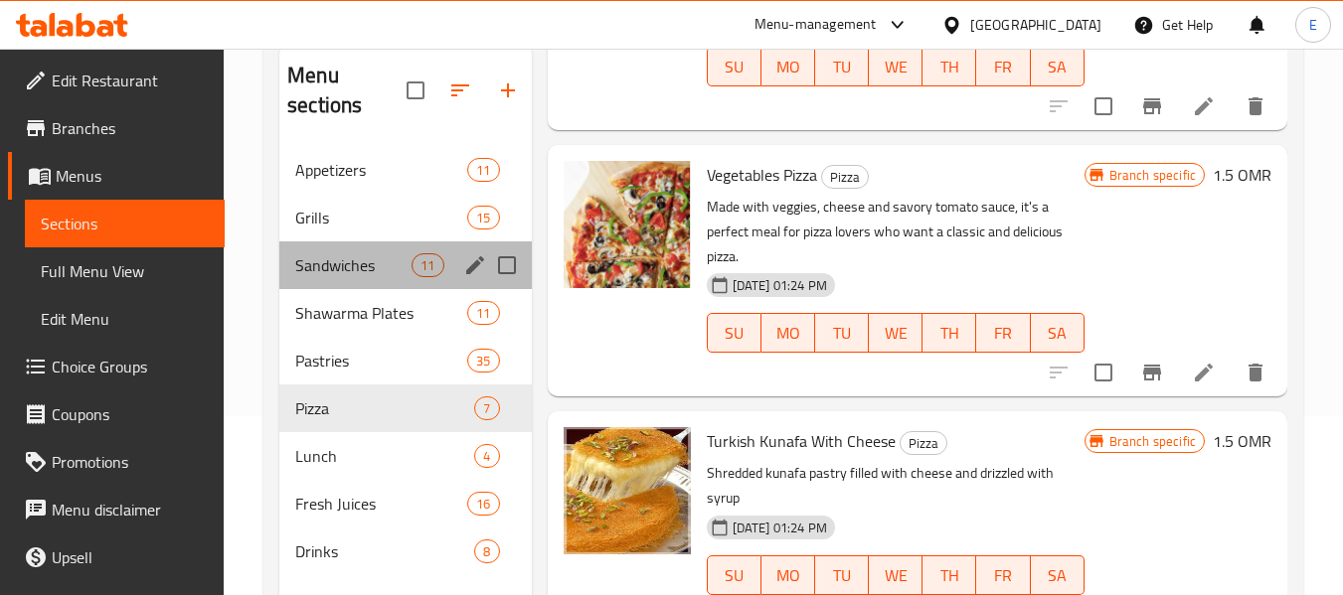
click at [338, 284] on div "Sandwiches 11" at bounding box center [404, 265] width 251 height 48
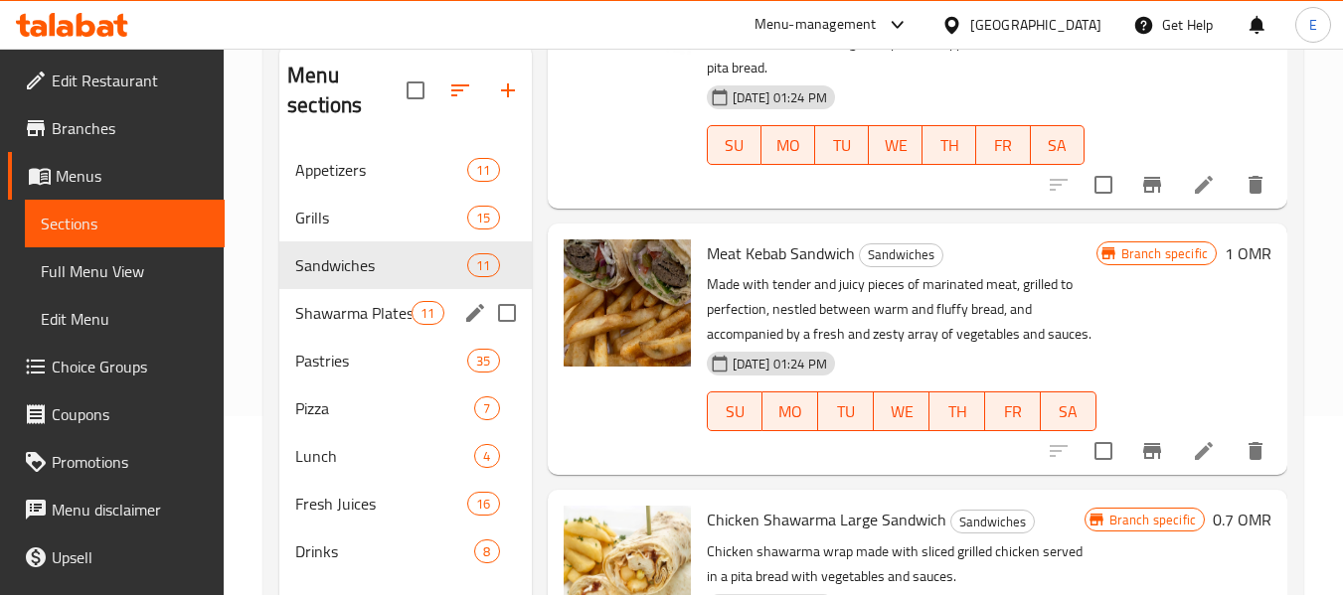
click at [347, 326] on div "Shawarma Plates 11" at bounding box center [404, 313] width 251 height 48
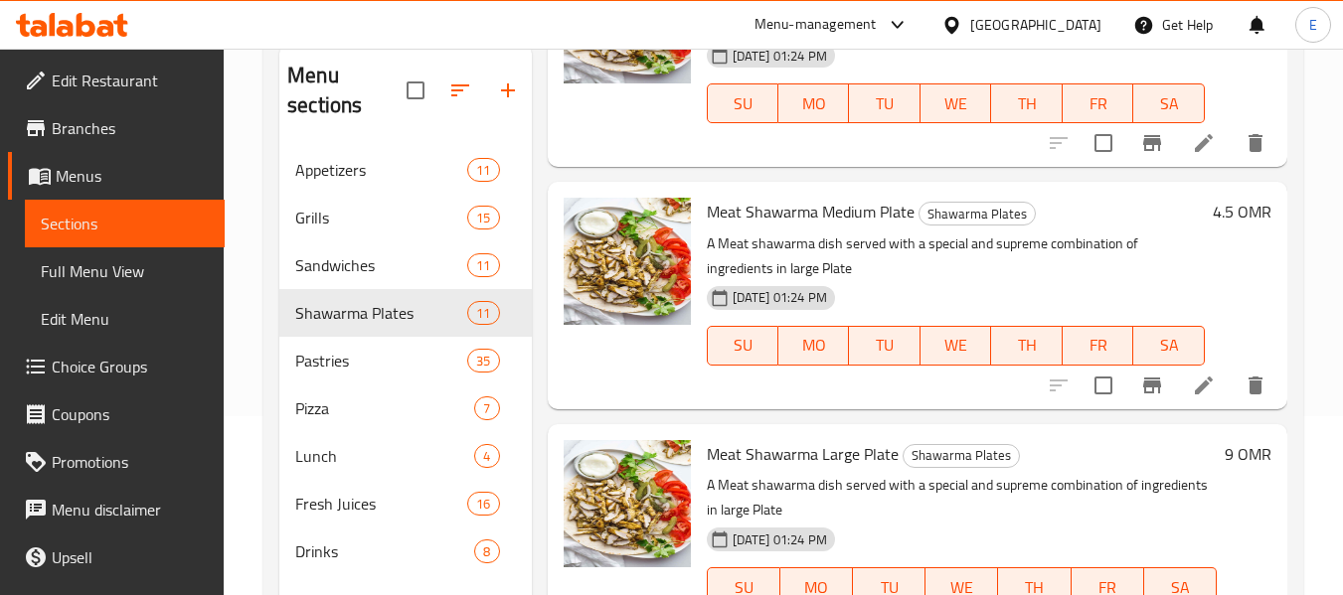
scroll to position [1987, 0]
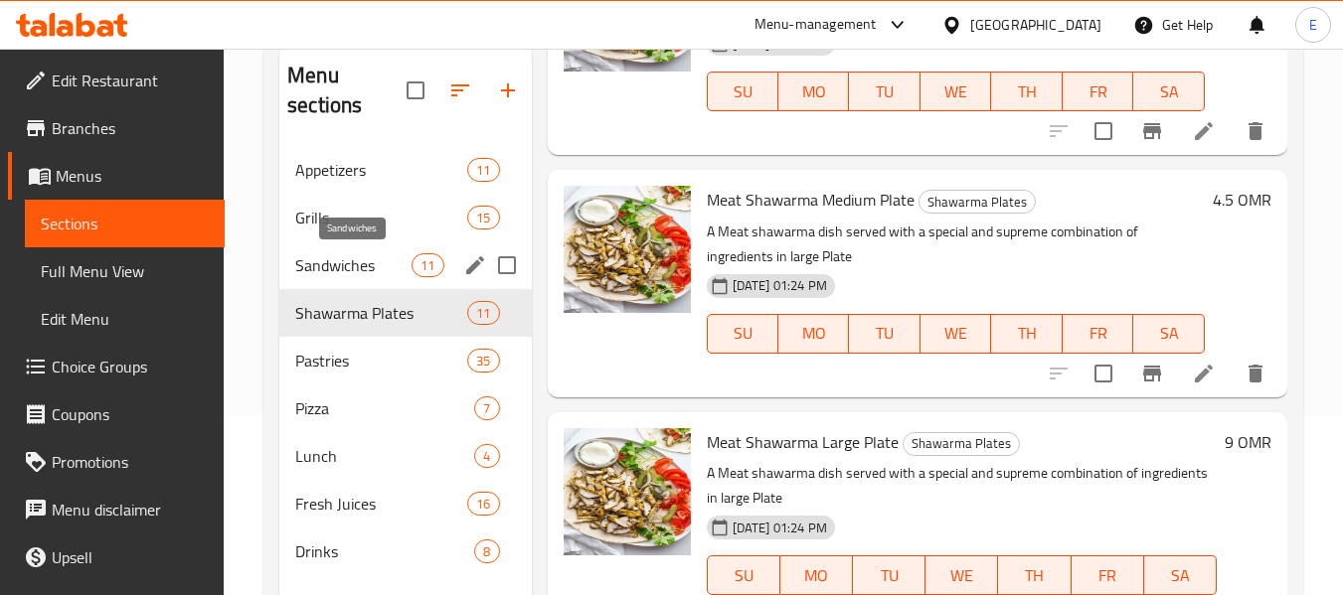
click at [392, 262] on span "Sandwiches" at bounding box center [353, 265] width 116 height 24
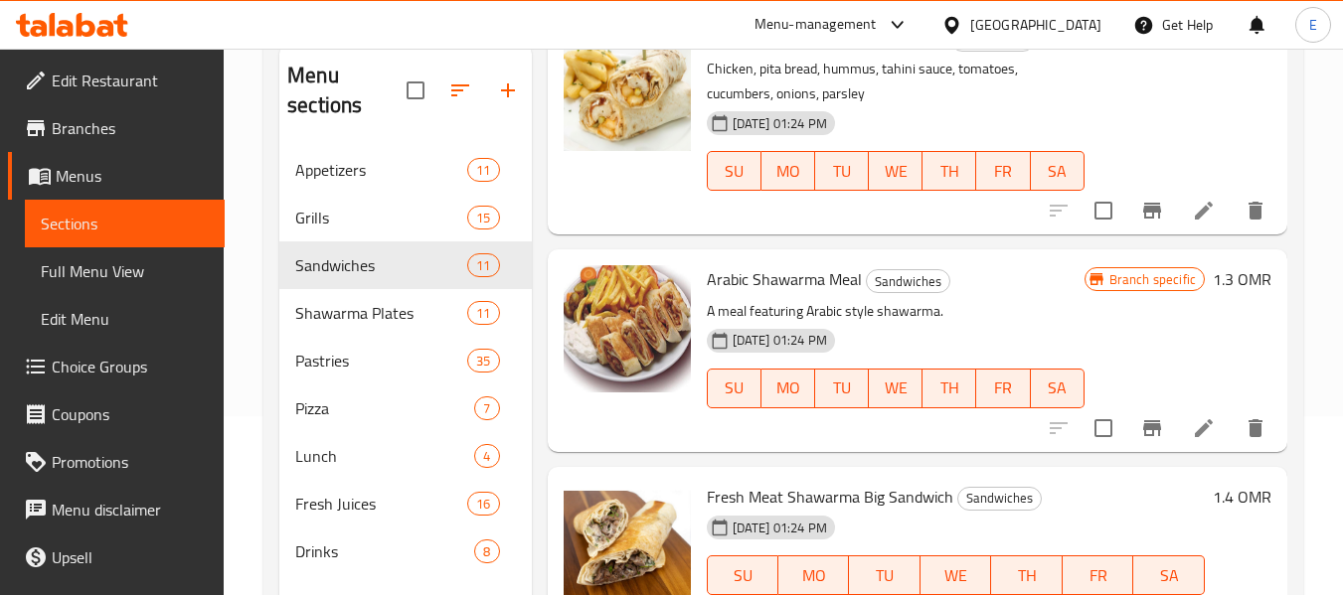
scroll to position [2106, 0]
click at [313, 207] on span "Grills" at bounding box center [353, 218] width 116 height 24
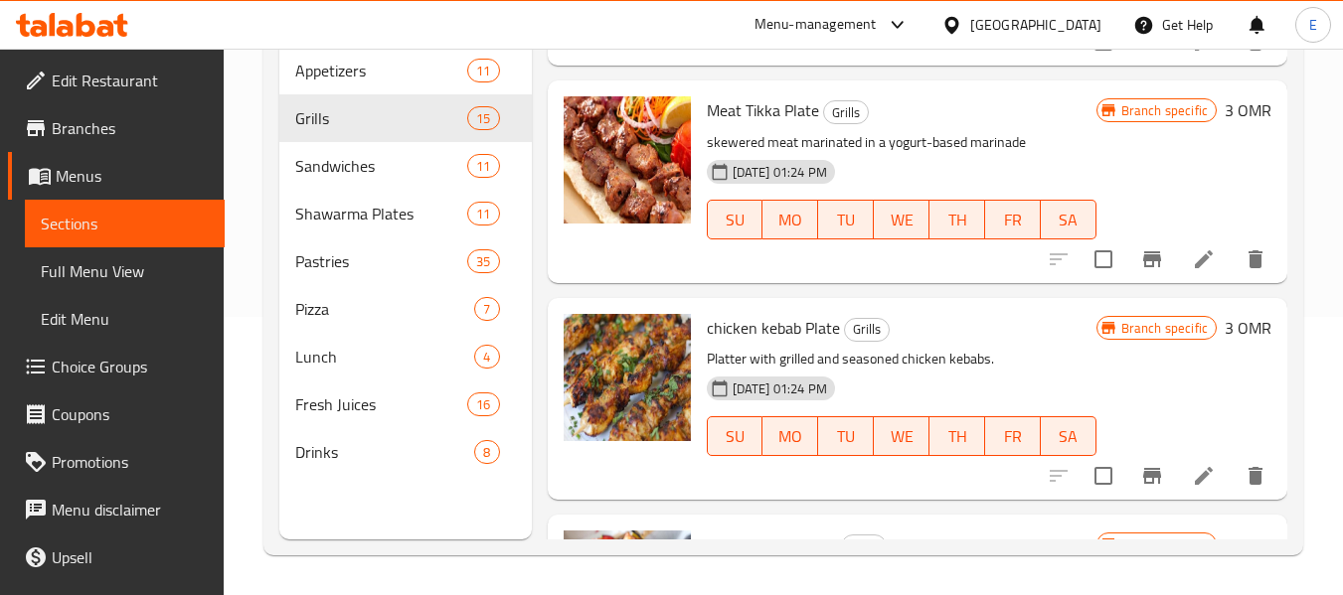
scroll to position [1305, 0]
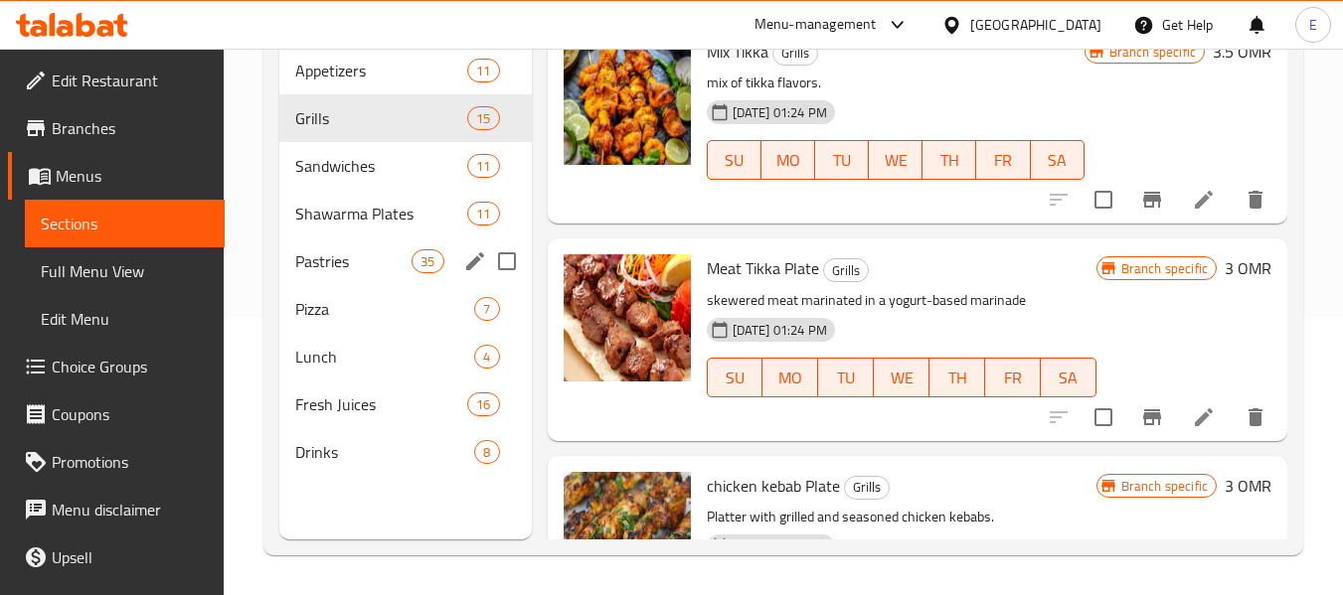
click at [354, 264] on span "Pastries" at bounding box center [353, 261] width 116 height 24
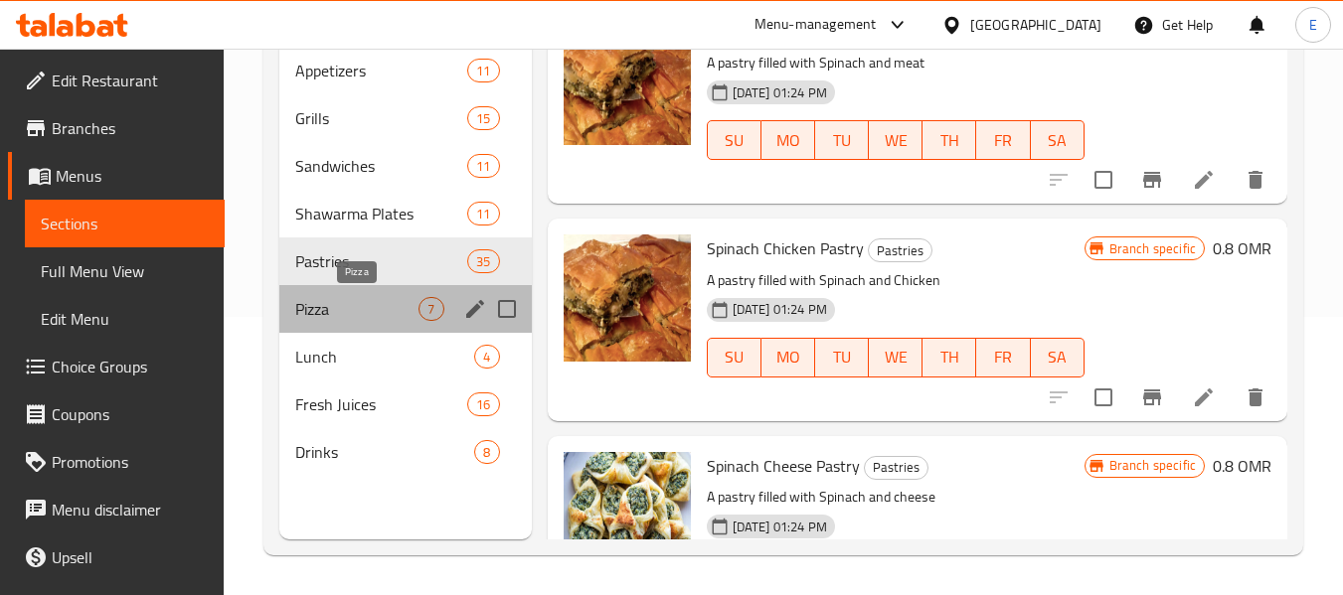
click at [342, 304] on span "Pizza" at bounding box center [356, 309] width 123 height 24
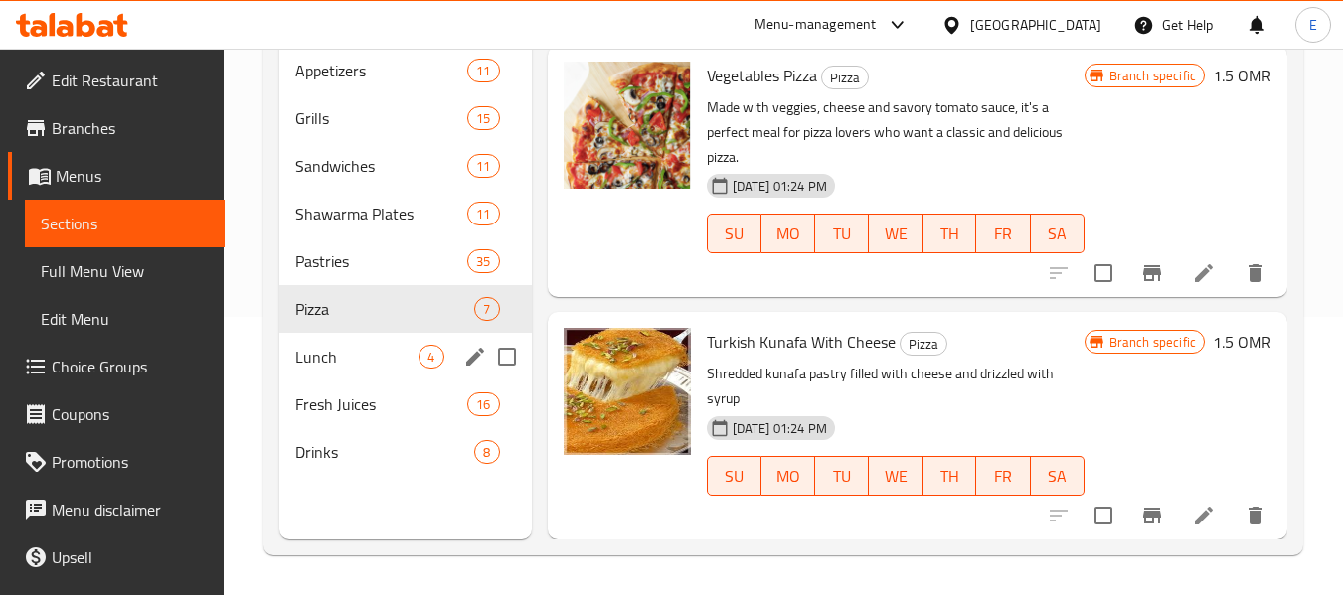
click at [336, 352] on span "Lunch" at bounding box center [356, 357] width 123 height 24
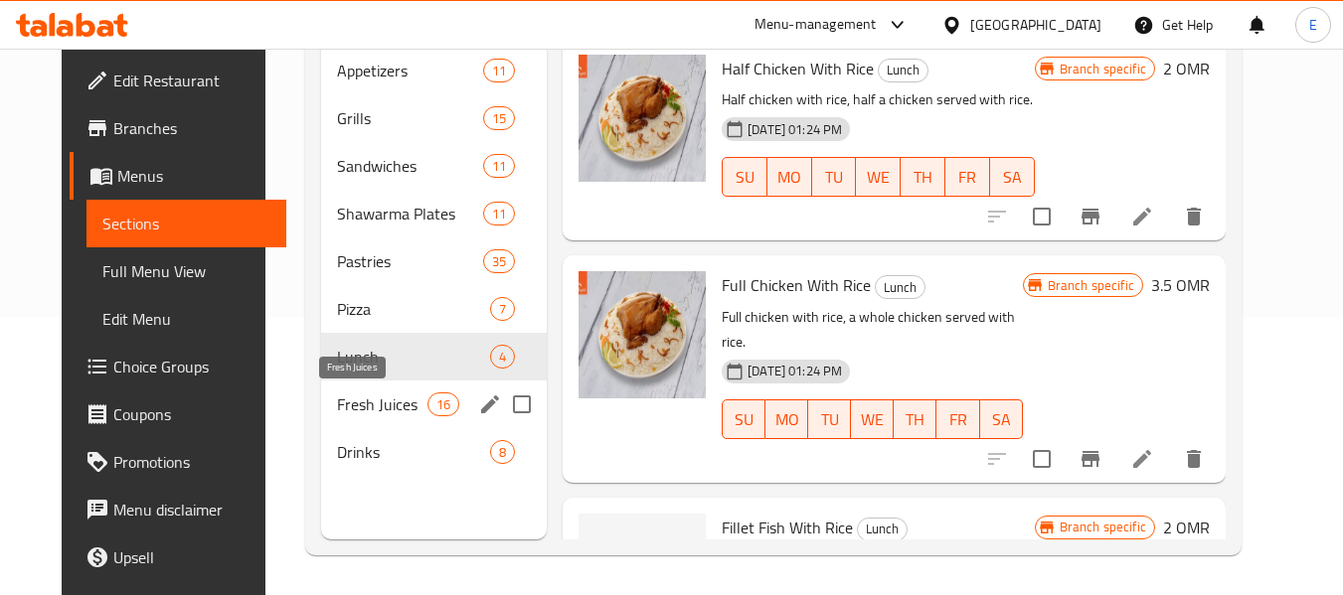
click at [337, 407] on span "Fresh Juices" at bounding box center [382, 405] width 90 height 24
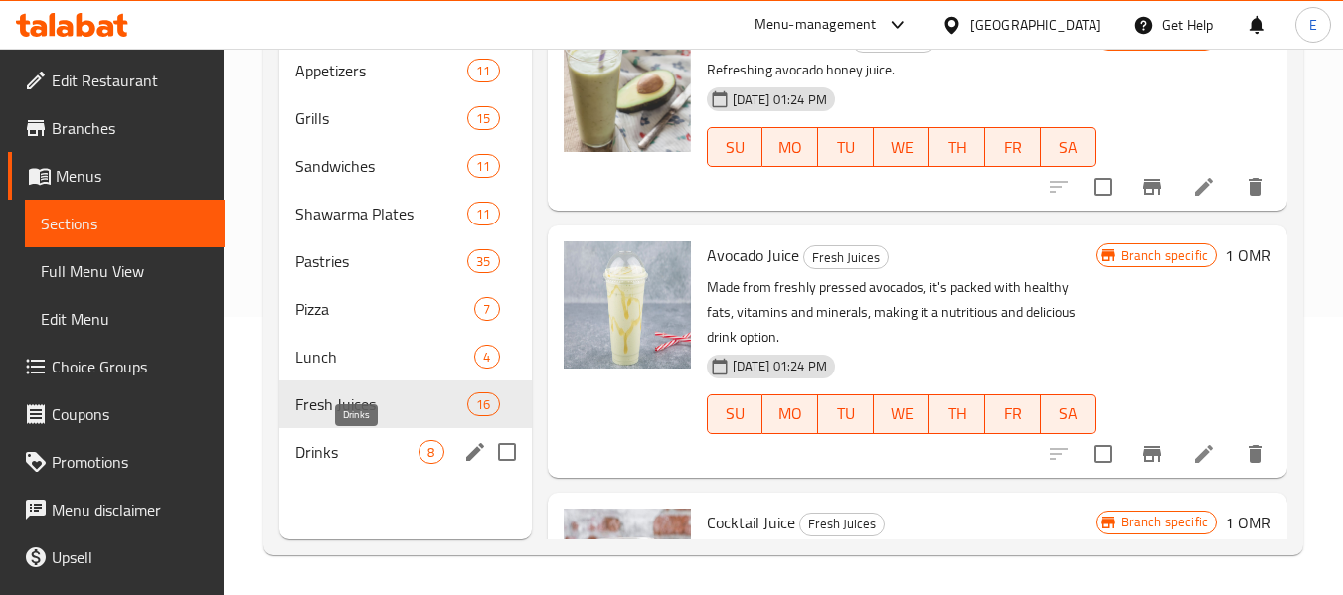
click at [347, 449] on span "Drinks" at bounding box center [356, 452] width 123 height 24
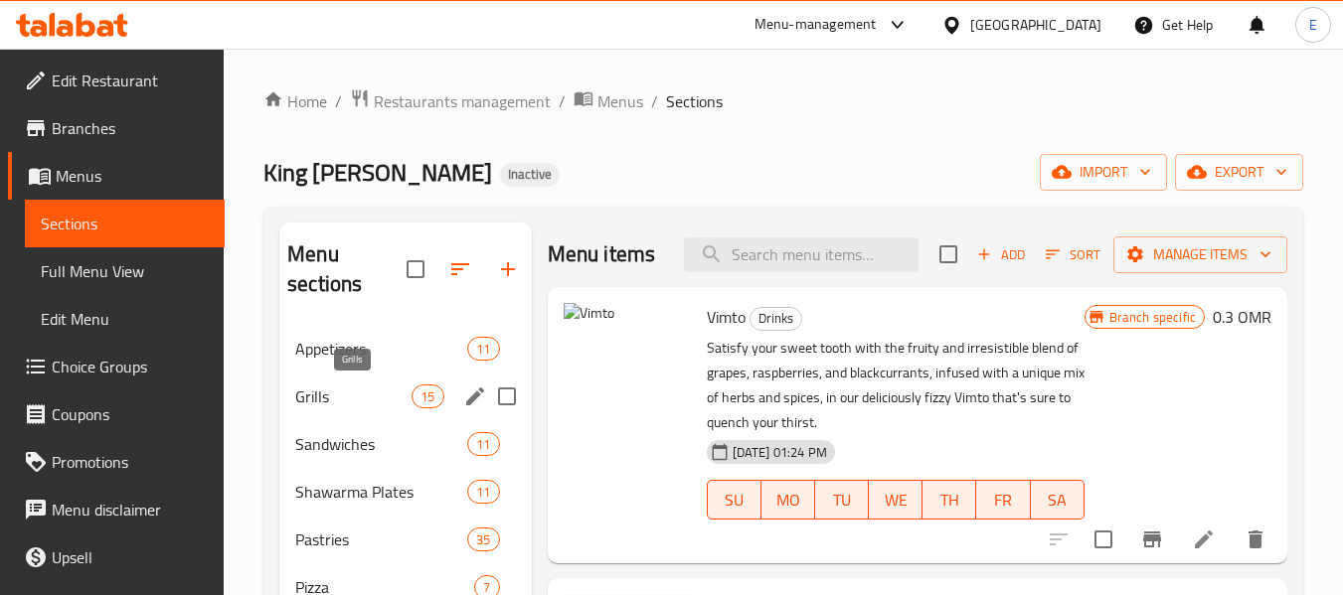
click at [355, 365] on div "Appetizers 11" at bounding box center [404, 349] width 251 height 48
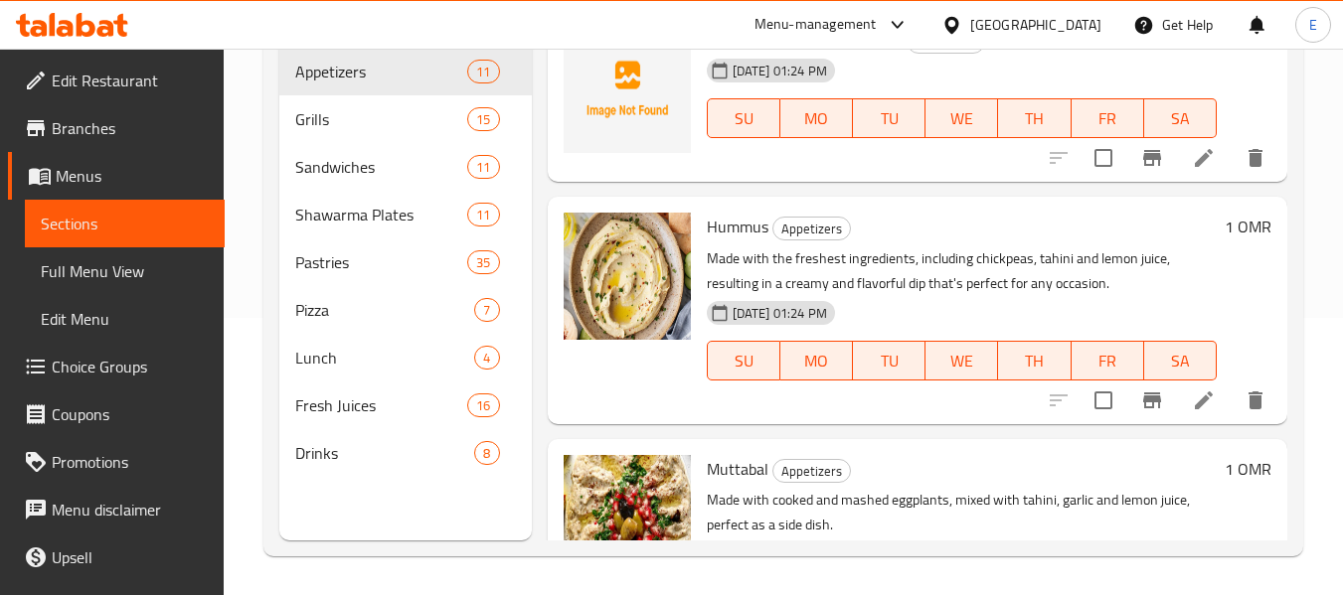
scroll to position [278, 0]
click at [430, 103] on div "Grills 15" at bounding box center [404, 118] width 251 height 48
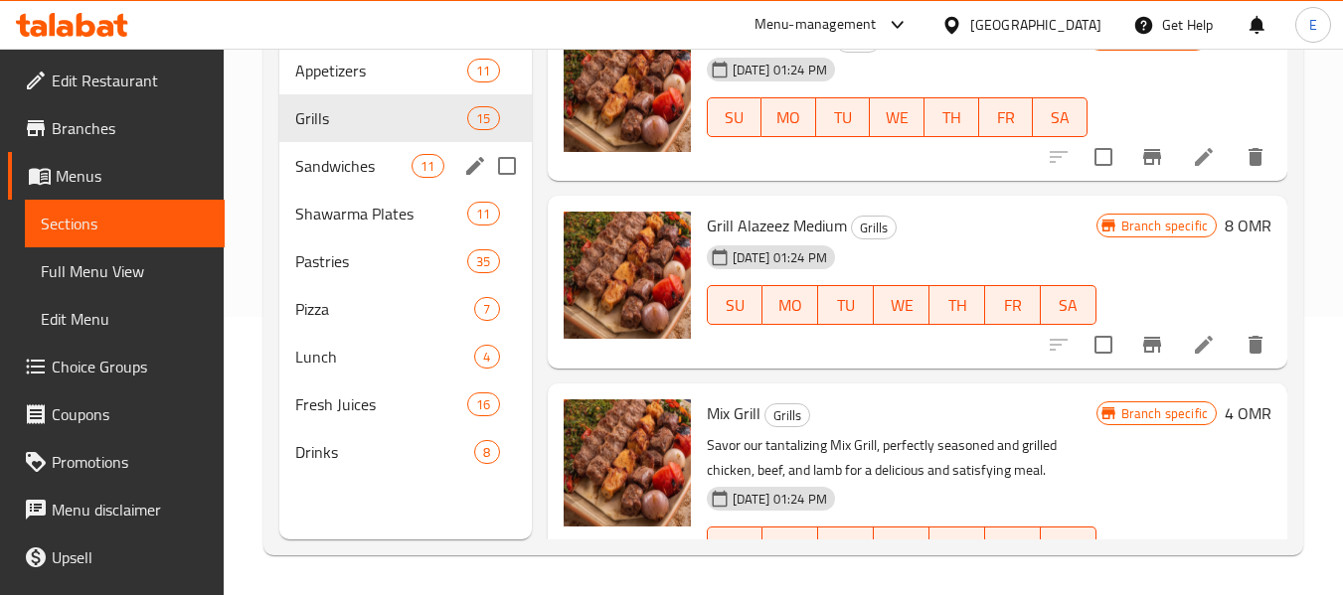
click at [354, 175] on span "Sandwiches" at bounding box center [353, 166] width 116 height 24
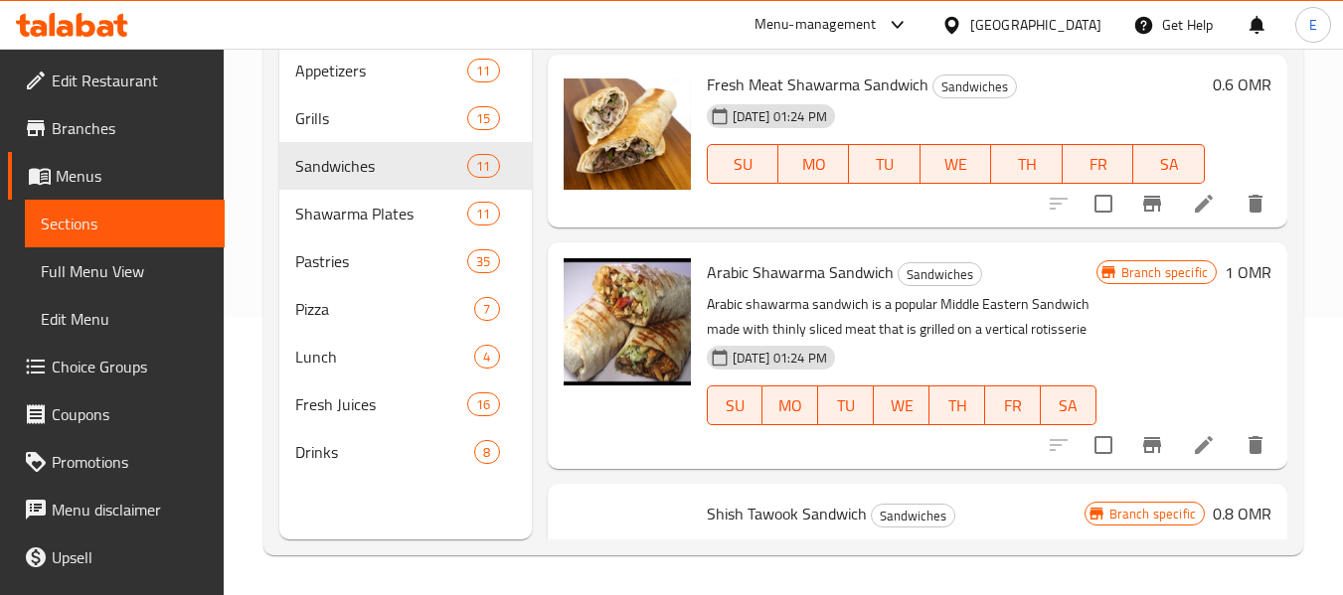
scroll to position [199, 0]
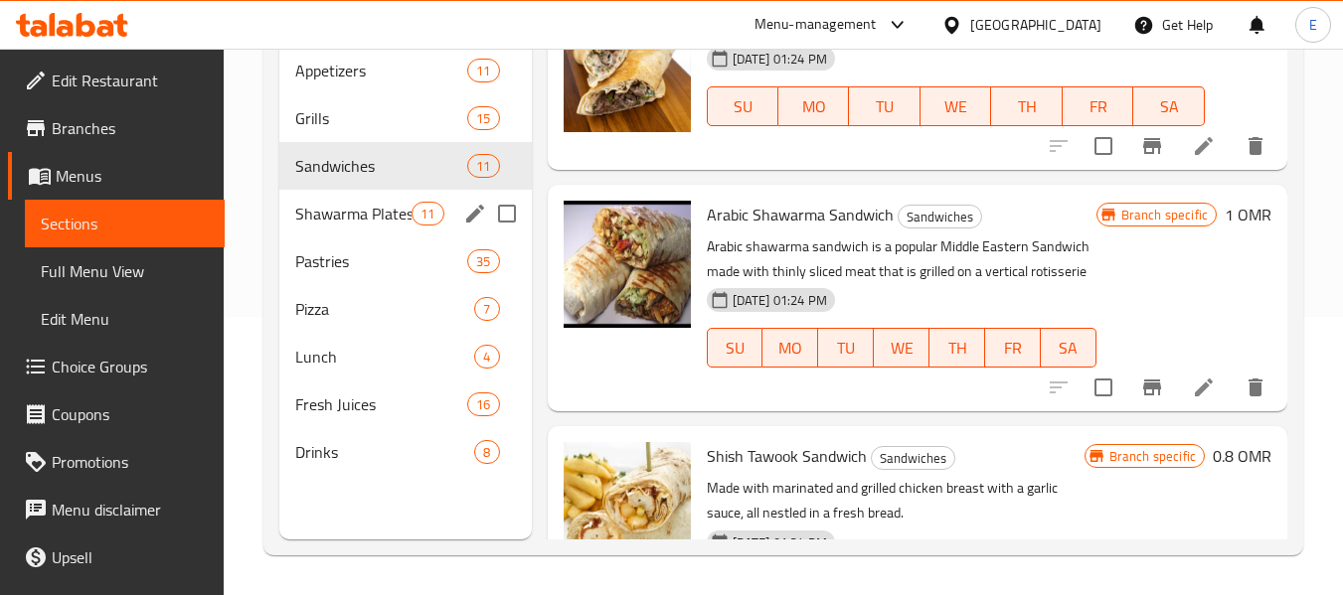
click at [401, 230] on div "Shawarma Plates 11" at bounding box center [404, 214] width 251 height 48
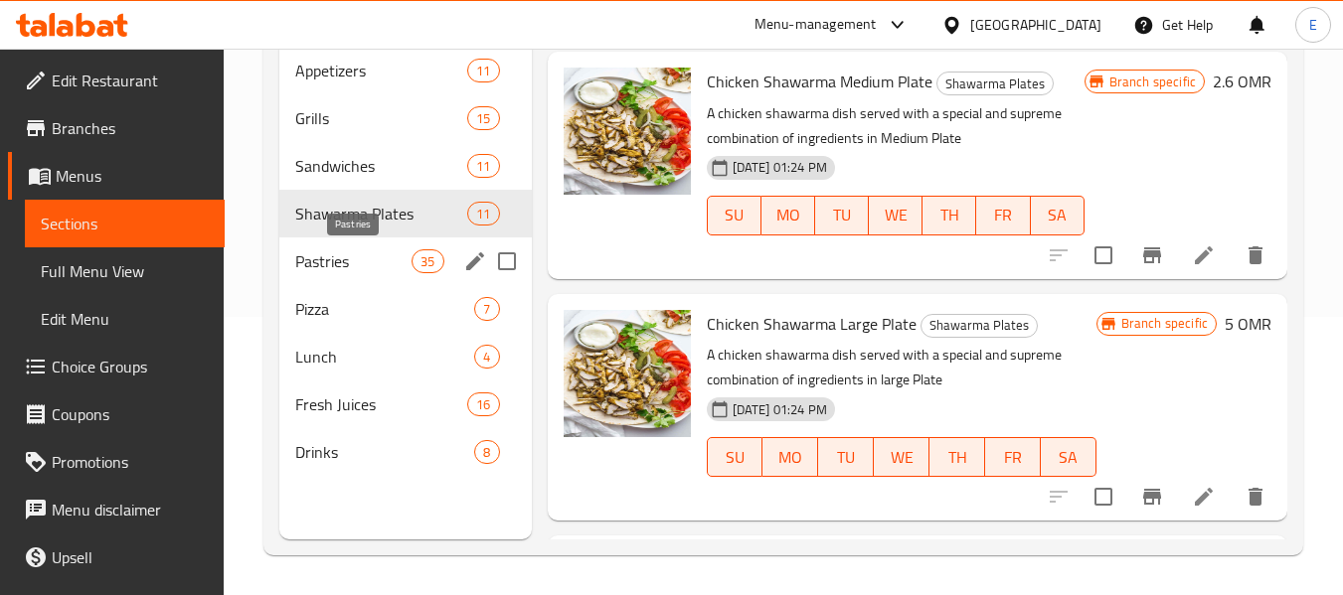
click at [331, 263] on span "Pastries" at bounding box center [353, 261] width 116 height 24
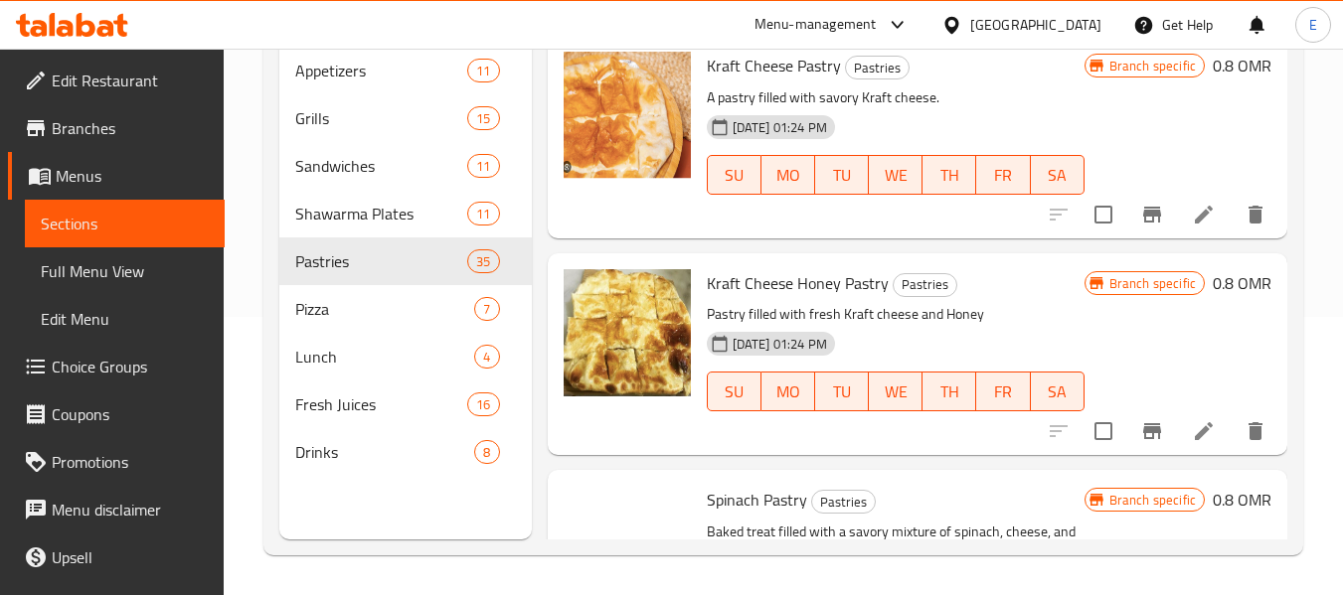
scroll to position [596, 0]
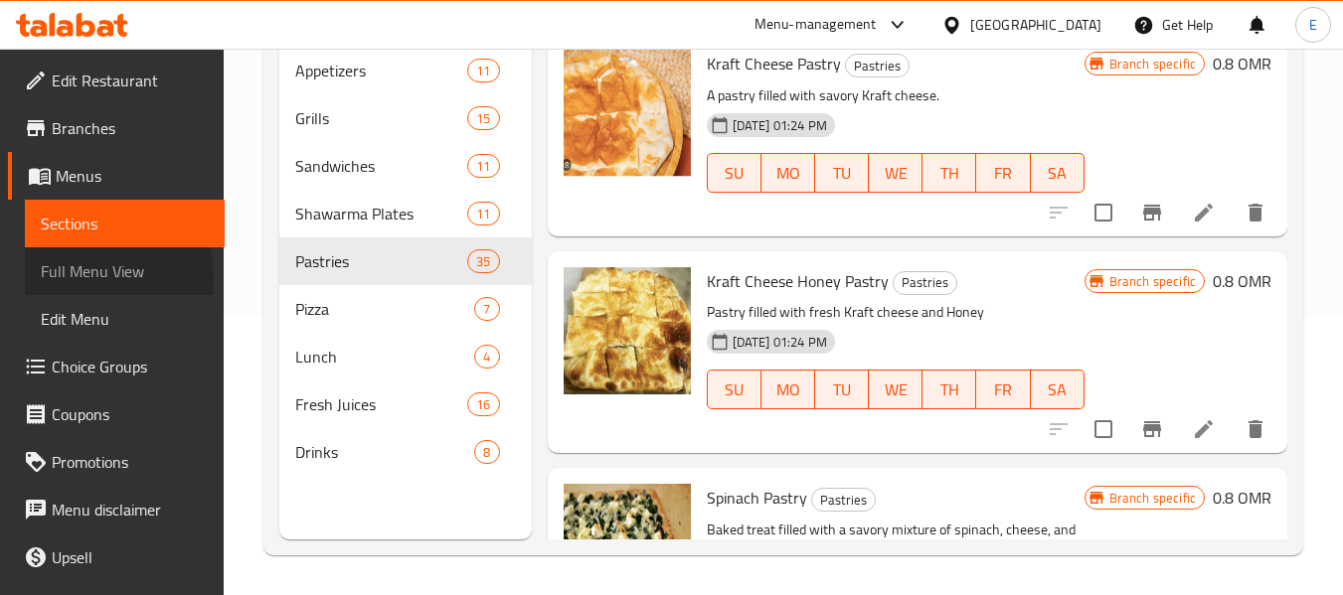
click at [67, 278] on span "Full Menu View" at bounding box center [125, 271] width 168 height 24
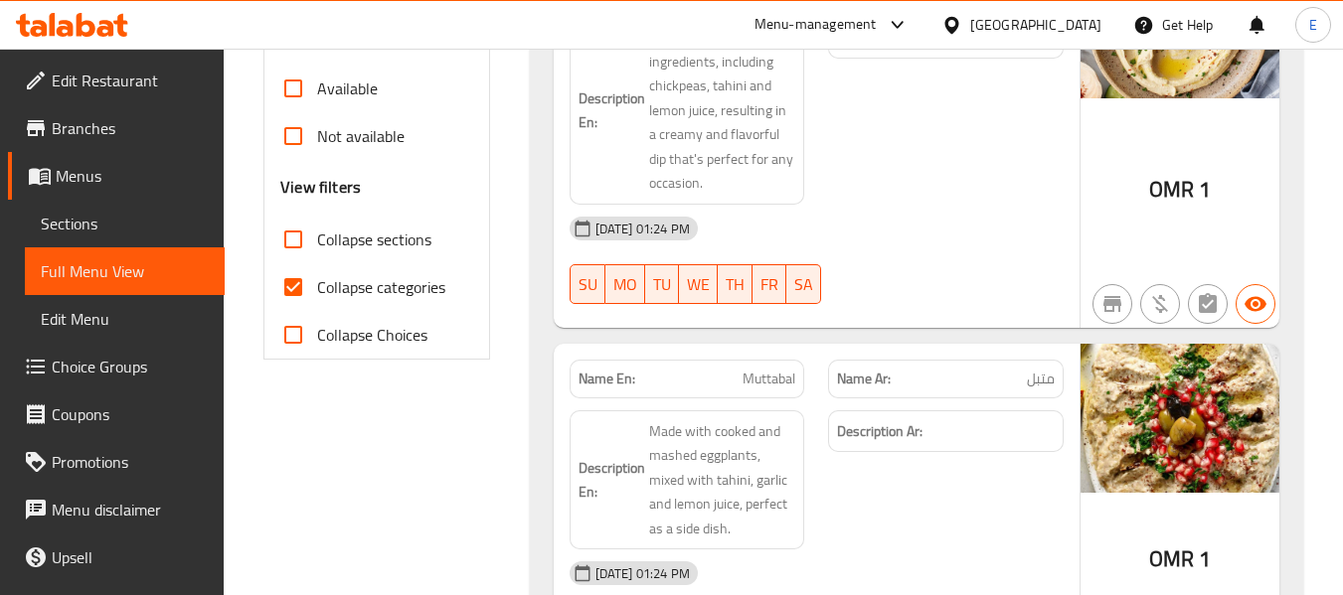
scroll to position [696, 0]
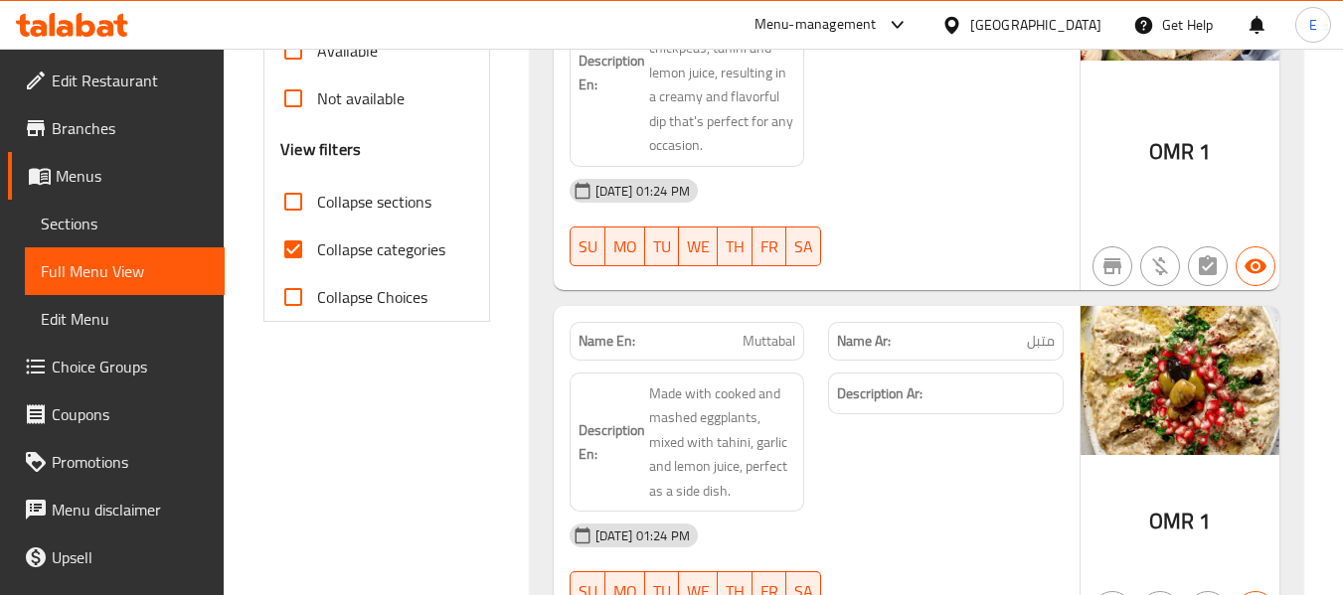
click at [289, 253] on input "Collapse categories" at bounding box center [293, 250] width 48 height 48
checkbox input "false"
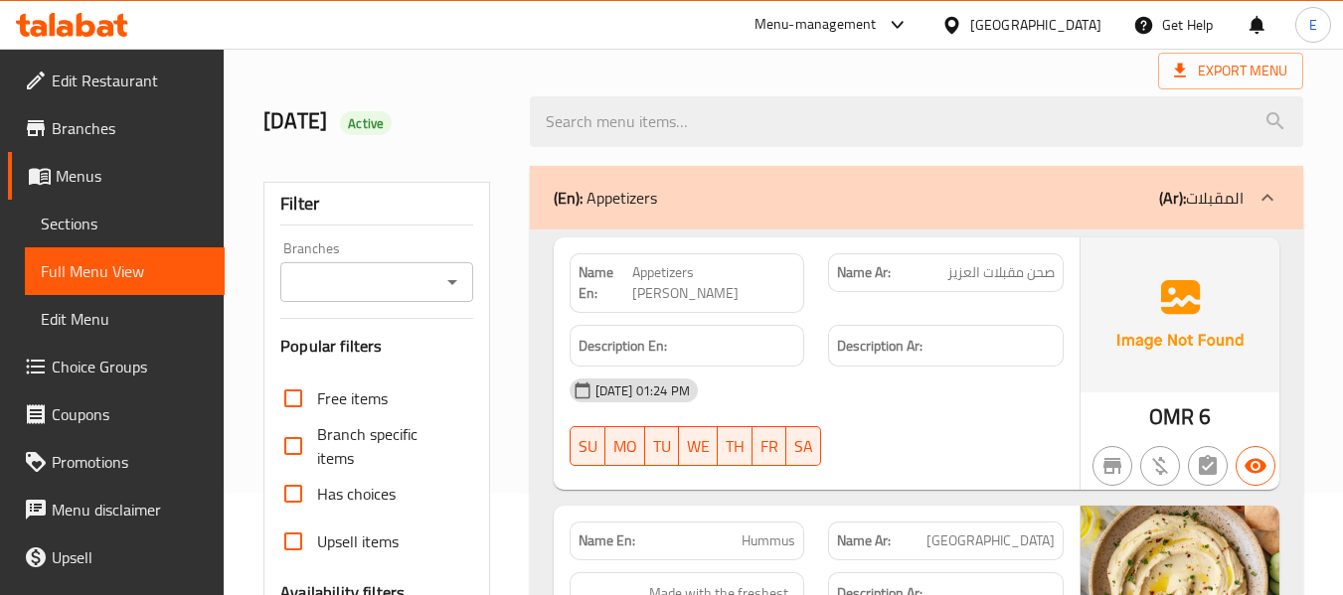
scroll to position [99, 0]
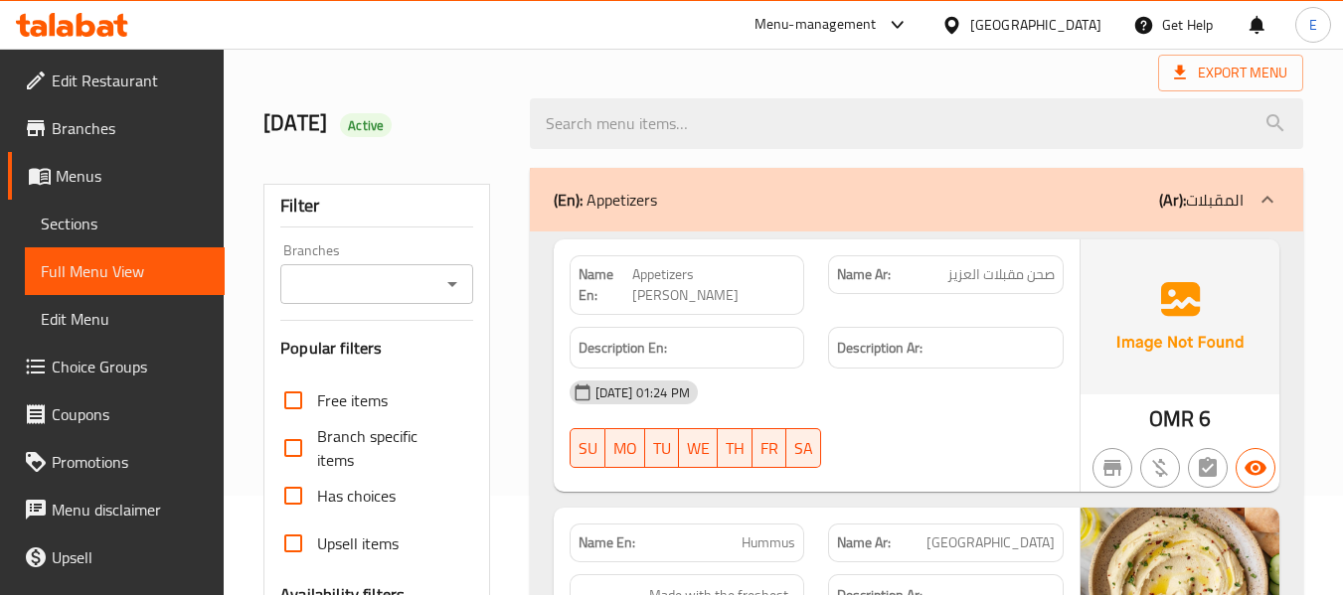
click at [353, 298] on div "Branches" at bounding box center [376, 284] width 192 height 40
click at [352, 282] on input "Branches" at bounding box center [359, 284] width 147 height 28
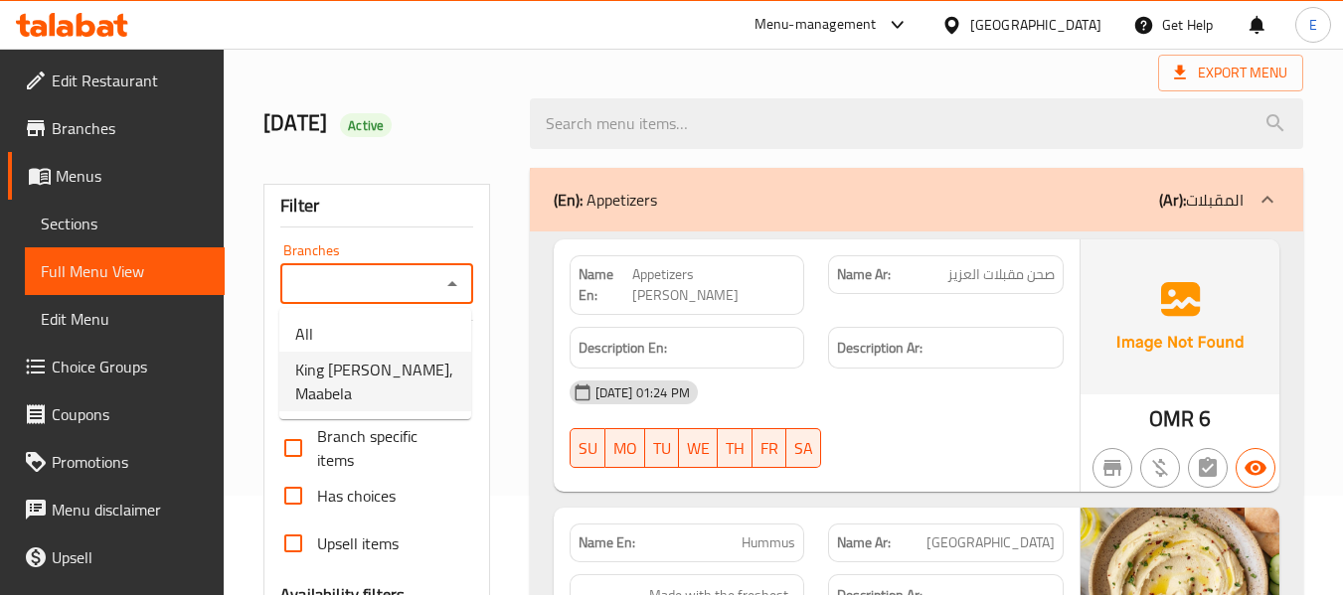
click at [336, 368] on span "King Doner, Maabela" at bounding box center [375, 382] width 160 height 48
type input "King Doner, Maabela"
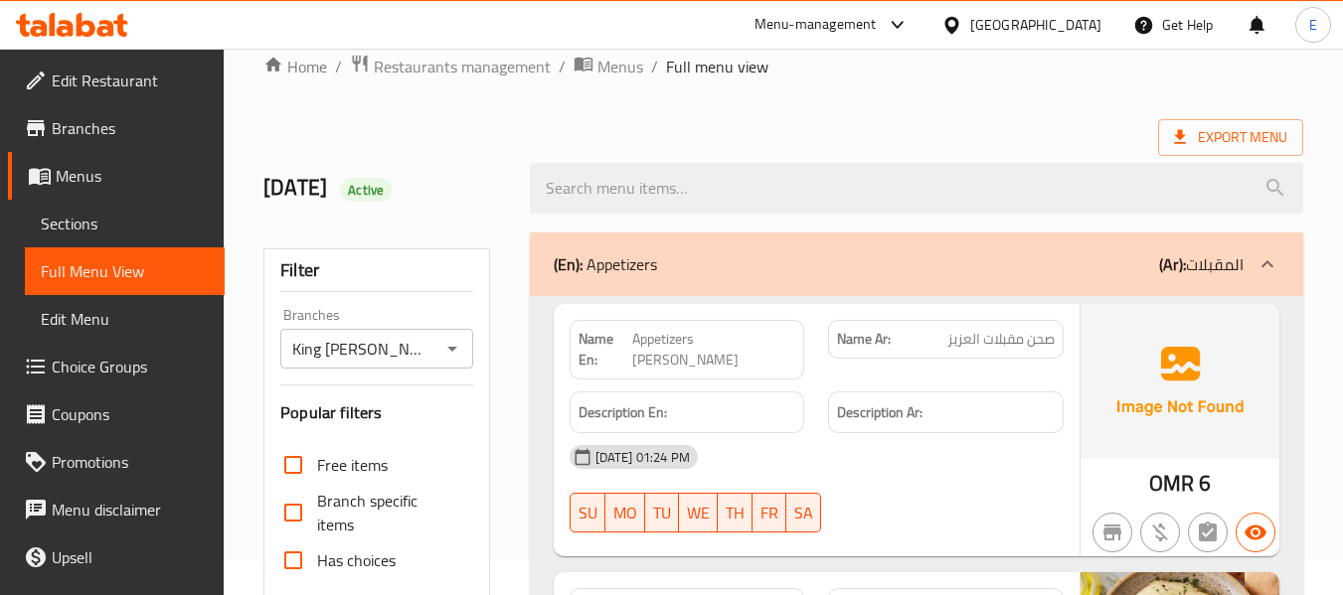
scroll to position [0, 0]
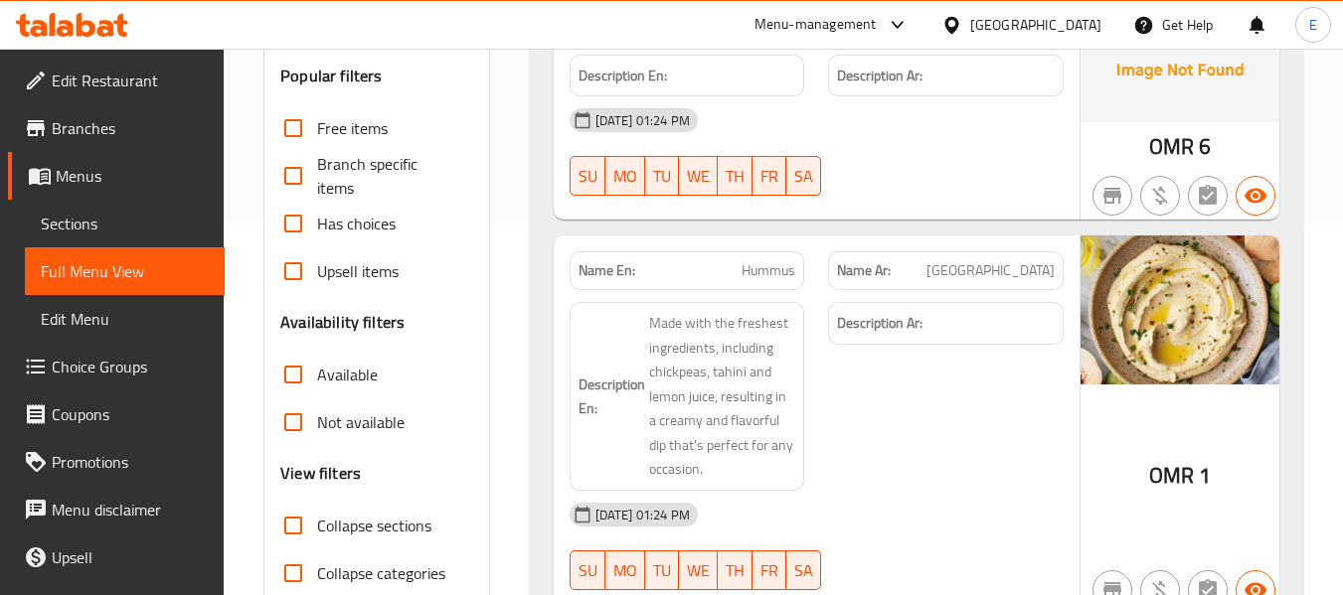
scroll to position [497, 0]
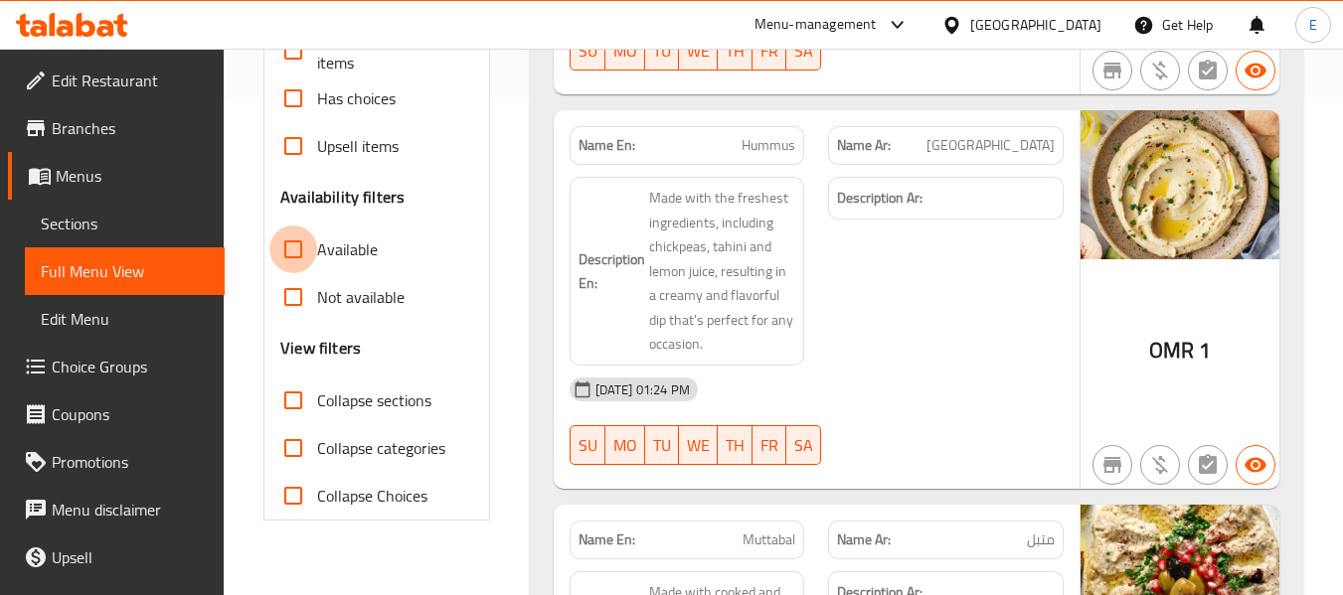
click at [292, 255] on input "Available" at bounding box center [293, 250] width 48 height 48
checkbox input "true"
drag, startPoint x: 1169, startPoint y: 342, endPoint x: 1201, endPoint y: 342, distance: 31.8
click at [1201, 342] on div "OMR 1" at bounding box center [1179, 299] width 199 height 379
copy span "OMR"
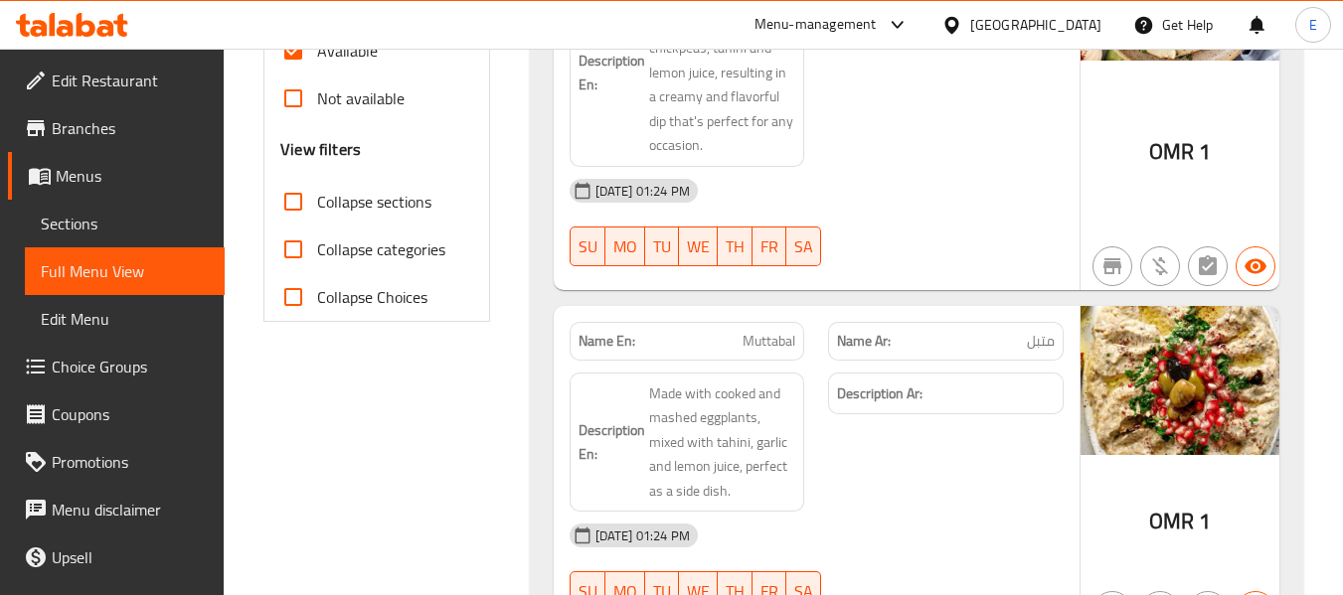
scroll to position [596, 0]
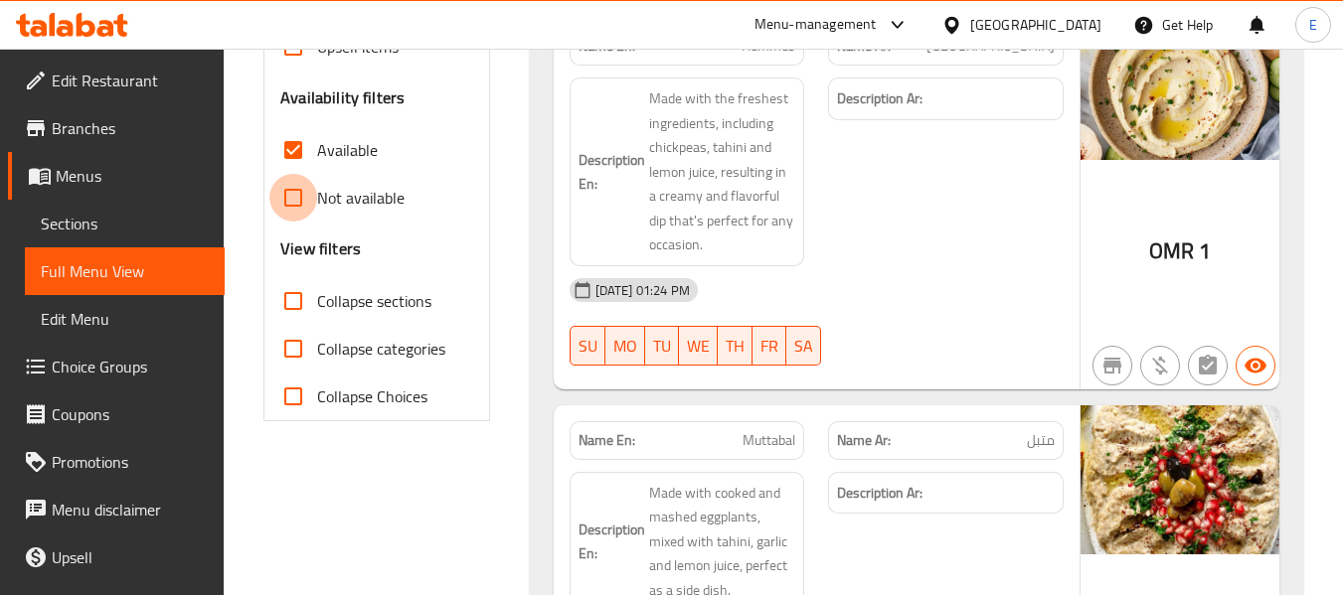
click at [290, 200] on input "Not available" at bounding box center [293, 198] width 48 height 48
checkbox input "true"
click at [300, 161] on input "Available" at bounding box center [293, 150] width 48 height 48
checkbox input "false"
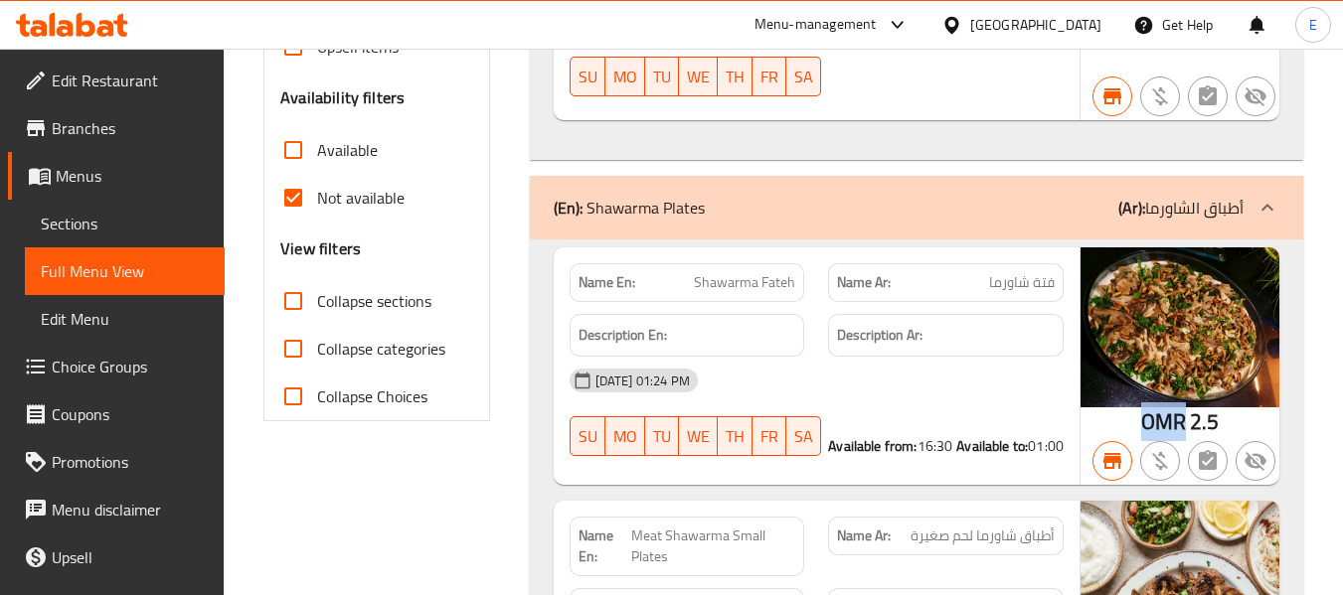
drag, startPoint x: 1144, startPoint y: 424, endPoint x: 1192, endPoint y: 419, distance: 48.0
click at [1192, 419] on div "OMR 2.5" at bounding box center [1180, 422] width 79 height 30
copy span "OMR"
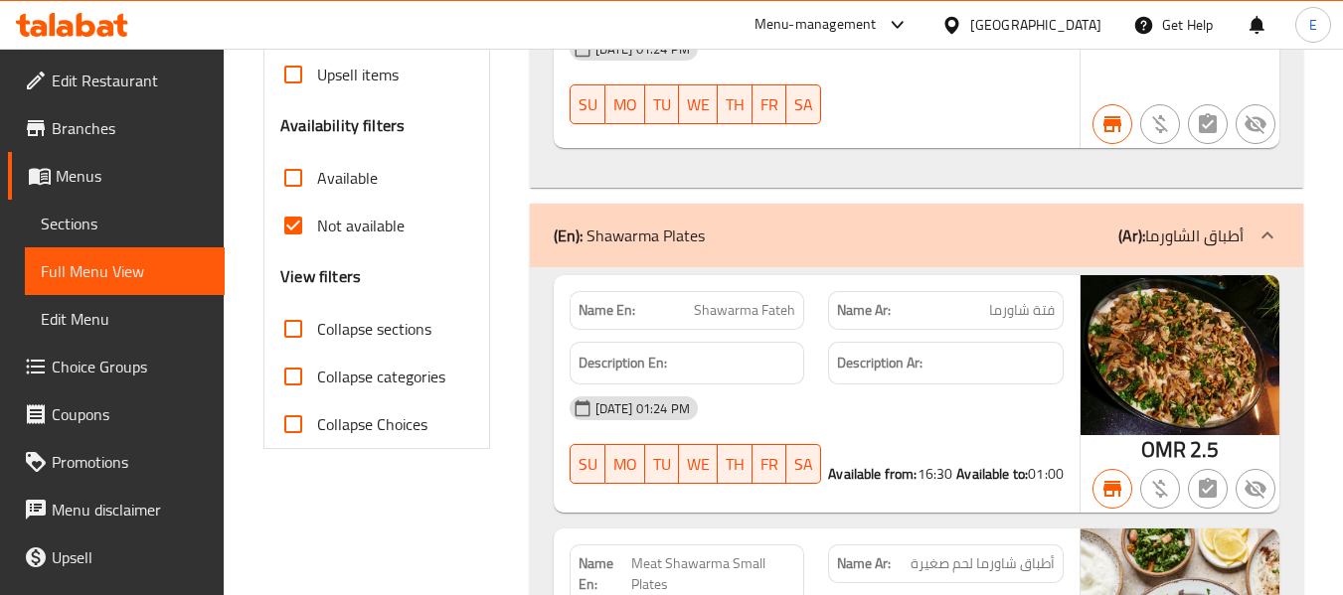
scroll to position [416, 0]
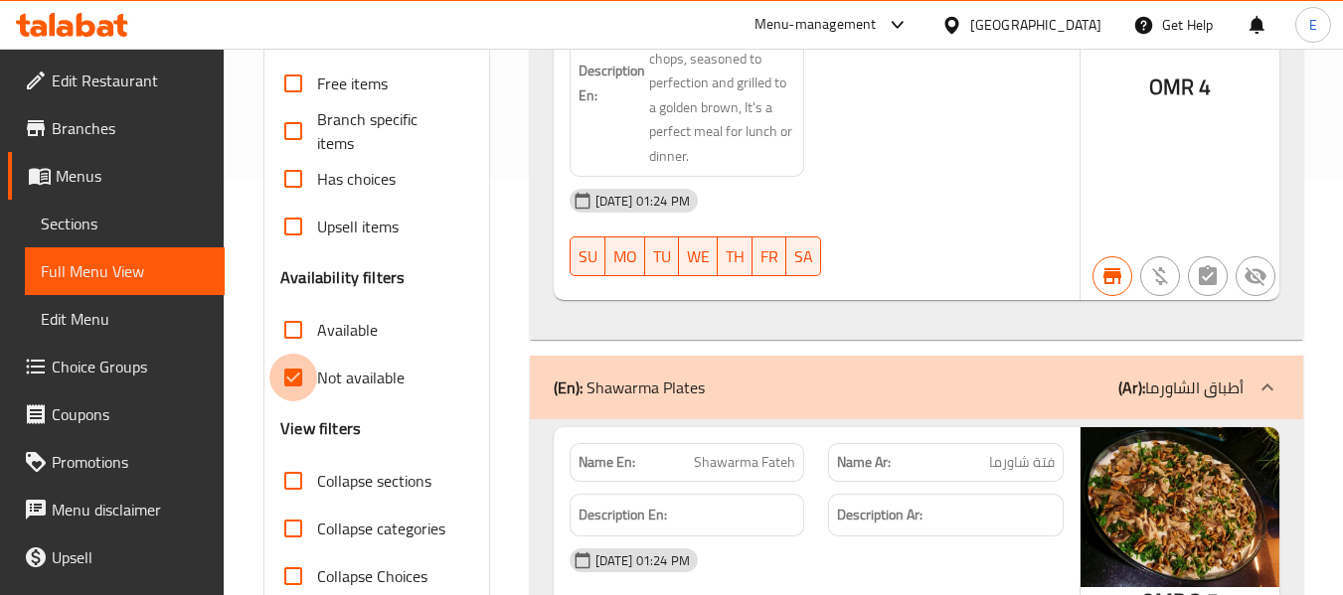
click at [293, 372] on input "Not available" at bounding box center [293, 378] width 48 height 48
checkbox input "false"
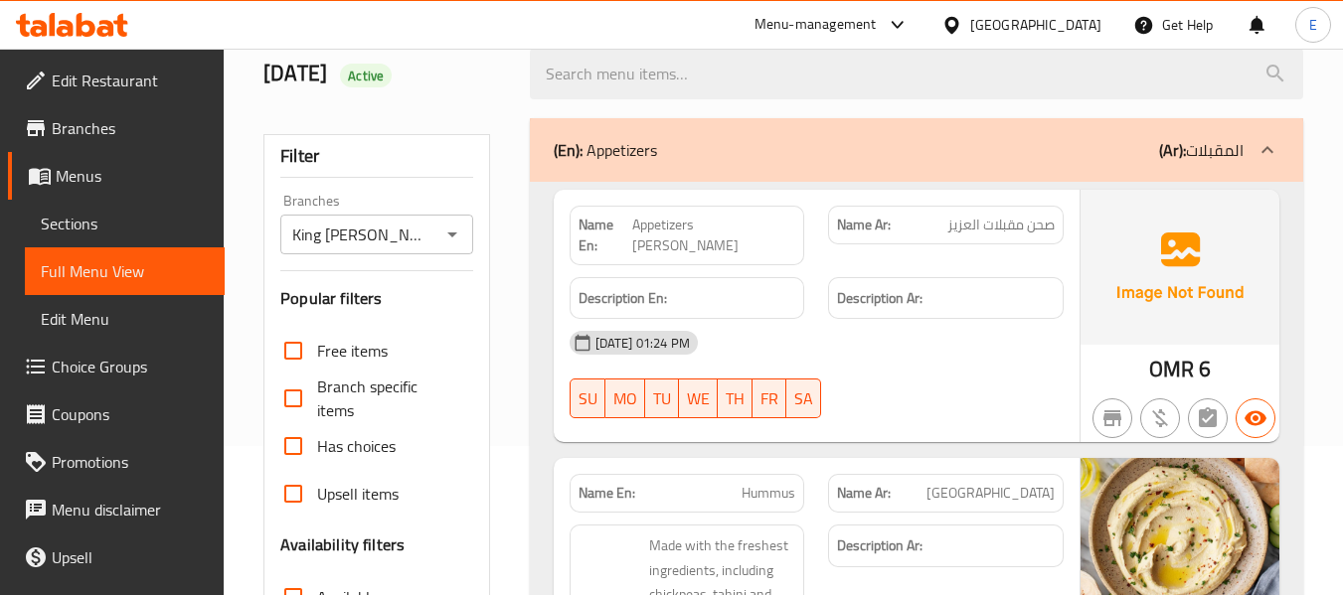
scroll to position [0, 0]
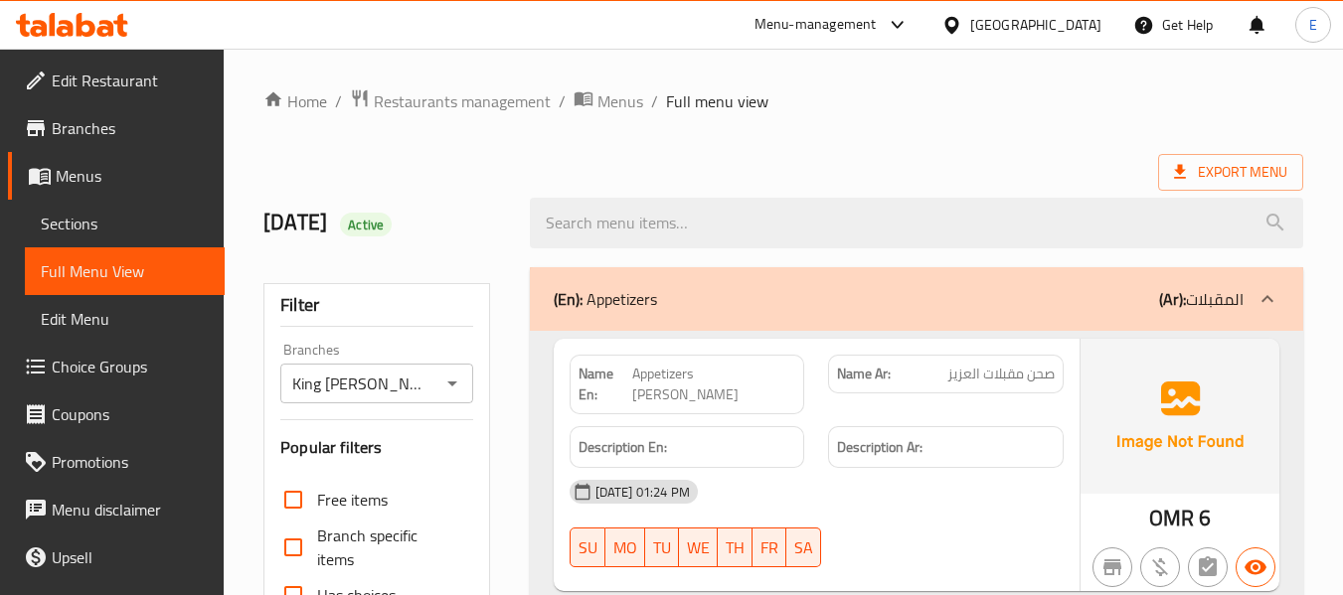
click at [942, 155] on div "Export Menu" at bounding box center [783, 172] width 1040 height 37
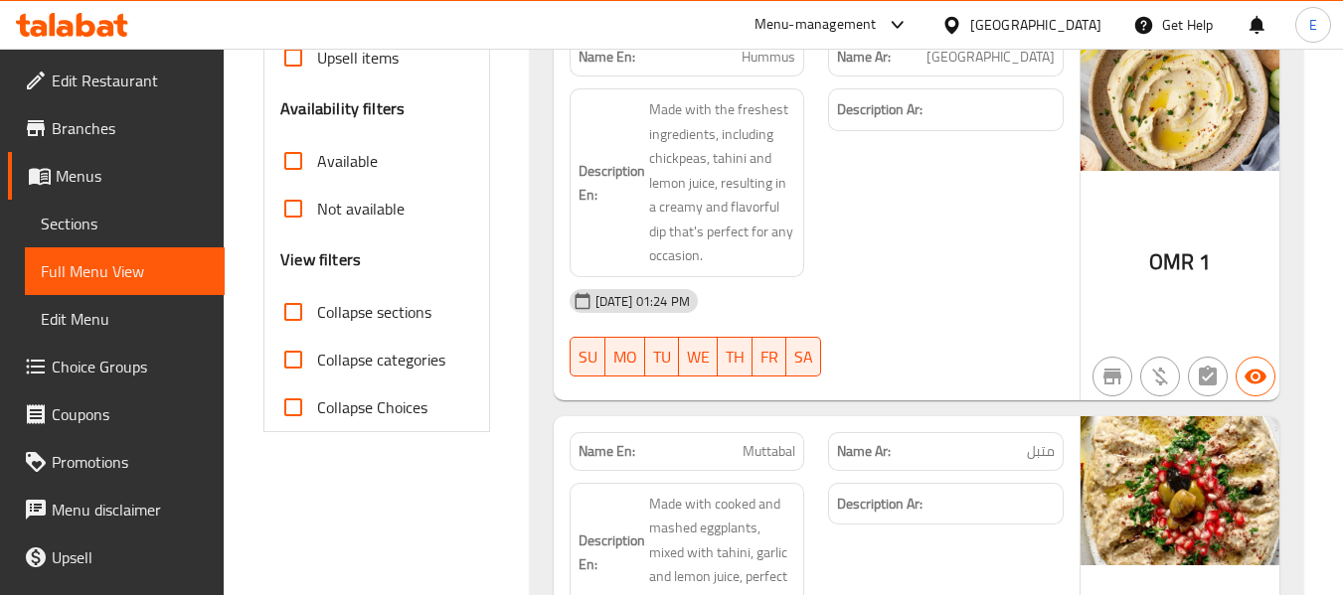
scroll to position [596, 0]
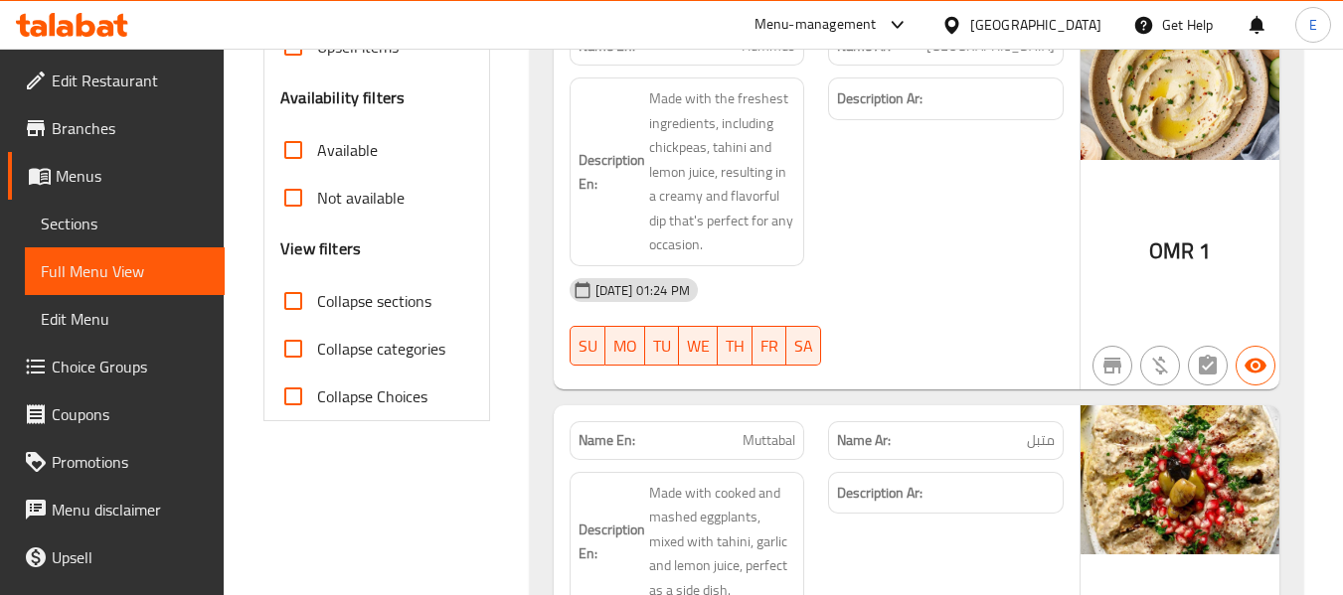
click at [293, 155] on input "Available" at bounding box center [293, 150] width 48 height 48
checkbox input "true"
click at [289, 203] on input "Not available" at bounding box center [293, 198] width 48 height 48
checkbox input "true"
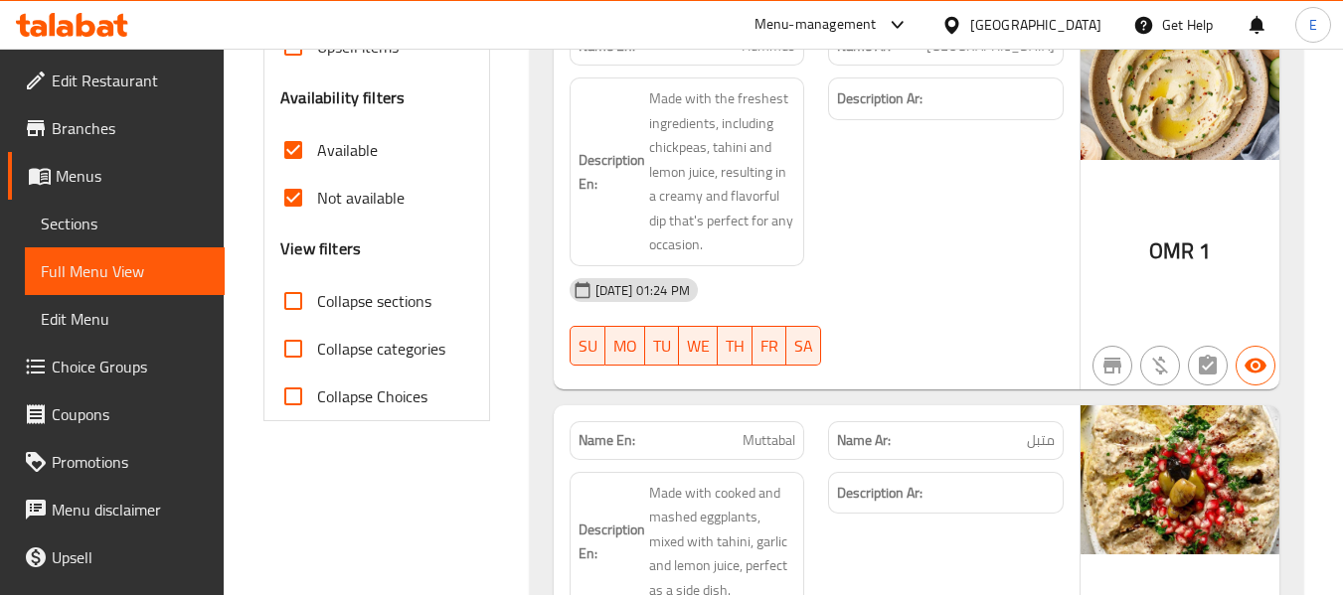
click at [291, 143] on input "Available" at bounding box center [293, 150] width 48 height 48
checkbox input "false"
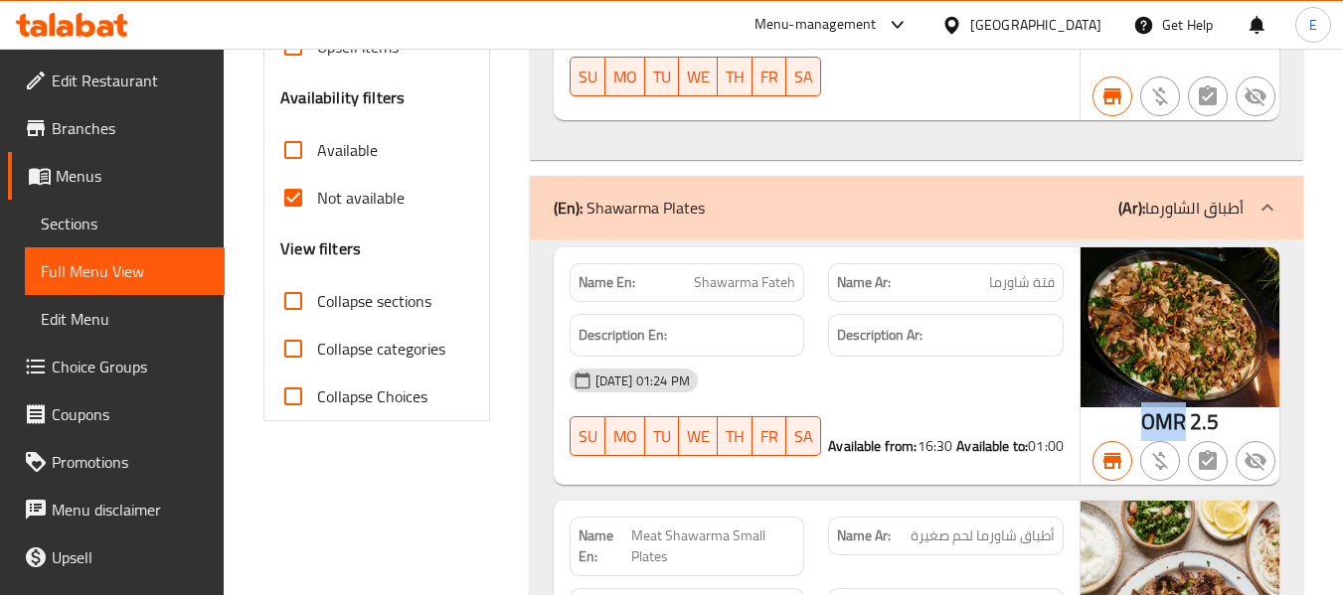
drag, startPoint x: 1133, startPoint y: 416, endPoint x: 1182, endPoint y: 416, distance: 48.7
click at [1182, 416] on div "OMR 2.5" at bounding box center [1179, 366] width 199 height 238
copy span "OMR"
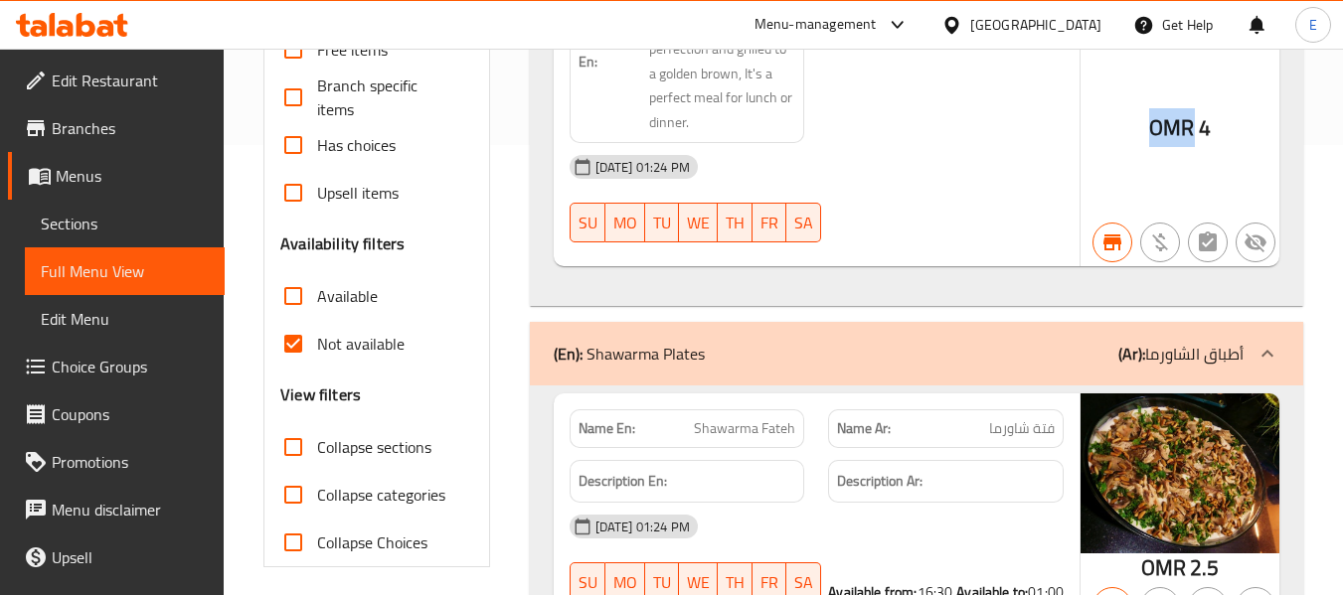
scroll to position [497, 0]
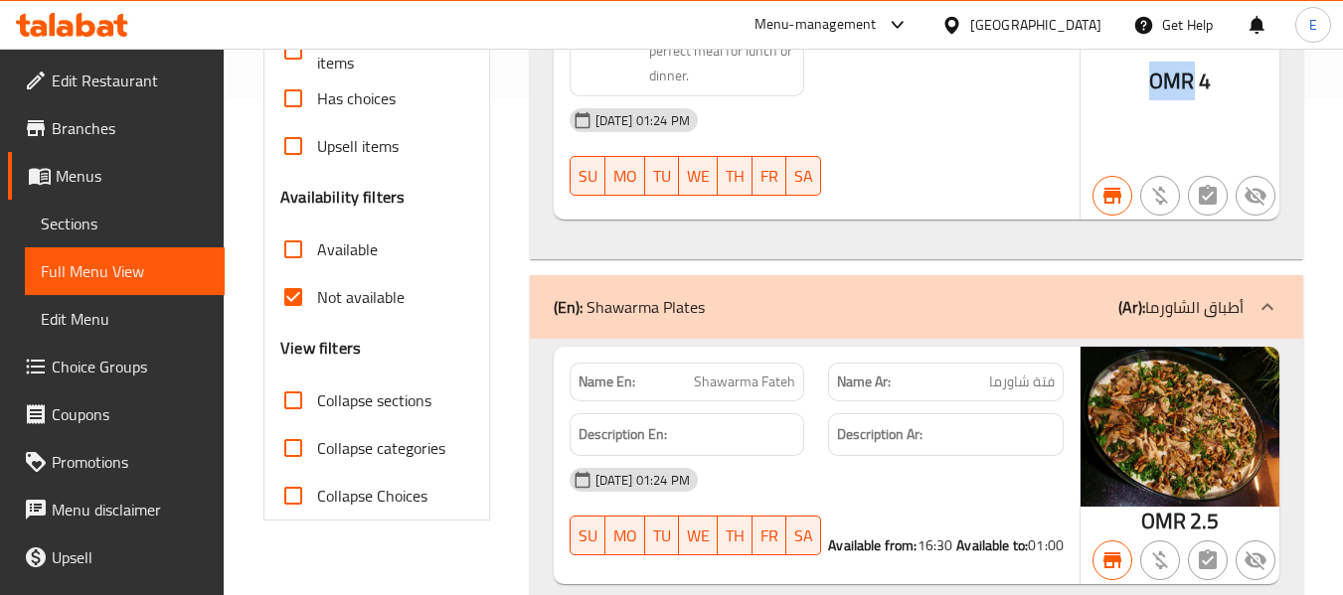
click at [294, 298] on input "Not available" at bounding box center [293, 297] width 48 height 48
checkbox input "false"
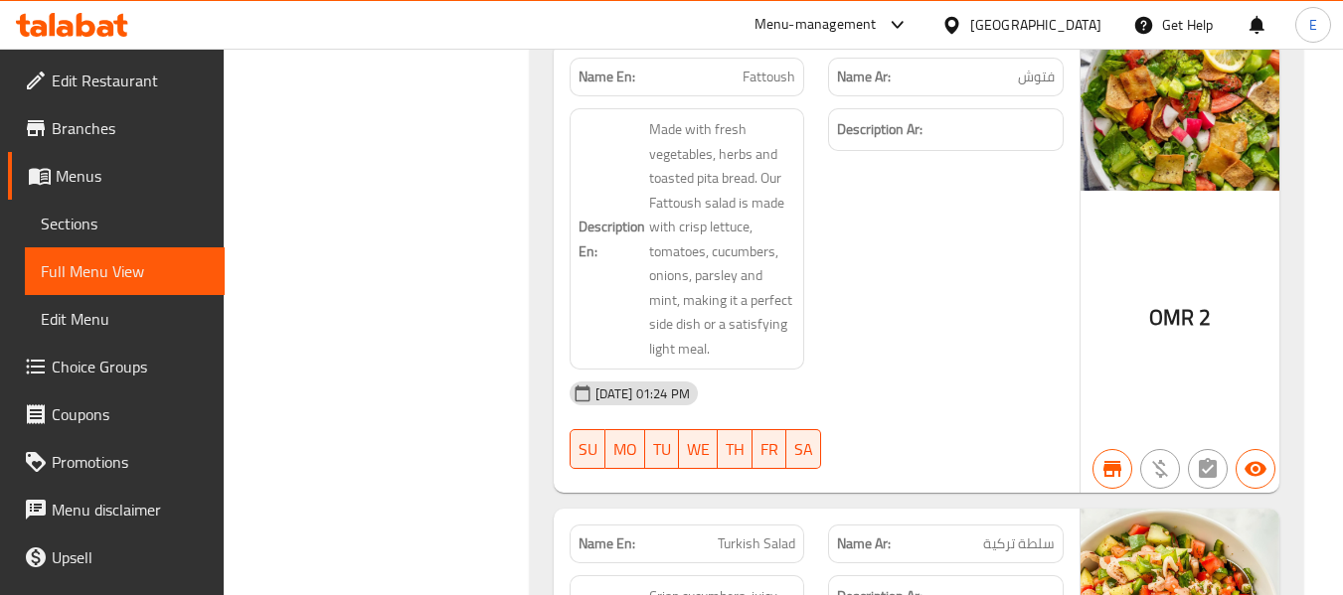
scroll to position [0, 0]
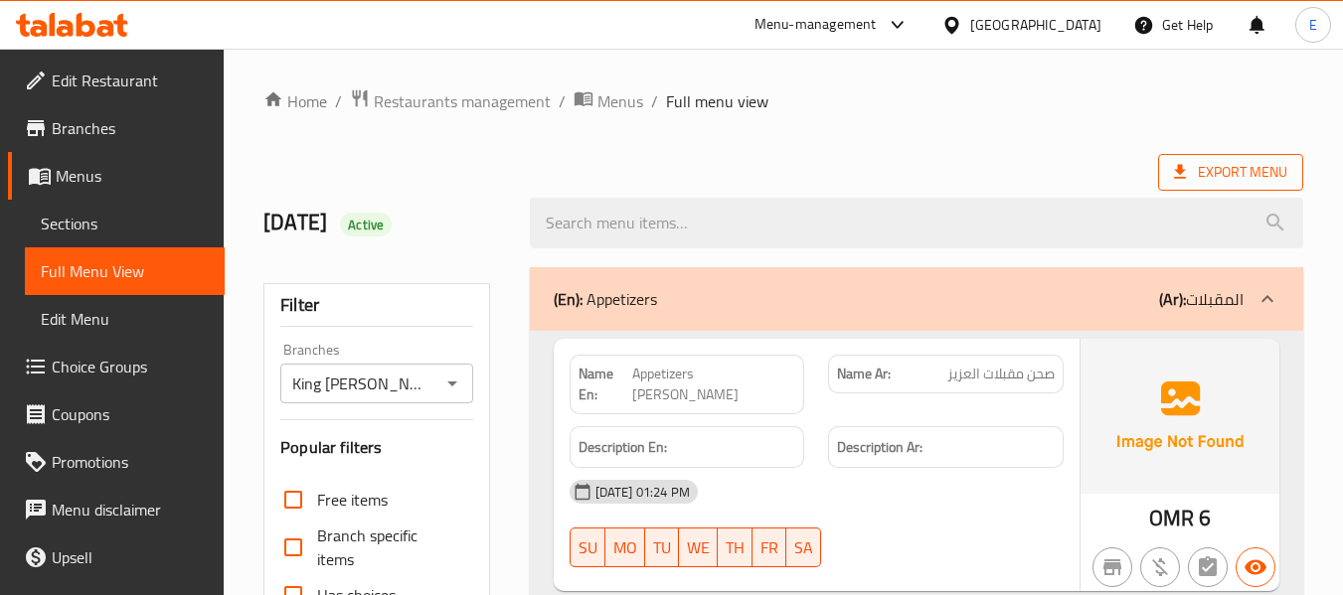
click at [1210, 161] on span "Export Menu" at bounding box center [1230, 172] width 113 height 25
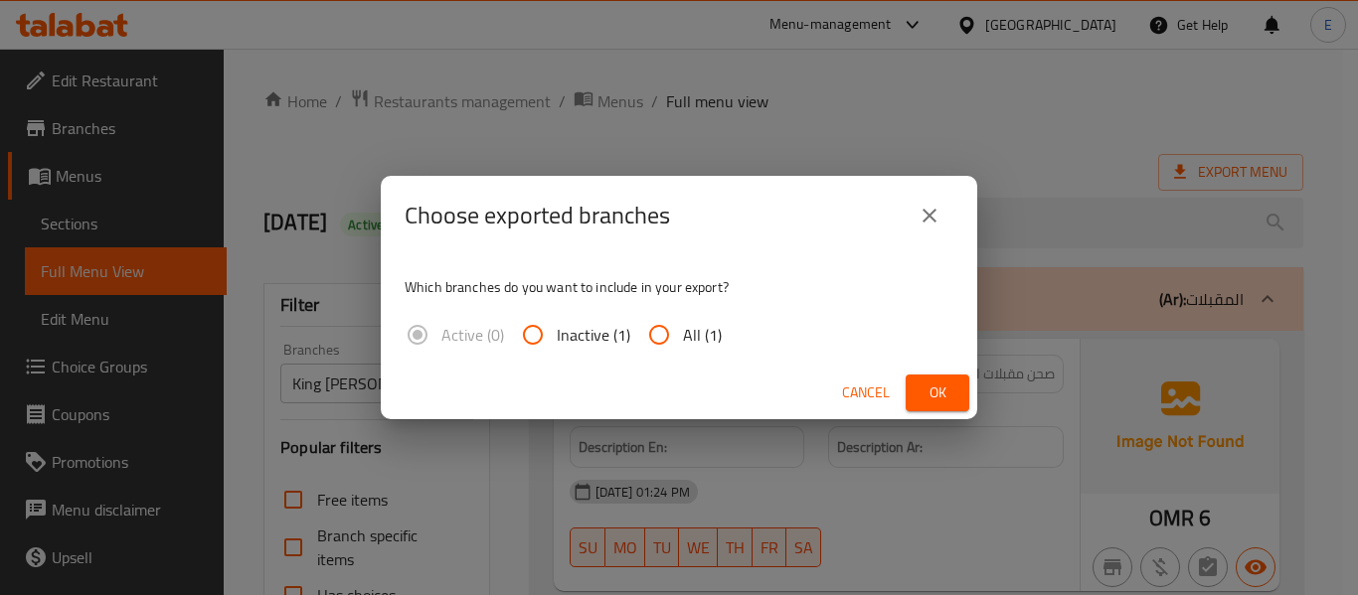
click at [724, 337] on div "Active (0) Inactive (1) All (1)" at bounding box center [570, 335] width 333 height 48
click at [686, 340] on span "All (1)" at bounding box center [702, 335] width 39 height 24
click at [683, 340] on input "All (1)" at bounding box center [659, 335] width 48 height 48
radio input "true"
click at [938, 386] on span "Ok" at bounding box center [937, 393] width 32 height 25
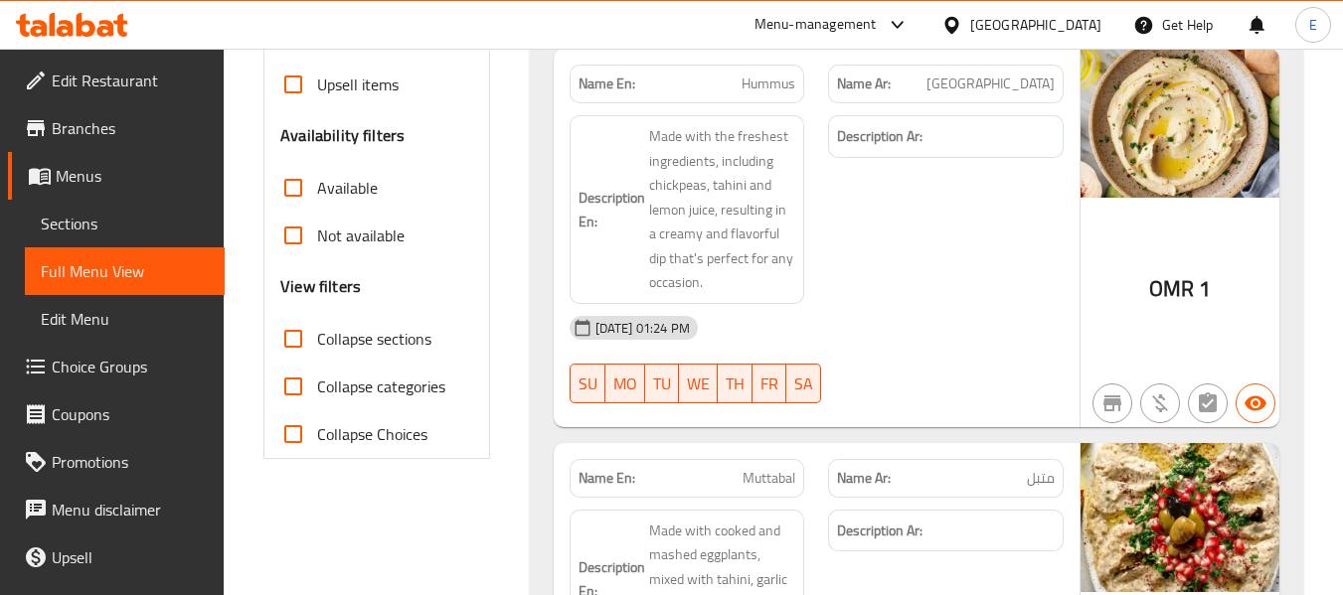
scroll to position [398, 0]
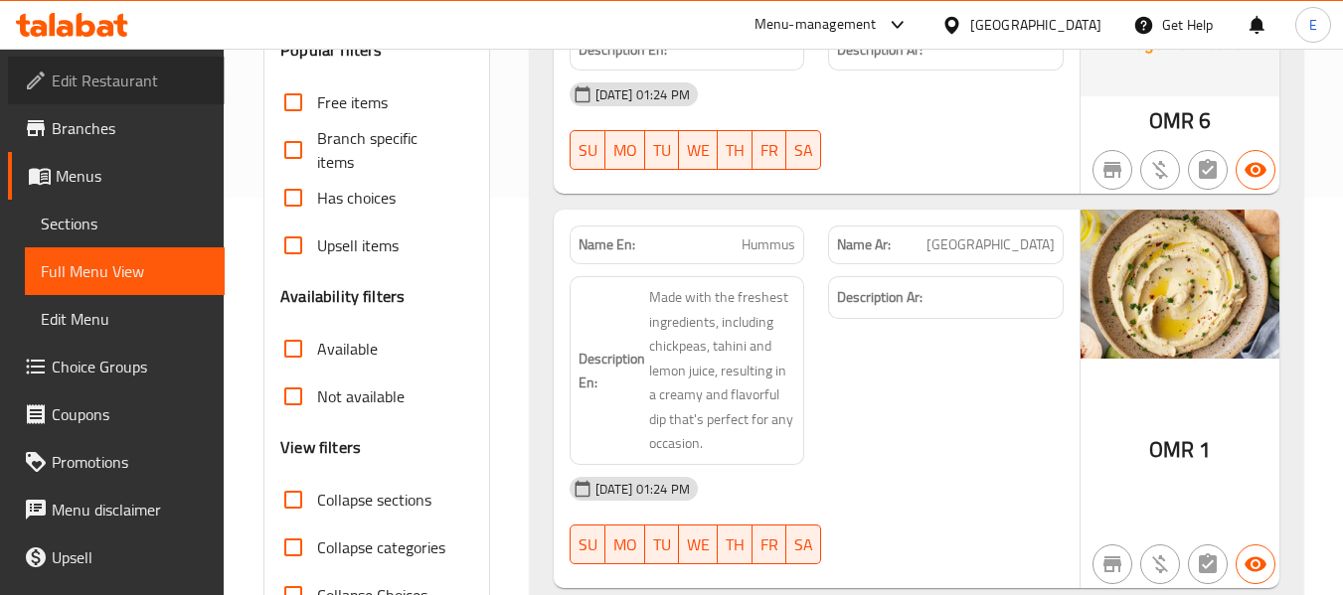
click at [144, 90] on span "Edit Restaurant" at bounding box center [130, 81] width 157 height 24
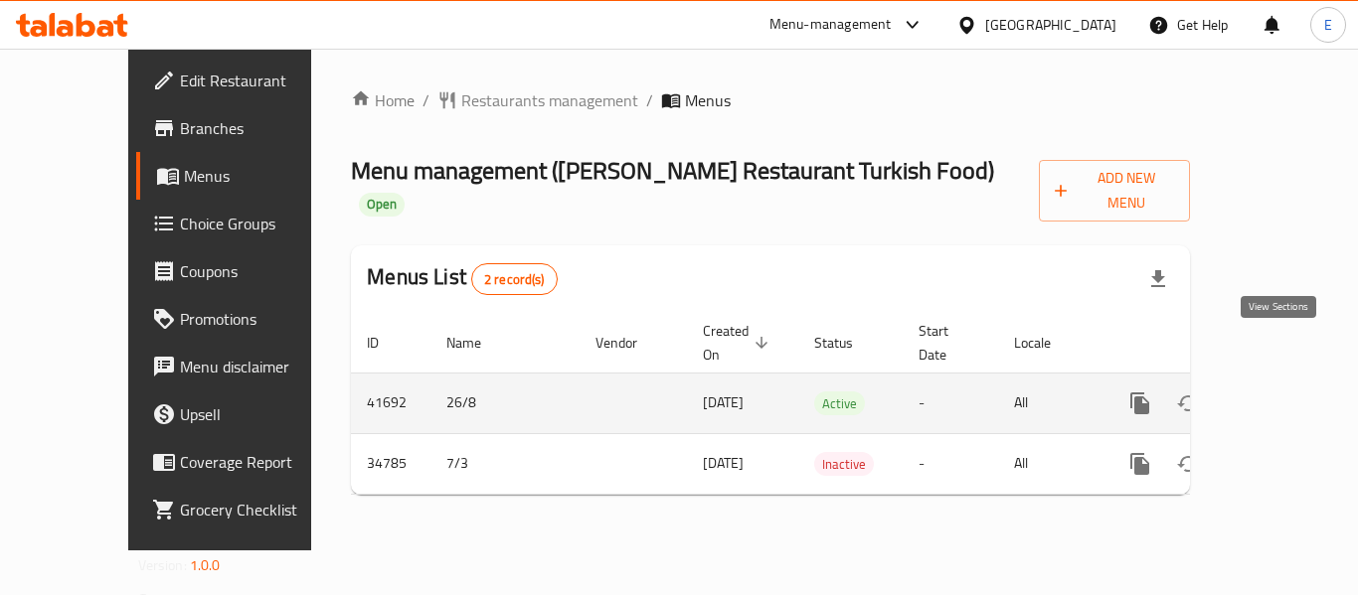
click at [1281, 392] on icon "enhanced table" at bounding box center [1283, 404] width 24 height 24
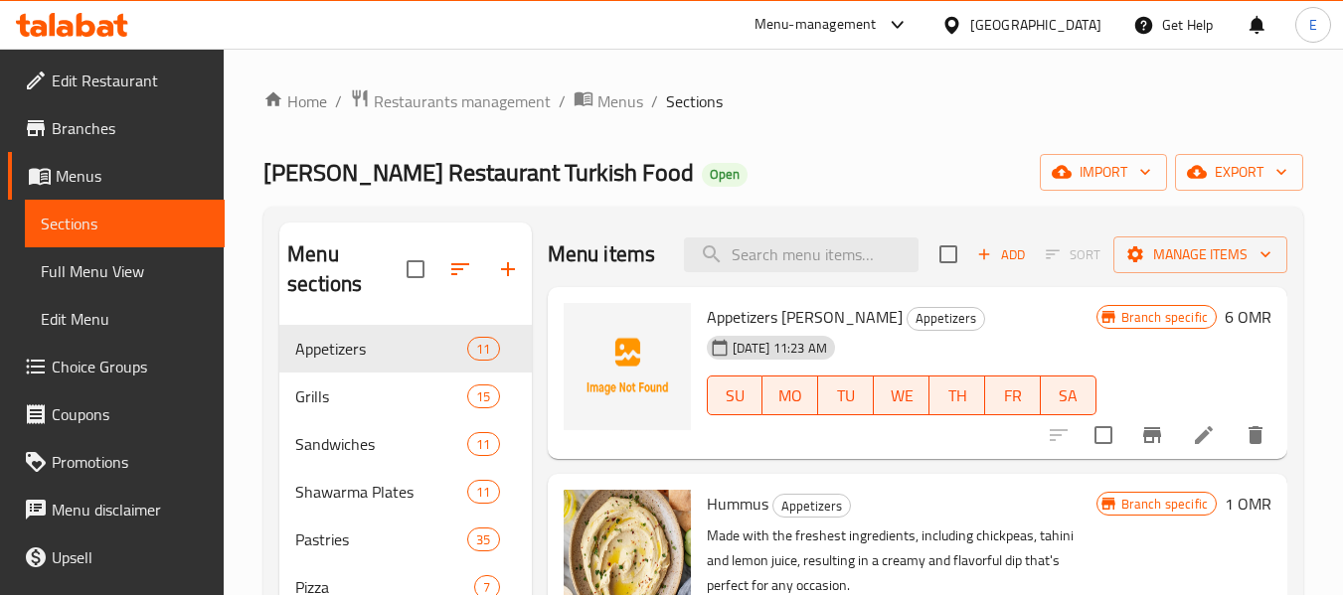
click at [65, 268] on span "Full Menu View" at bounding box center [125, 271] width 168 height 24
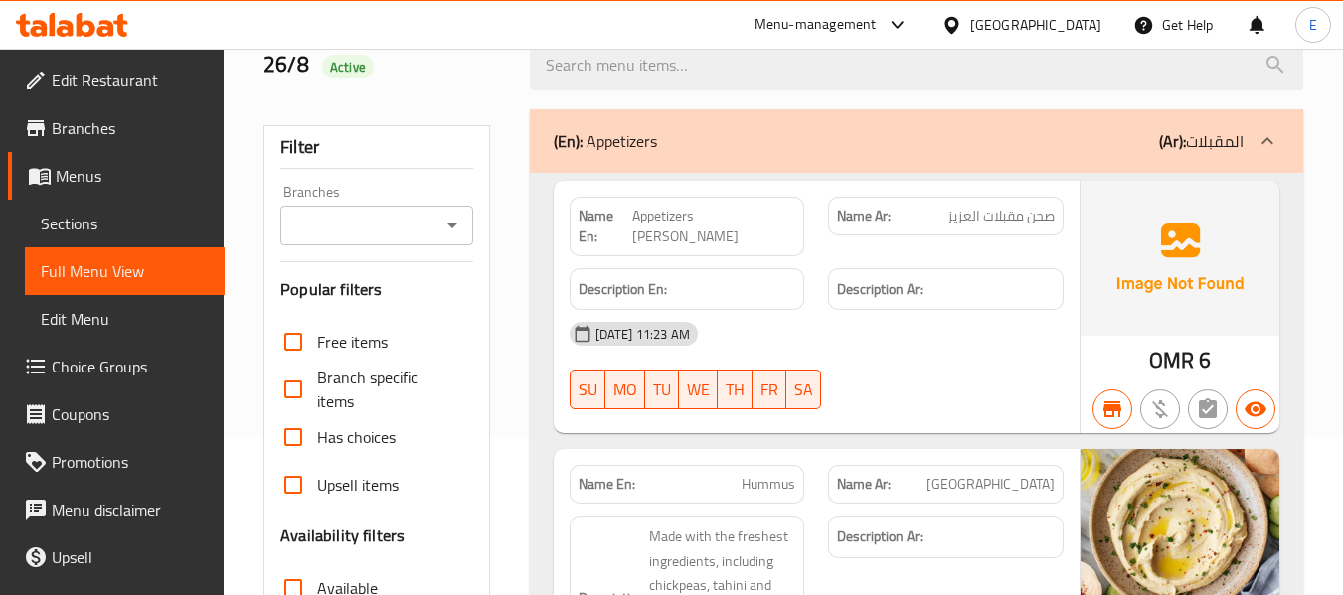
scroll to position [199, 0]
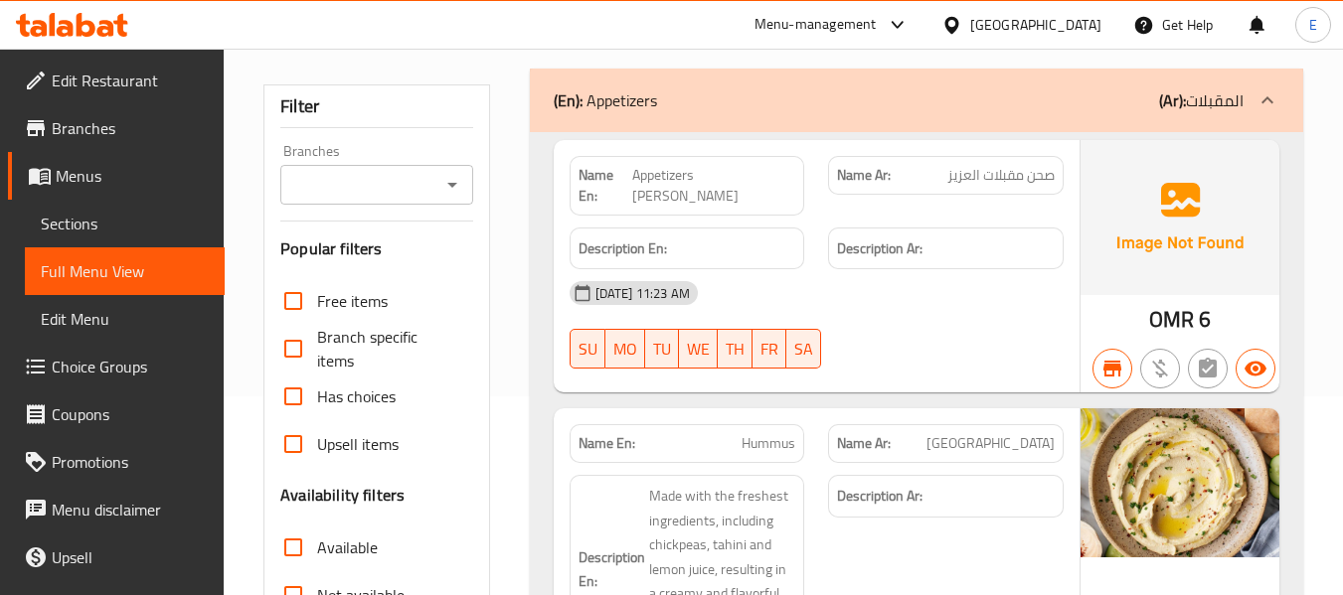
click at [390, 196] on input "Branches" at bounding box center [359, 185] width 147 height 28
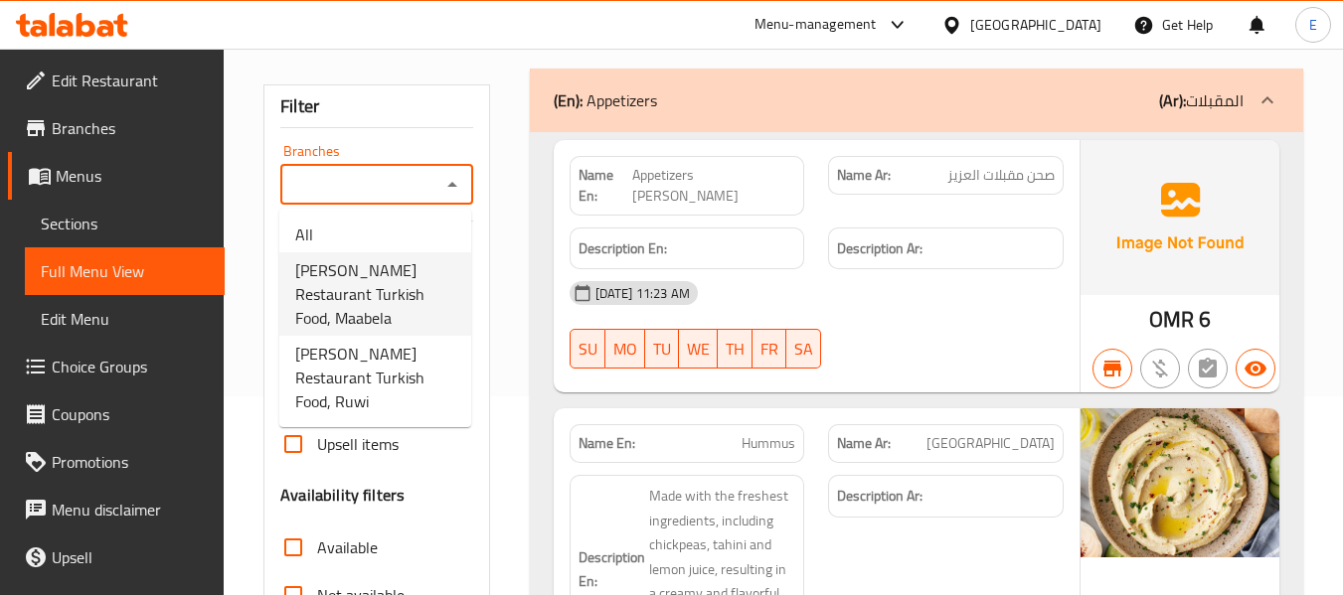
click at [354, 281] on span "[PERSON_NAME] Restaurant Turkish Food, Maabela" at bounding box center [375, 294] width 160 height 72
type input "[PERSON_NAME] Restaurant Turkish Food, Maabela"
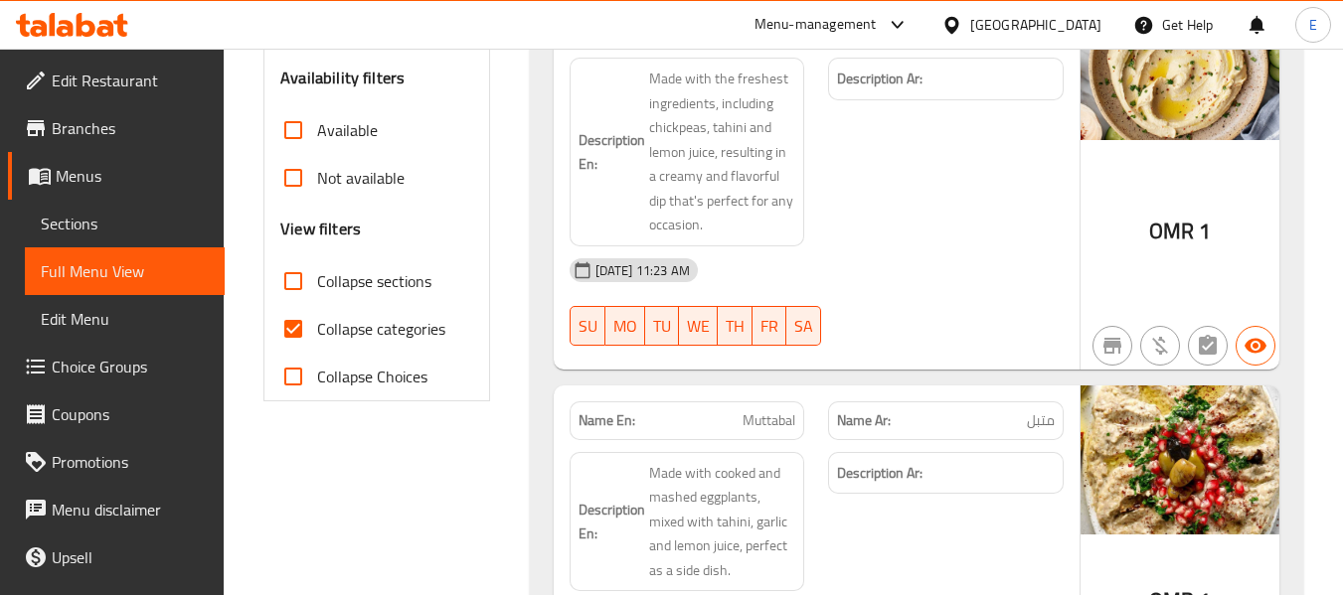
scroll to position [696, 0]
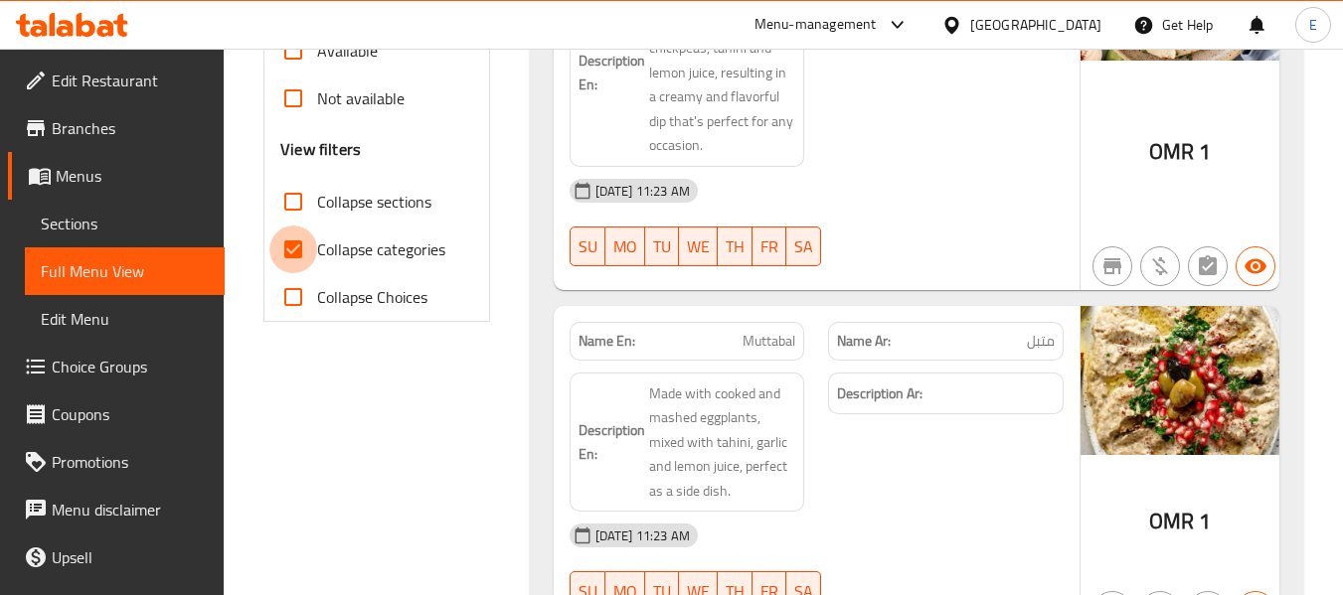
click at [299, 241] on input "Collapse categories" at bounding box center [293, 250] width 48 height 48
checkbox input "false"
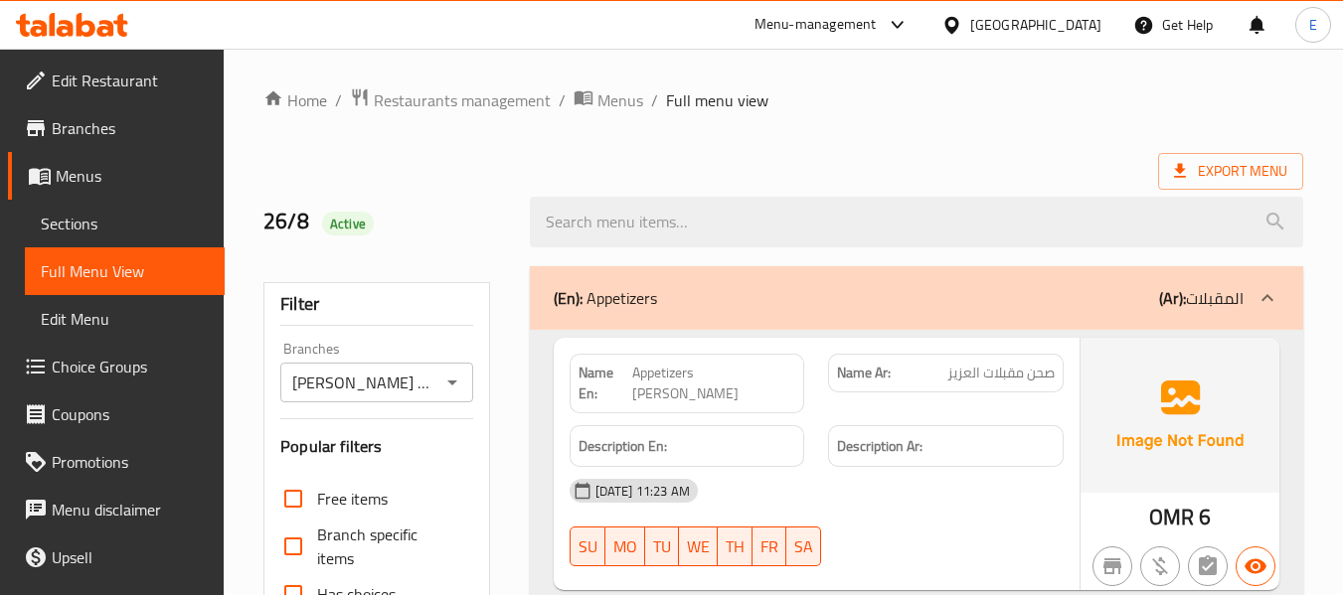
scroll to position [0, 0]
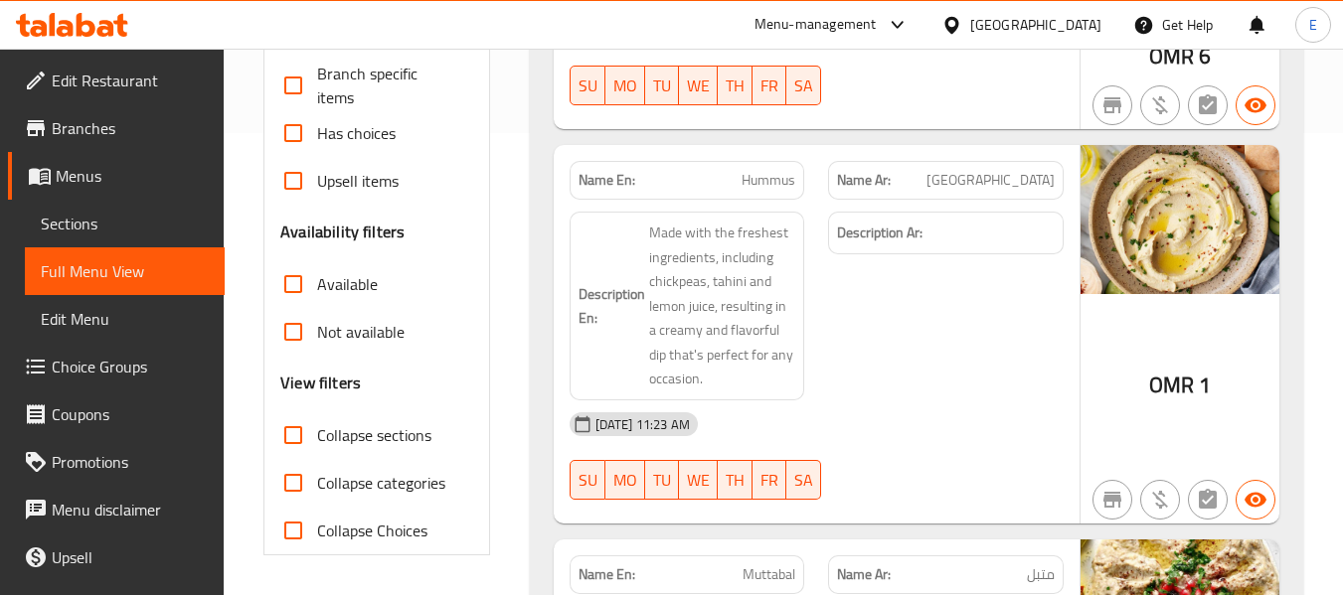
scroll to position [497, 0]
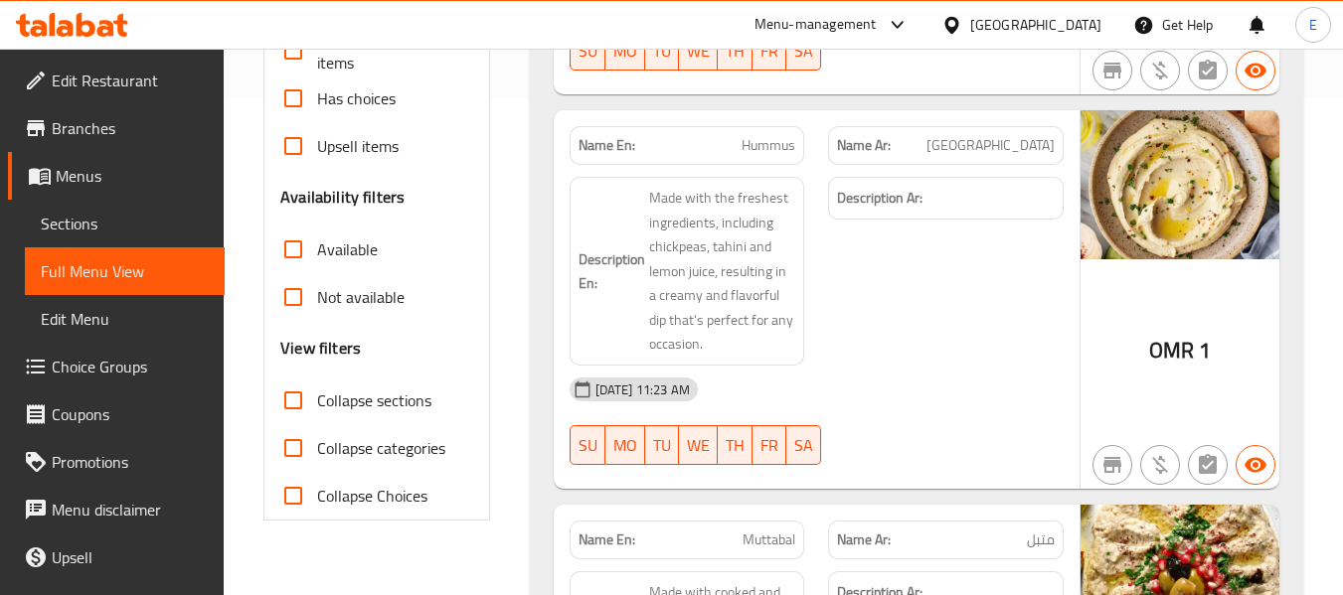
click at [915, 298] on div "Description Ar:" at bounding box center [945, 271] width 259 height 213
click at [293, 241] on input "Available" at bounding box center [293, 250] width 48 height 48
drag, startPoint x: 285, startPoint y: 249, endPoint x: 291, endPoint y: 295, distance: 46.1
click at [285, 249] on input "Available" at bounding box center [293, 250] width 48 height 48
checkbox input "false"
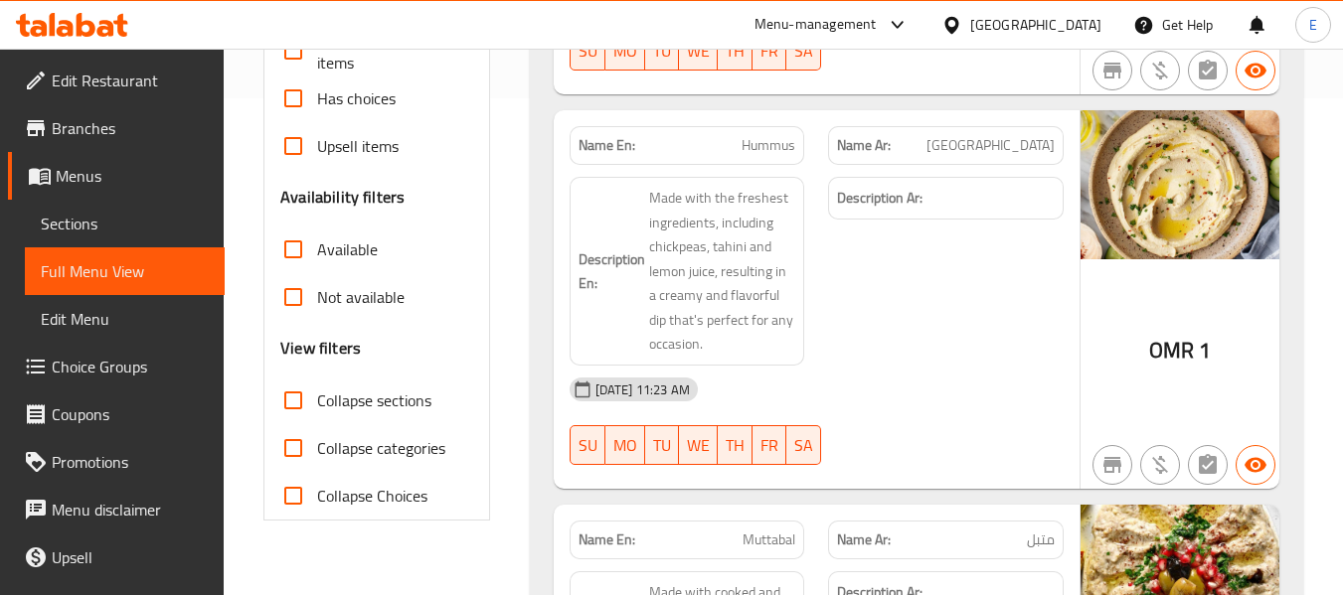
click at [291, 296] on input "Not available" at bounding box center [293, 297] width 48 height 48
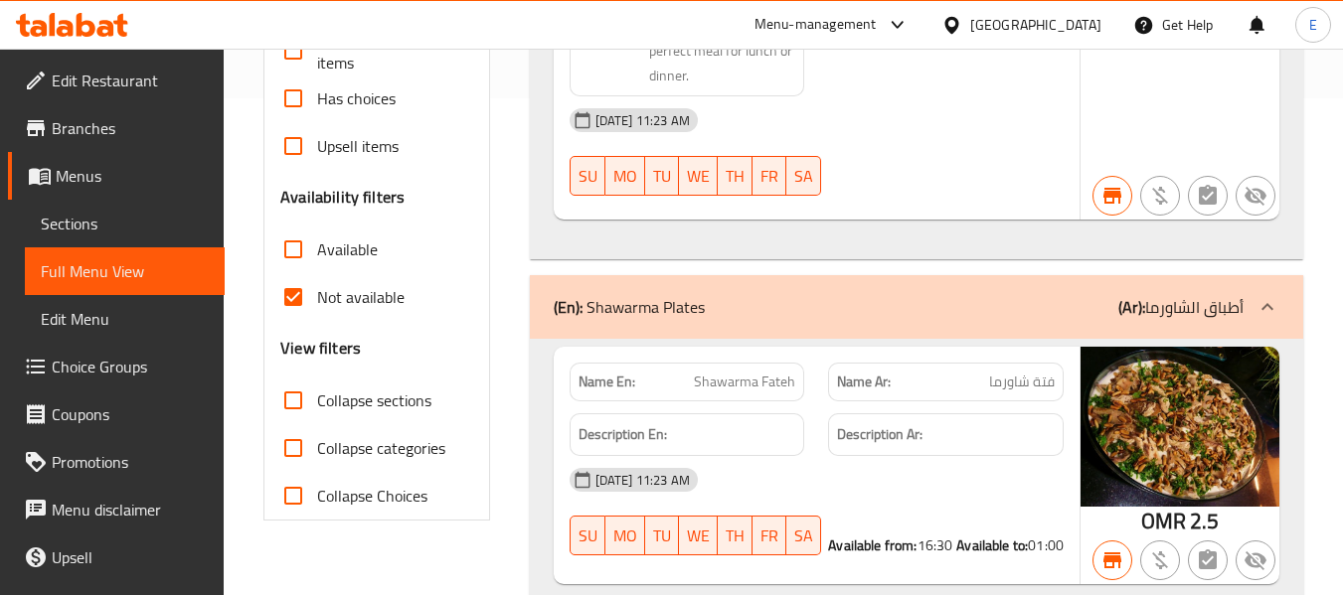
scroll to position [484, 0]
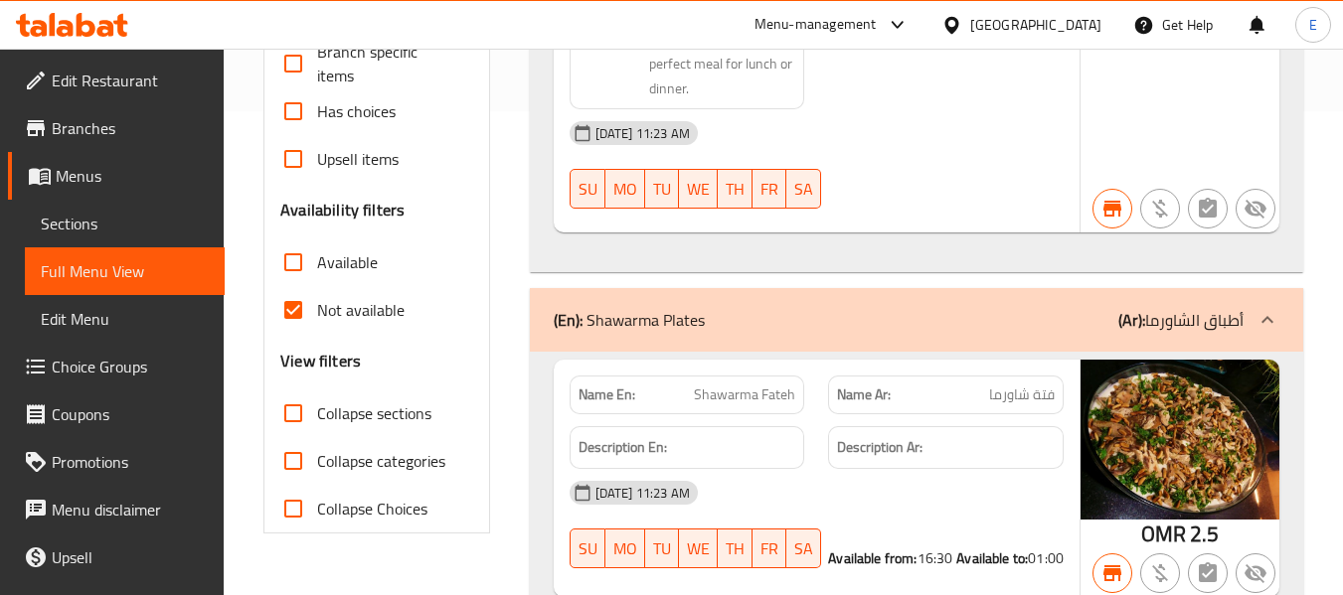
click at [298, 315] on input "Not available" at bounding box center [293, 310] width 48 height 48
checkbox input "false"
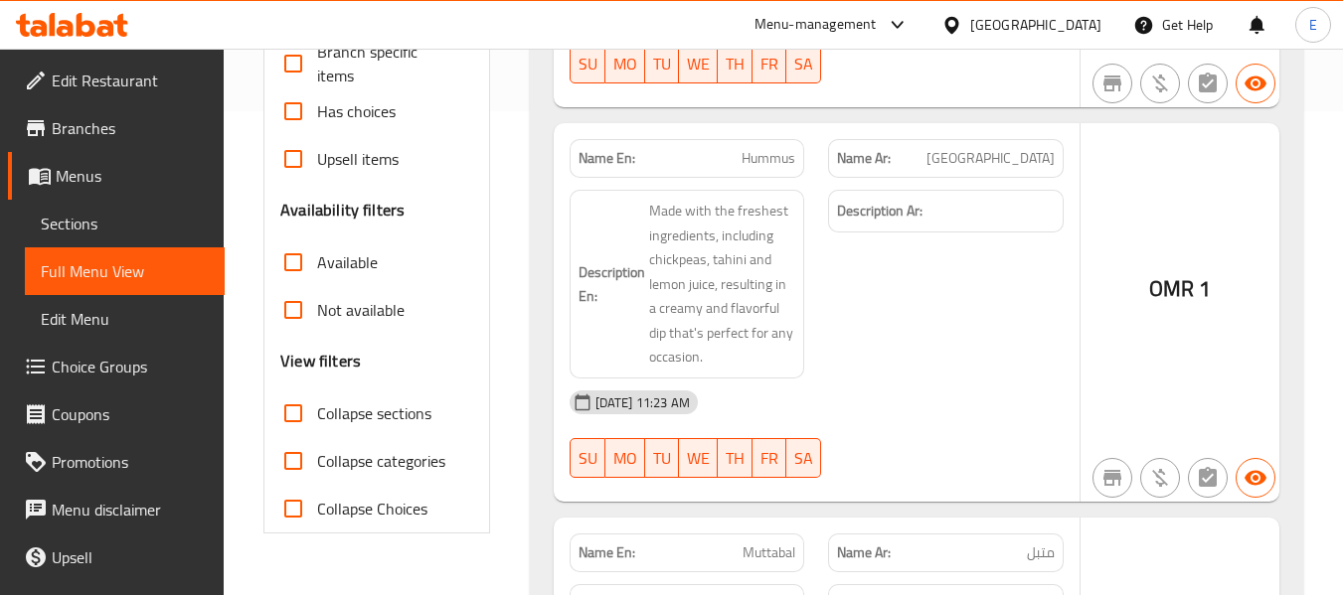
scroll to position [5877, 0]
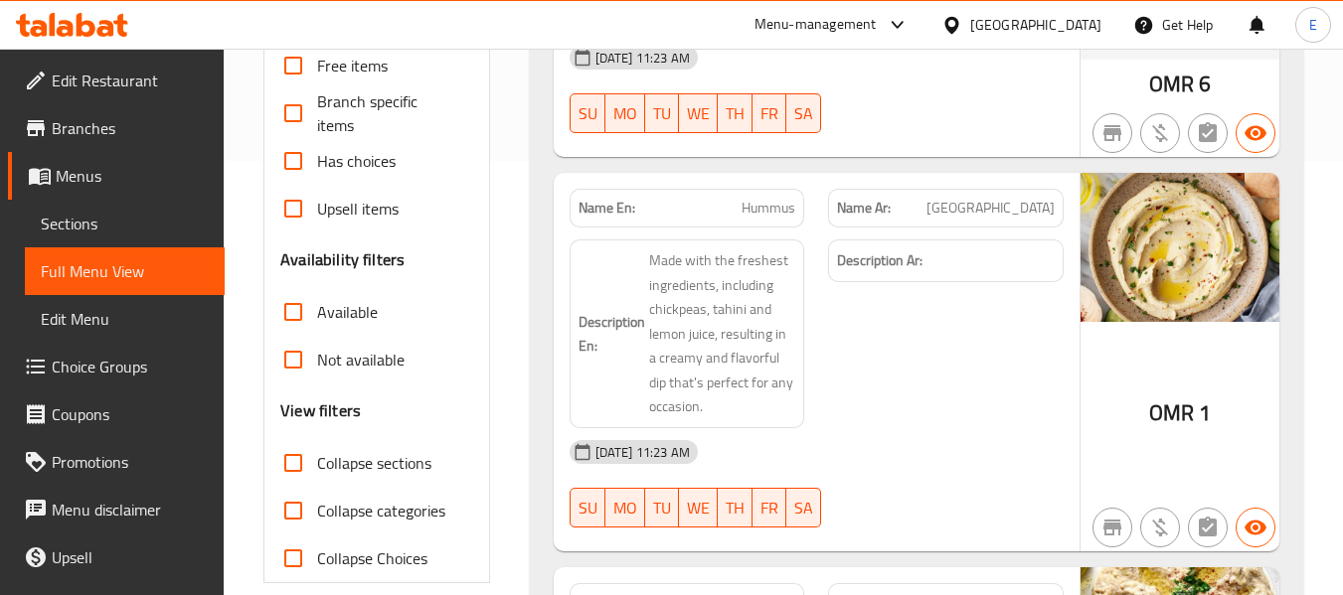
scroll to position [486, 0]
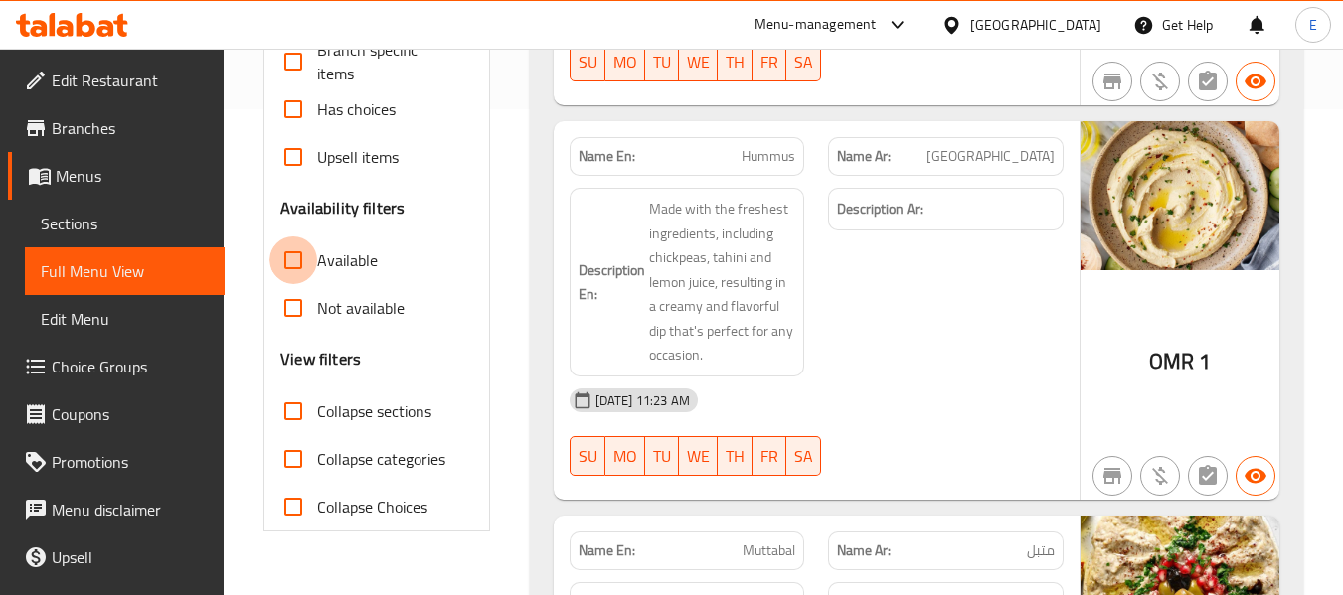
drag, startPoint x: 295, startPoint y: 267, endPoint x: 460, endPoint y: 243, distance: 166.7
click at [295, 267] on input "Available" at bounding box center [293, 261] width 48 height 48
checkbox input "true"
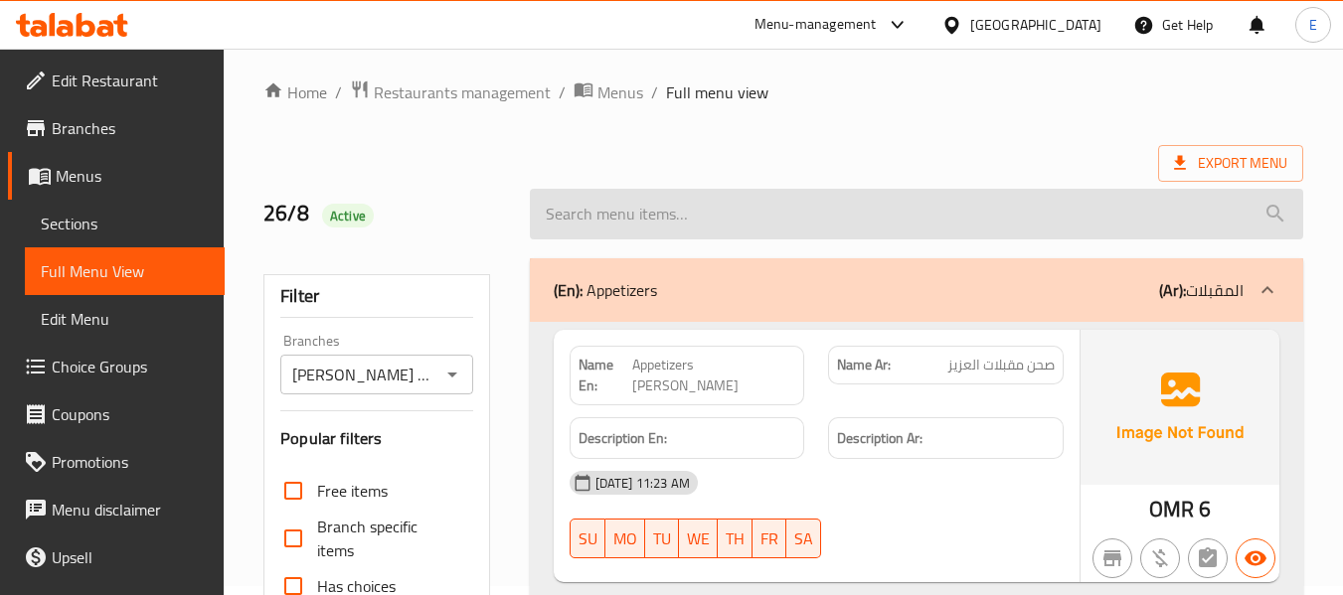
scroll to position [0, 0]
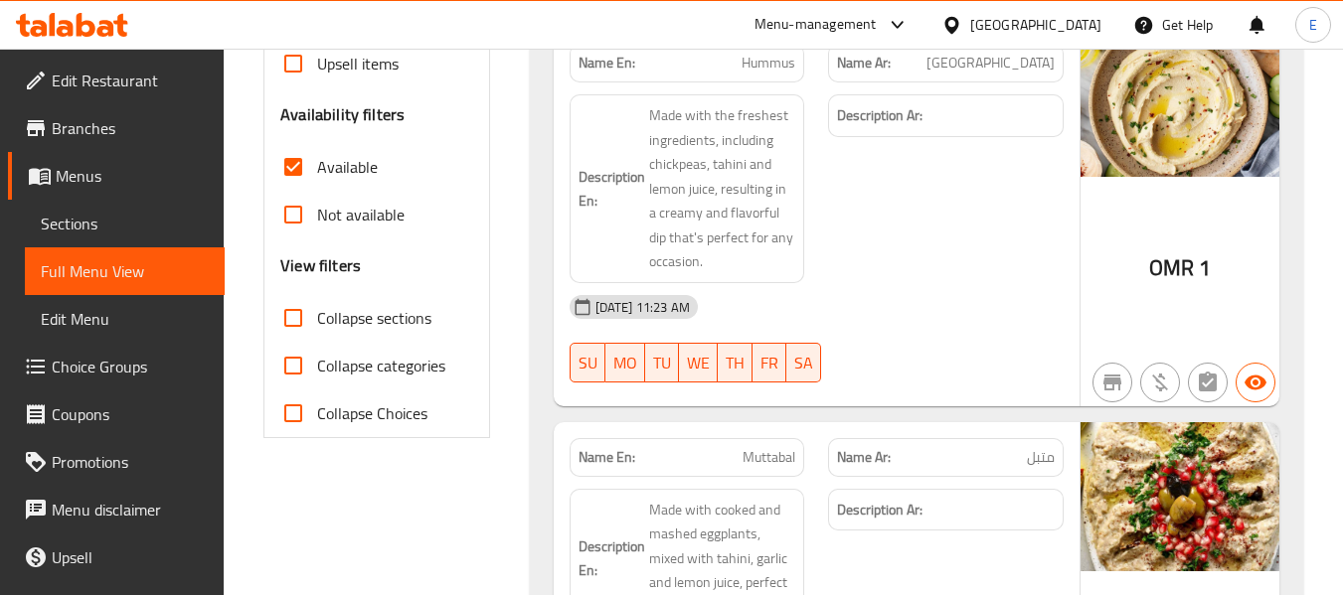
scroll to position [596, 0]
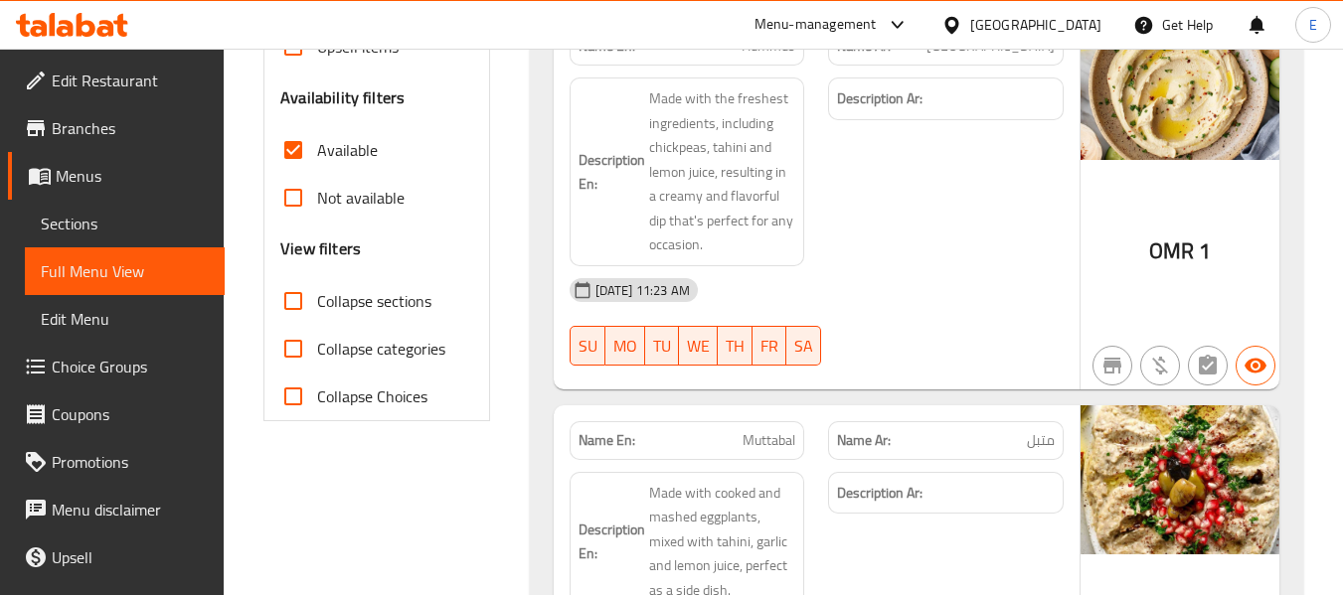
click at [294, 193] on input "Not available" at bounding box center [293, 198] width 48 height 48
checkbox input "true"
click at [290, 152] on input "Available" at bounding box center [293, 150] width 48 height 48
checkbox input "false"
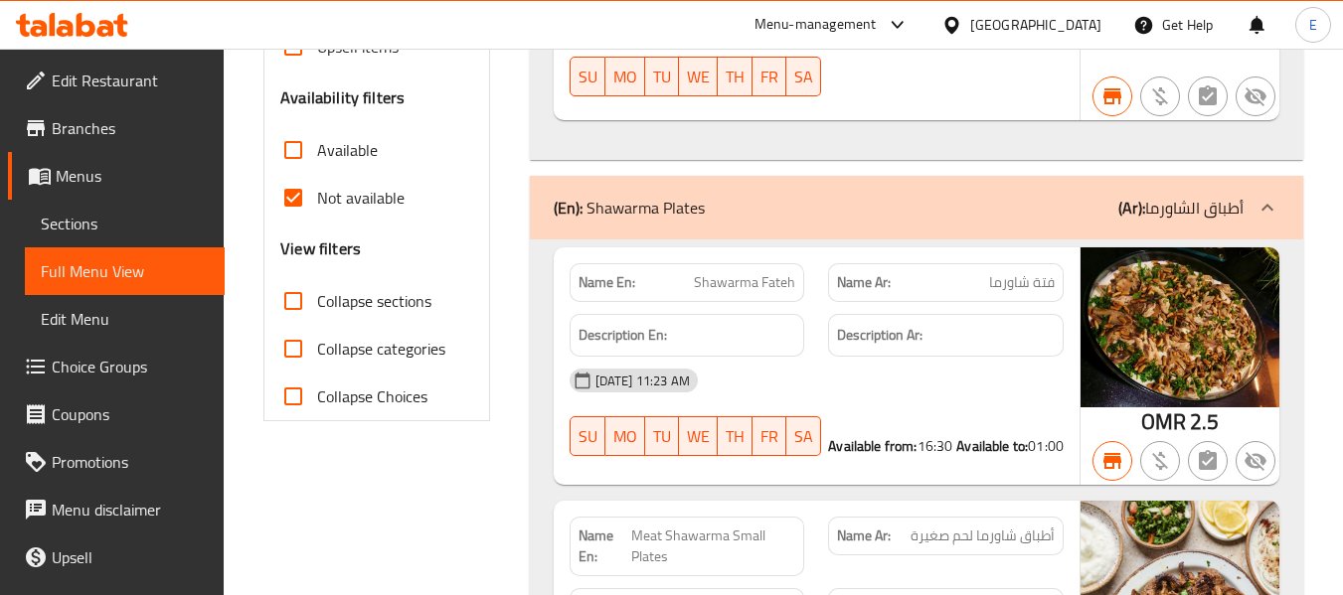
scroll to position [207, 0]
